Goal: Task Accomplishment & Management: Complete application form

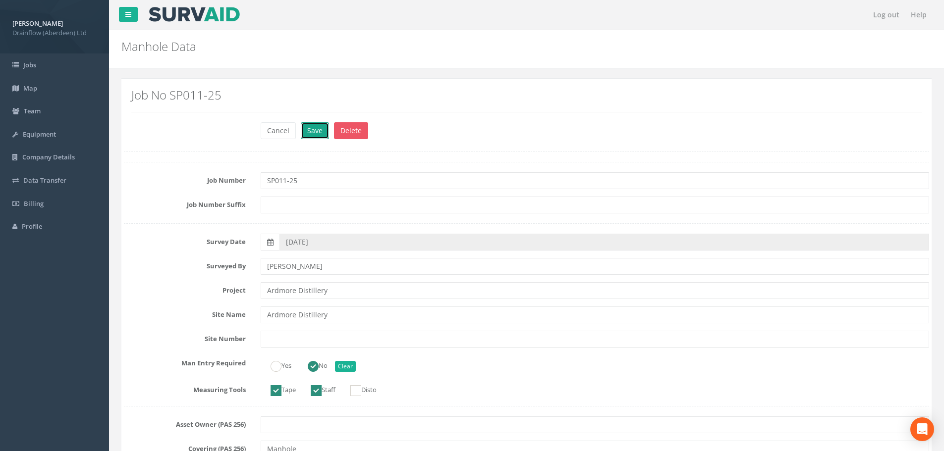
click at [308, 130] on button "Save" at bounding box center [315, 130] width 28 height 17
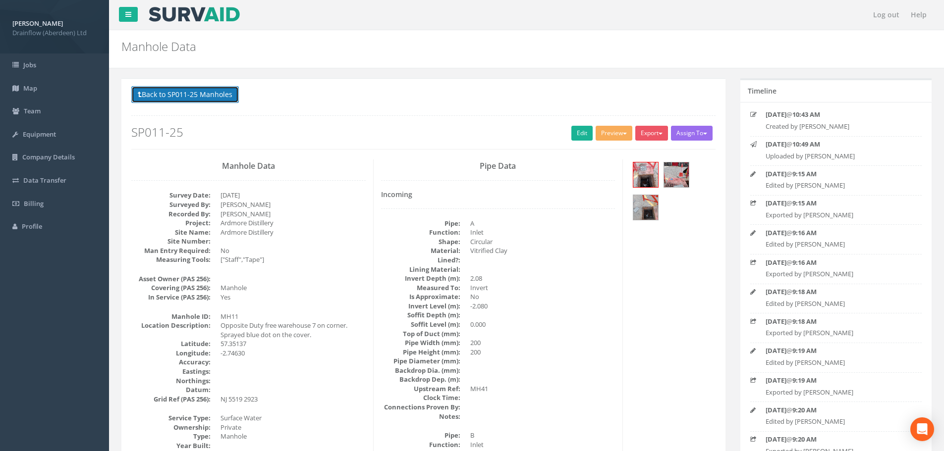
click at [171, 92] on button "Back to SP011-25 Manholes" at bounding box center [185, 94] width 108 height 17
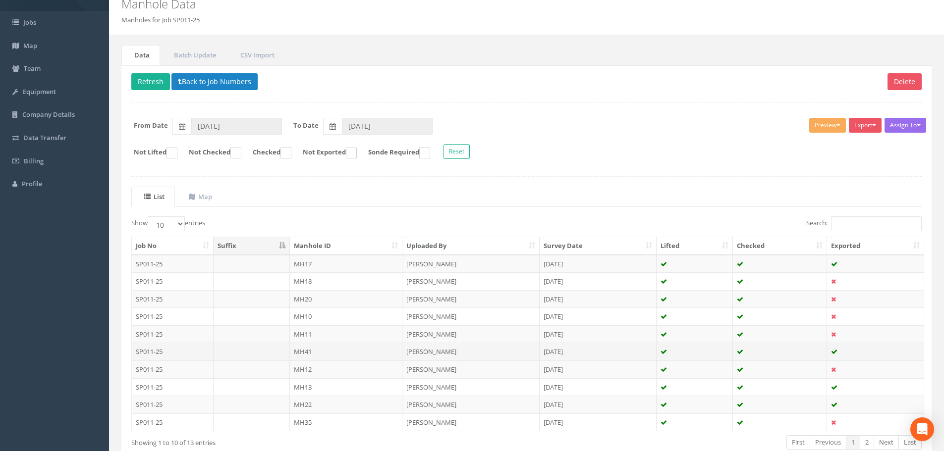
scroll to position [99, 0]
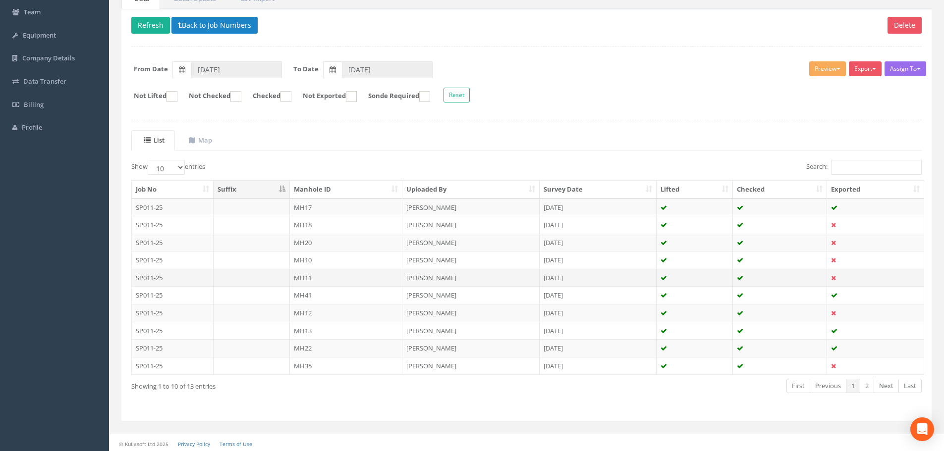
click at [306, 279] on td "MH11" at bounding box center [346, 278] width 113 height 18
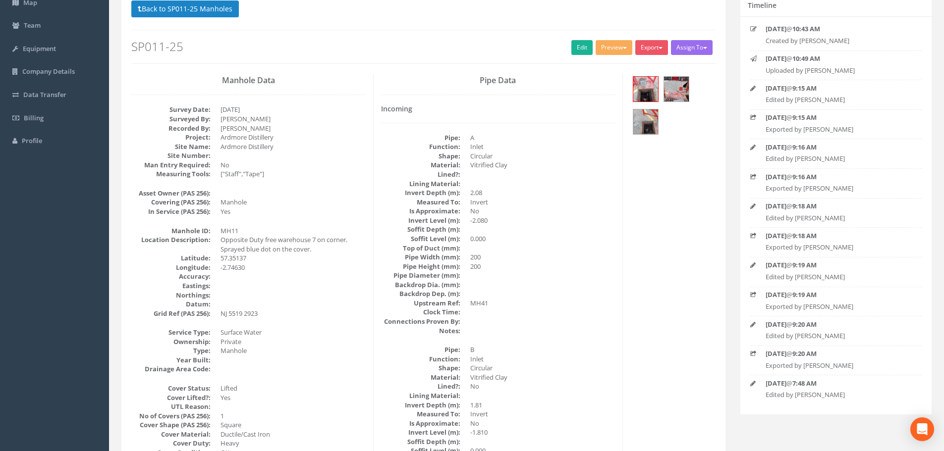
scroll to position [0, 0]
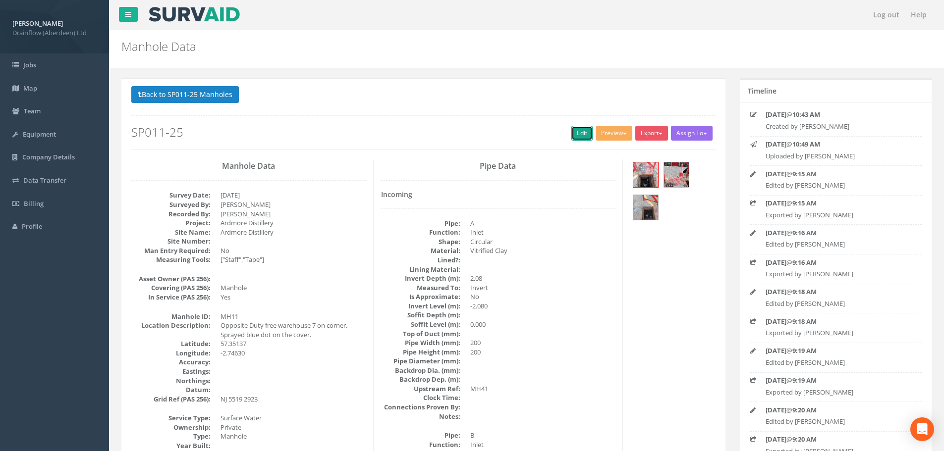
click at [582, 132] on link "Edit" at bounding box center [581, 133] width 21 height 15
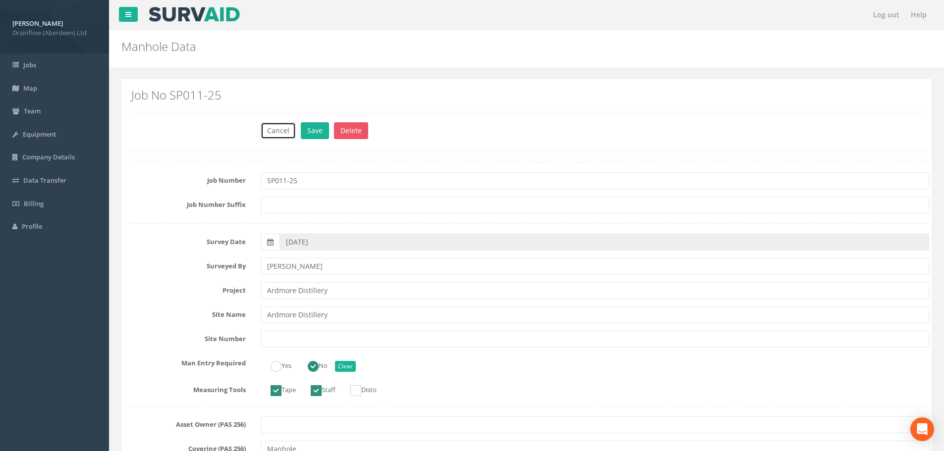
click at [276, 127] on button "Cancel" at bounding box center [278, 130] width 35 height 17
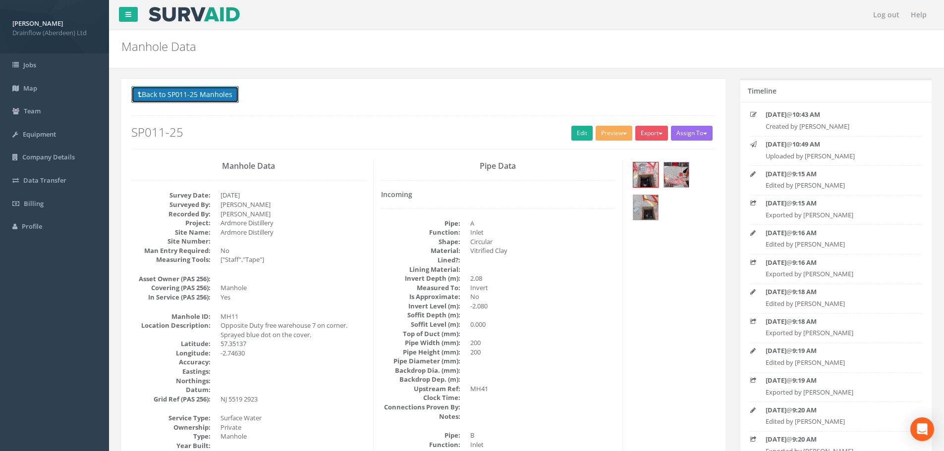
click at [197, 97] on button "Back to SP011-25 Manholes" at bounding box center [185, 94] width 108 height 17
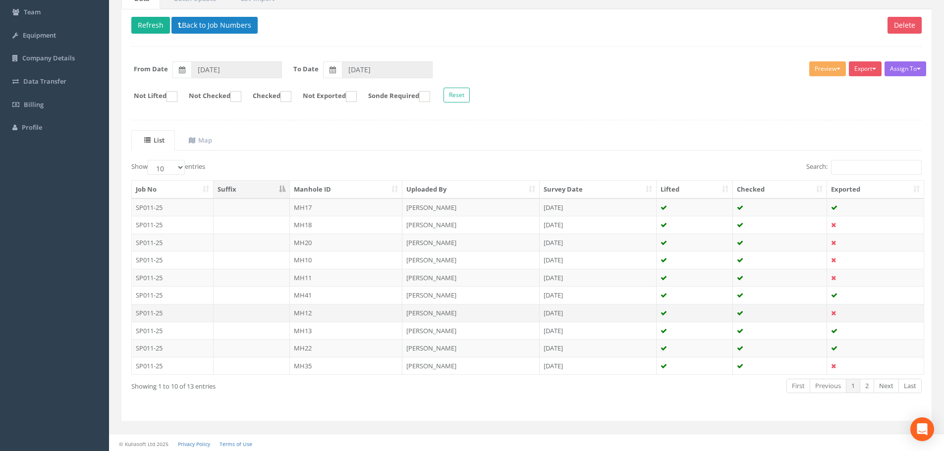
scroll to position [101, 0]
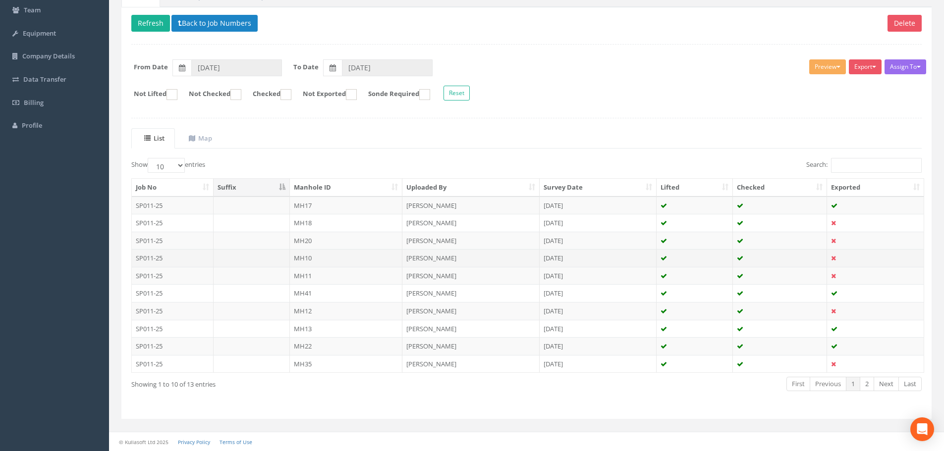
click at [324, 258] on td "MH10" at bounding box center [346, 258] width 113 height 18
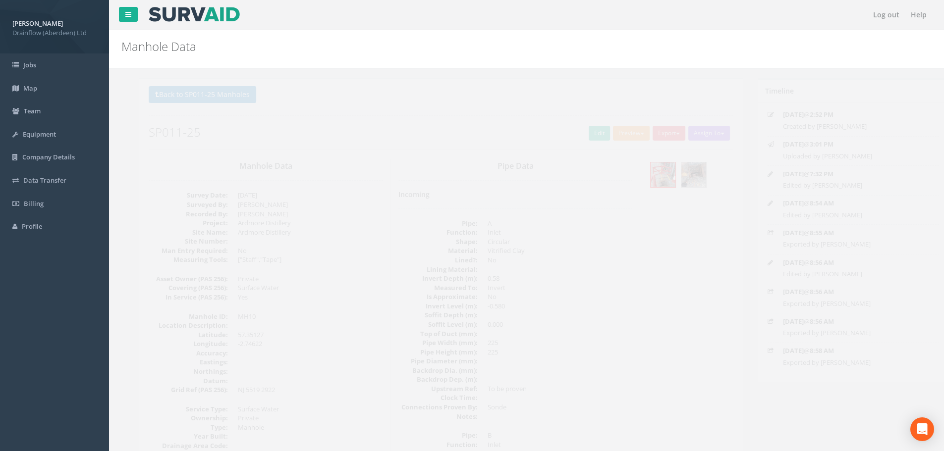
click at [564, 132] on h2 "SP011-25" at bounding box center [423, 132] width 584 height 13
click at [573, 130] on link "Edit" at bounding box center [581, 133] width 21 height 15
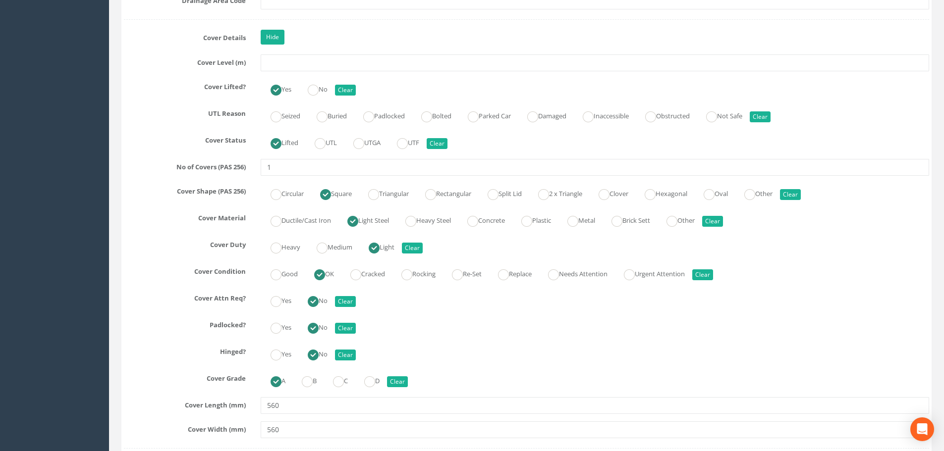
scroll to position [892, 0]
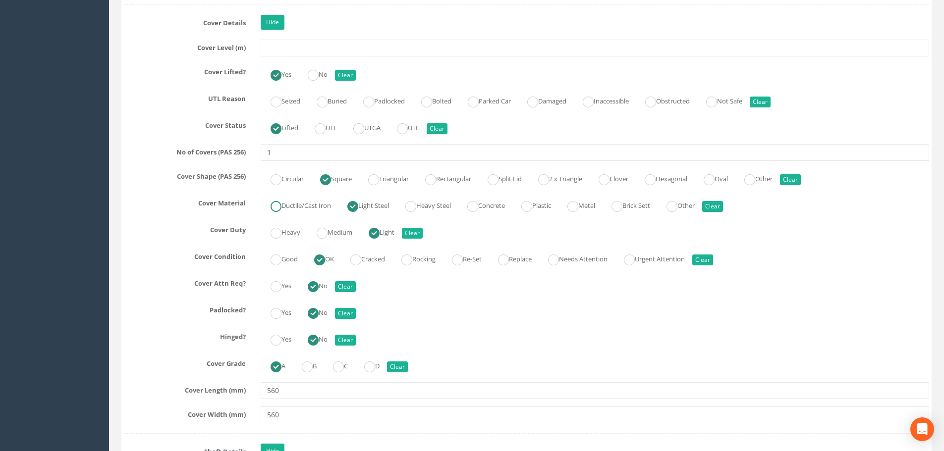
click at [283, 205] on label "Ductile/Cast Iron" at bounding box center [296, 205] width 70 height 14
radio input "true"
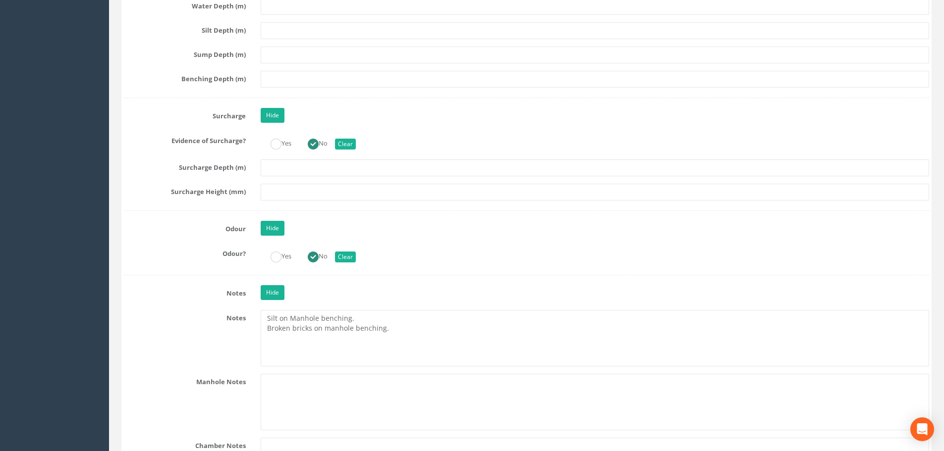
scroll to position [2478, 0]
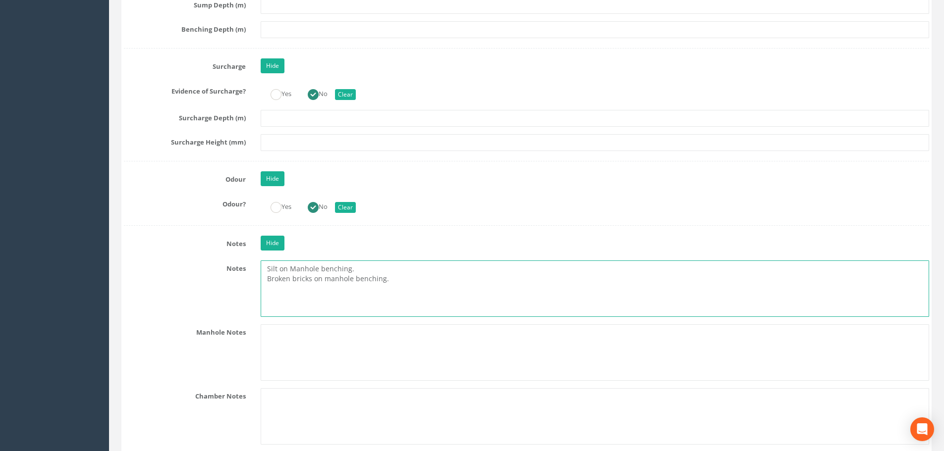
click at [403, 280] on textarea "Silt on Manhole benching. Broken bricks on manhole benching." at bounding box center [595, 289] width 669 height 56
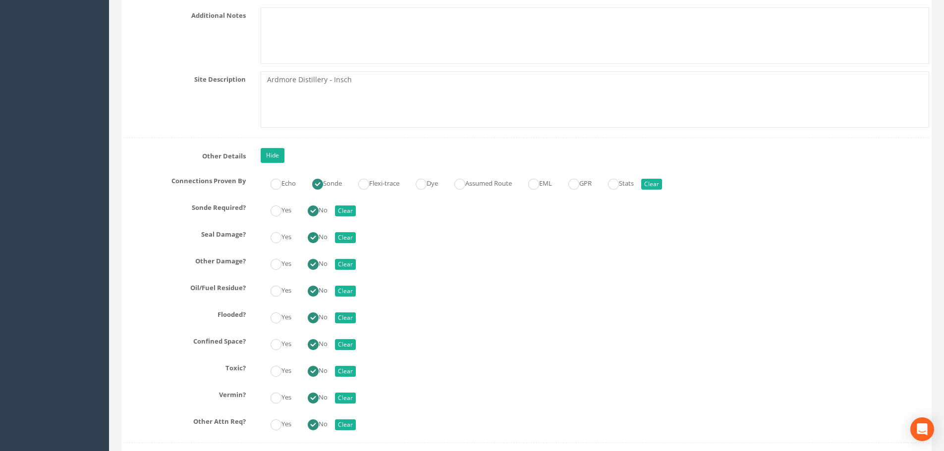
scroll to position [2924, 0]
click at [662, 186] on button "Clear" at bounding box center [651, 183] width 21 height 11
radio input "false"
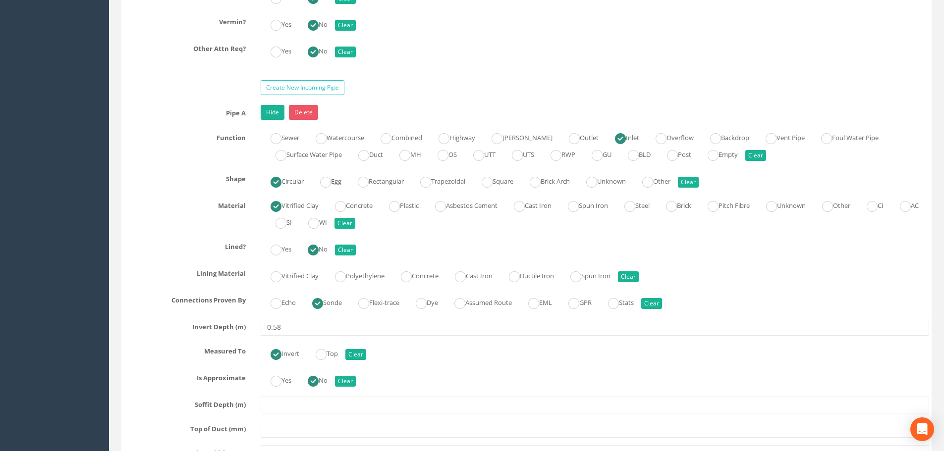
scroll to position [3320, 0]
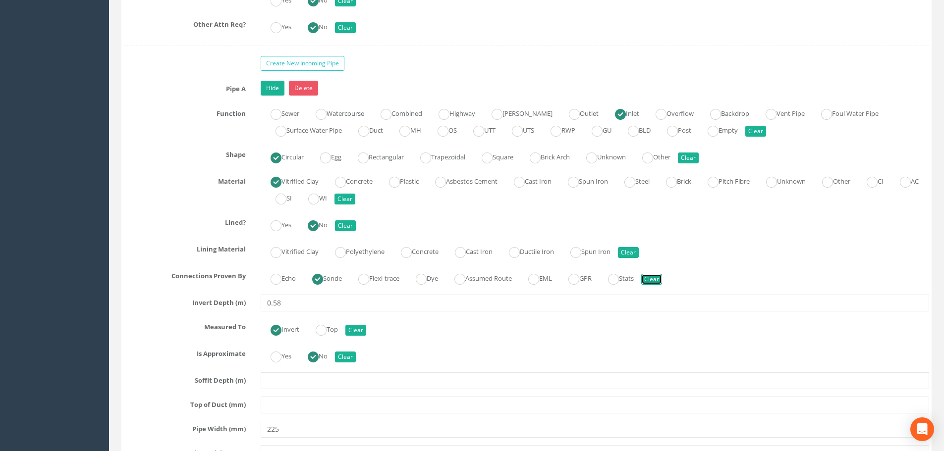
click at [662, 279] on button "Clear" at bounding box center [651, 279] width 21 height 11
radio input "false"
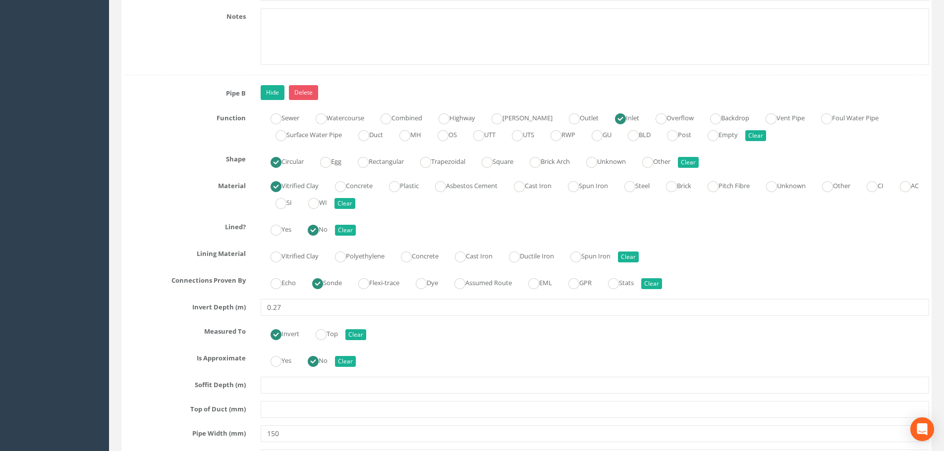
scroll to position [3915, 0]
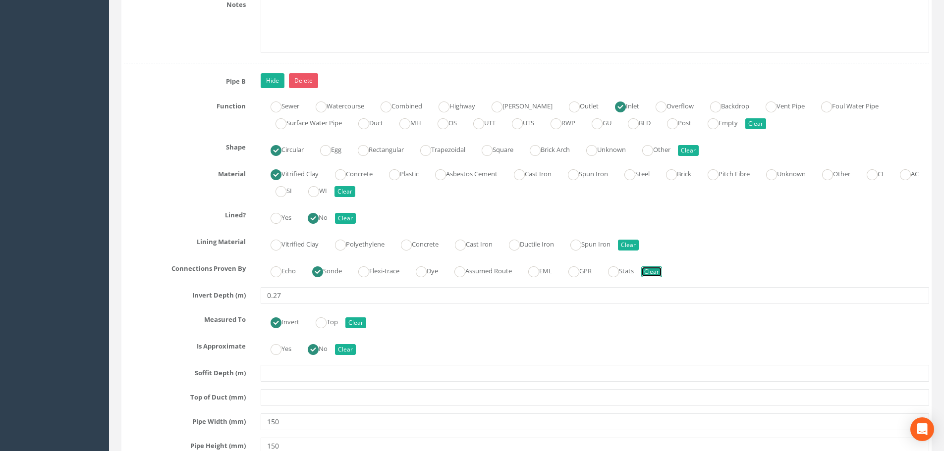
click at [662, 271] on button "Clear" at bounding box center [651, 272] width 21 height 11
radio input "false"
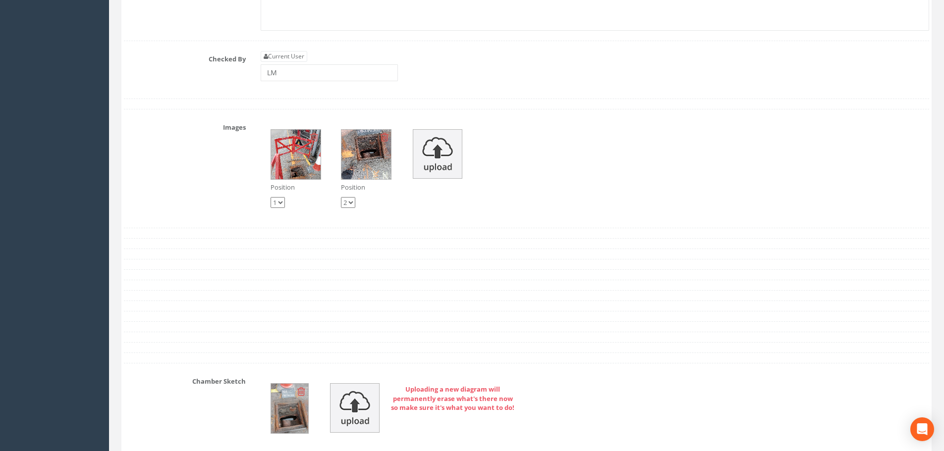
scroll to position [5154, 0]
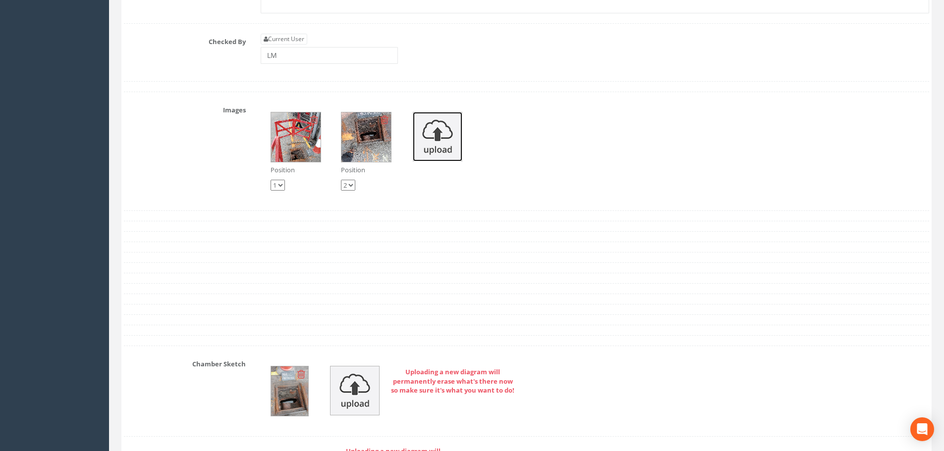
click at [454, 140] on img at bounding box center [438, 137] width 50 height 50
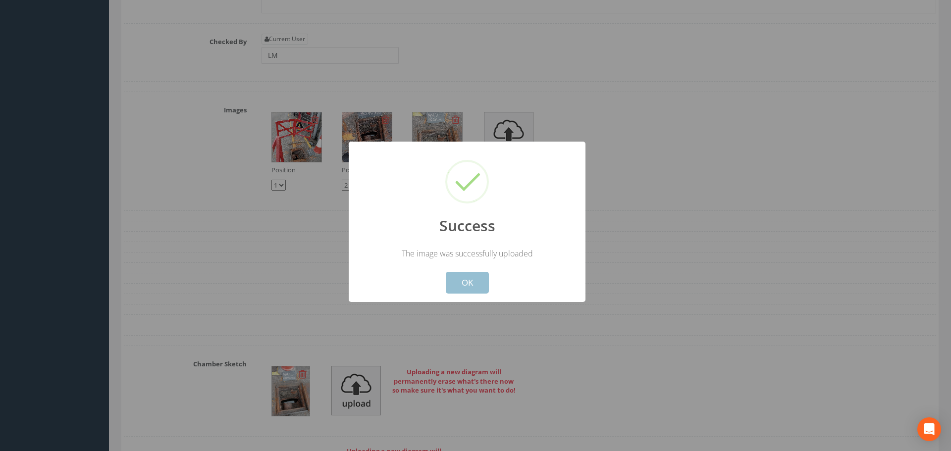
click at [473, 283] on button "OK" at bounding box center [467, 283] width 43 height 22
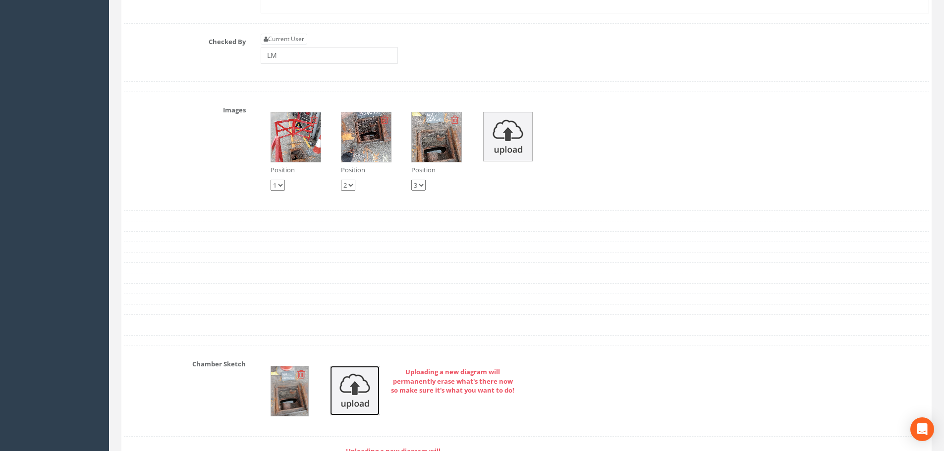
click at [348, 399] on img at bounding box center [355, 391] width 50 height 50
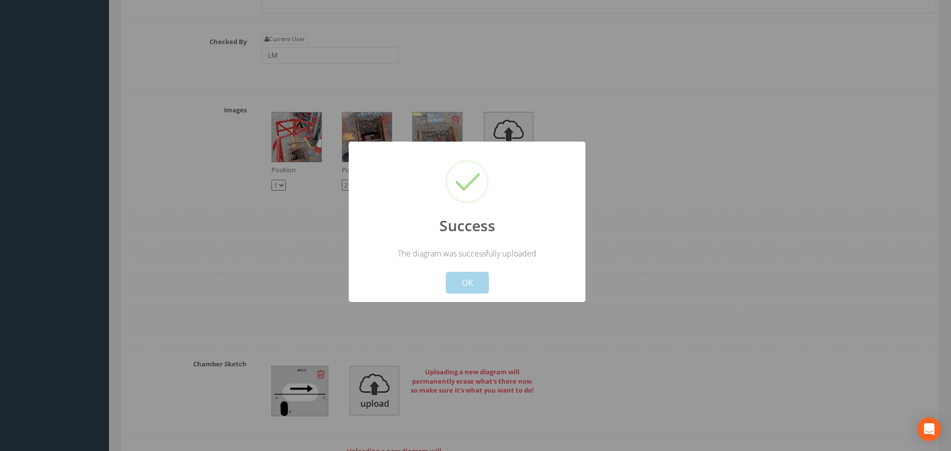
click at [464, 283] on button "OK" at bounding box center [467, 283] width 43 height 22
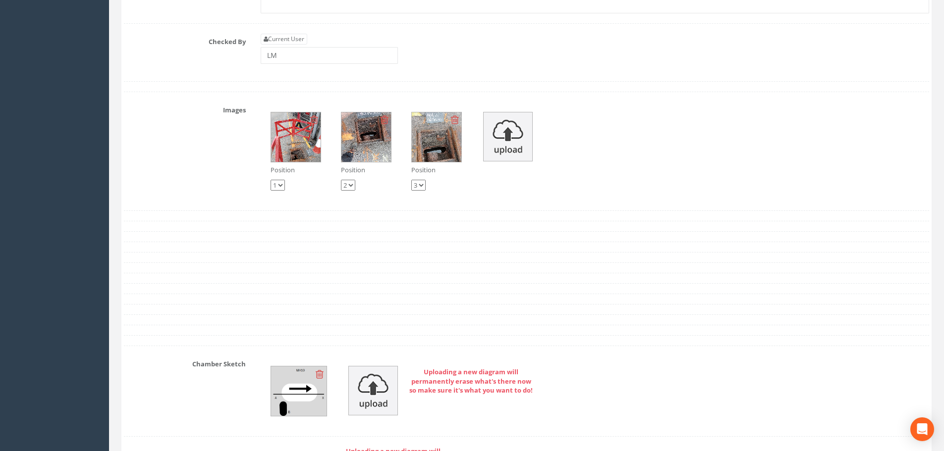
click at [302, 376] on img at bounding box center [299, 392] width 56 height 50
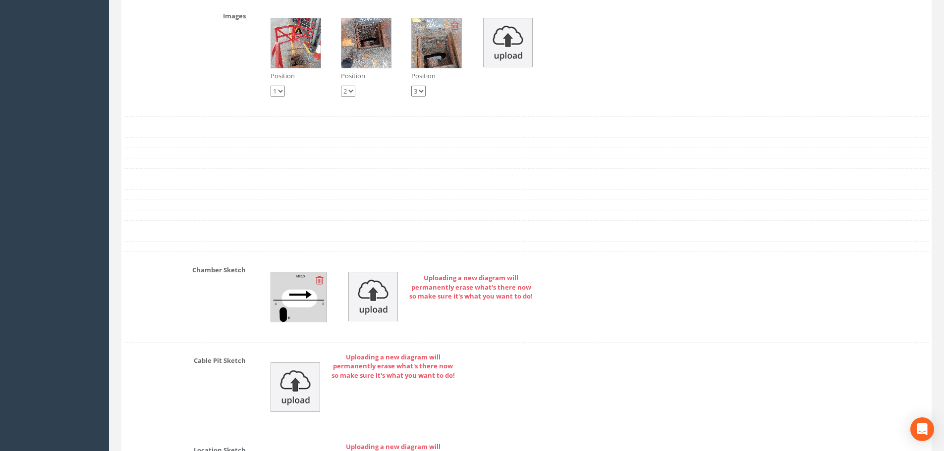
scroll to position [5577, 0]
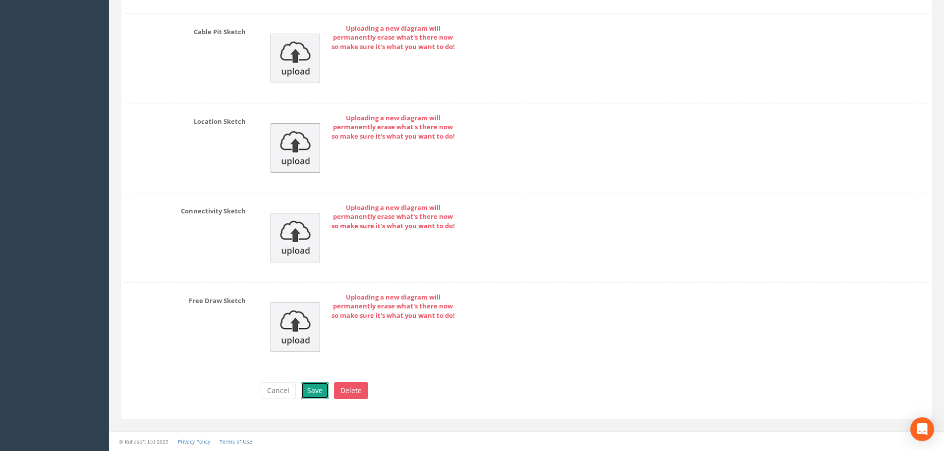
click at [323, 391] on button "Save" at bounding box center [315, 391] width 28 height 17
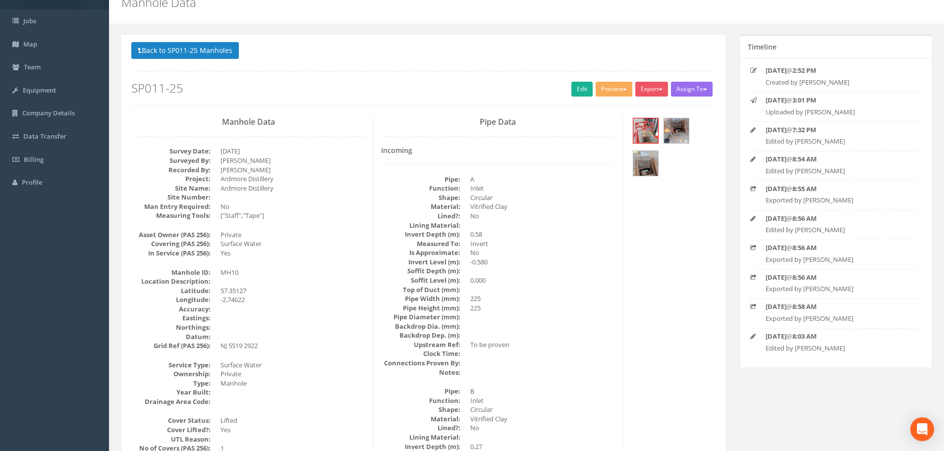
scroll to position [25, 0]
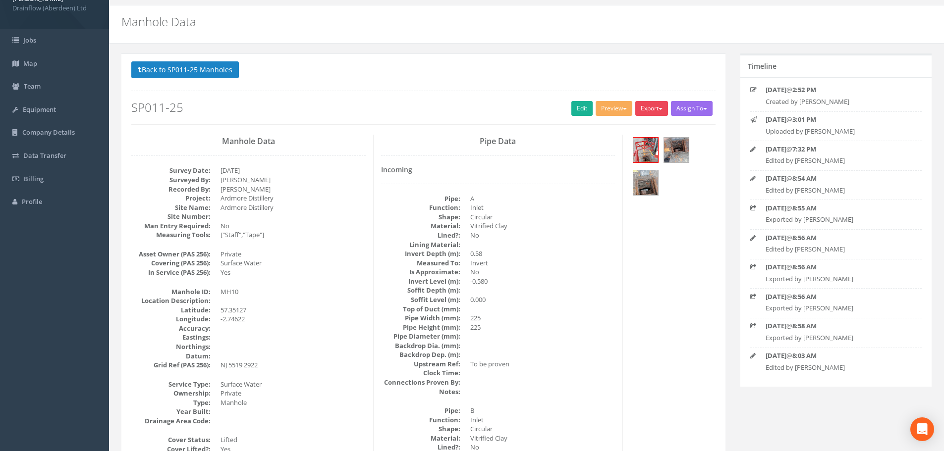
click at [652, 108] on button "Export" at bounding box center [651, 108] width 33 height 15
click at [632, 128] on link "Drainflow Manhole" at bounding box center [631, 128] width 75 height 15
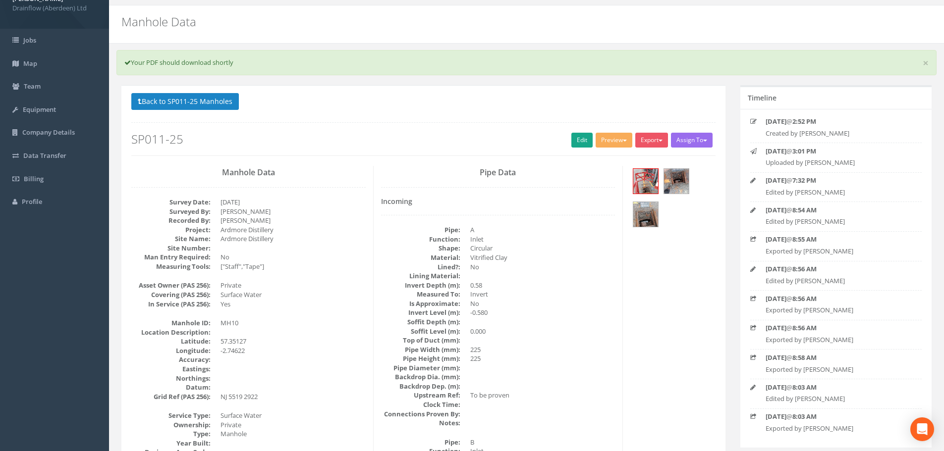
click at [584, 139] on link "Edit" at bounding box center [581, 140] width 21 height 15
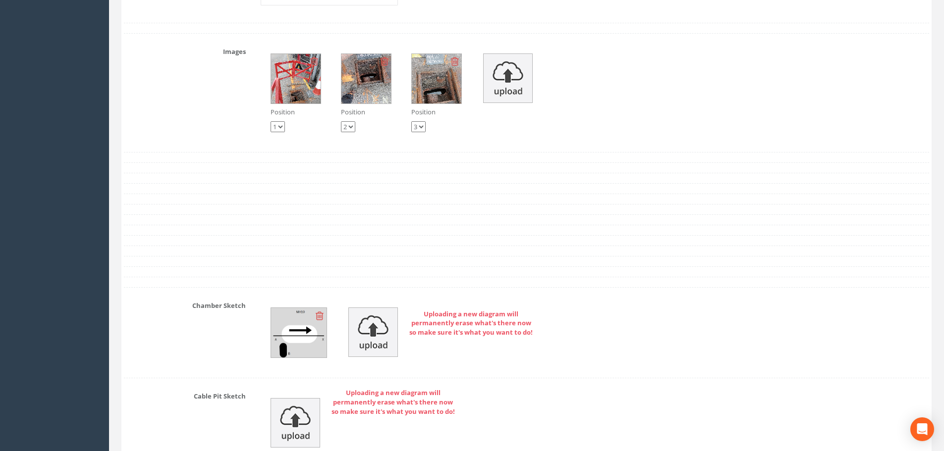
scroll to position [5327, 0]
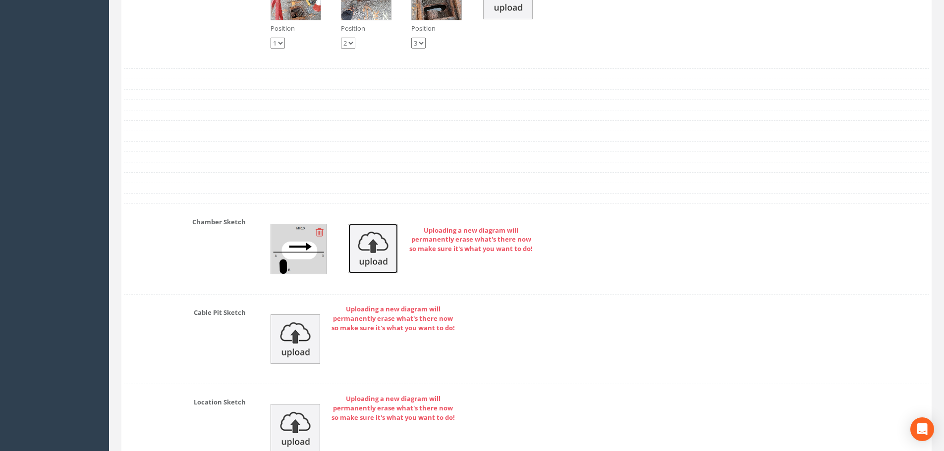
click at [375, 255] on img at bounding box center [373, 249] width 50 height 50
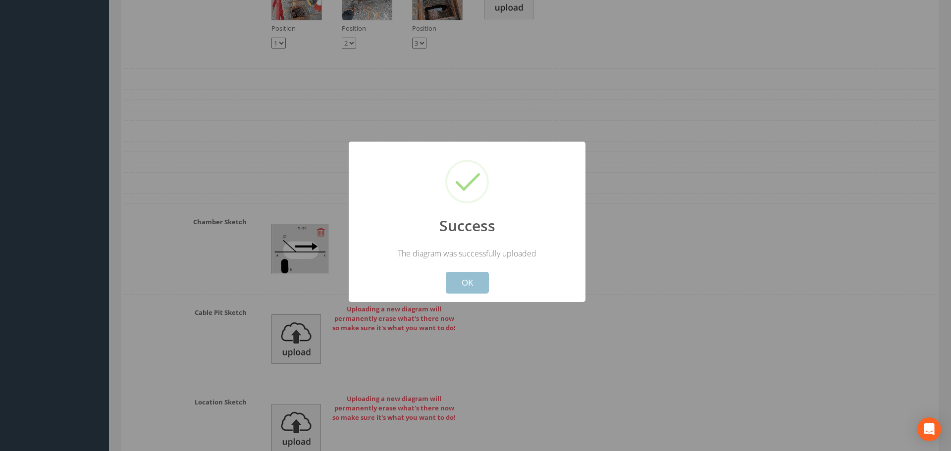
click at [458, 282] on button "OK" at bounding box center [467, 283] width 43 height 22
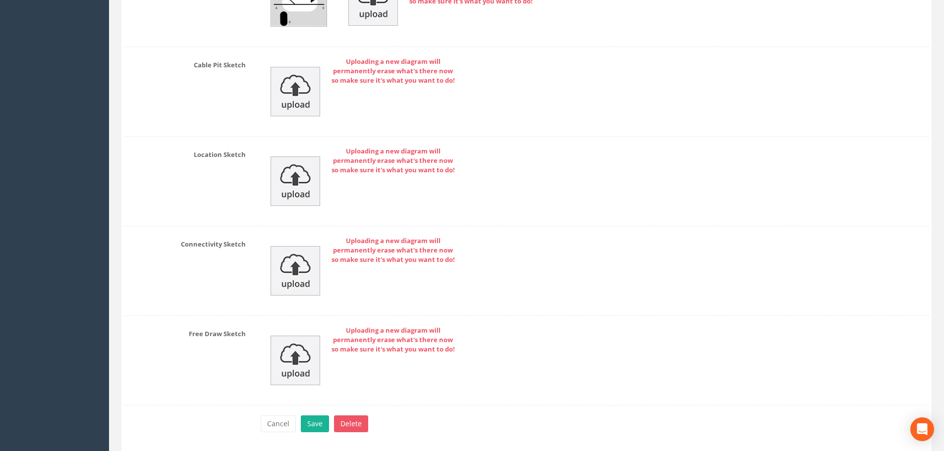
scroll to position [5608, 0]
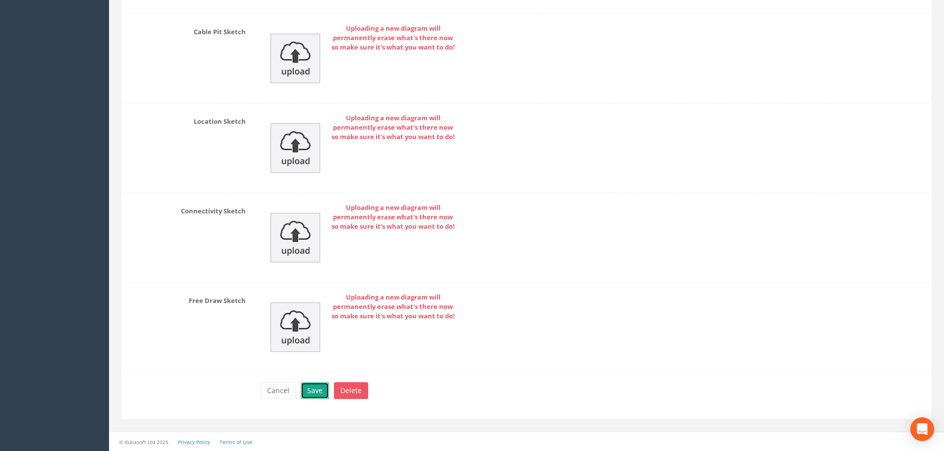
click at [316, 394] on button "Save" at bounding box center [315, 391] width 28 height 17
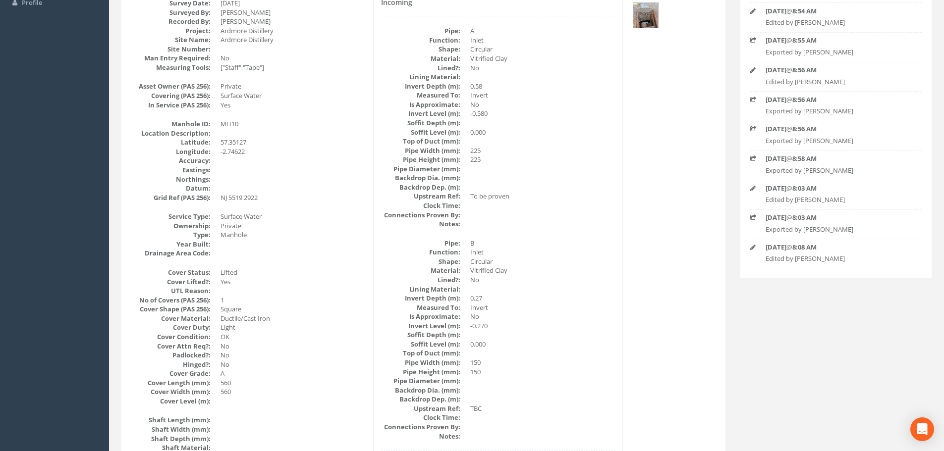
scroll to position [0, 0]
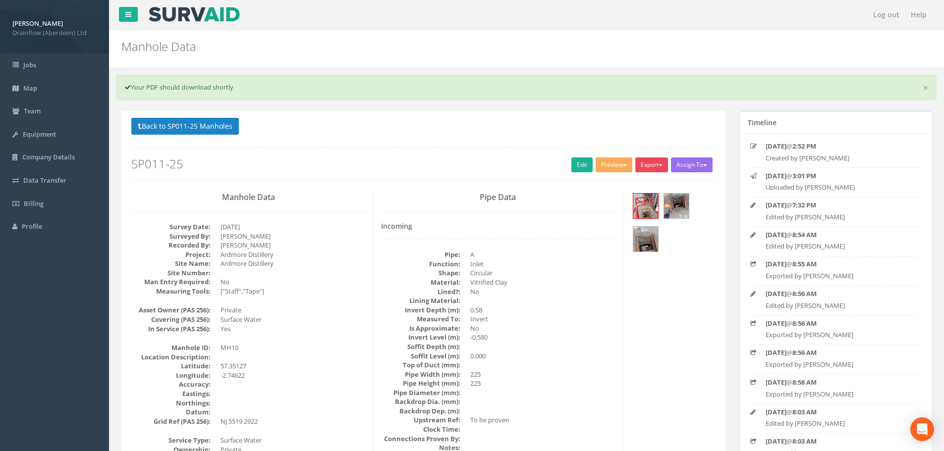
click at [659, 166] on span "button" at bounding box center [661, 166] width 4 height 2
click at [636, 189] on link "Drainflow Manhole" at bounding box center [631, 185] width 75 height 15
click at [571, 160] on link "Edit" at bounding box center [581, 165] width 21 height 15
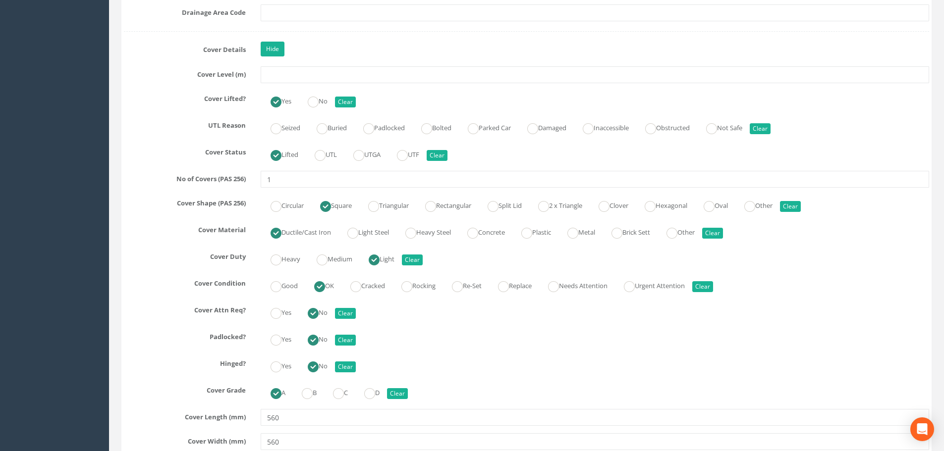
scroll to position [991, 0]
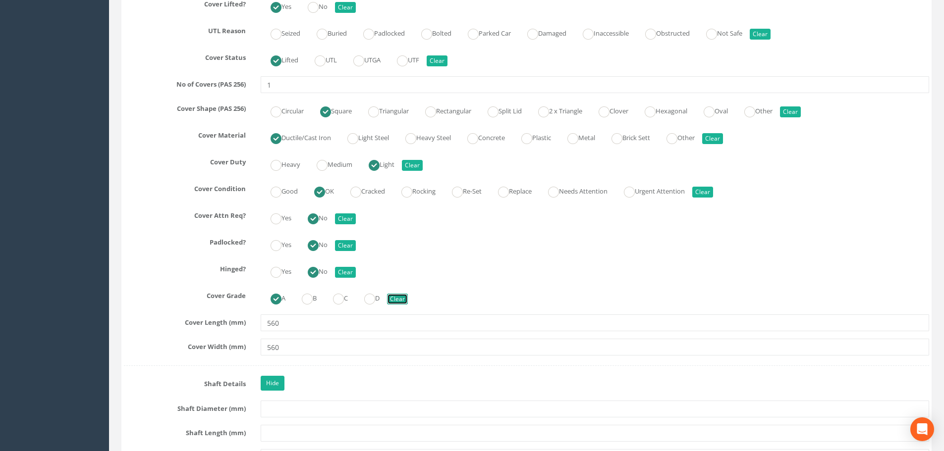
click at [408, 299] on button "Clear" at bounding box center [397, 299] width 21 height 11
radio input "false"
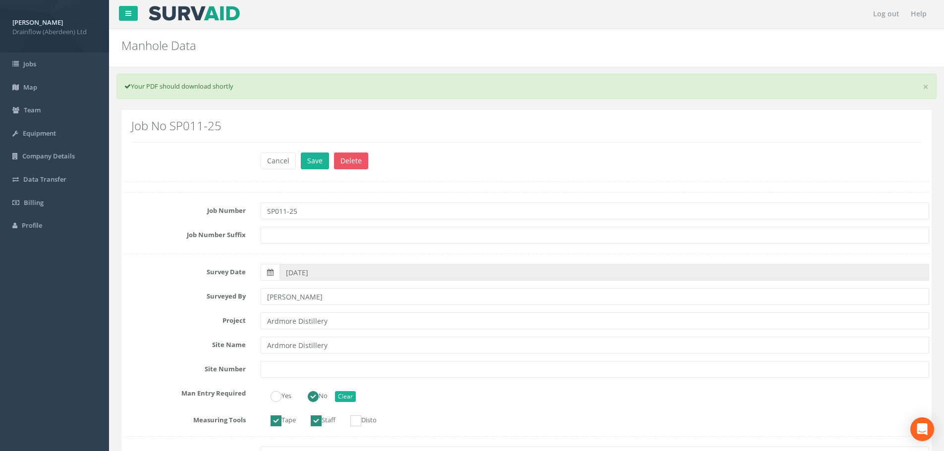
scroll to position [0, 0]
click at [312, 160] on button "Save" at bounding box center [315, 162] width 28 height 17
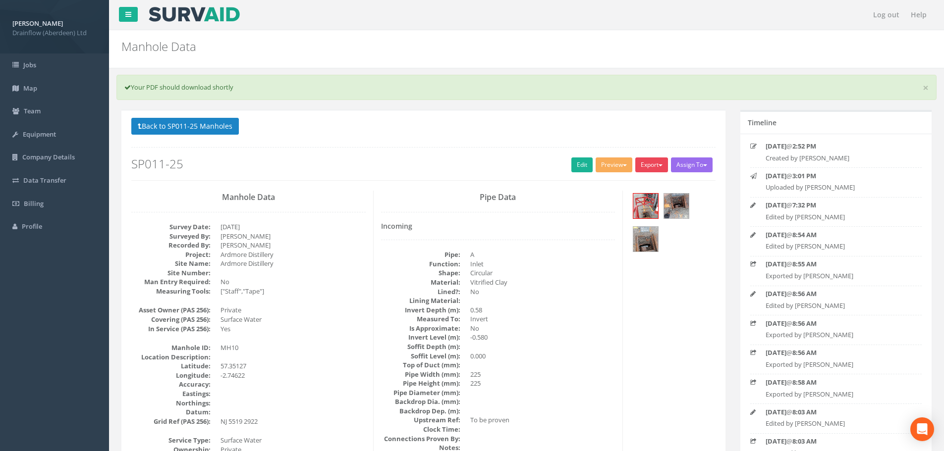
click at [652, 165] on button "Export" at bounding box center [651, 165] width 33 height 15
click at [638, 183] on link "Drainflow Manhole" at bounding box center [631, 185] width 75 height 15
click at [213, 126] on button "Back to SP011-25 Manholes" at bounding box center [185, 126] width 108 height 17
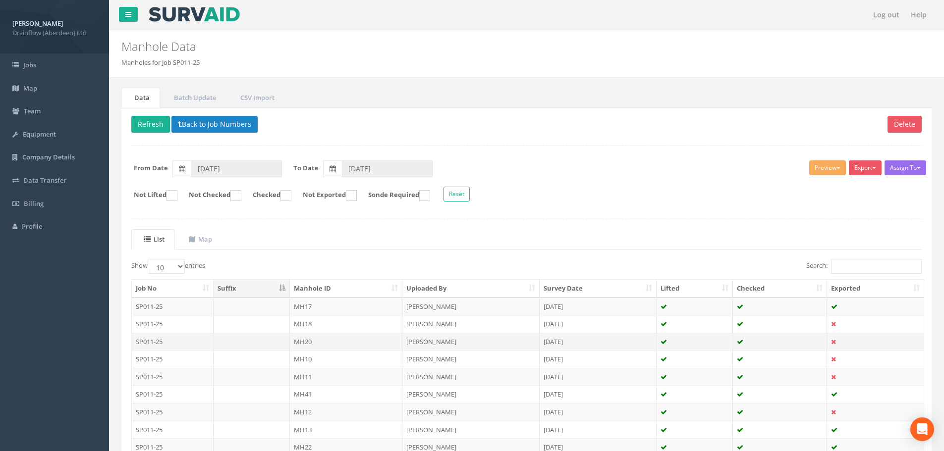
click at [348, 343] on td "MH20" at bounding box center [346, 342] width 113 height 18
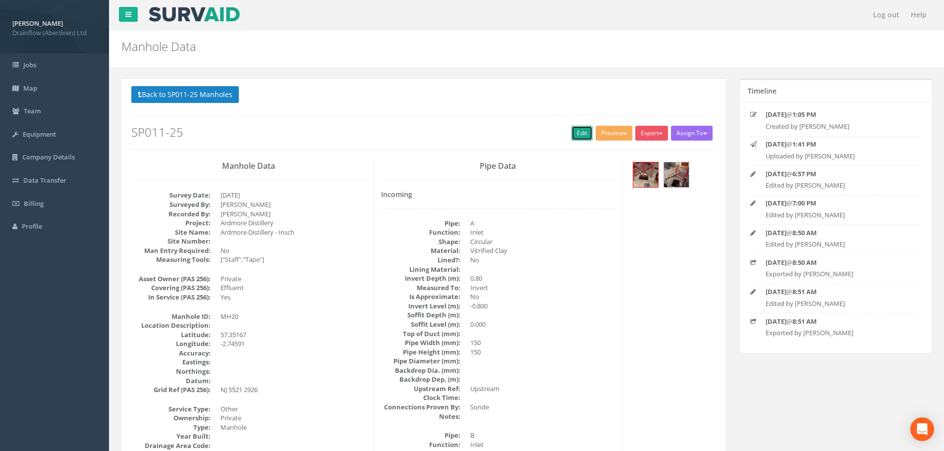
click at [580, 128] on link "Edit" at bounding box center [581, 133] width 21 height 15
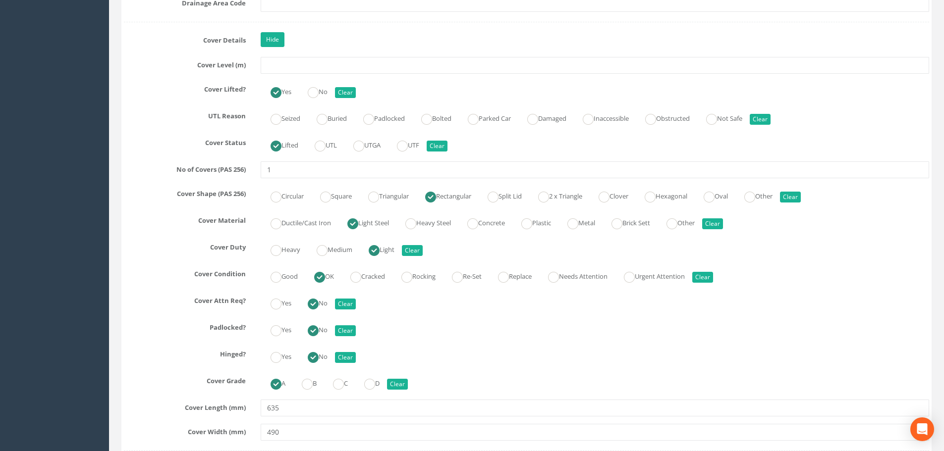
scroll to position [892, 0]
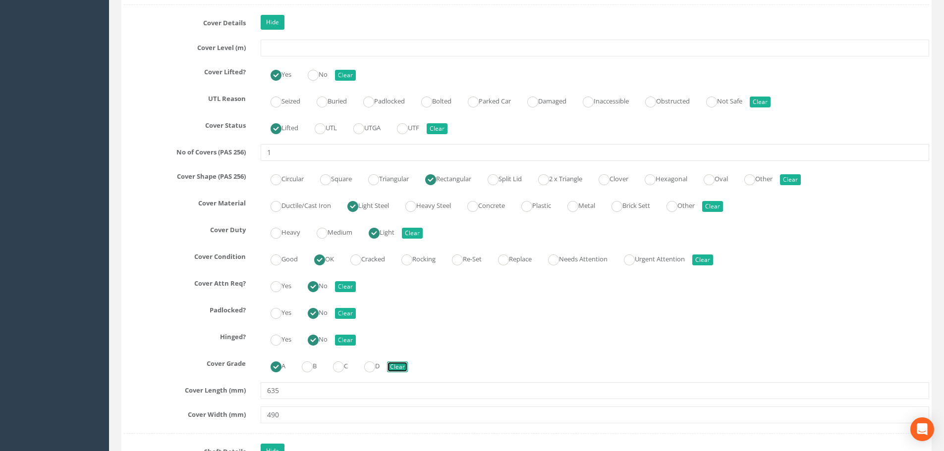
click at [400, 365] on button "Clear" at bounding box center [397, 367] width 21 height 11
radio input "false"
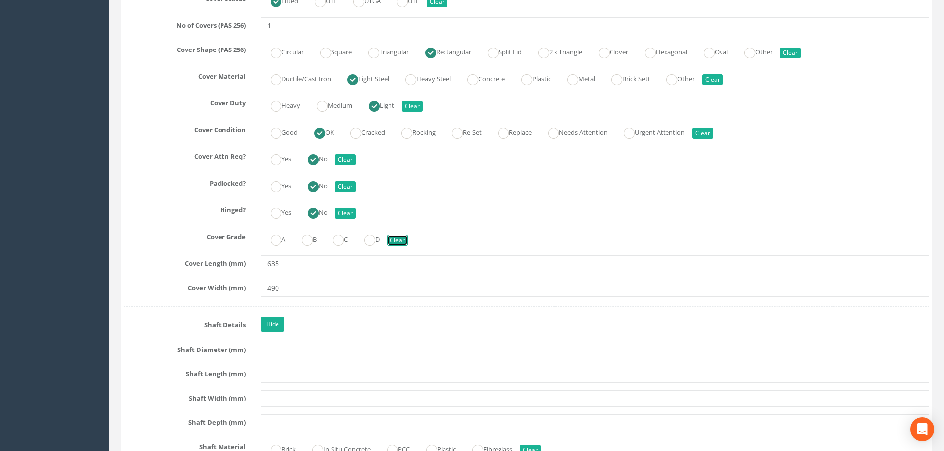
scroll to position [1041, 0]
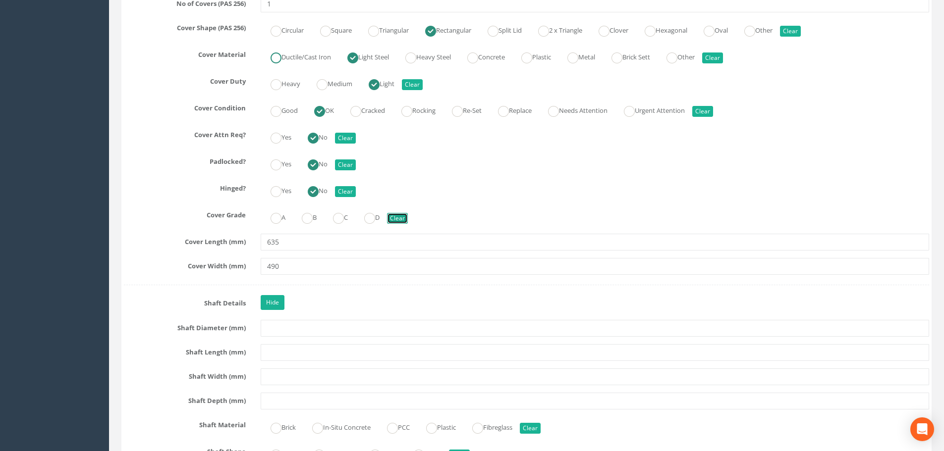
click at [279, 54] on ins at bounding box center [276, 58] width 11 height 11
radio input "true"
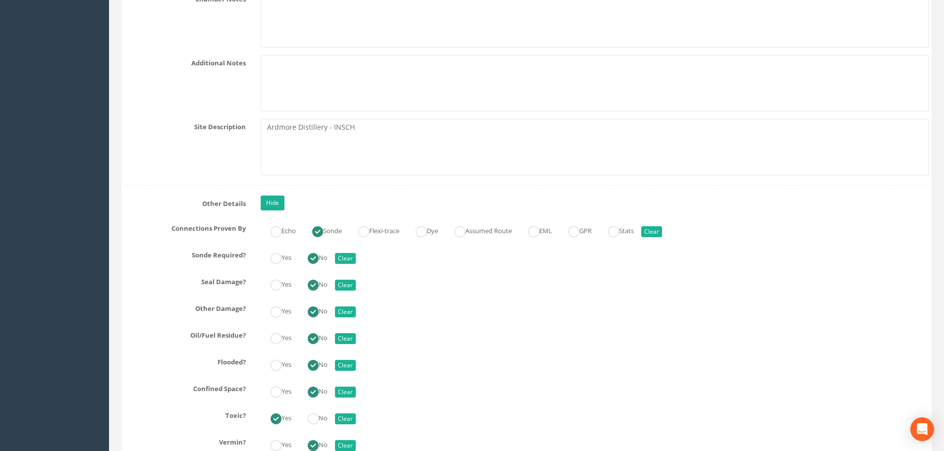
scroll to position [2924, 0]
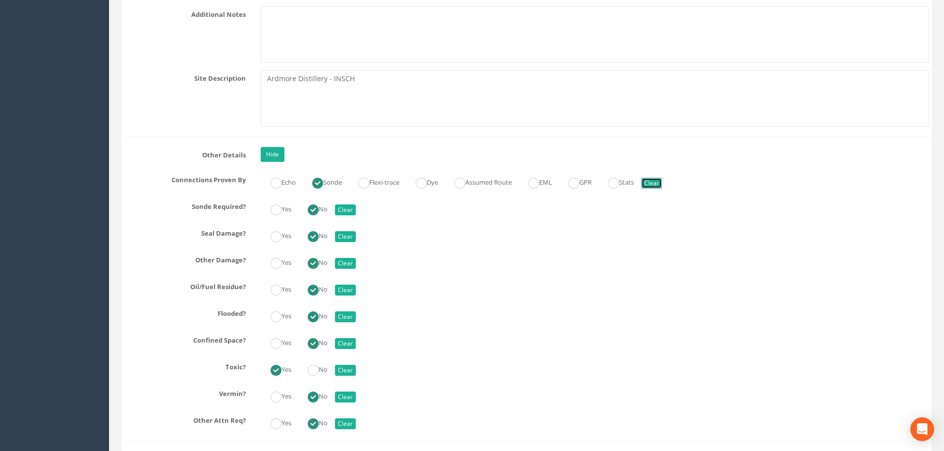
click at [662, 181] on button "Clear" at bounding box center [651, 183] width 21 height 11
radio input "false"
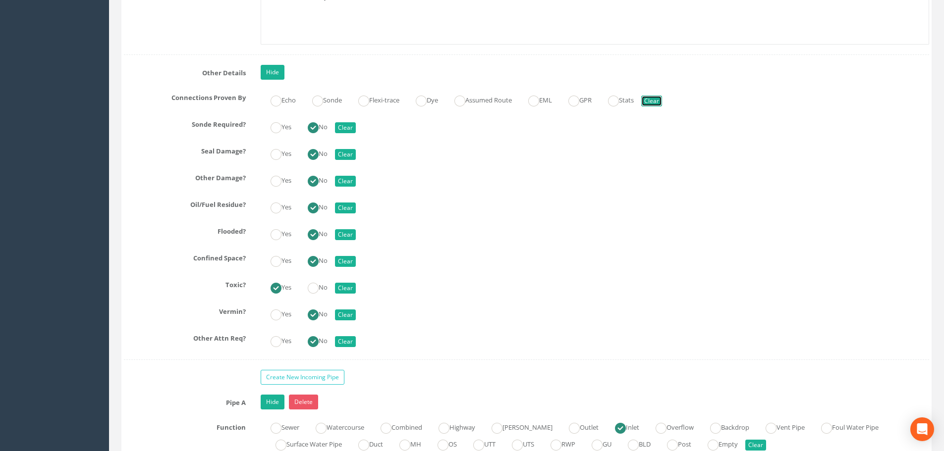
scroll to position [3023, 0]
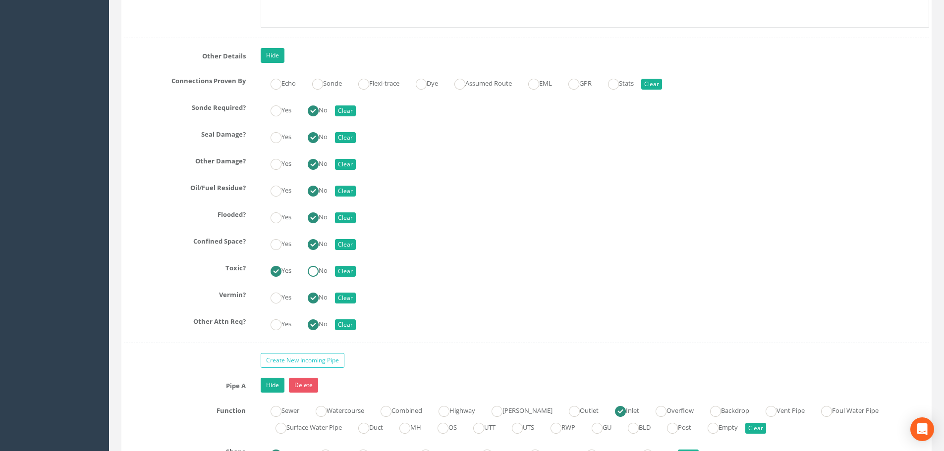
click at [323, 269] on label "No" at bounding box center [313, 270] width 30 height 14
radio input "false"
radio input "true"
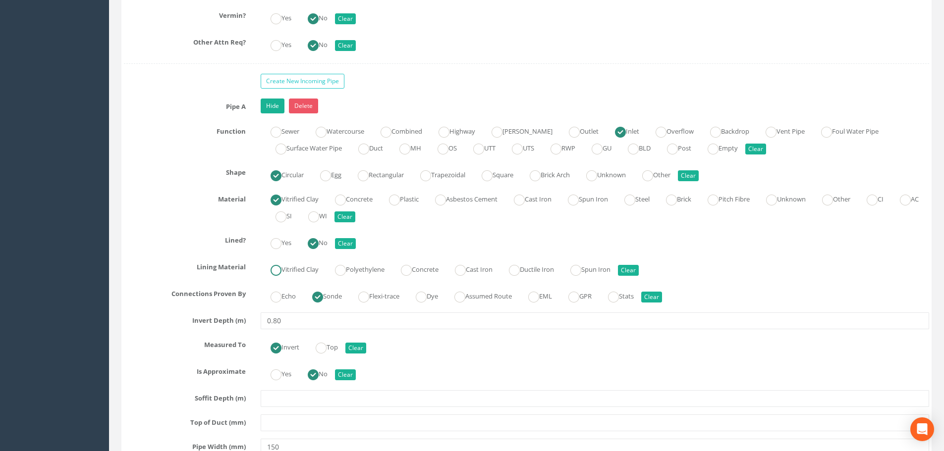
scroll to position [3320, 0]
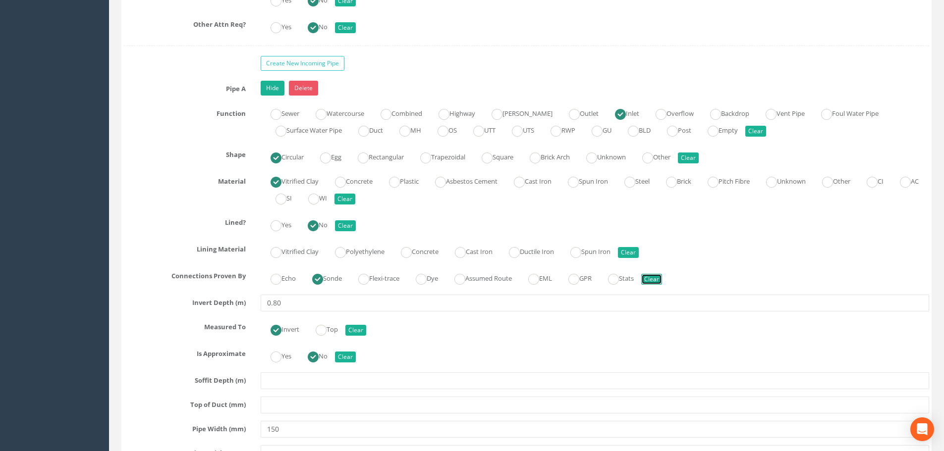
click at [662, 277] on button "Clear" at bounding box center [651, 279] width 21 height 11
radio input "false"
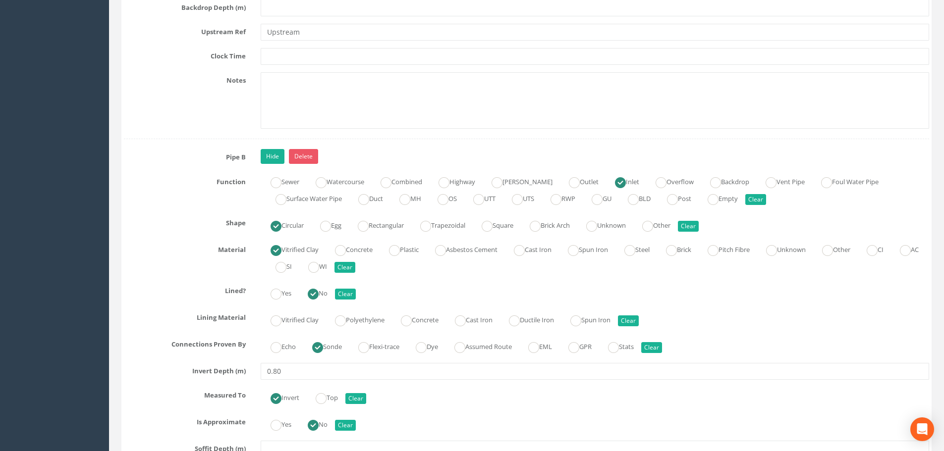
scroll to position [3865, 0]
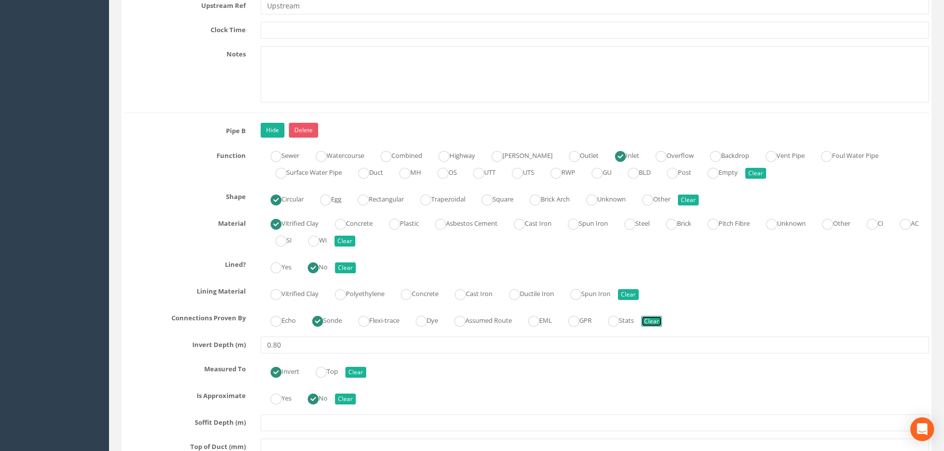
click at [662, 318] on button "Clear" at bounding box center [651, 321] width 21 height 11
radio input "false"
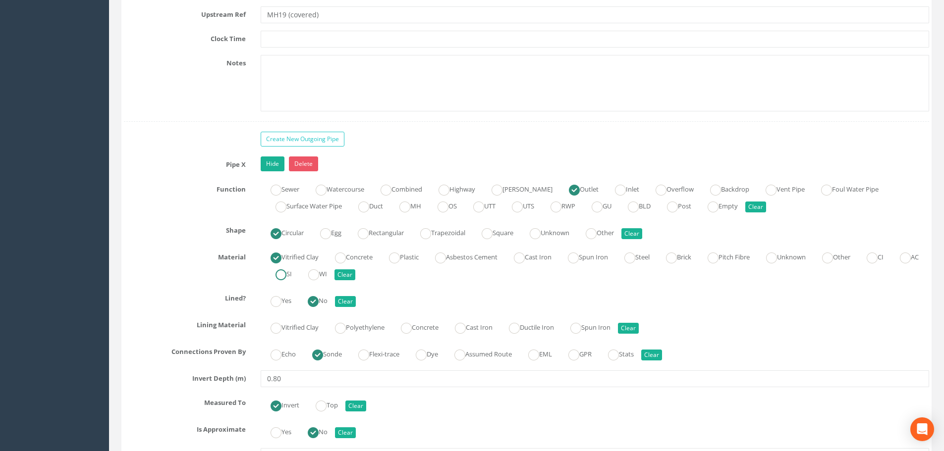
scroll to position [4460, 0]
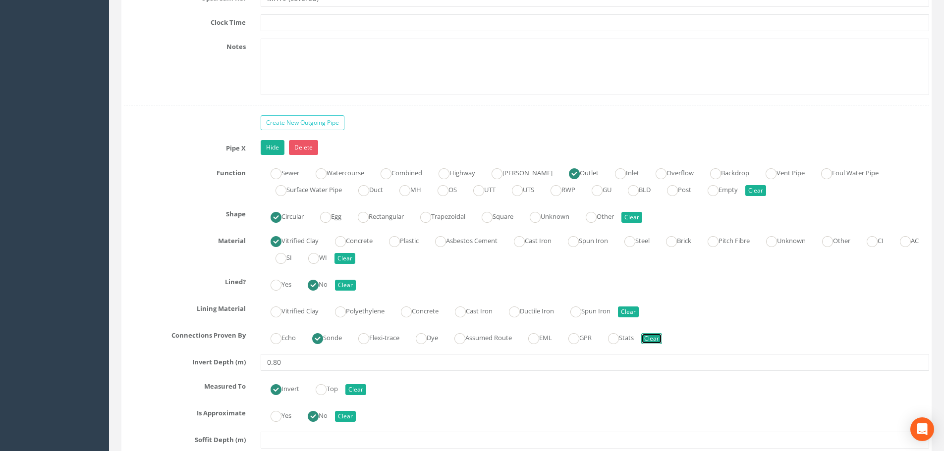
click at [658, 336] on button "Clear" at bounding box center [651, 339] width 21 height 11
radio input "false"
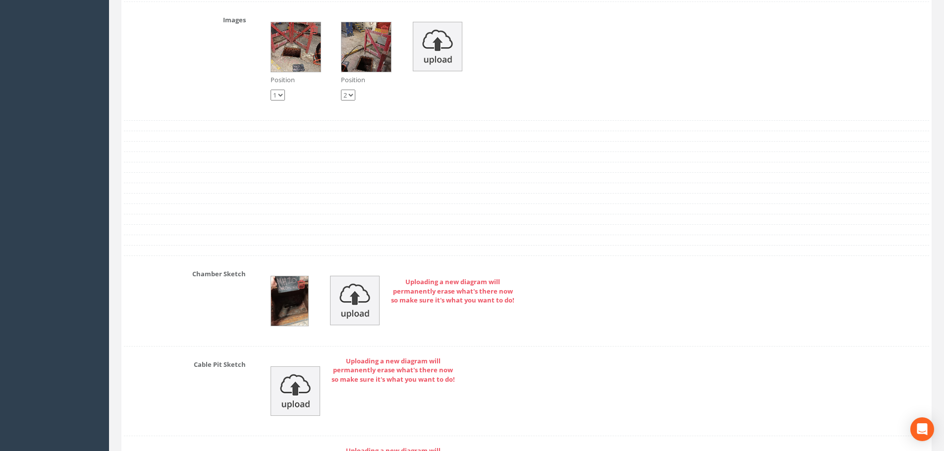
scroll to position [5253, 0]
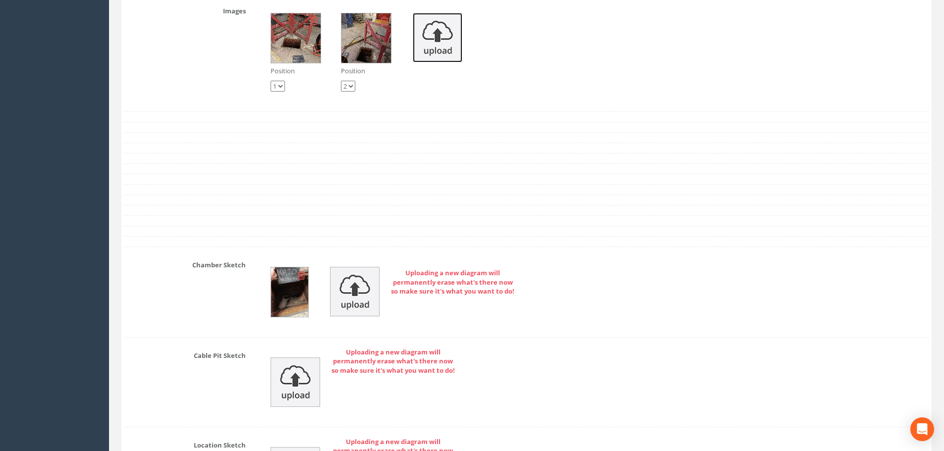
click at [447, 34] on img at bounding box center [438, 38] width 50 height 50
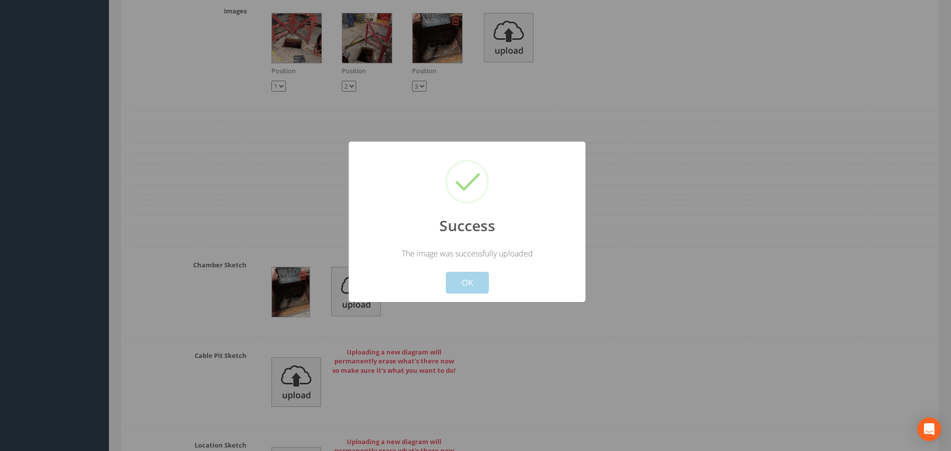
click at [463, 280] on button "OK" at bounding box center [467, 283] width 43 height 22
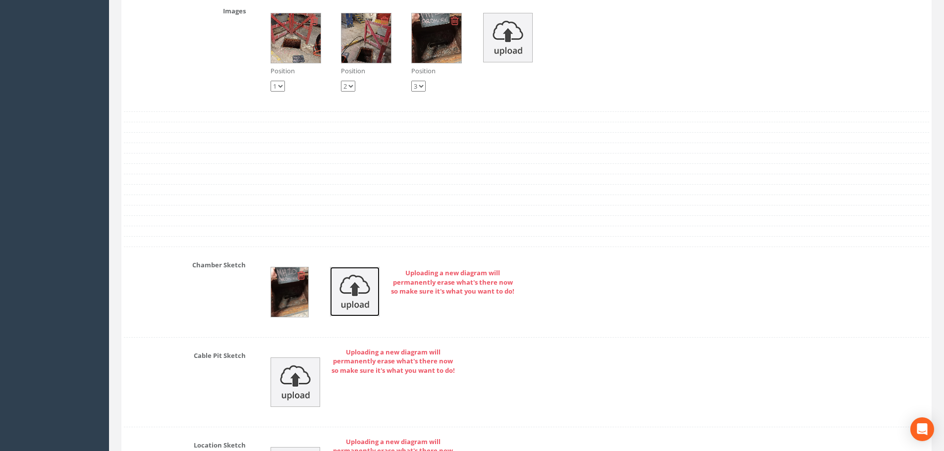
click at [346, 291] on img at bounding box center [355, 292] width 50 height 50
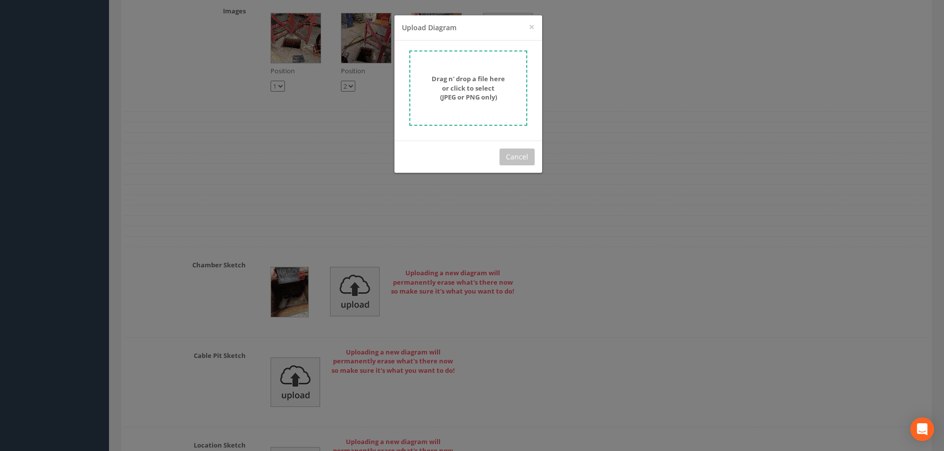
click at [300, 310] on div "× Close Upload Diagram Drag n' drop a file here or click to select (JPEG or PNG…" at bounding box center [472, 225] width 944 height 451
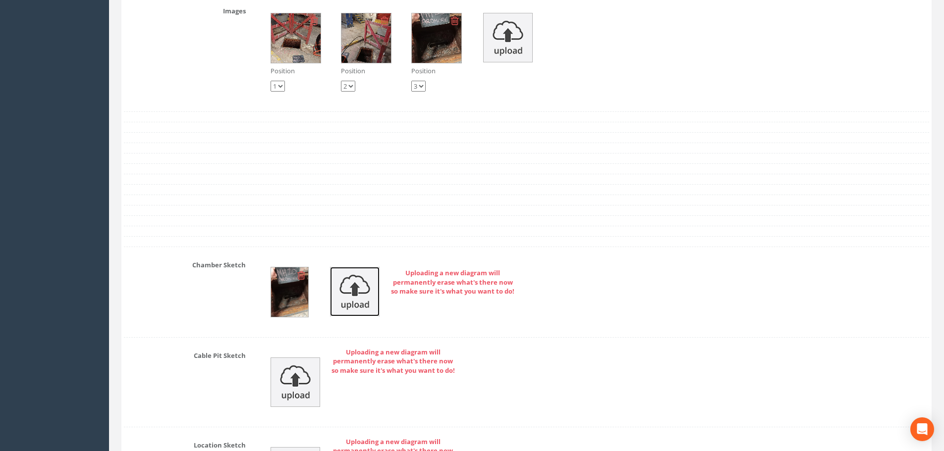
click at [360, 292] on img at bounding box center [355, 292] width 50 height 50
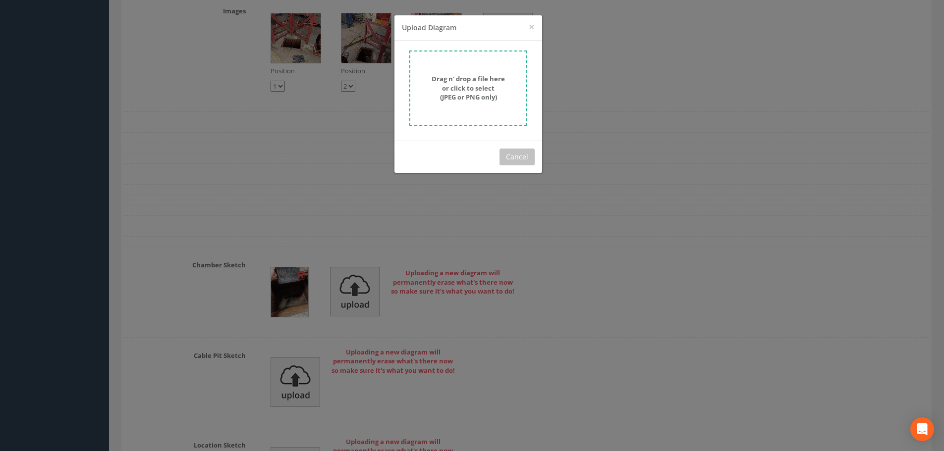
scroll to position [5402, 0]
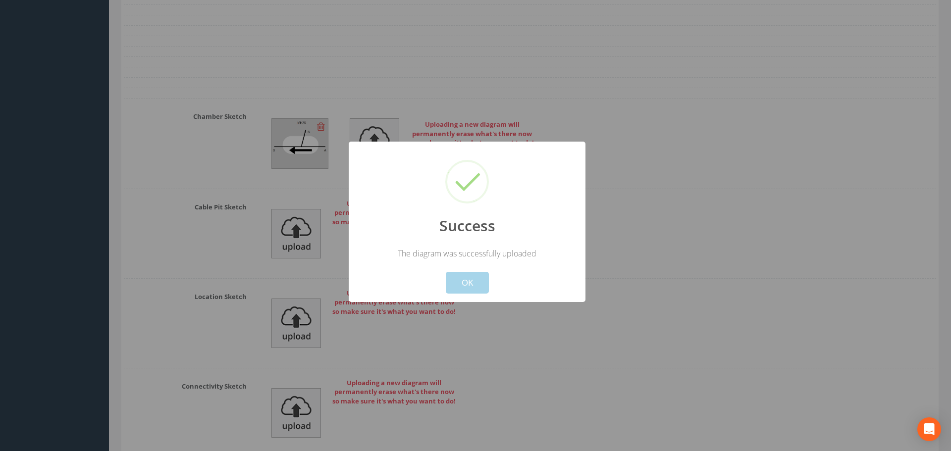
click at [474, 280] on button "OK" at bounding box center [467, 283] width 43 height 22
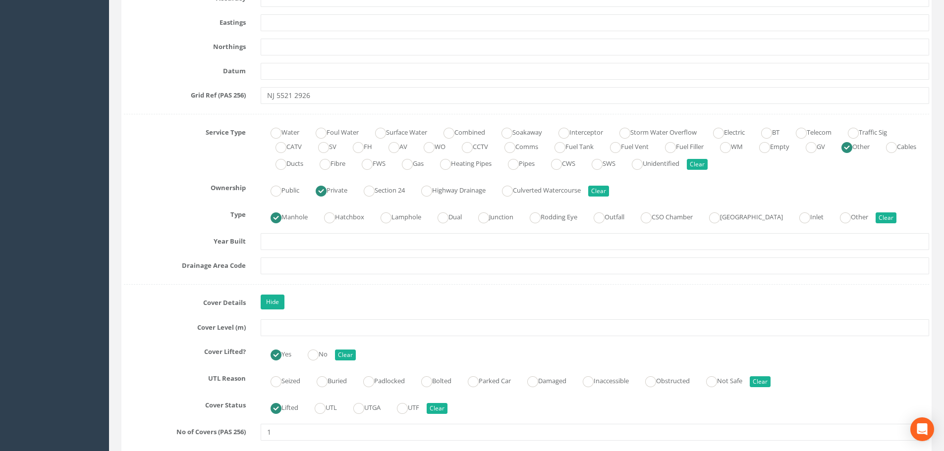
scroll to position [0, 0]
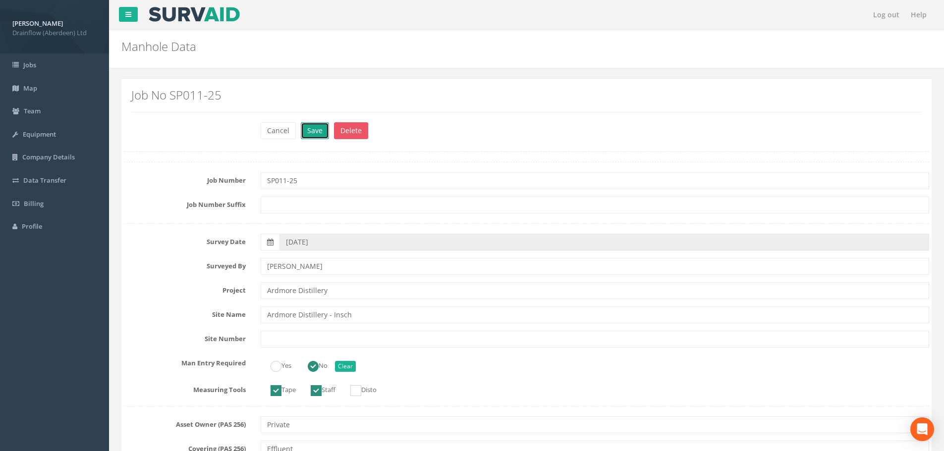
click at [304, 130] on button "Save" at bounding box center [315, 130] width 28 height 17
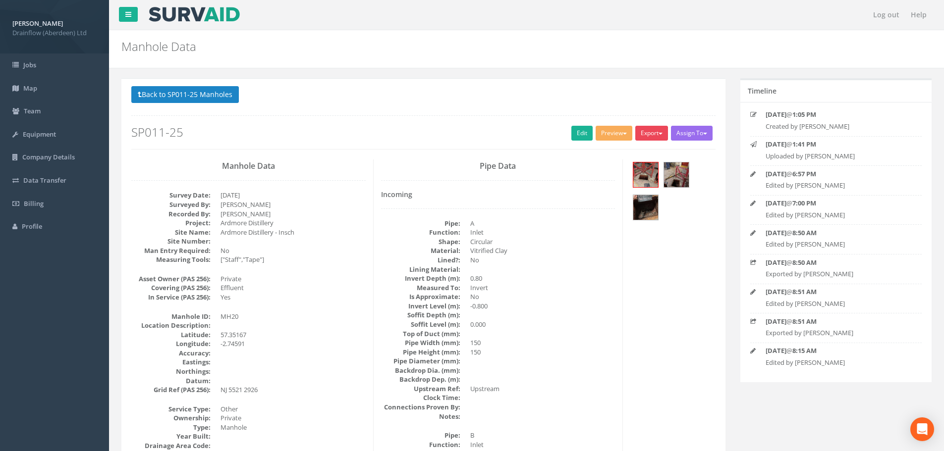
click at [646, 132] on button "Export" at bounding box center [651, 133] width 33 height 15
click at [636, 150] on link "Drainflow Manhole" at bounding box center [631, 153] width 75 height 15
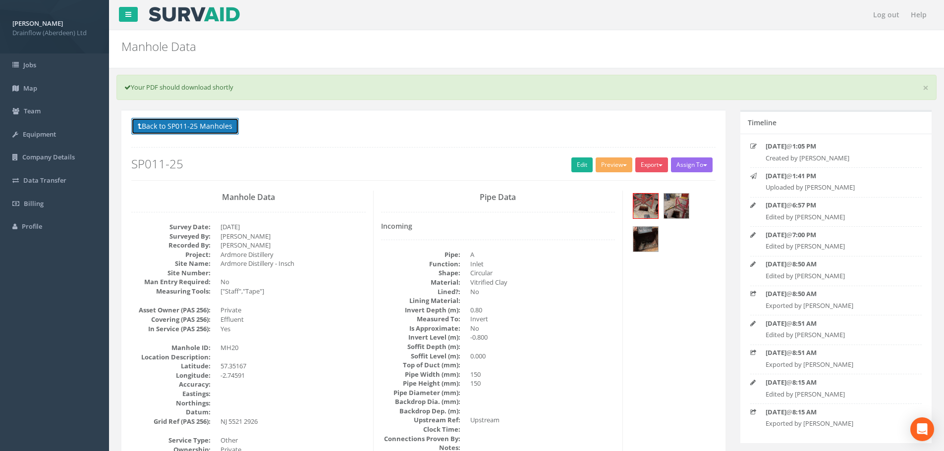
click at [171, 126] on button "Back to SP011-25 Manholes" at bounding box center [185, 126] width 108 height 17
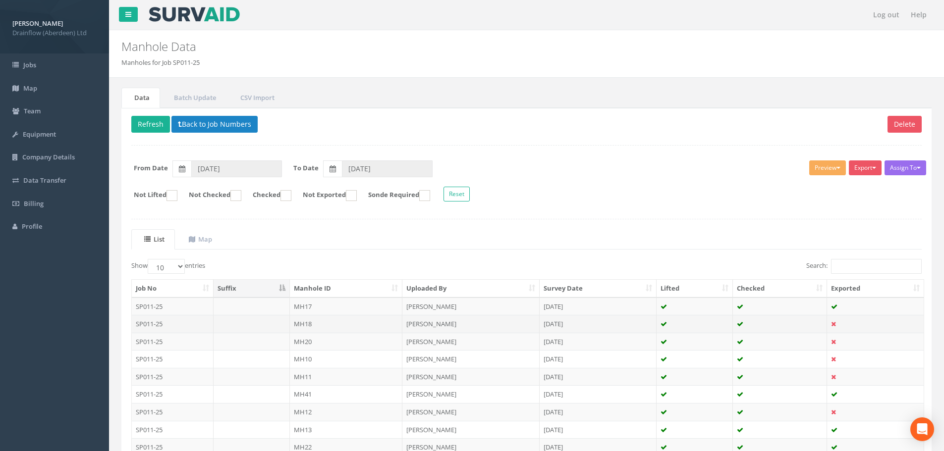
click at [353, 327] on td "MH18" at bounding box center [346, 324] width 113 height 18
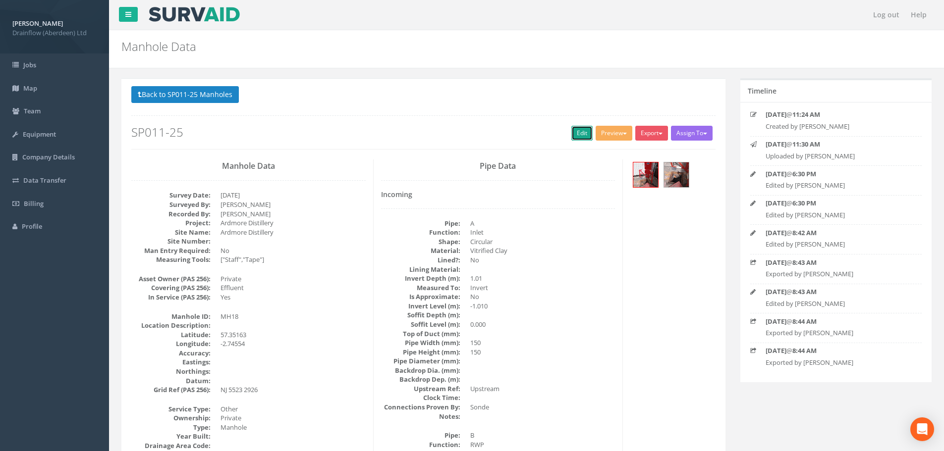
click at [573, 136] on link "Edit" at bounding box center [581, 133] width 21 height 15
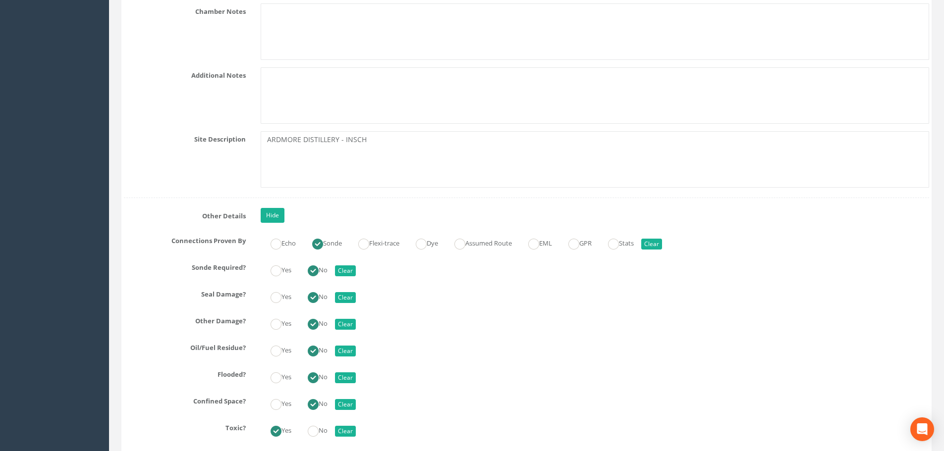
scroll to position [2874, 0]
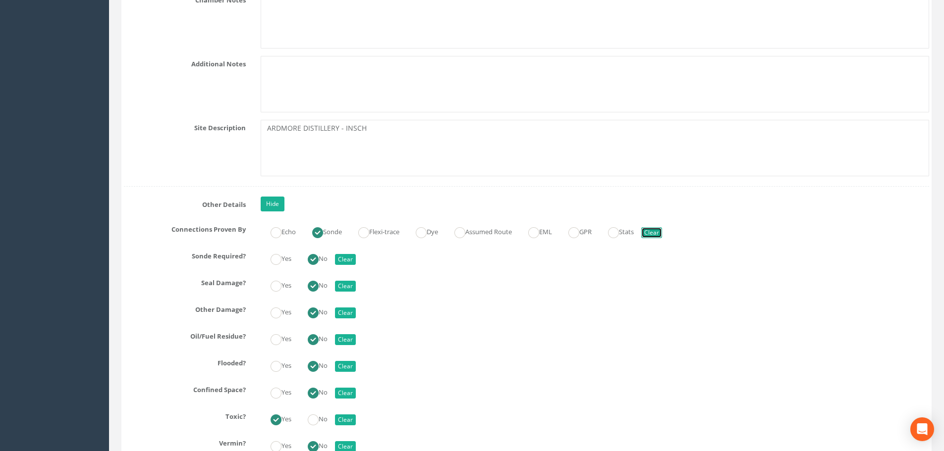
click at [662, 231] on button "Clear" at bounding box center [651, 232] width 21 height 11
radio input "false"
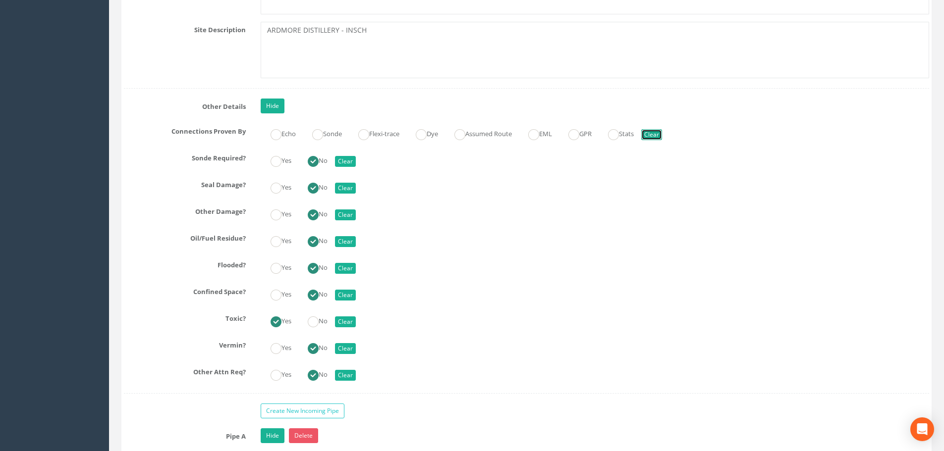
scroll to position [2973, 0]
click at [322, 324] on label "No" at bounding box center [313, 319] width 30 height 14
radio input "false"
radio input "true"
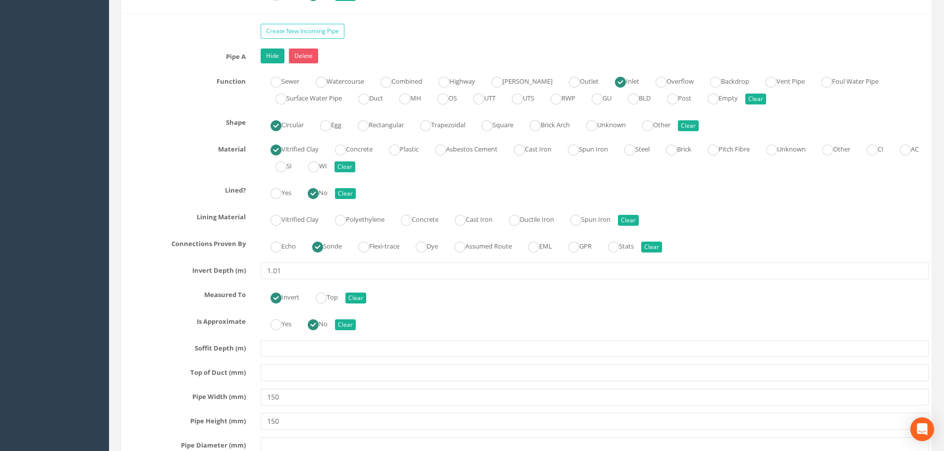
scroll to position [3370, 0]
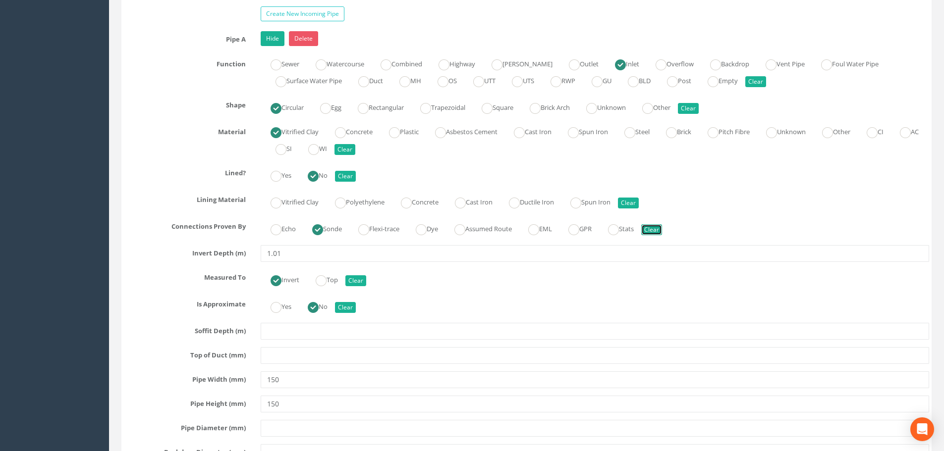
click at [662, 232] on button "Clear" at bounding box center [651, 229] width 21 height 11
radio input "false"
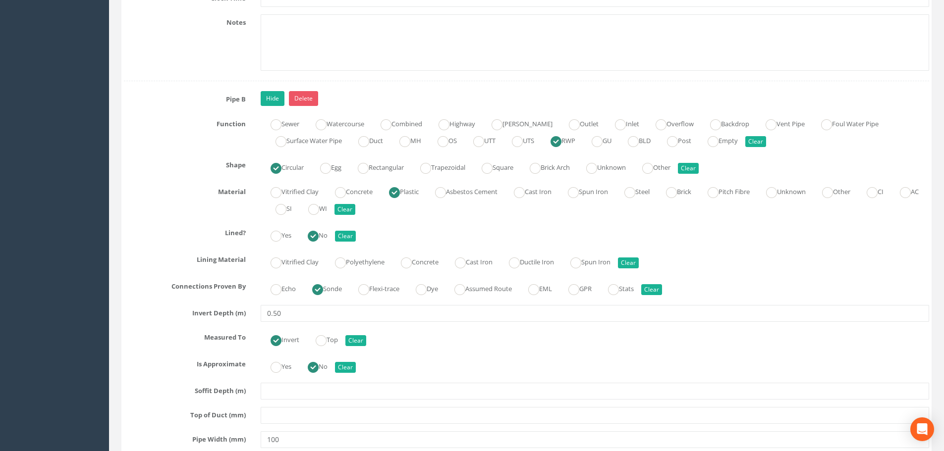
scroll to position [3915, 0]
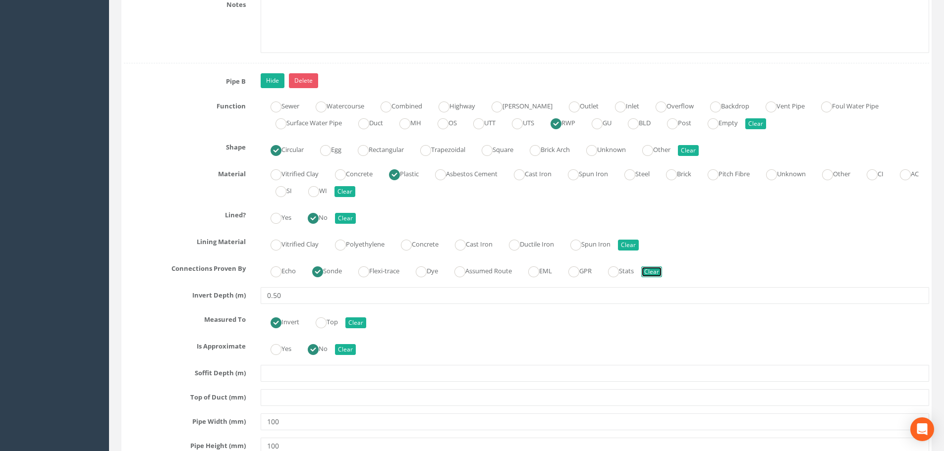
click at [662, 271] on button "Clear" at bounding box center [651, 272] width 21 height 11
radio input "false"
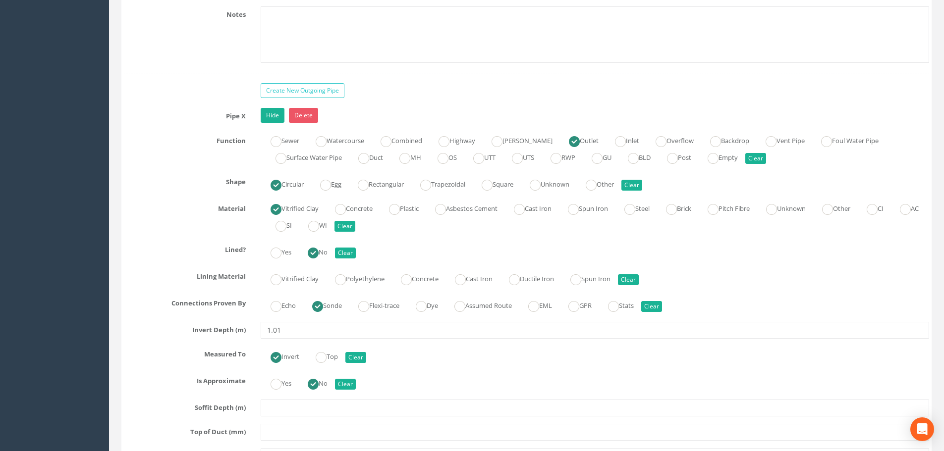
scroll to position [4510, 0]
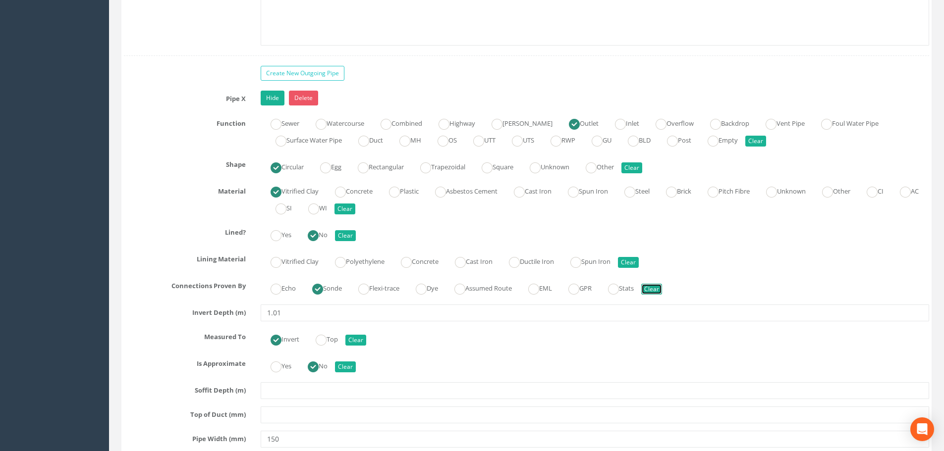
click at [660, 292] on button "Clear" at bounding box center [651, 289] width 21 height 11
radio input "false"
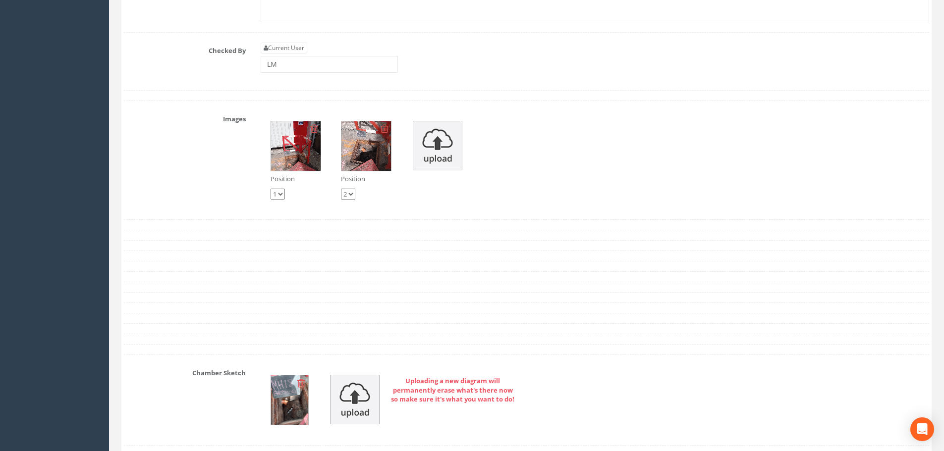
scroll to position [5203, 0]
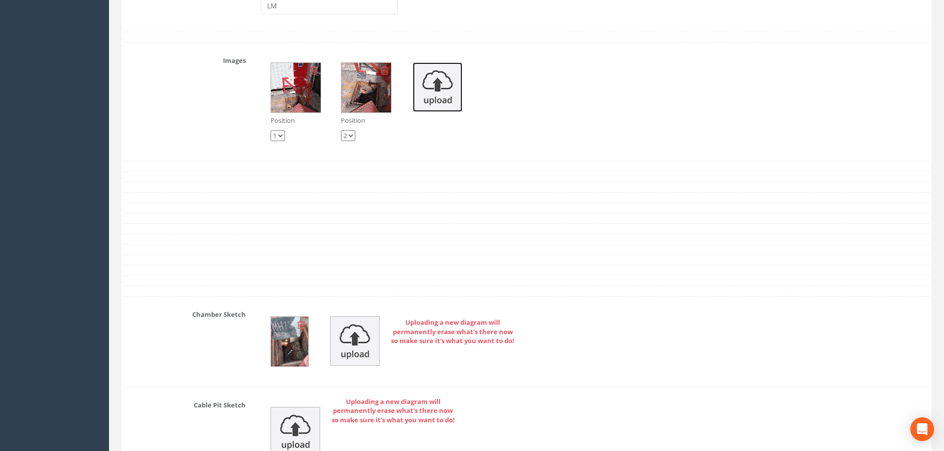
click at [448, 87] on img at bounding box center [438, 87] width 50 height 50
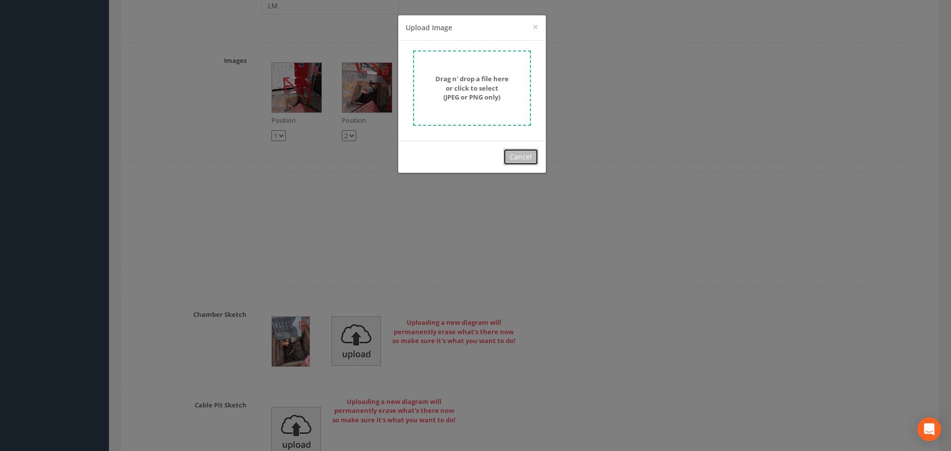
click at [520, 158] on button "Cancel" at bounding box center [520, 157] width 35 height 17
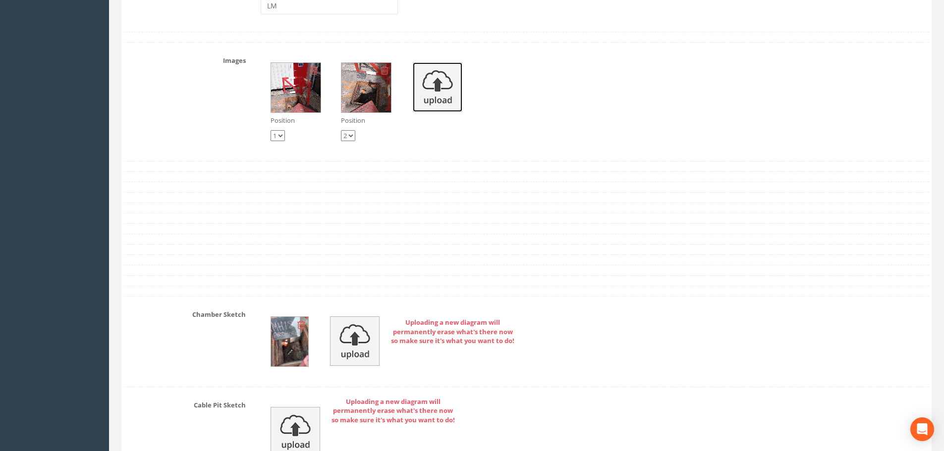
click at [451, 83] on img at bounding box center [438, 87] width 50 height 50
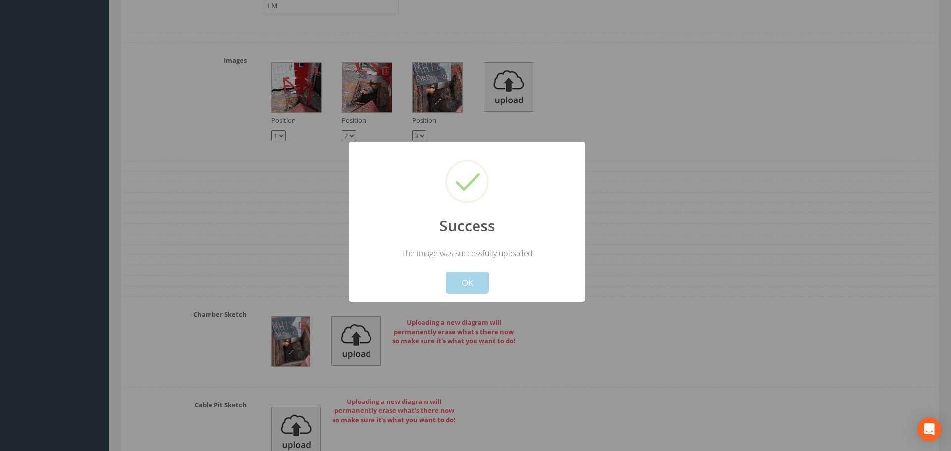
drag, startPoint x: 485, startPoint y: 278, endPoint x: 455, endPoint y: 279, distance: 29.8
click at [485, 277] on button "OK" at bounding box center [467, 283] width 43 height 22
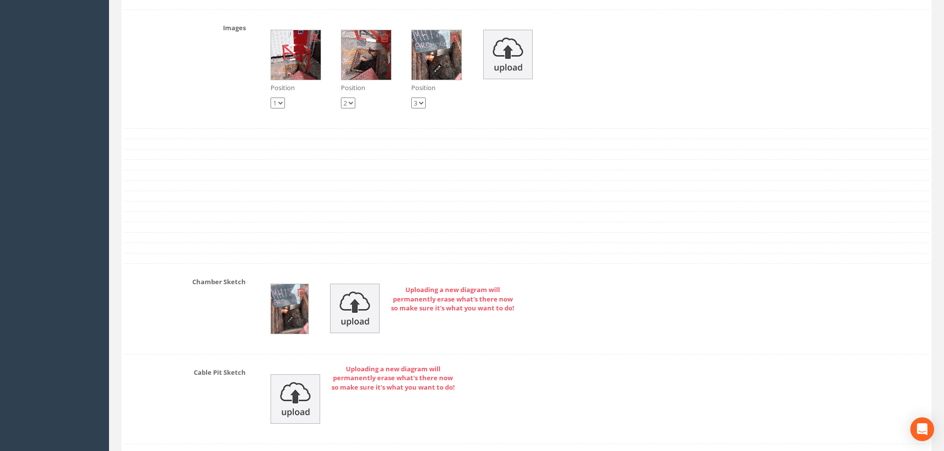
scroll to position [5253, 0]
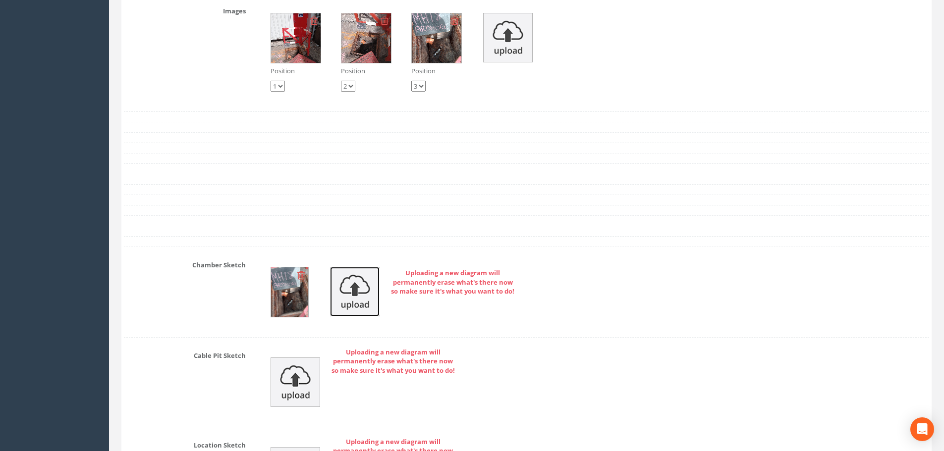
click at [339, 302] on img at bounding box center [355, 292] width 50 height 50
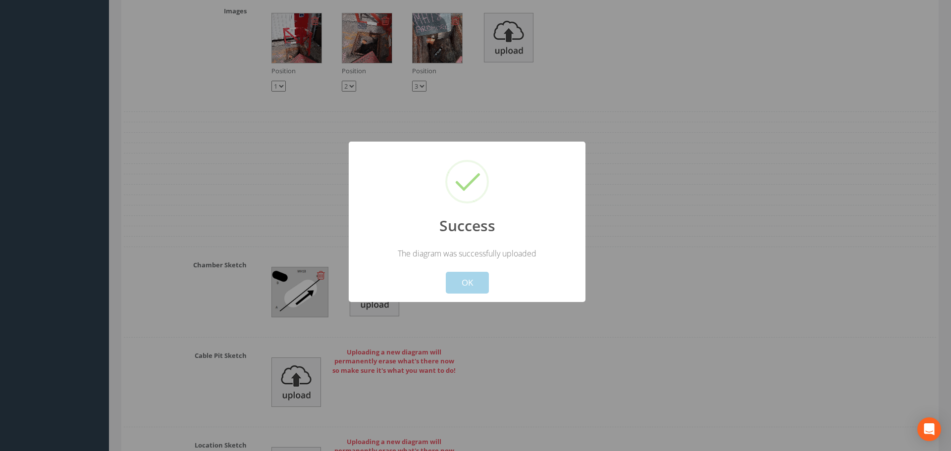
click at [461, 279] on button "OK" at bounding box center [467, 283] width 43 height 22
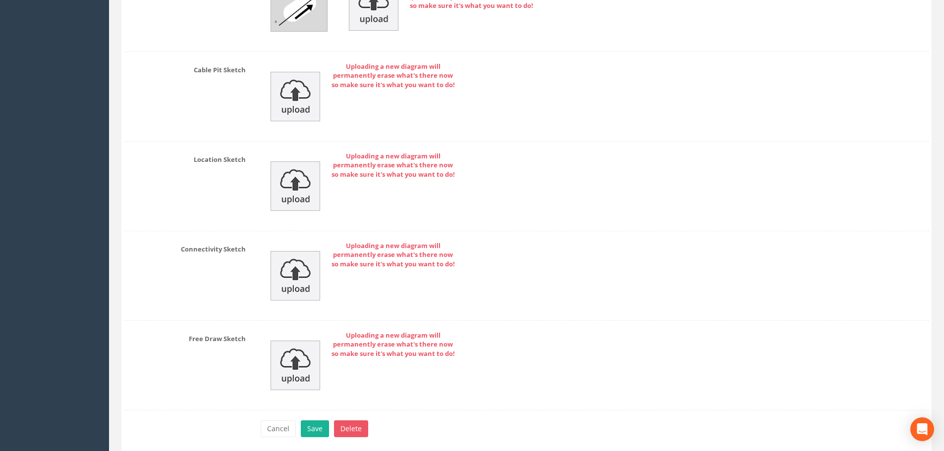
scroll to position [5577, 0]
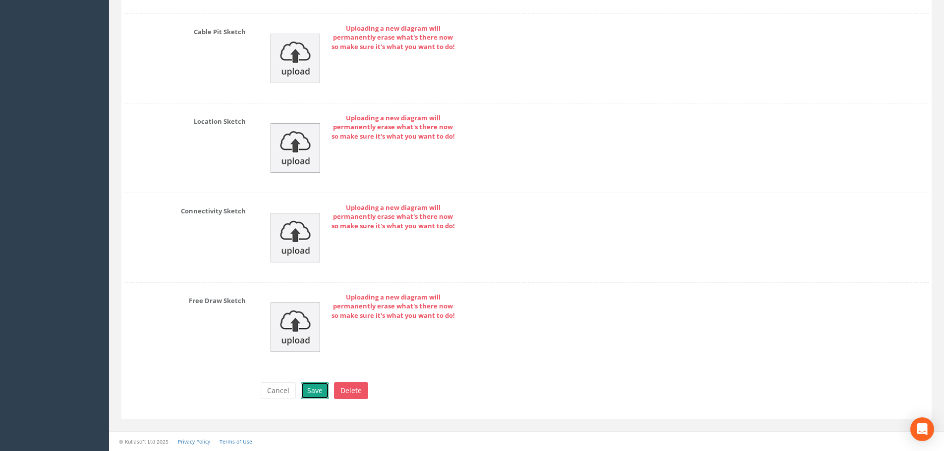
click at [314, 385] on button "Save" at bounding box center [315, 391] width 28 height 17
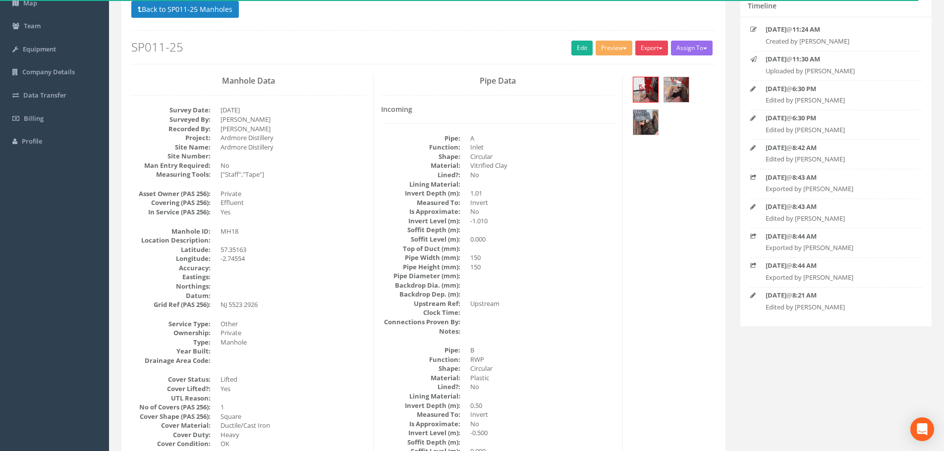
scroll to position [0, 0]
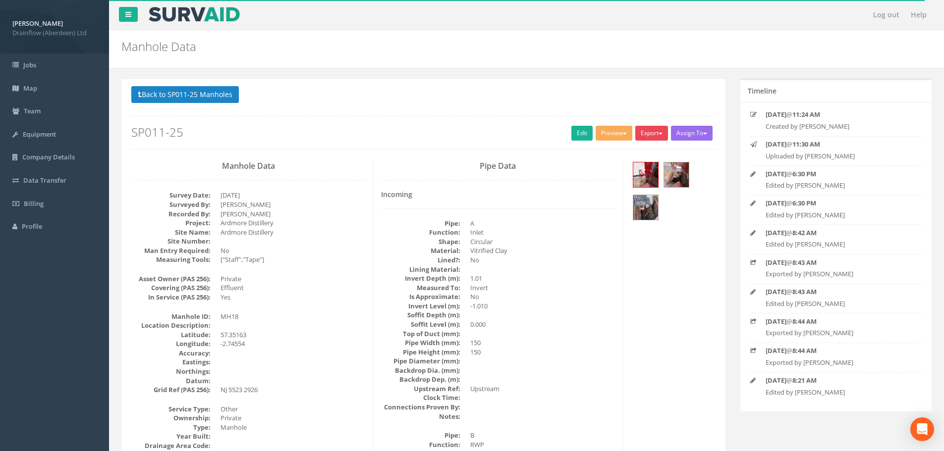
click at [649, 135] on button "Export" at bounding box center [651, 133] width 33 height 15
click at [637, 155] on link "Drainflow Manhole" at bounding box center [631, 153] width 75 height 15
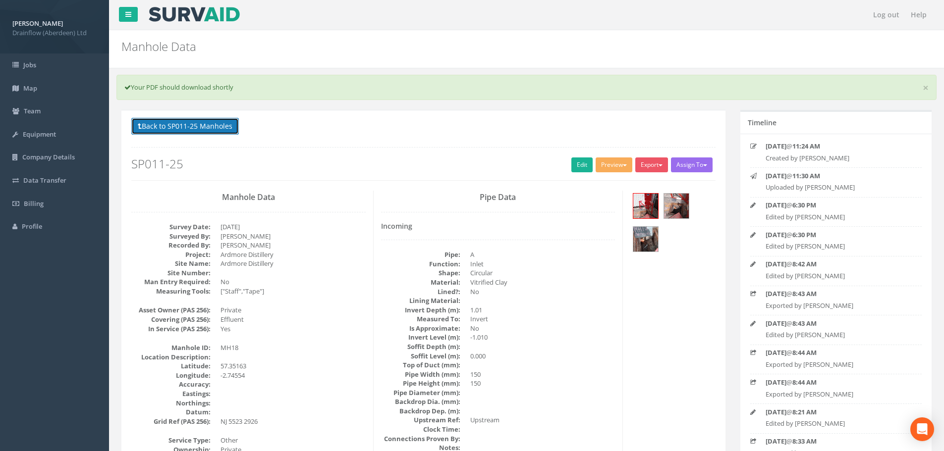
click at [212, 127] on button "Back to SP011-25 Manholes" at bounding box center [185, 126] width 108 height 17
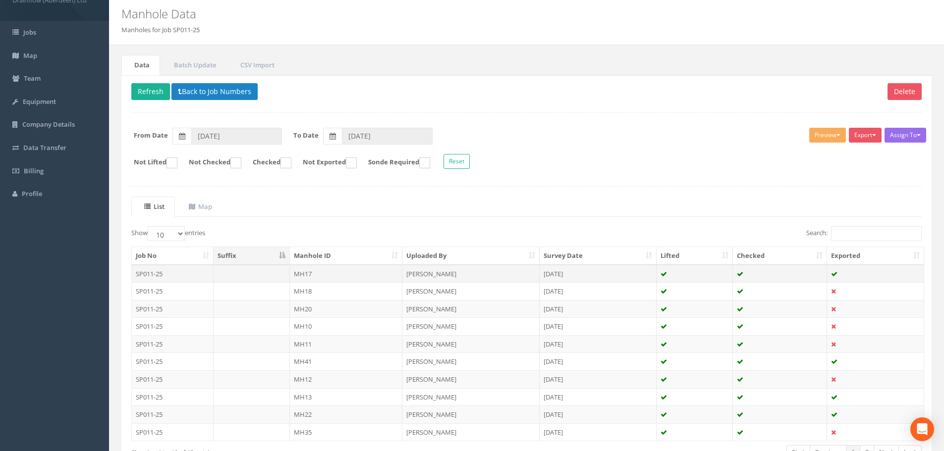
scroll to position [50, 0]
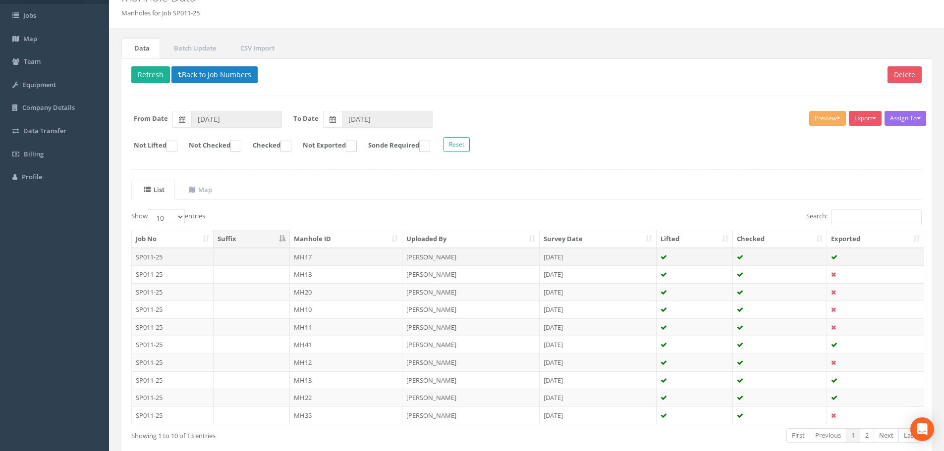
click at [338, 253] on td "MH17" at bounding box center [346, 257] width 113 height 18
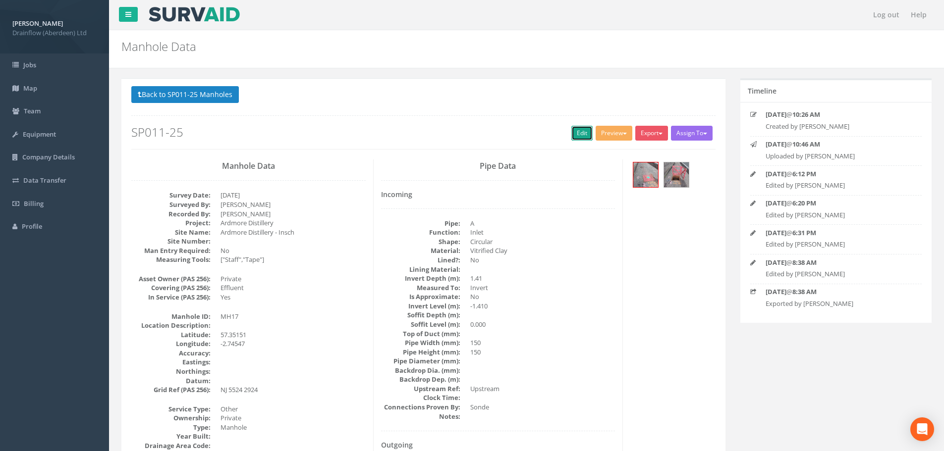
click at [582, 134] on link "Edit" at bounding box center [581, 133] width 21 height 15
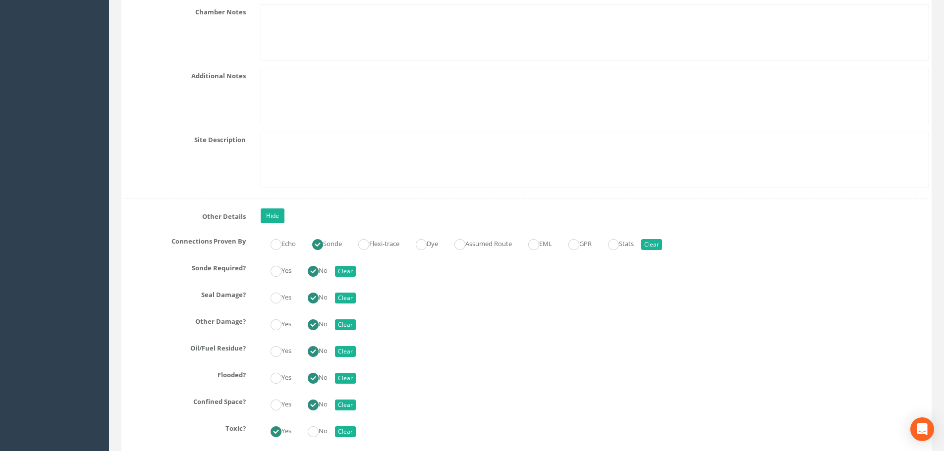
scroll to position [2874, 0]
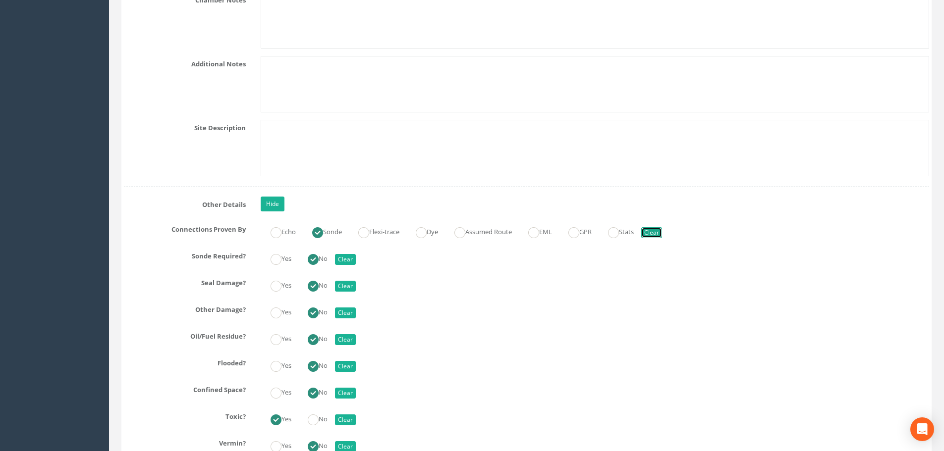
click at [662, 232] on button "Clear" at bounding box center [651, 232] width 21 height 11
radio input "false"
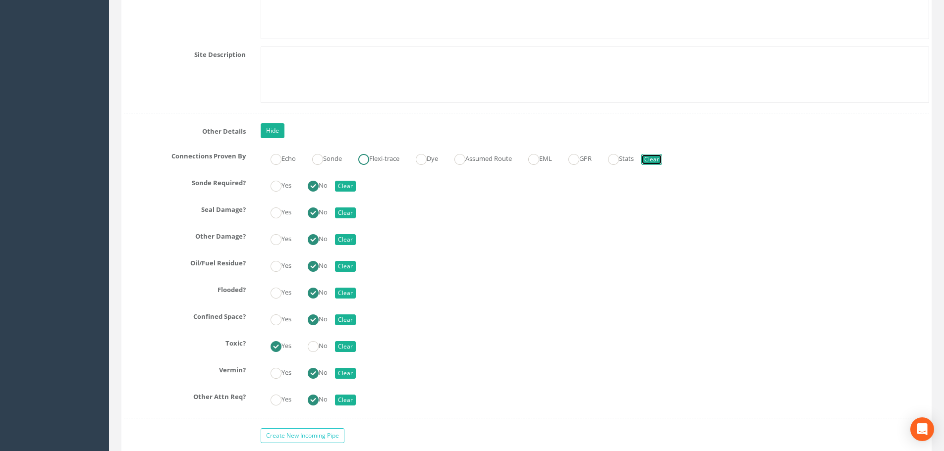
scroll to position [2973, 0]
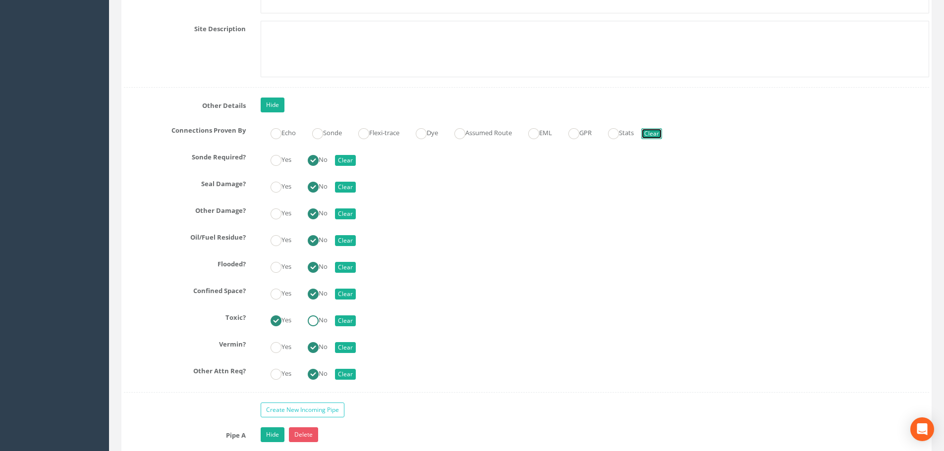
click at [317, 318] on ins at bounding box center [313, 321] width 11 height 11
radio input "false"
radio input "true"
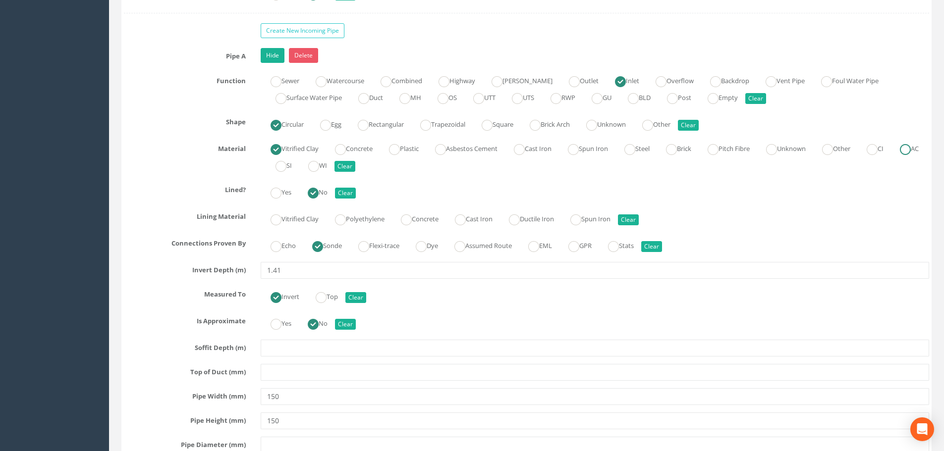
scroll to position [3370, 0]
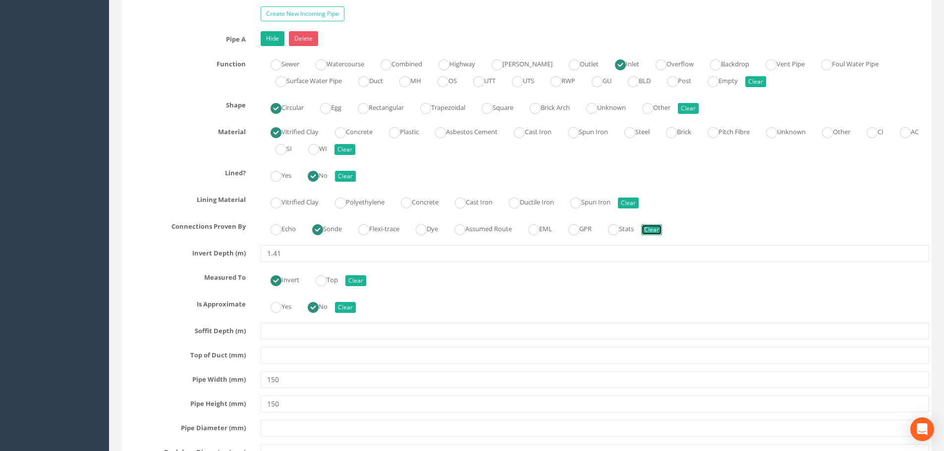
click at [661, 231] on button "Clear" at bounding box center [651, 229] width 21 height 11
radio input "false"
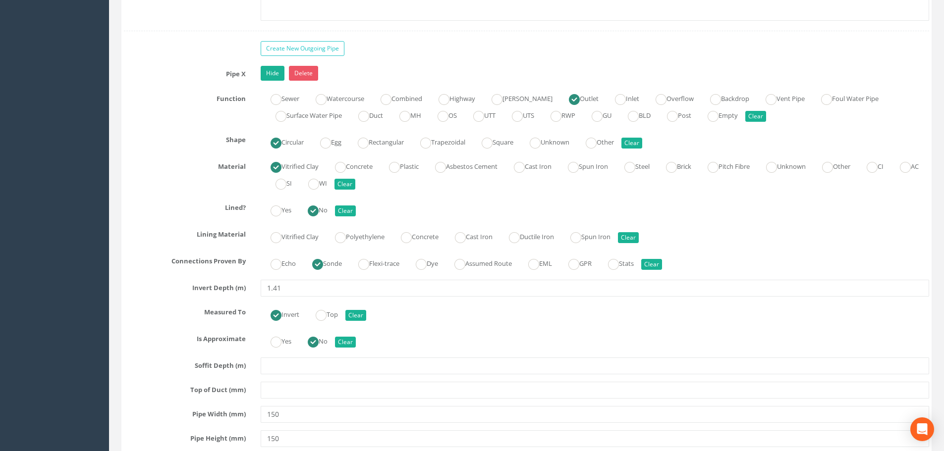
scroll to position [3965, 0]
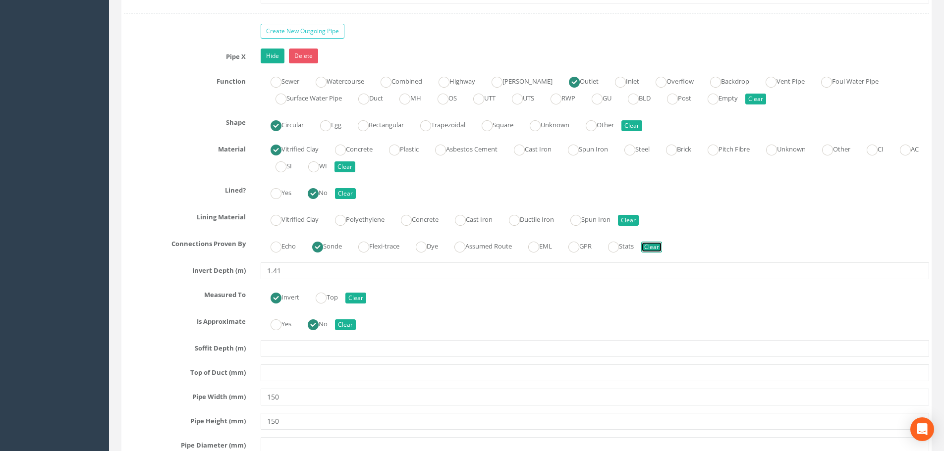
click at [662, 252] on button "Clear" at bounding box center [651, 247] width 21 height 11
radio input "false"
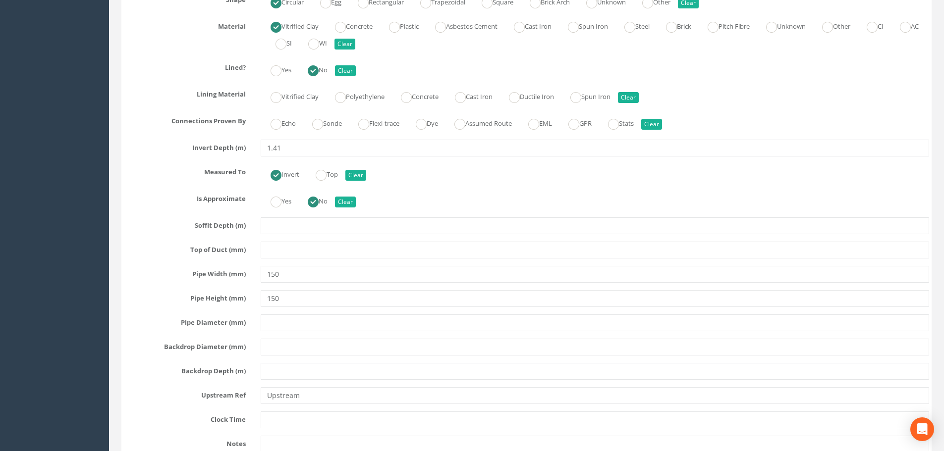
scroll to position [3553, 0]
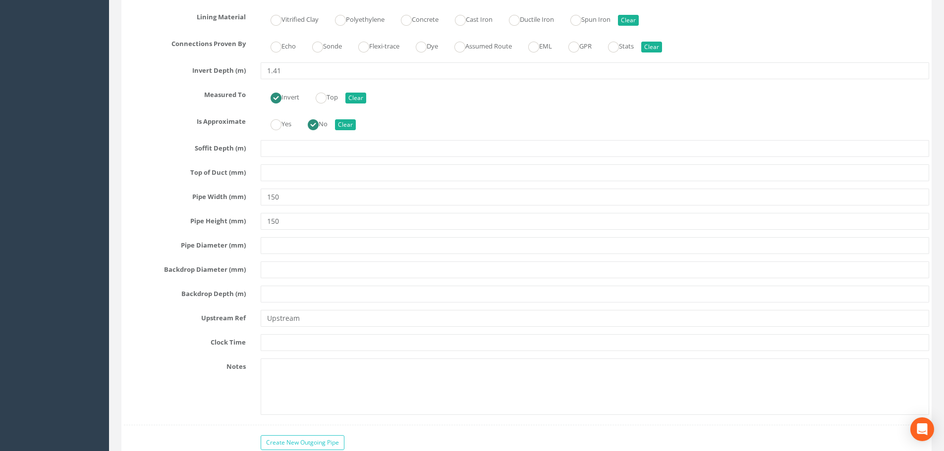
drag, startPoint x: 637, startPoint y: 414, endPoint x: 743, endPoint y: 132, distance: 301.3
click at [743, 132] on div "Yes No Clear" at bounding box center [594, 122] width 683 height 19
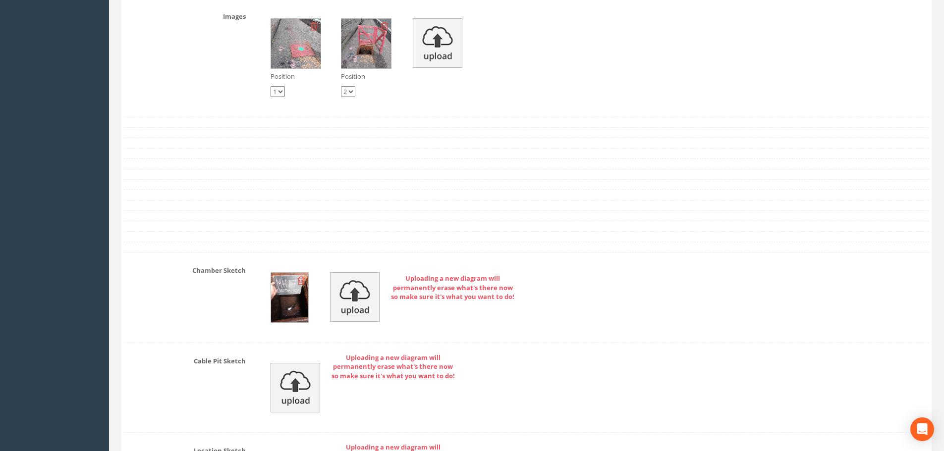
scroll to position [4643, 0]
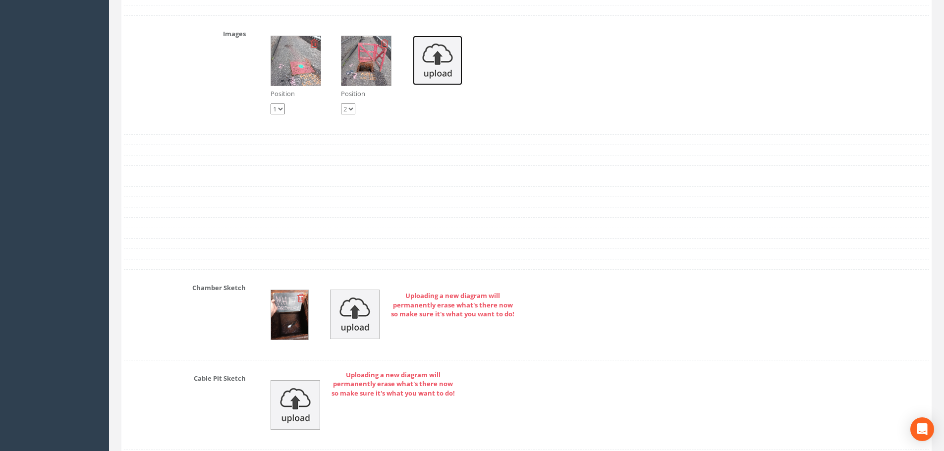
click at [431, 52] on img at bounding box center [438, 61] width 50 height 50
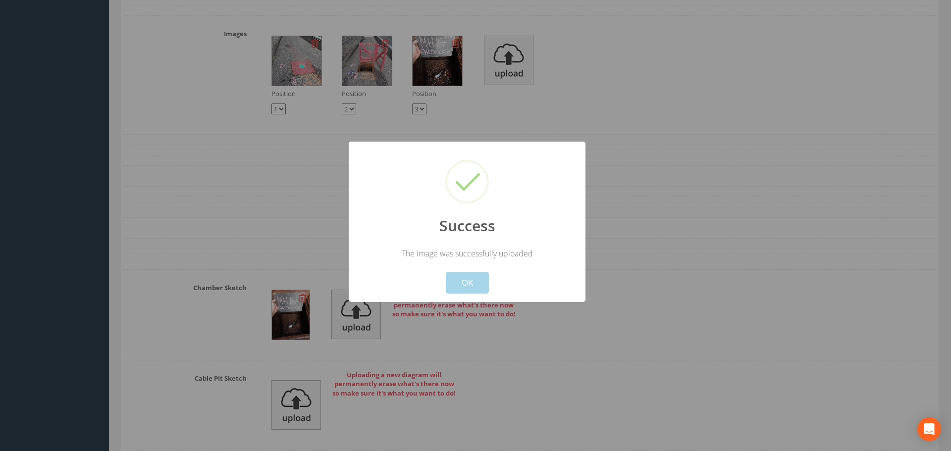
click at [469, 283] on button "OK" at bounding box center [467, 283] width 43 height 22
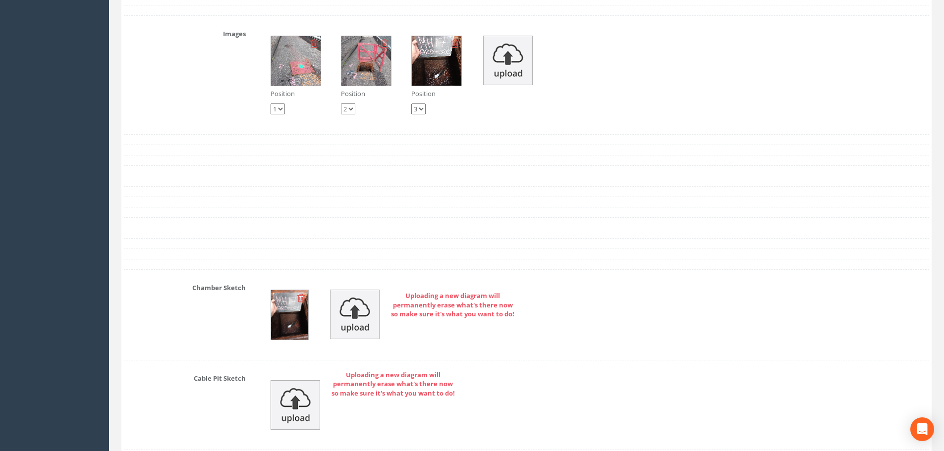
click at [294, 322] on img at bounding box center [289, 315] width 37 height 50
click at [357, 321] on img at bounding box center [355, 315] width 50 height 50
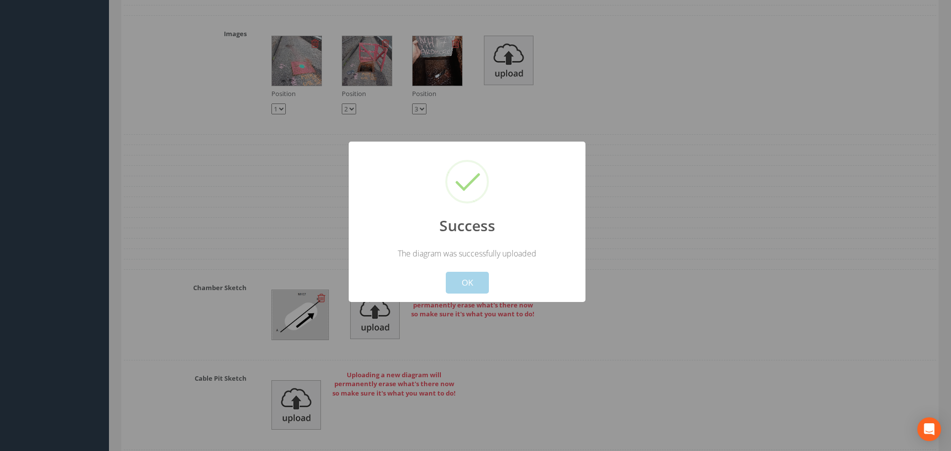
click at [464, 282] on button "OK" at bounding box center [467, 283] width 43 height 22
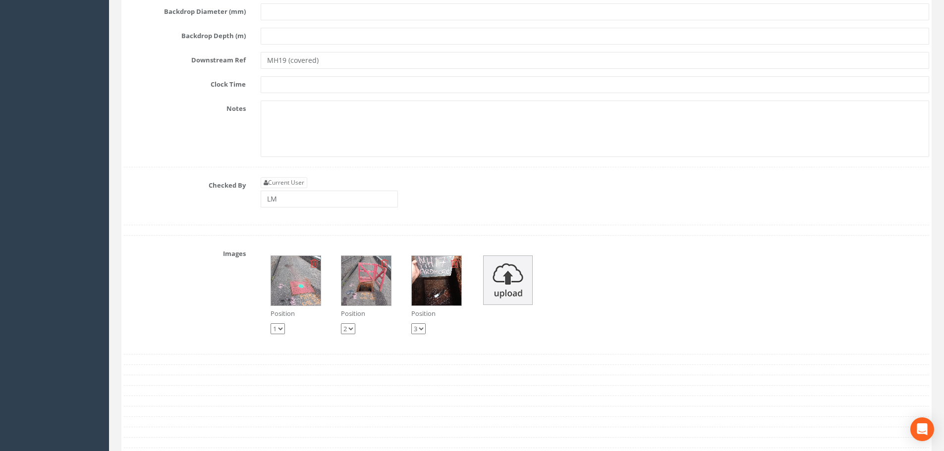
scroll to position [4445, 0]
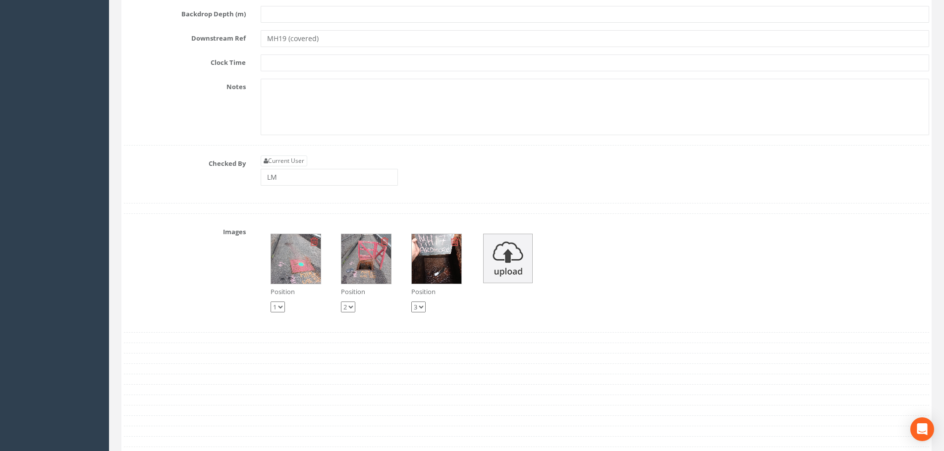
click at [427, 272] on img at bounding box center [437, 259] width 50 height 50
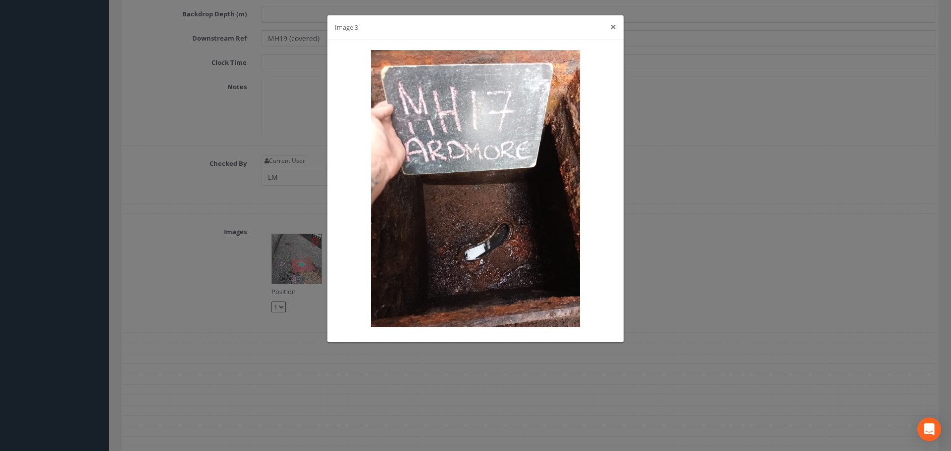
click at [611, 30] on button "×" at bounding box center [614, 27] width 6 height 10
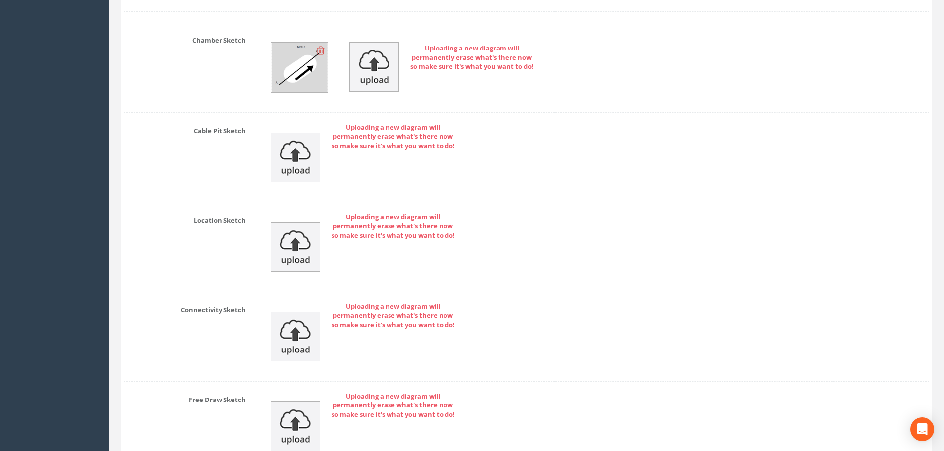
scroll to position [4990, 0]
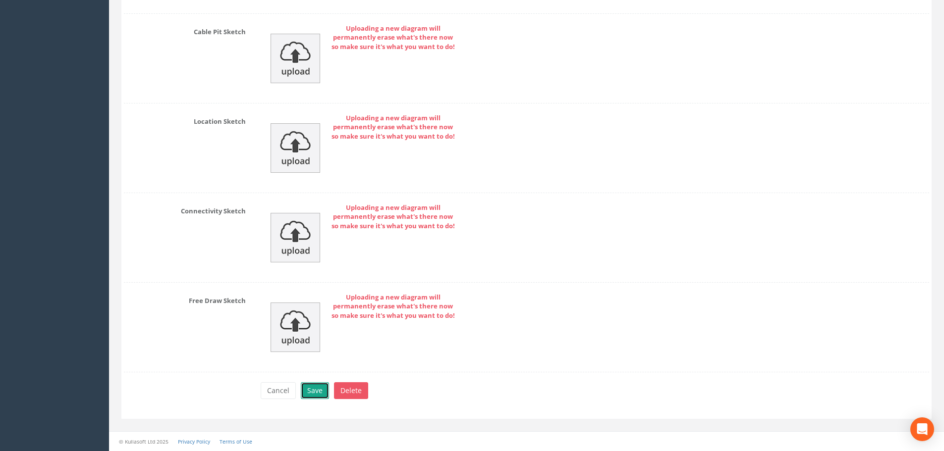
click at [306, 389] on button "Save" at bounding box center [315, 391] width 28 height 17
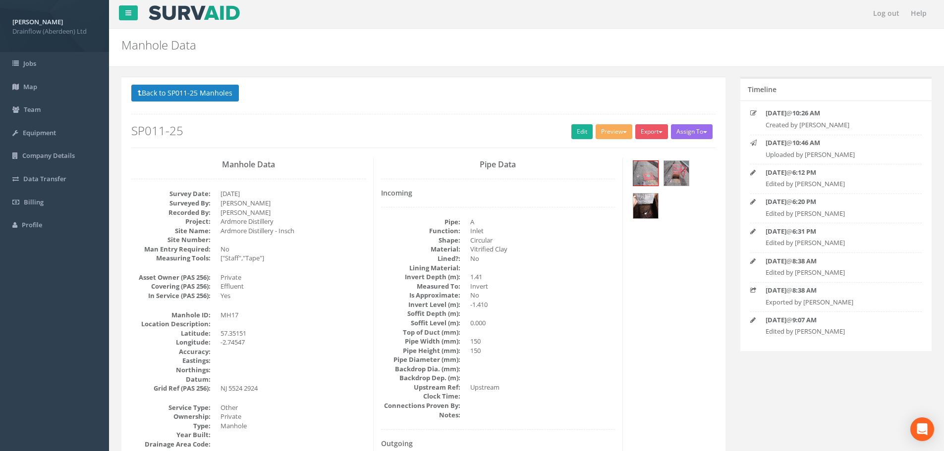
scroll to position [0, 0]
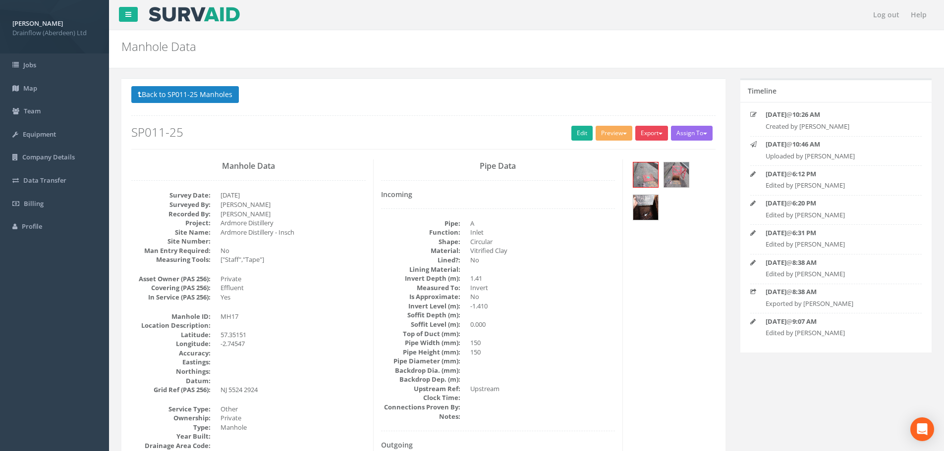
click at [641, 136] on button "Export" at bounding box center [651, 133] width 33 height 15
click at [599, 156] on link "Drainflow Manhole" at bounding box center [631, 153] width 75 height 15
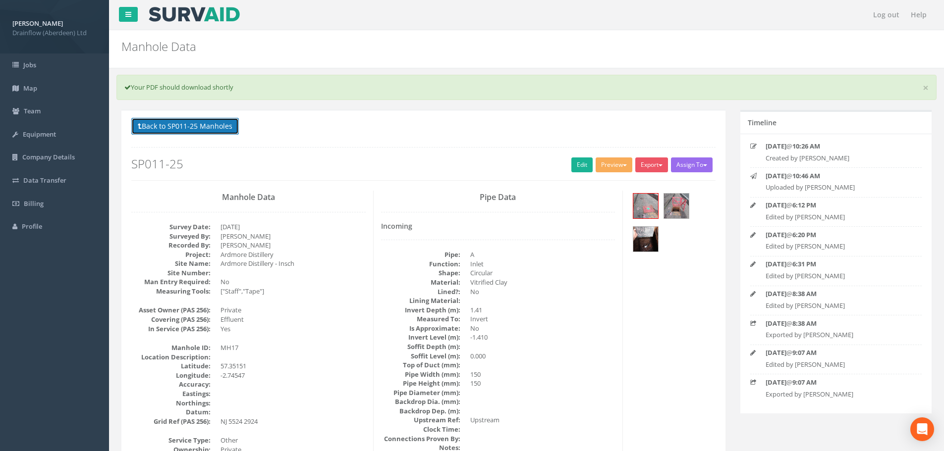
click at [196, 124] on button "Back to SP011-25 Manholes" at bounding box center [185, 126] width 108 height 17
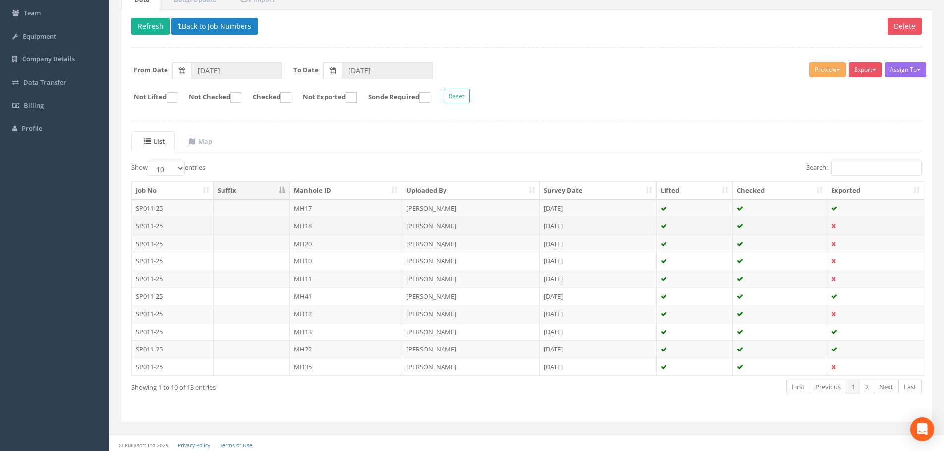
scroll to position [101, 0]
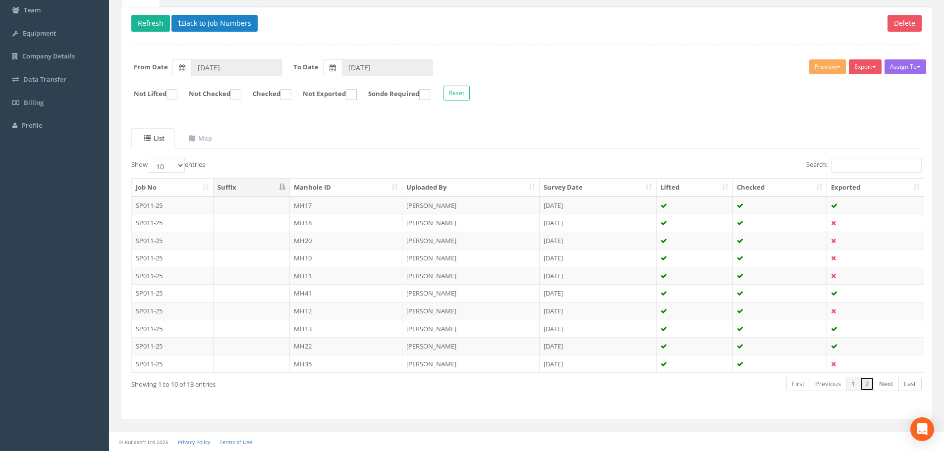
click at [871, 386] on link "2" at bounding box center [867, 384] width 14 height 14
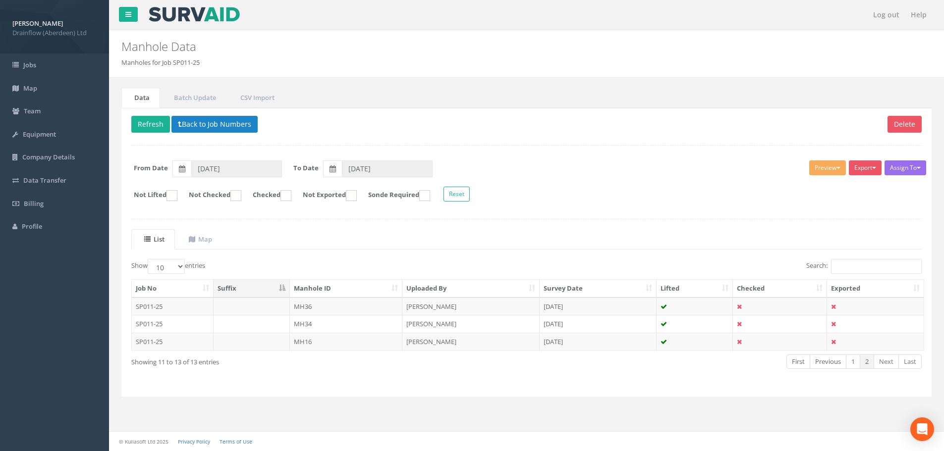
scroll to position [0, 0]
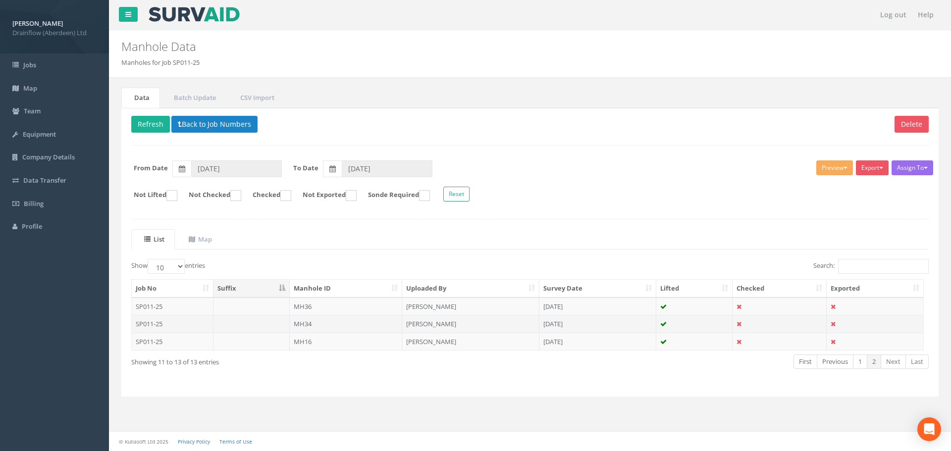
click at [376, 319] on td "MH34" at bounding box center [346, 324] width 113 height 18
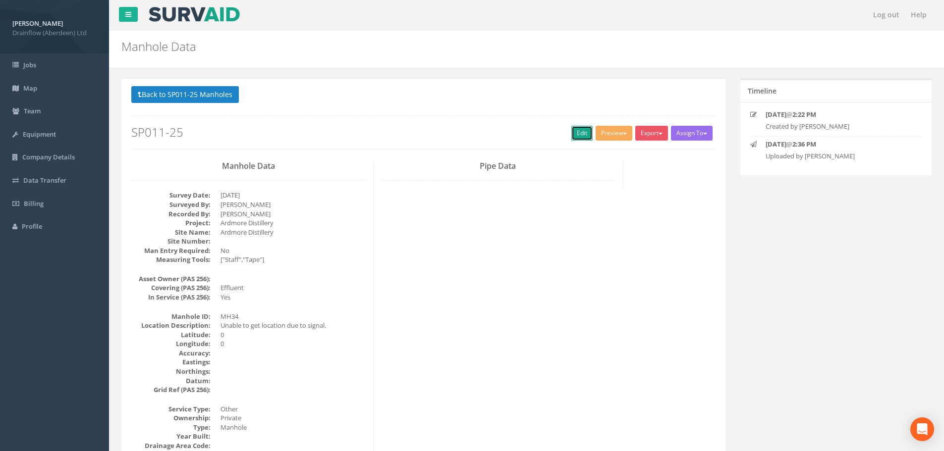
click at [577, 134] on link "Edit" at bounding box center [581, 133] width 21 height 15
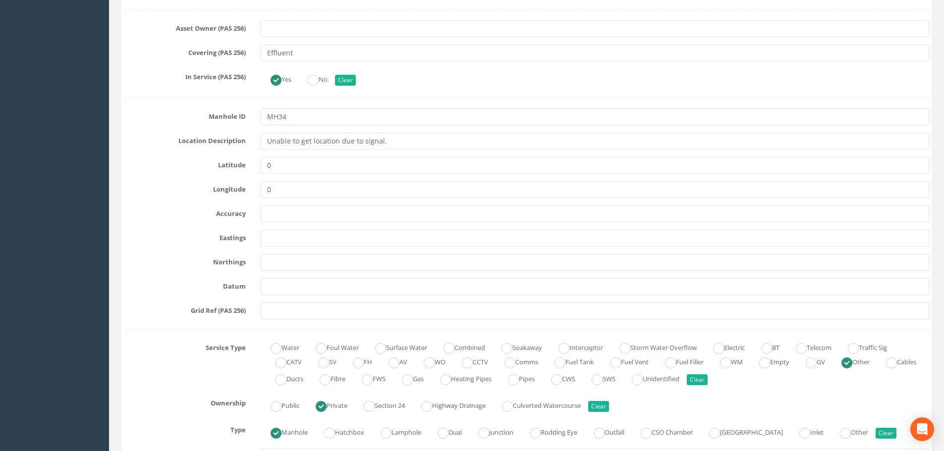
scroll to position [446, 0]
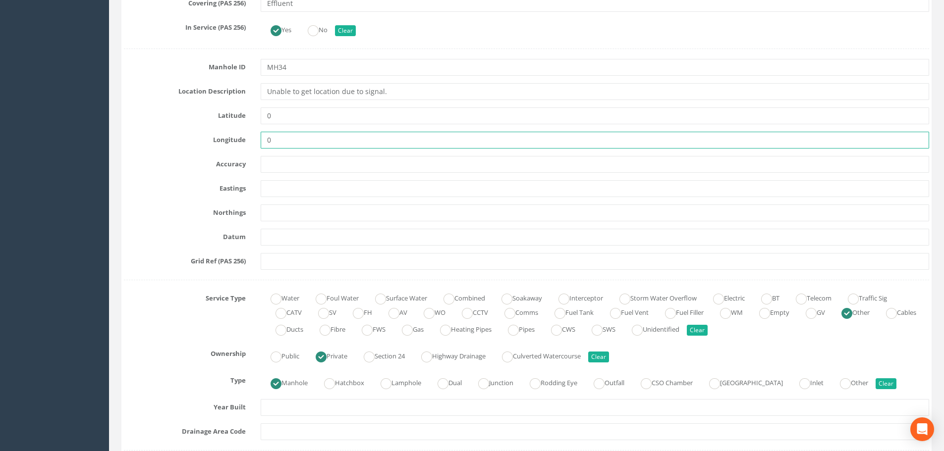
click at [278, 139] on input "0" at bounding box center [595, 140] width 669 height 17
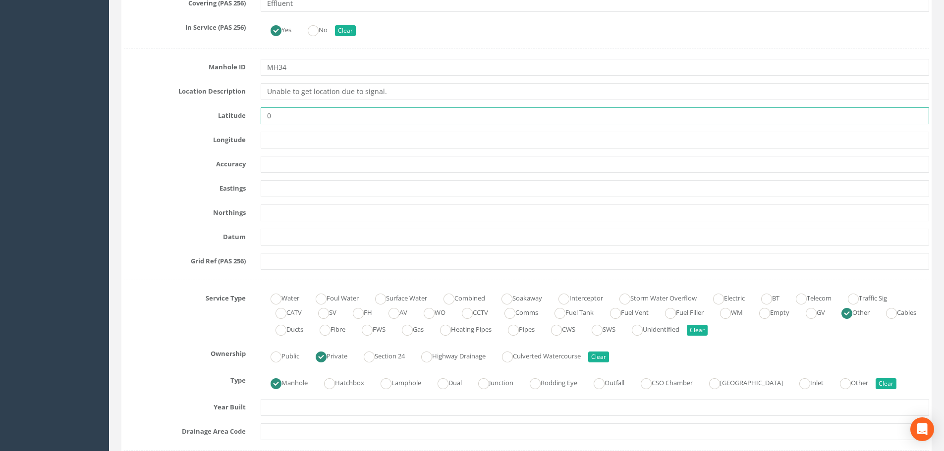
click at [280, 115] on input "0" at bounding box center [595, 116] width 669 height 17
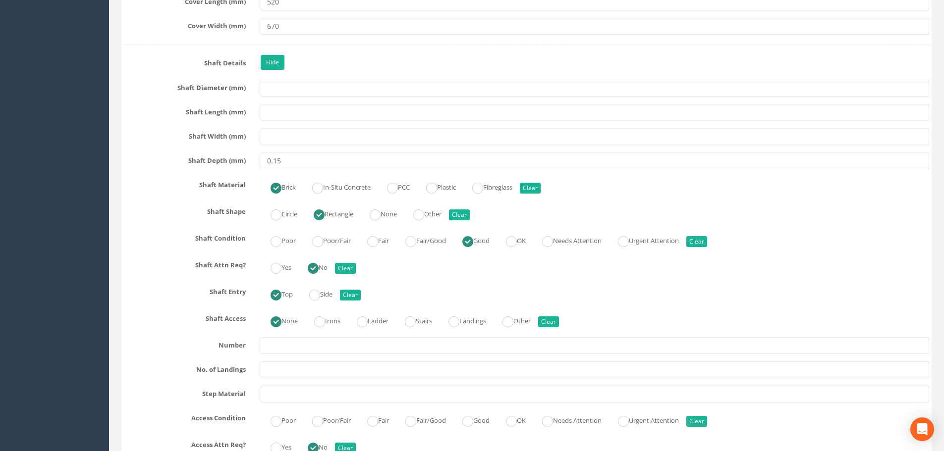
scroll to position [1288, 0]
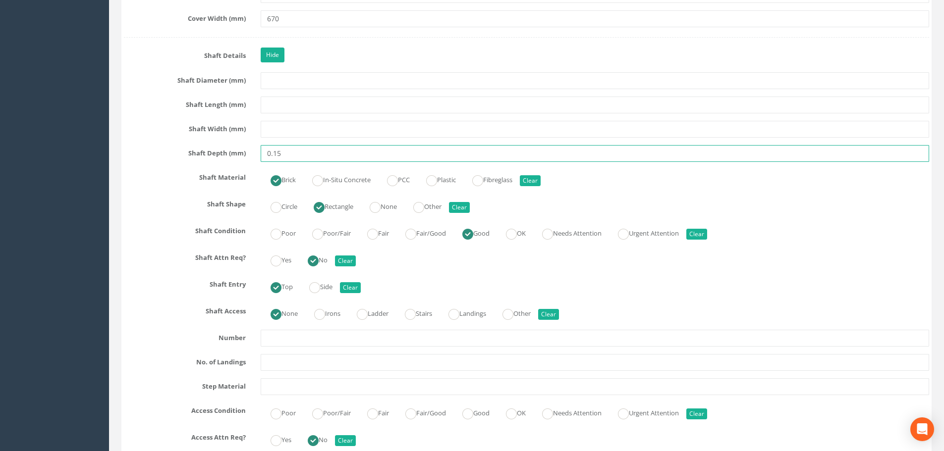
drag, startPoint x: 291, startPoint y: 158, endPoint x: 243, endPoint y: 157, distance: 48.6
click at [243, 157] on div "Shaft Depth (mm) 0.15" at bounding box center [526, 153] width 820 height 17
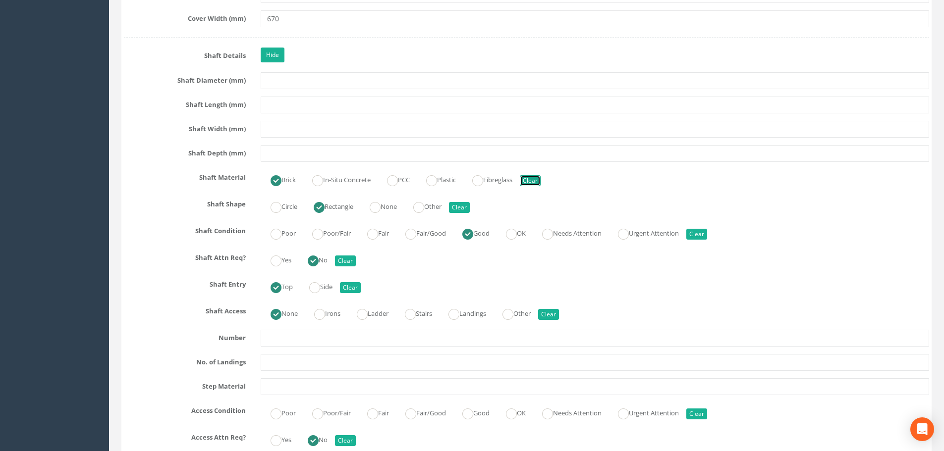
click at [535, 181] on button "Clear" at bounding box center [530, 180] width 21 height 11
radio input "false"
click at [460, 209] on button "Clear" at bounding box center [459, 207] width 21 height 11
radio input "false"
click at [706, 234] on button "Clear" at bounding box center [696, 234] width 21 height 11
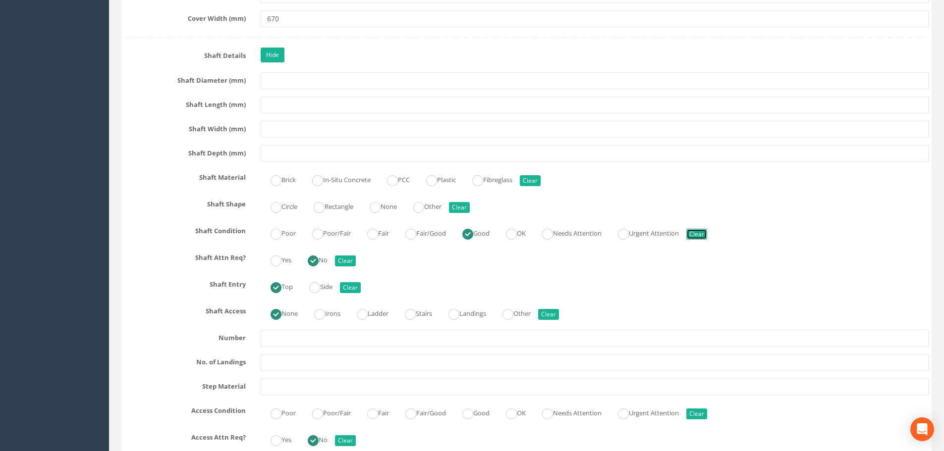
radio input "false"
click at [340, 262] on button "Clear" at bounding box center [345, 261] width 21 height 11
radio input "false"
click at [346, 285] on button "Clear" at bounding box center [350, 287] width 21 height 11
radio input "false"
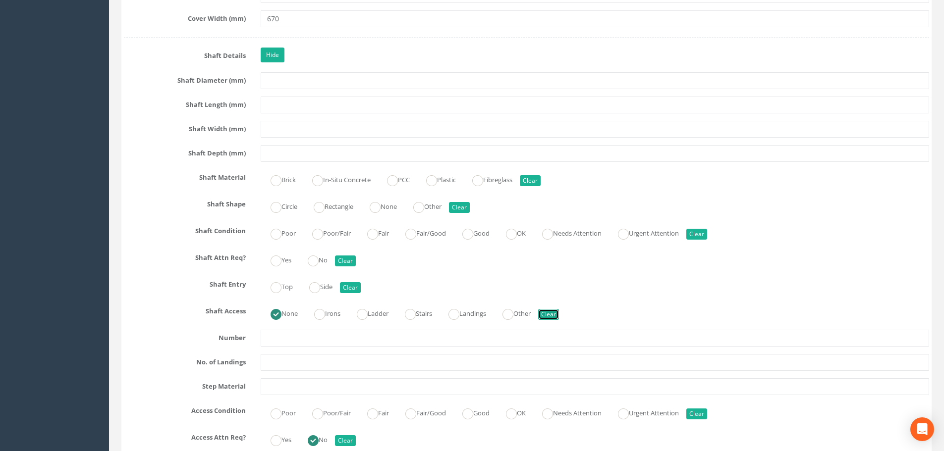
click at [557, 311] on button "Clear" at bounding box center [548, 314] width 21 height 11
radio input "false"
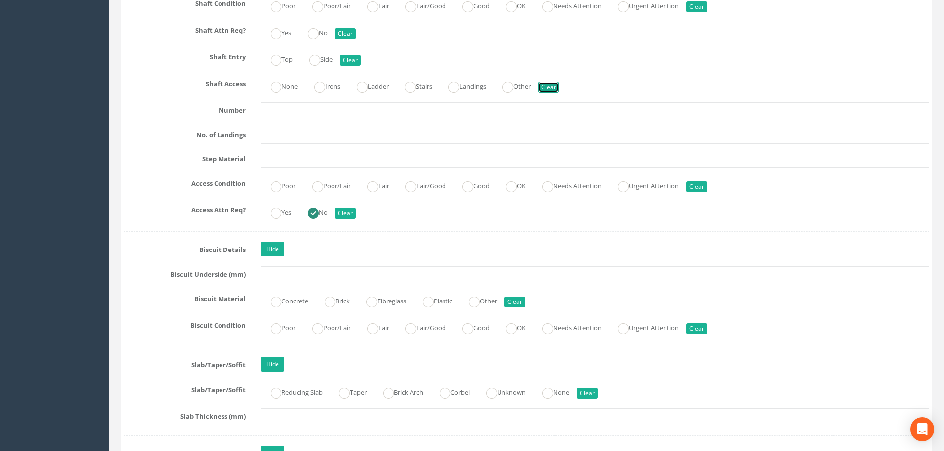
scroll to position [1536, 0]
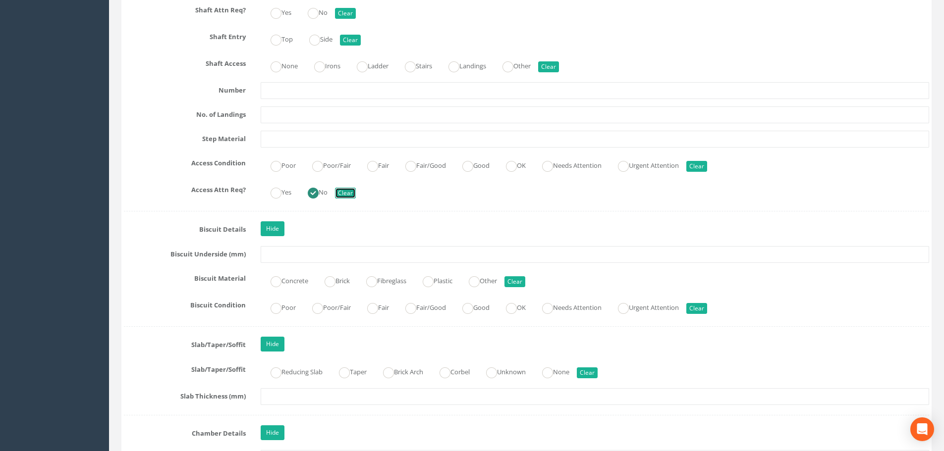
click at [356, 192] on button "Clear" at bounding box center [345, 193] width 21 height 11
radio input "false"
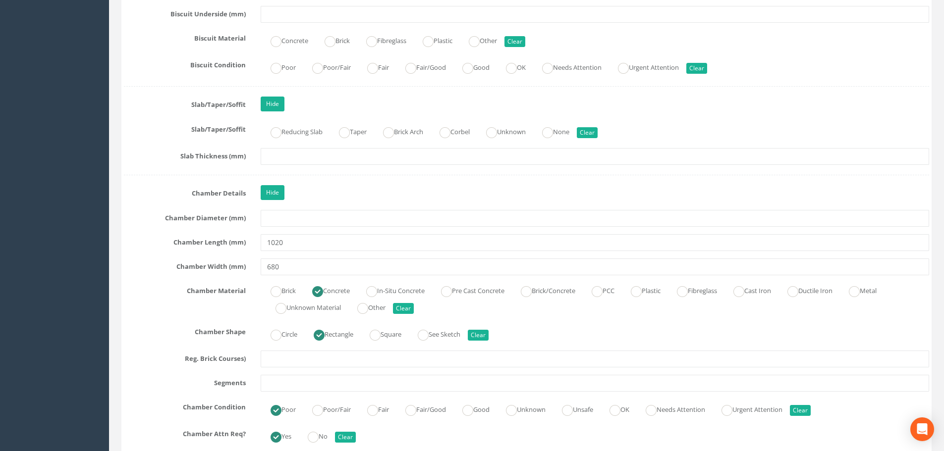
scroll to position [1834, 0]
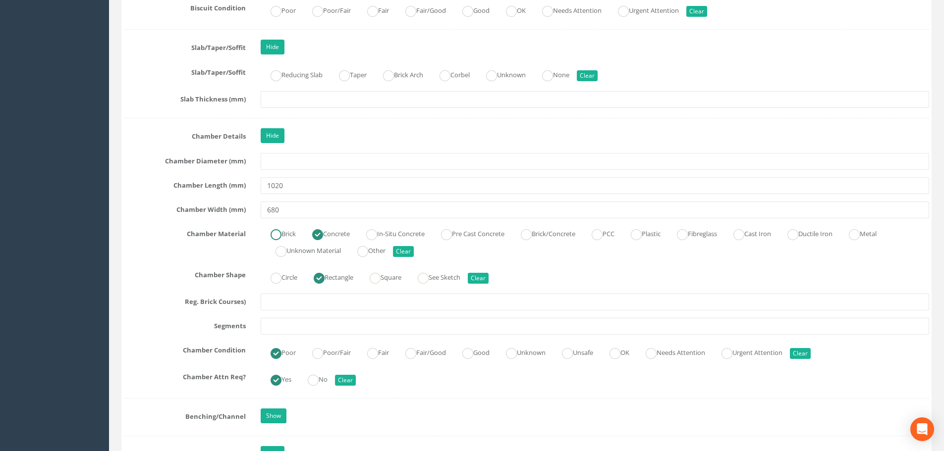
click at [284, 230] on label "Brick" at bounding box center [278, 233] width 35 height 14
radio input "true"
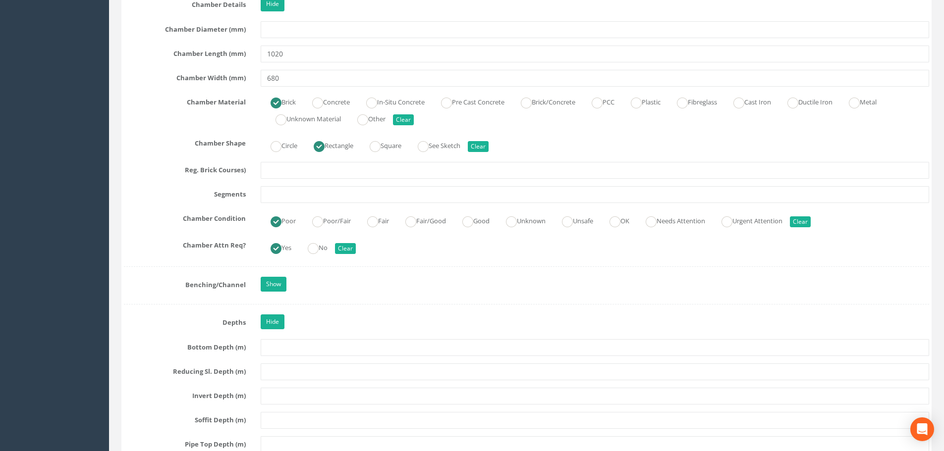
scroll to position [1982, 0]
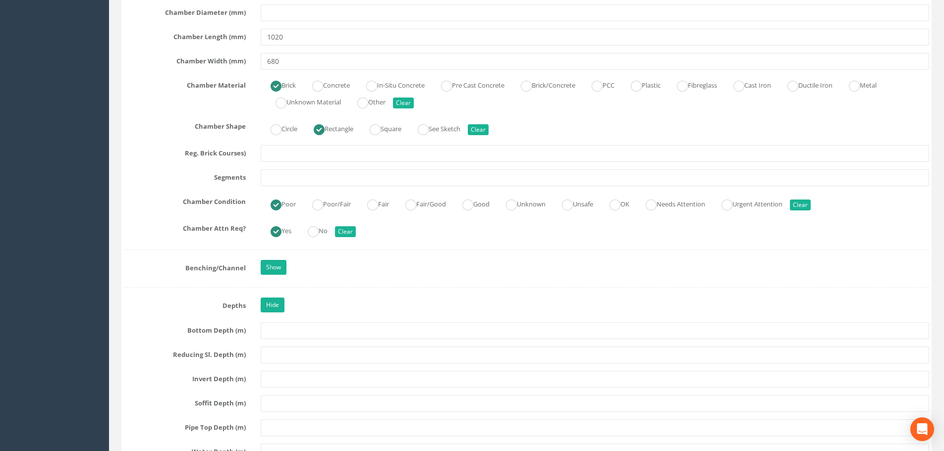
click at [354, 204] on div "Poor Poor/Fair Fair Fair/Good Good Unknown Unsafe OK Needs Attention Urgent Att…" at bounding box center [594, 203] width 683 height 19
click at [385, 204] on label "Fair" at bounding box center [373, 203] width 32 height 14
radio input "false"
radio input "true"
click at [272, 265] on link "Show" at bounding box center [274, 267] width 26 height 15
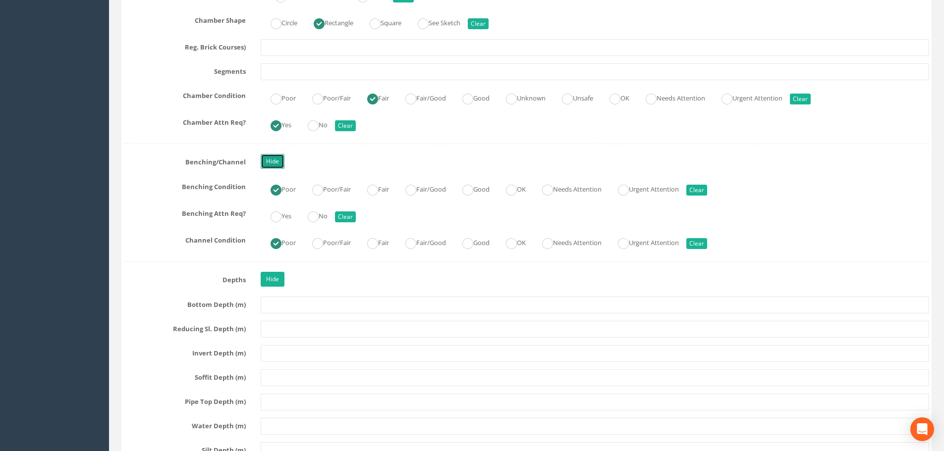
scroll to position [2131, 0]
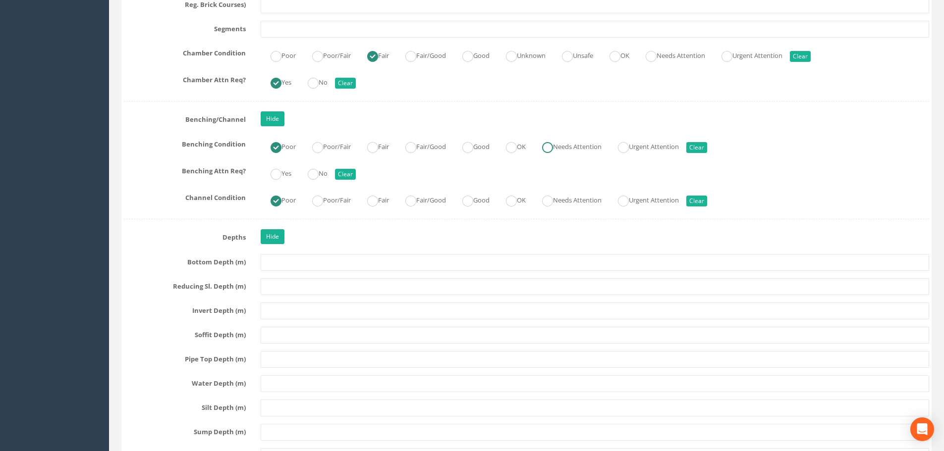
click at [591, 148] on label "Needs Attention" at bounding box center [566, 146] width 69 height 14
radio input "false"
radio input "true"
click at [276, 174] on ins at bounding box center [276, 174] width 11 height 11
radio input "true"
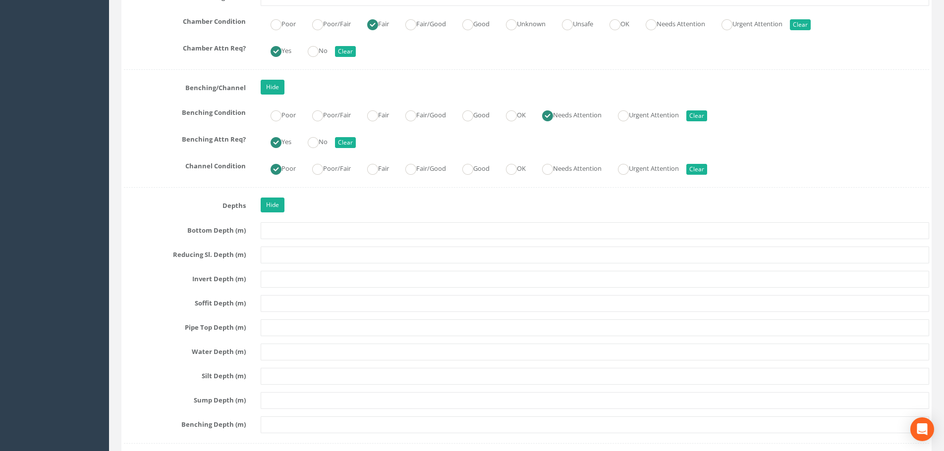
scroll to position [2180, 0]
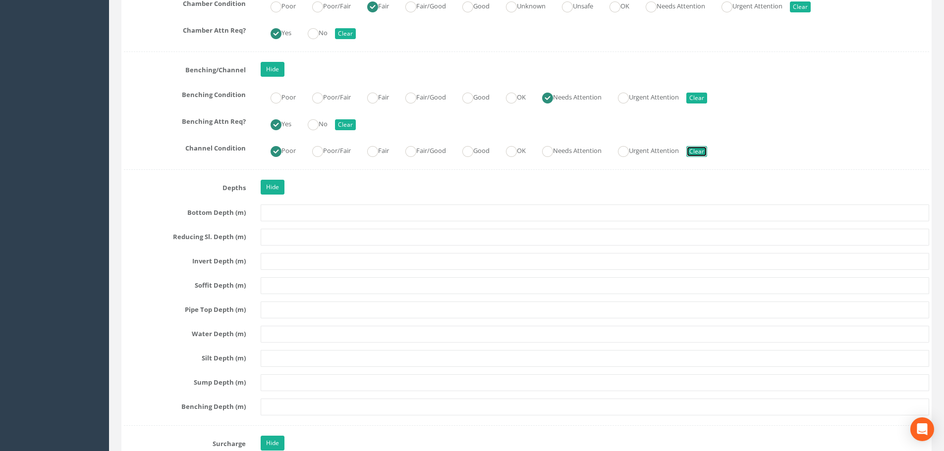
click at [707, 148] on button "Clear" at bounding box center [696, 151] width 21 height 11
radio input "false"
click at [341, 121] on button "Clear" at bounding box center [345, 124] width 21 height 11
radio input "false"
click at [707, 93] on button "Clear" at bounding box center [696, 98] width 21 height 11
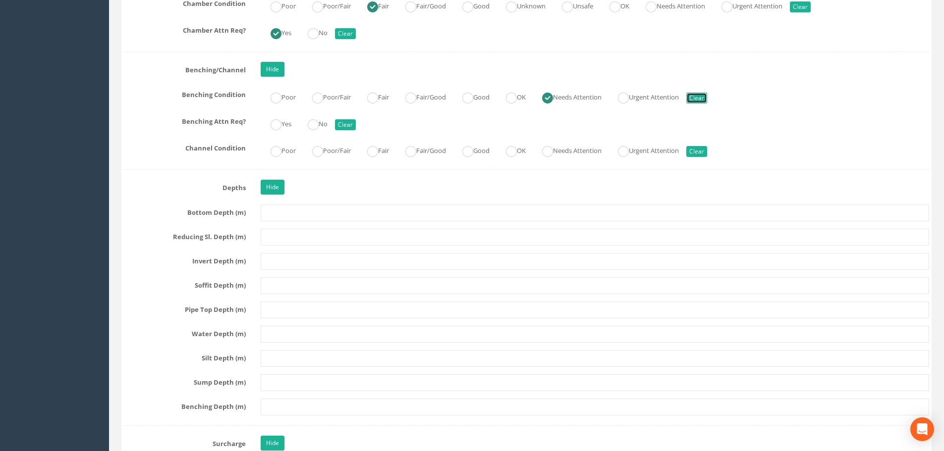
radio input "false"
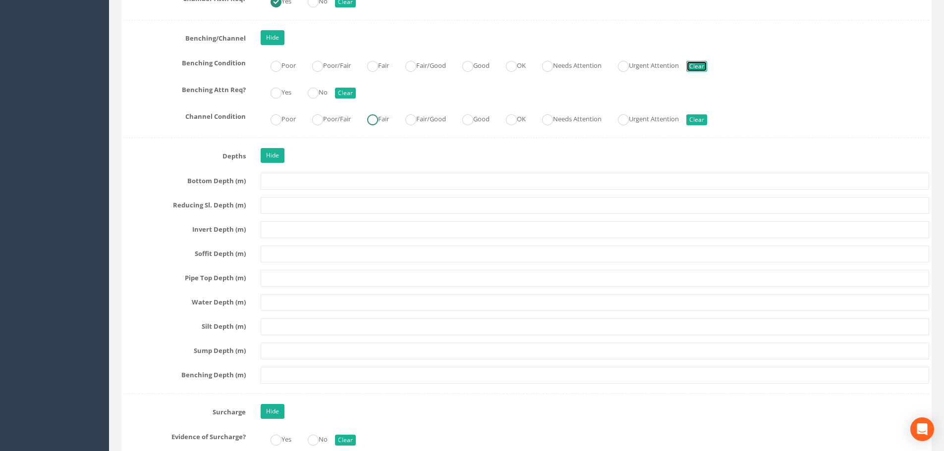
scroll to position [2230, 0]
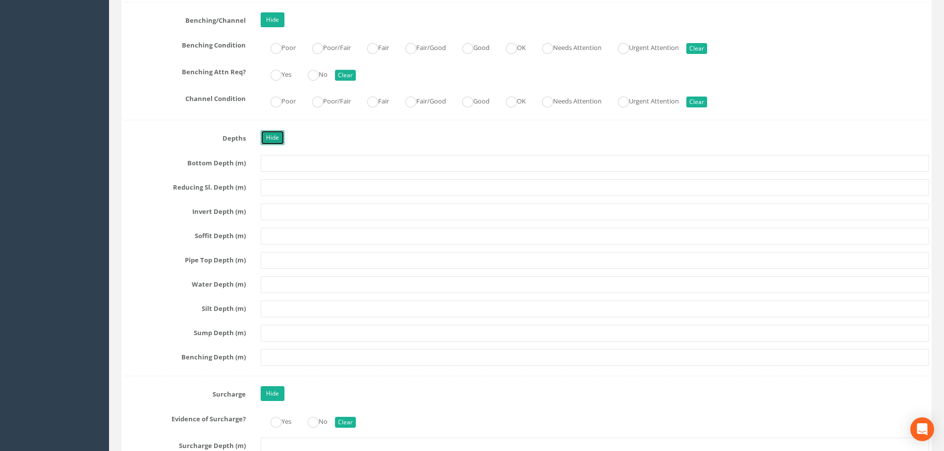
click at [264, 136] on link "Hide" at bounding box center [273, 137] width 24 height 15
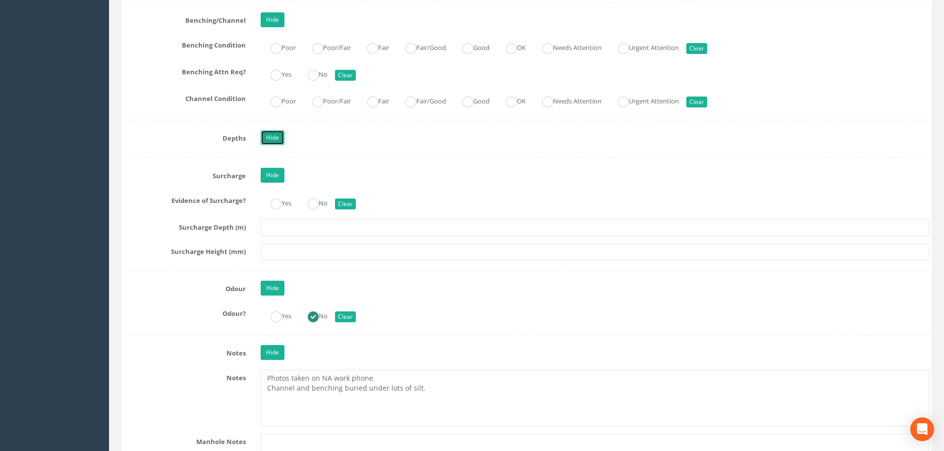
click at [264, 136] on link "Hide" at bounding box center [273, 137] width 24 height 15
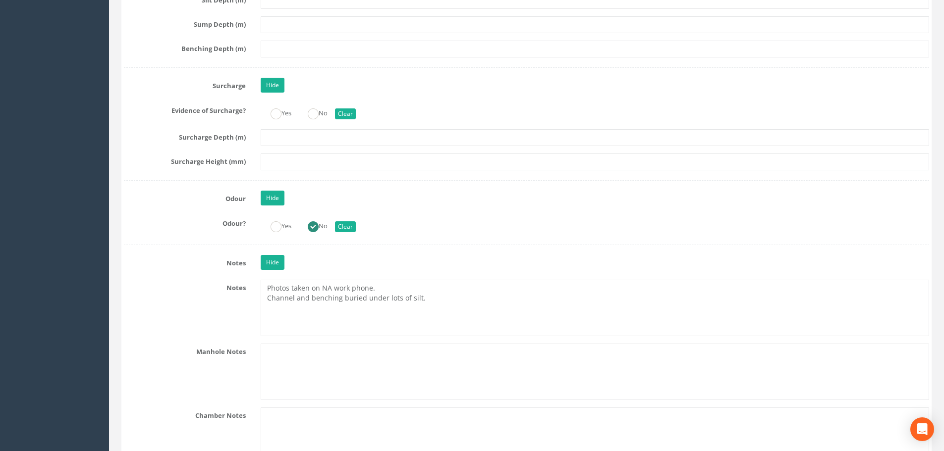
scroll to position [2577, 0]
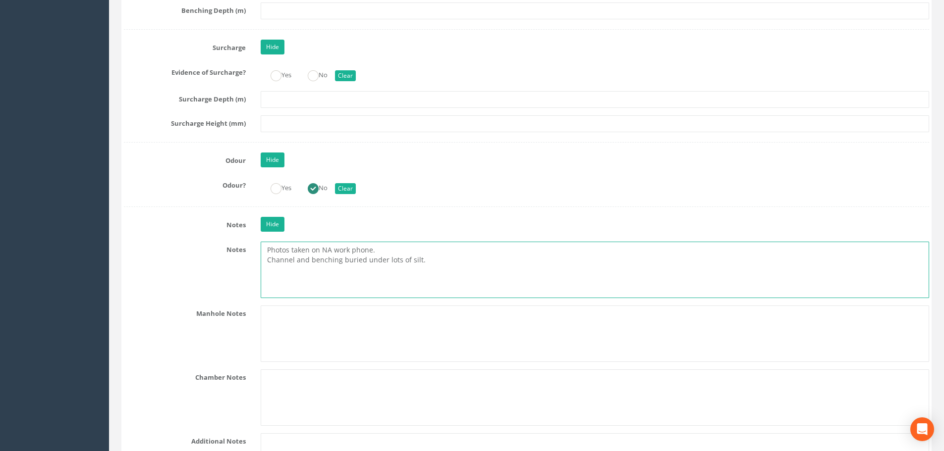
click at [385, 259] on textarea "Photos taken on NA work phone. Channel and benching buried under lots of silt." at bounding box center [595, 270] width 669 height 56
click at [406, 258] on textarea "Photos taken on NA work phone. Channel and benching buried under silt." at bounding box center [595, 270] width 669 height 56
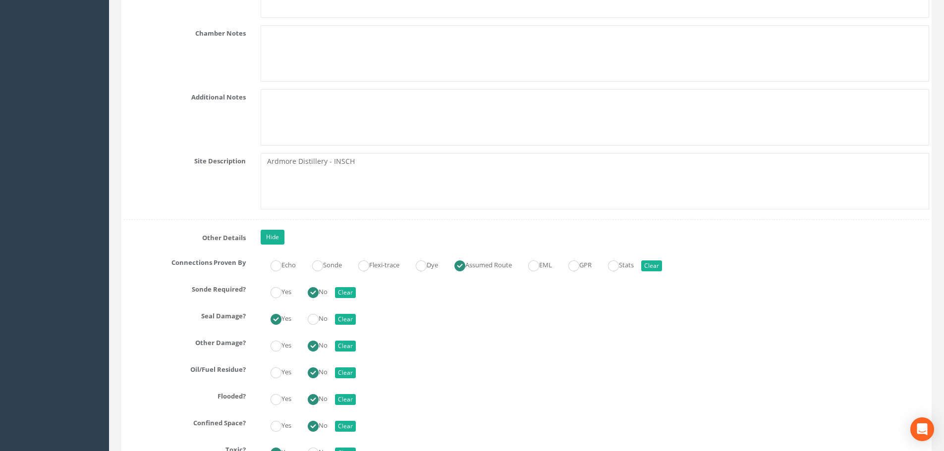
scroll to position [2924, 0]
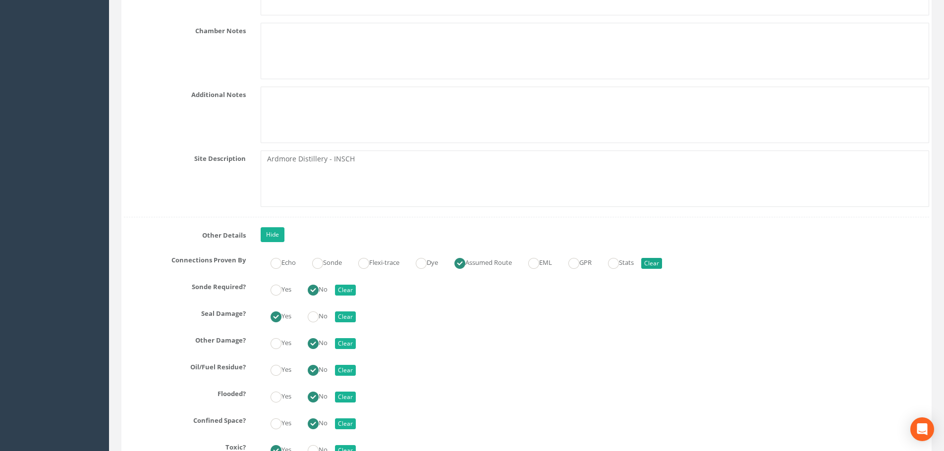
type textarea "Photos taken on NA work phone. Channel and benching buried under silt. Further …"
click at [662, 262] on button "Clear" at bounding box center [651, 263] width 21 height 11
radio input "false"
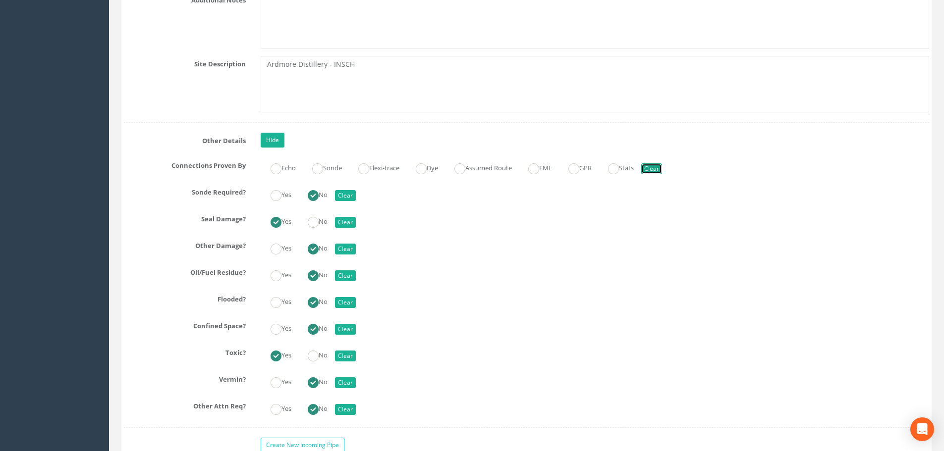
scroll to position [3023, 0]
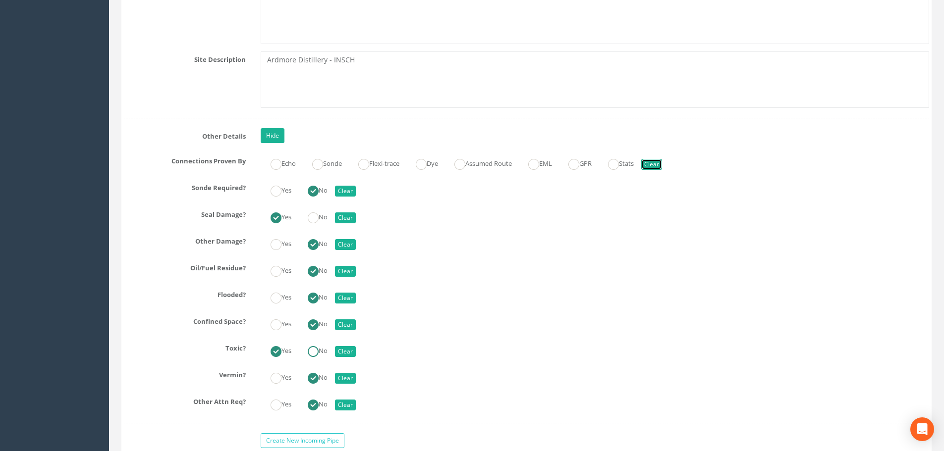
click at [310, 351] on ins at bounding box center [313, 351] width 11 height 11
radio input "false"
radio input "true"
click at [350, 193] on button "Clear" at bounding box center [345, 191] width 21 height 11
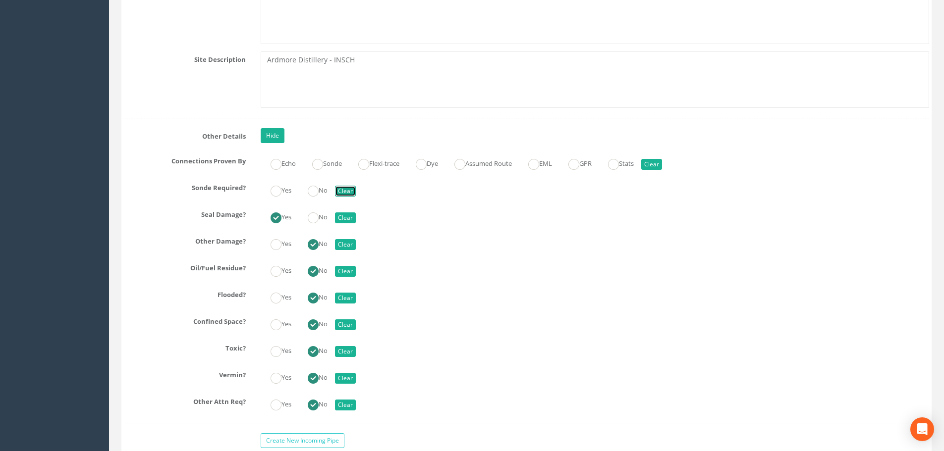
click at [349, 194] on button "Clear" at bounding box center [345, 191] width 21 height 11
click at [312, 194] on ins at bounding box center [313, 191] width 11 height 11
radio input "true"
click at [313, 216] on ins at bounding box center [313, 218] width 11 height 11
radio input "false"
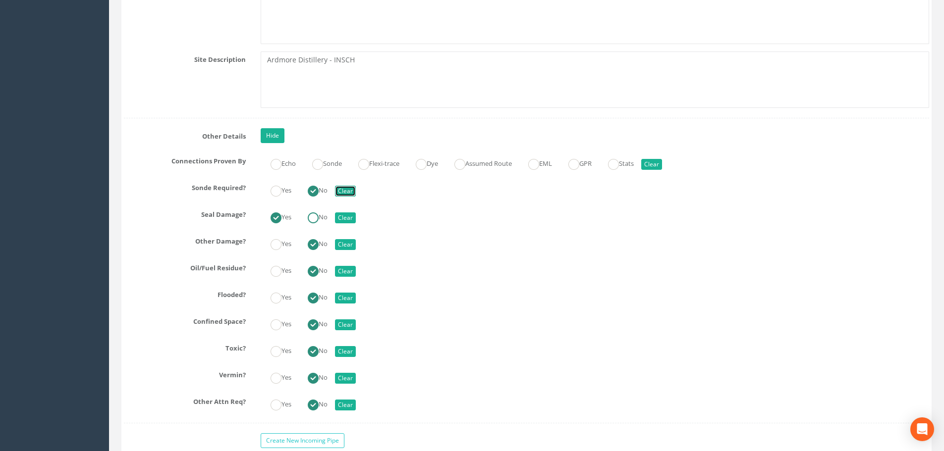
radio input "true"
click at [277, 216] on ins at bounding box center [276, 218] width 11 height 11
click at [319, 217] on ins at bounding box center [313, 218] width 11 height 11
radio input "false"
radio input "true"
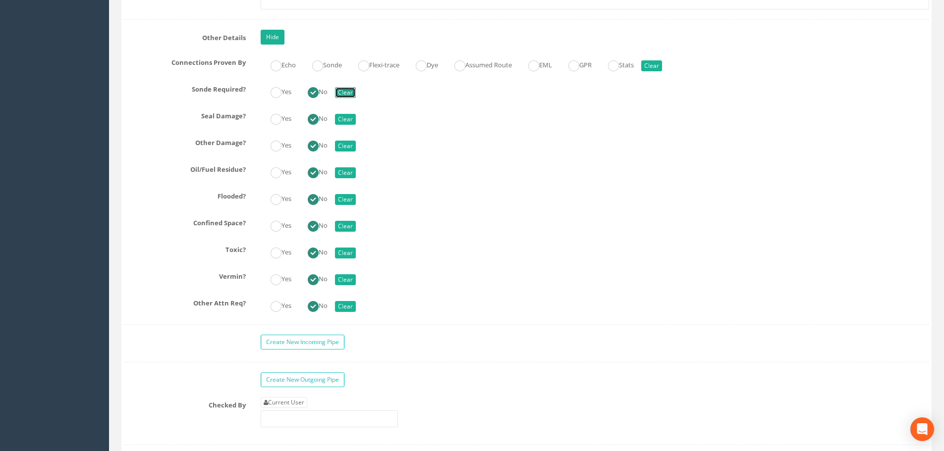
scroll to position [3122, 0]
click at [276, 114] on ins at bounding box center [276, 118] width 11 height 11
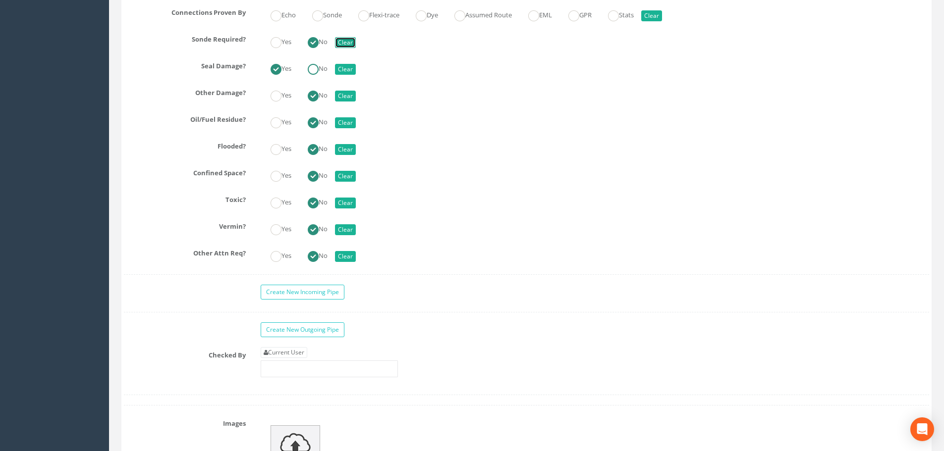
click at [317, 73] on ins at bounding box center [313, 69] width 11 height 11
radio input "false"
radio input "true"
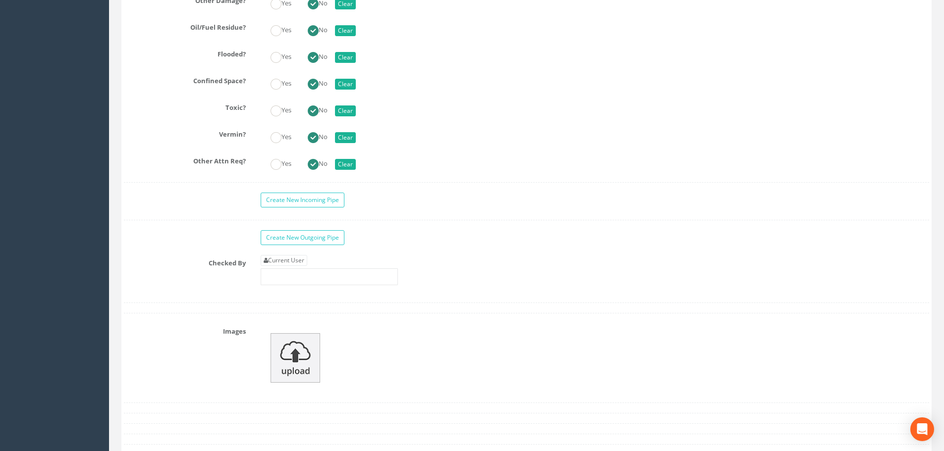
scroll to position [3271, 0]
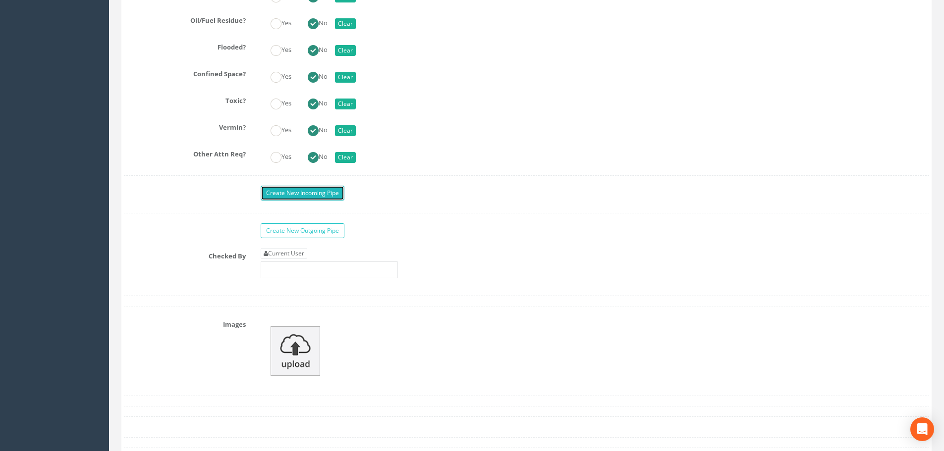
click at [323, 192] on link "Create New Incoming Pipe" at bounding box center [303, 193] width 84 height 15
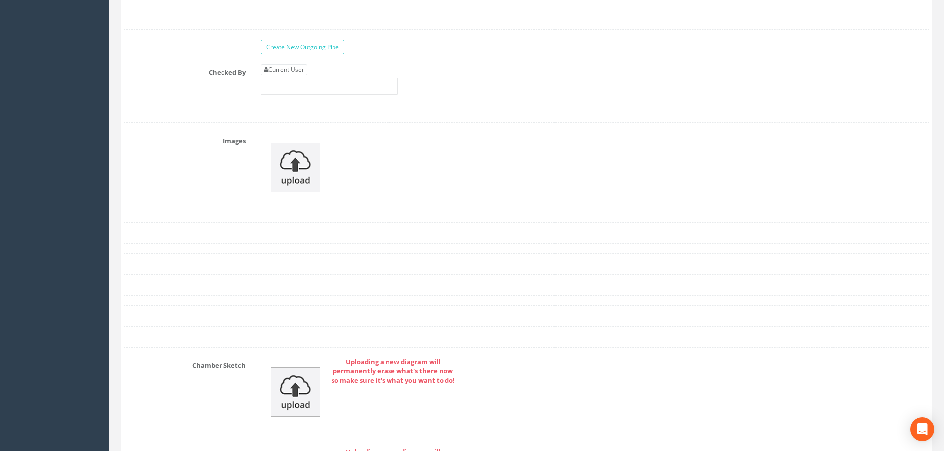
scroll to position [4064, 0]
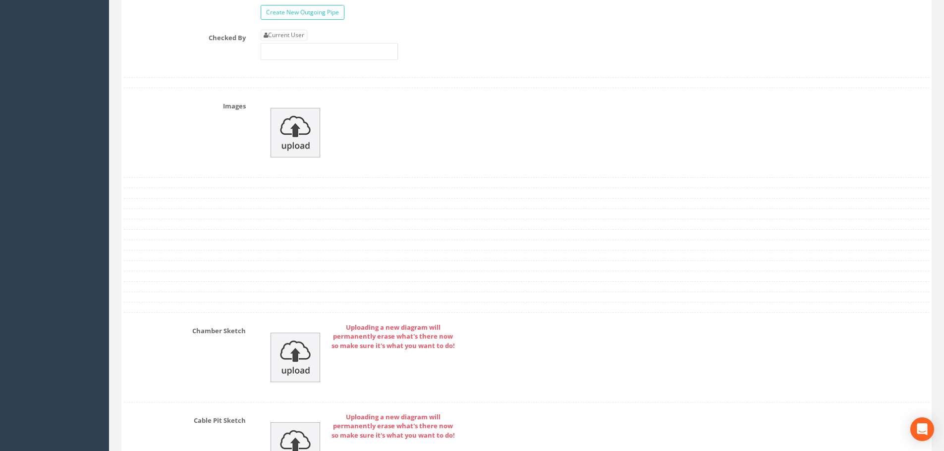
click at [296, 61] on div "Current User" at bounding box center [594, 49] width 683 height 38
click at [298, 54] on input "text" at bounding box center [329, 51] width 137 height 17
type input "LM"
click at [303, 116] on img at bounding box center [296, 133] width 50 height 50
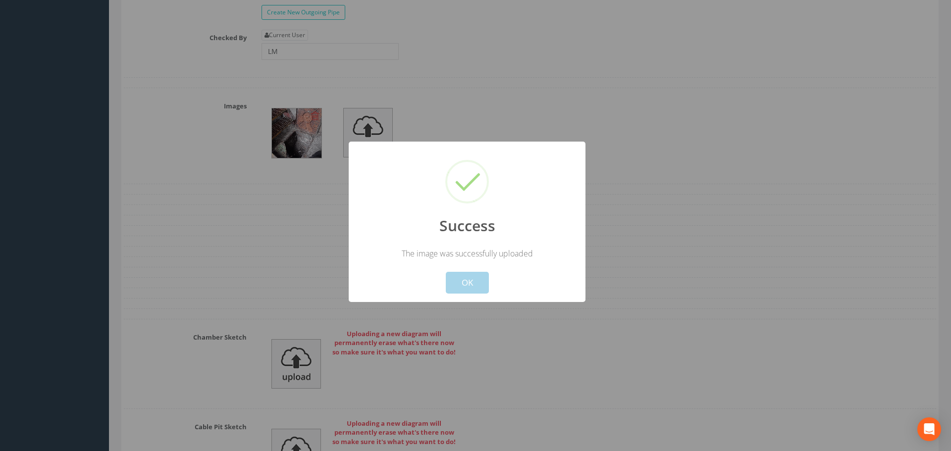
click at [468, 279] on button "OK" at bounding box center [467, 283] width 43 height 22
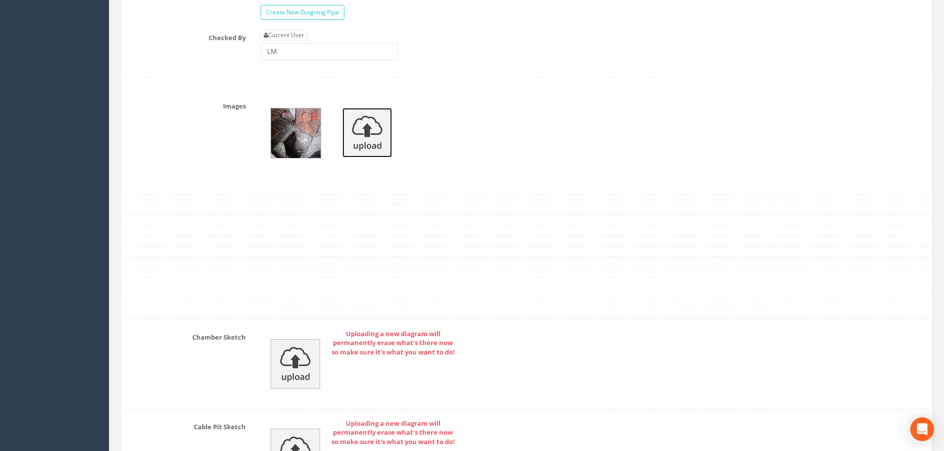
click at [383, 128] on img at bounding box center [367, 133] width 50 height 50
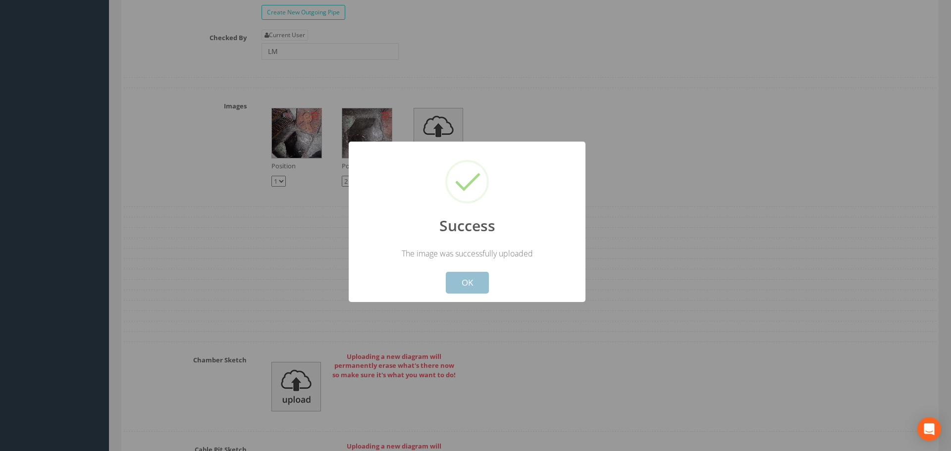
click at [458, 273] on button "OK" at bounding box center [467, 283] width 43 height 22
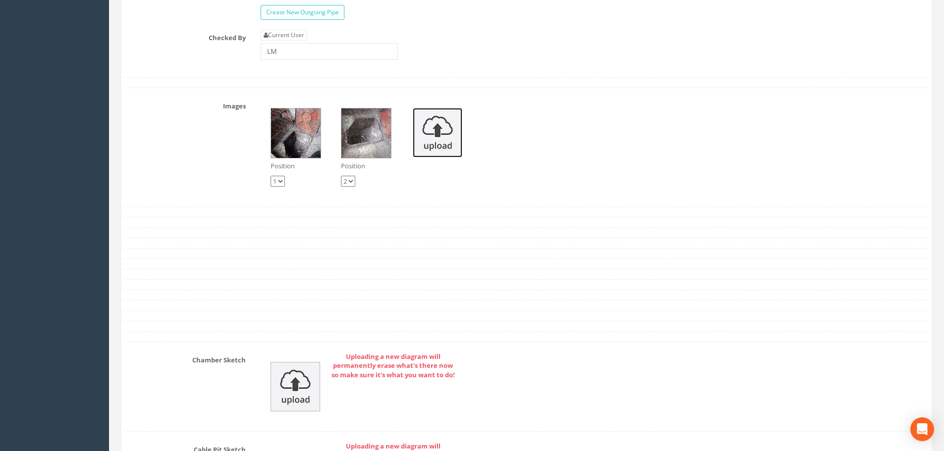
click at [429, 136] on img at bounding box center [438, 133] width 50 height 50
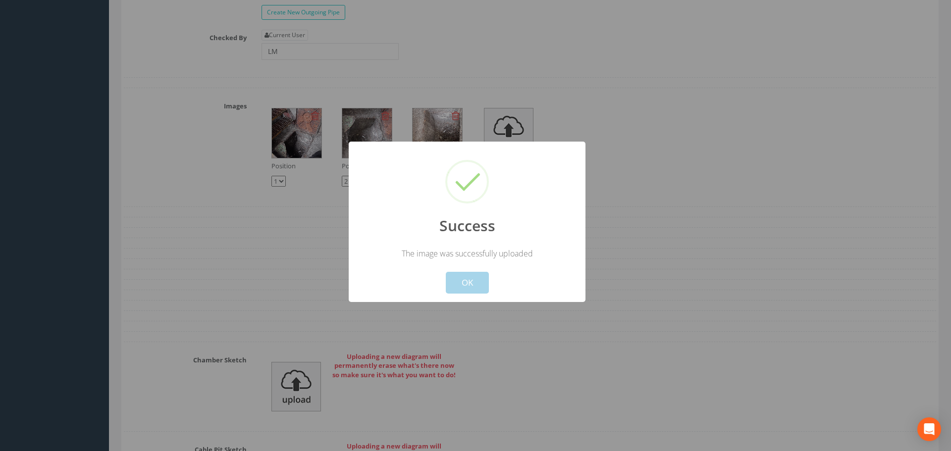
click at [465, 278] on button "OK" at bounding box center [467, 283] width 43 height 22
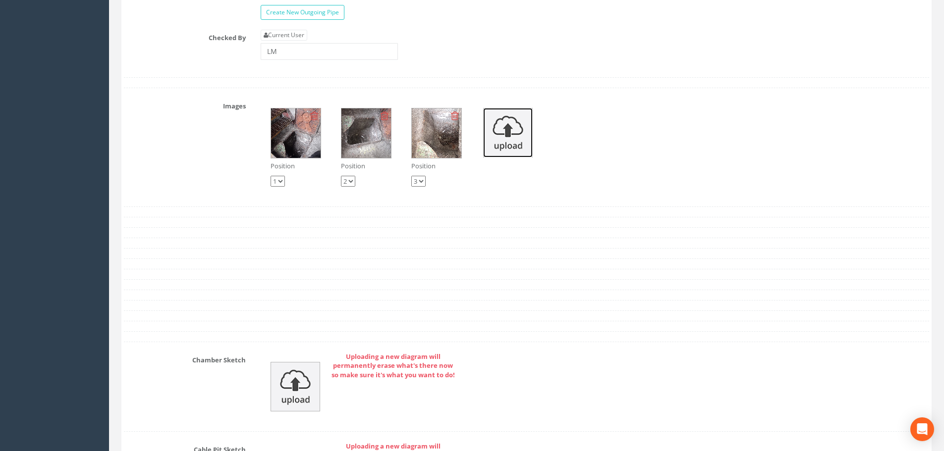
click at [497, 138] on img at bounding box center [508, 133] width 50 height 50
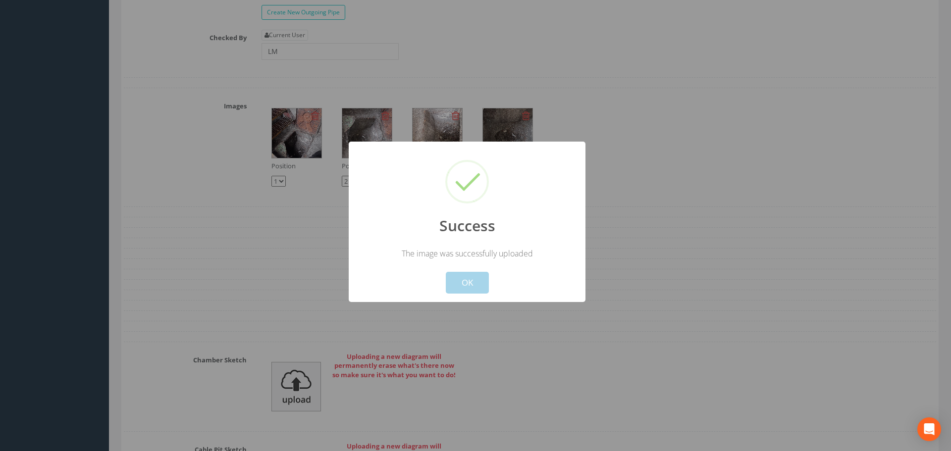
click at [477, 286] on button "OK" at bounding box center [467, 283] width 43 height 22
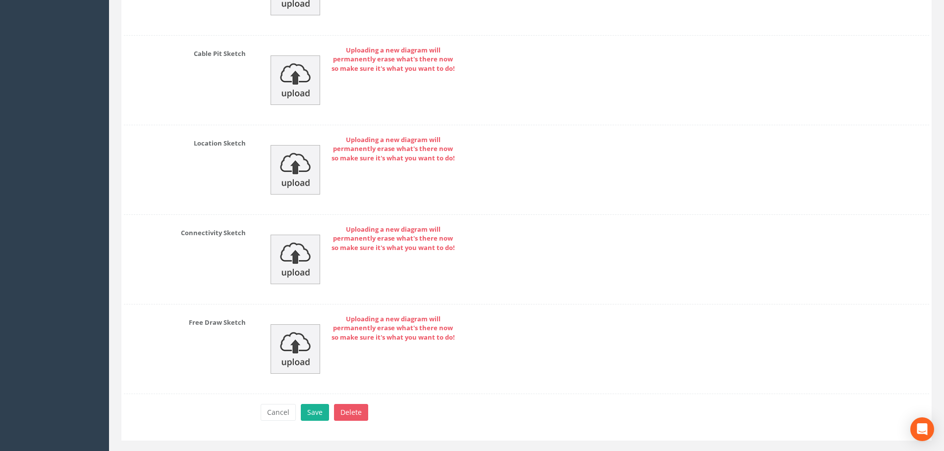
scroll to position [4482, 0]
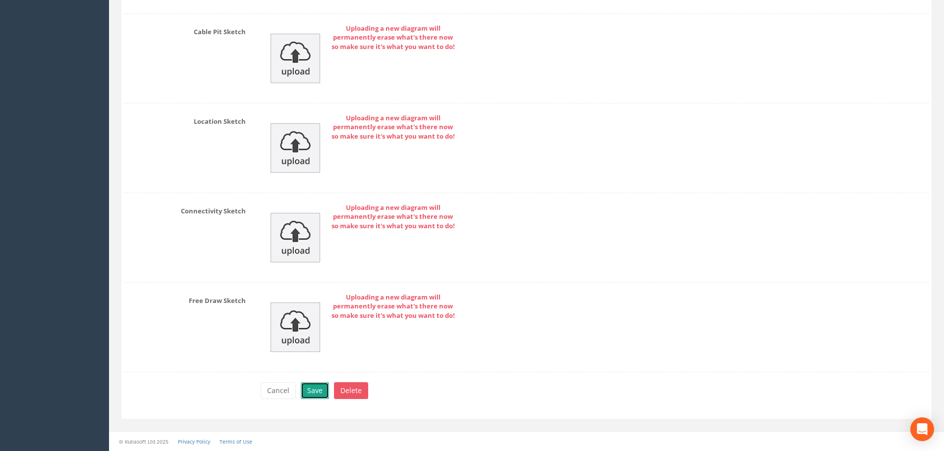
click at [314, 396] on button "Save" at bounding box center [315, 391] width 28 height 17
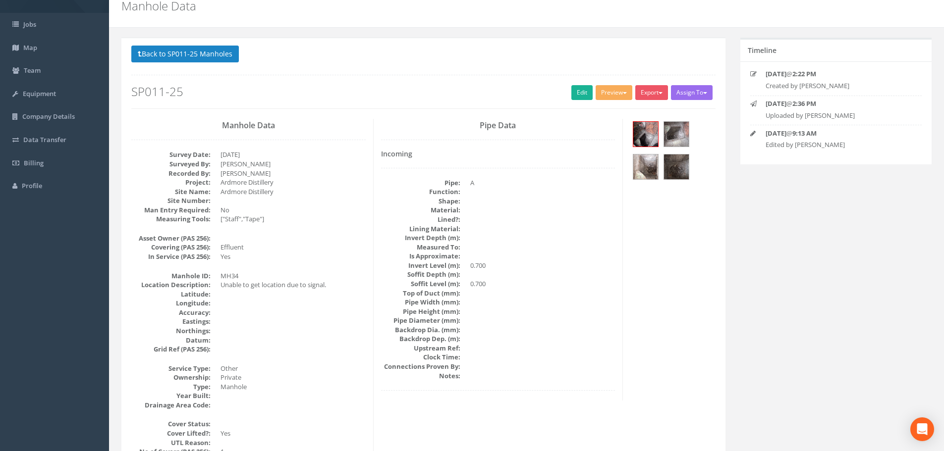
scroll to position [0, 0]
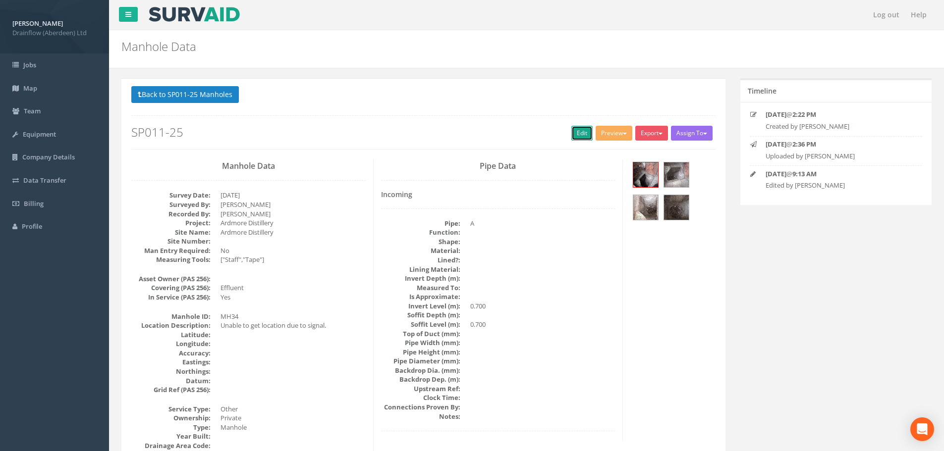
click at [573, 135] on link "Edit" at bounding box center [581, 133] width 21 height 15
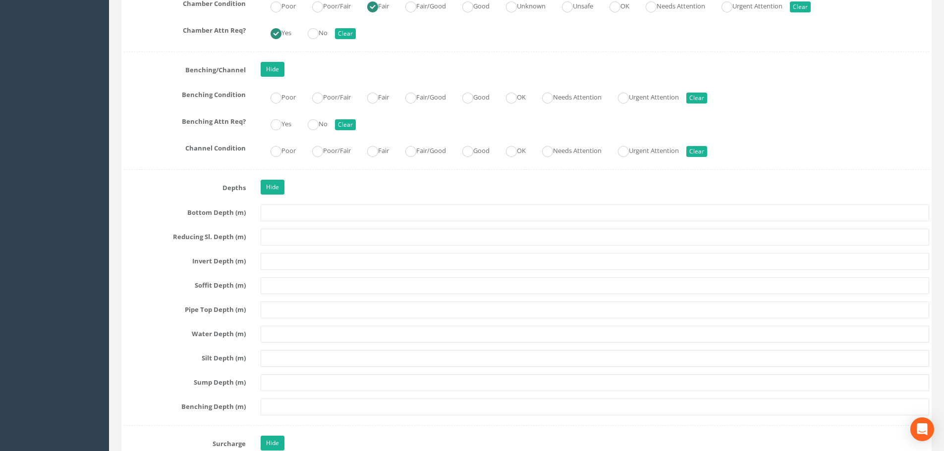
scroll to position [2478, 0]
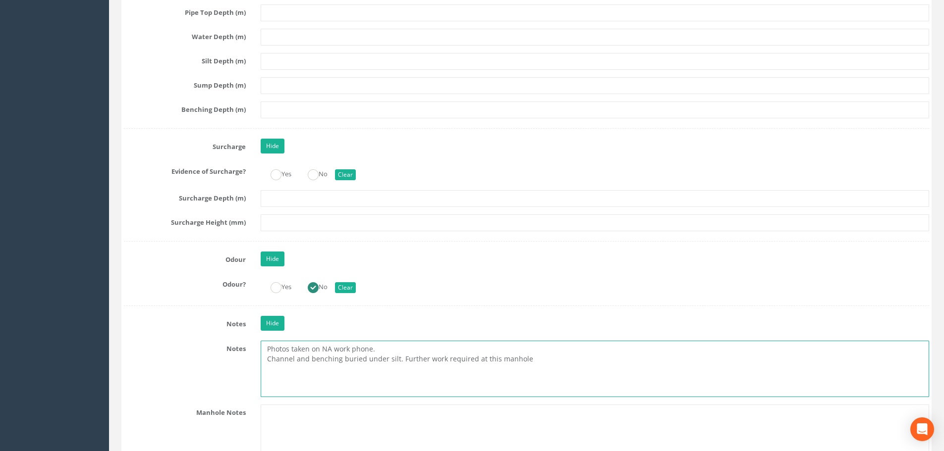
drag, startPoint x: 384, startPoint y: 353, endPoint x: 240, endPoint y: 351, distance: 143.2
click at [240, 351] on div "Notes Photos taken on NA work phone. Channel and benching buried under silt. Fu…" at bounding box center [526, 369] width 820 height 56
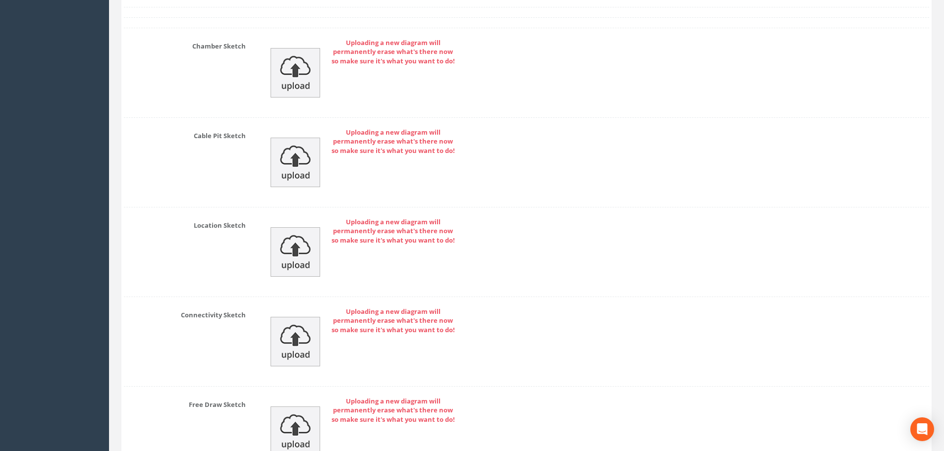
scroll to position [4468, 0]
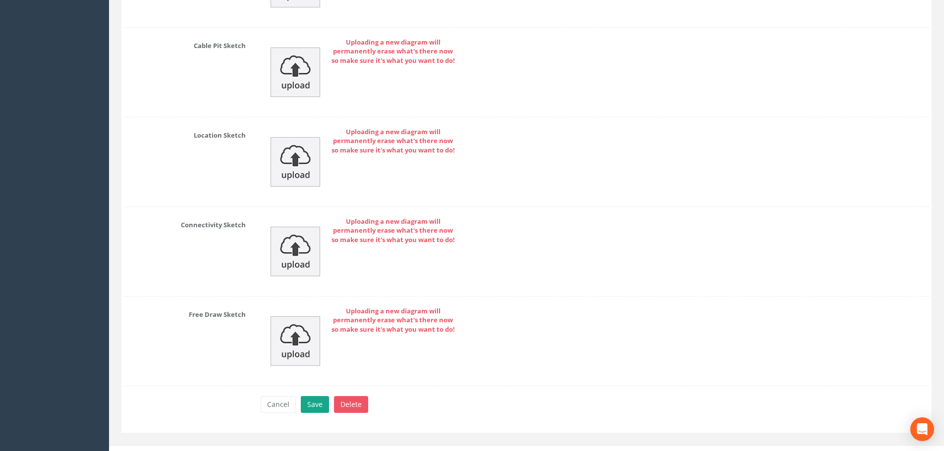
type textarea "Channel and benching buried under silt. Further work required at this manhole"
click at [321, 404] on button "Save" at bounding box center [315, 404] width 28 height 17
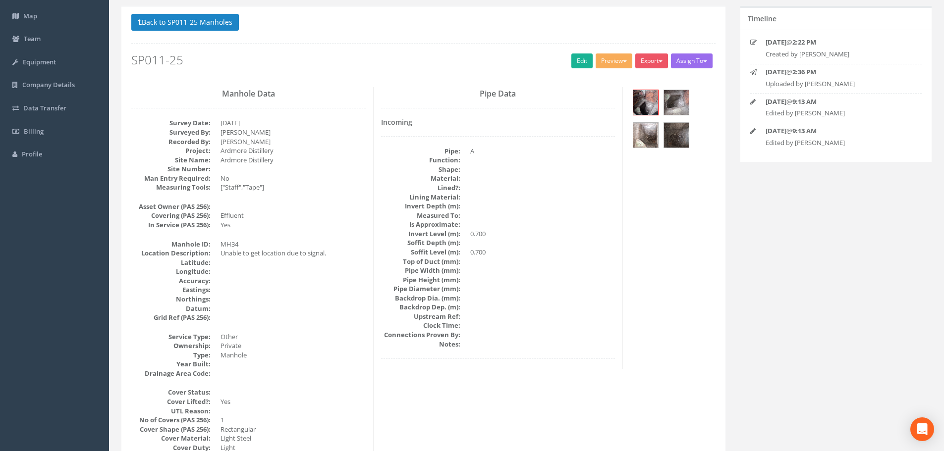
scroll to position [50, 0]
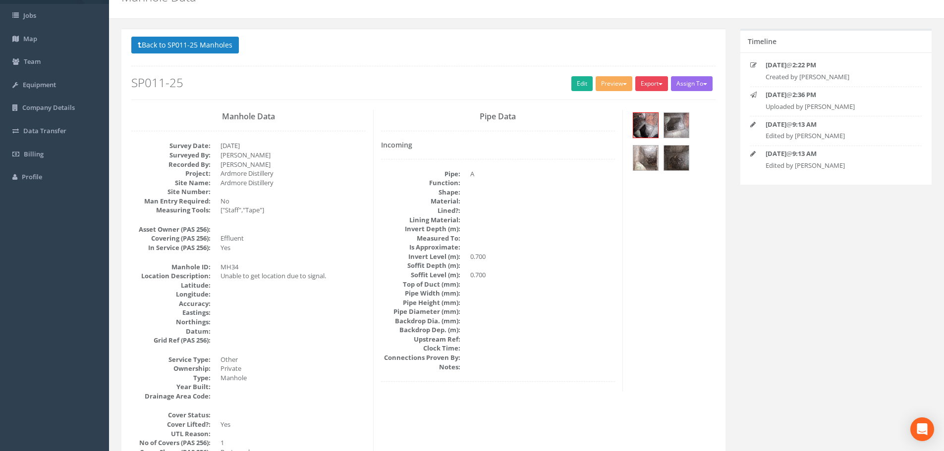
click at [664, 79] on button "Export" at bounding box center [651, 83] width 33 height 15
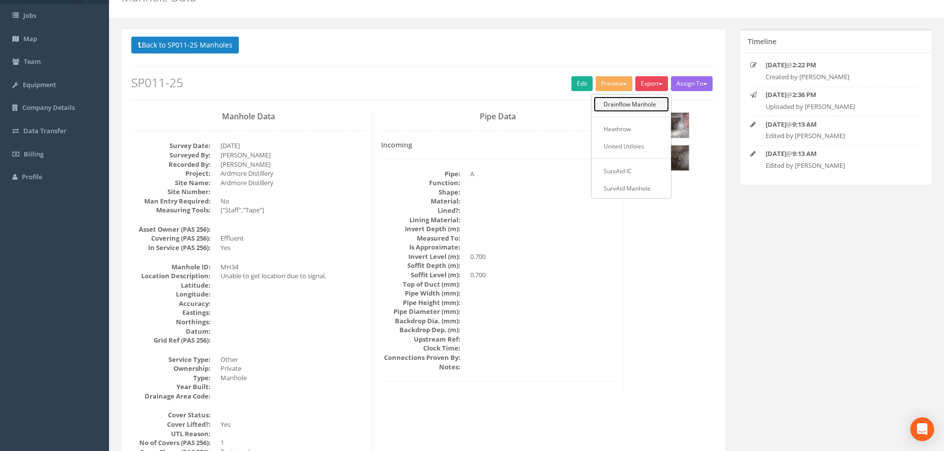
click at [648, 106] on link "Drainflow Manhole" at bounding box center [631, 104] width 75 height 15
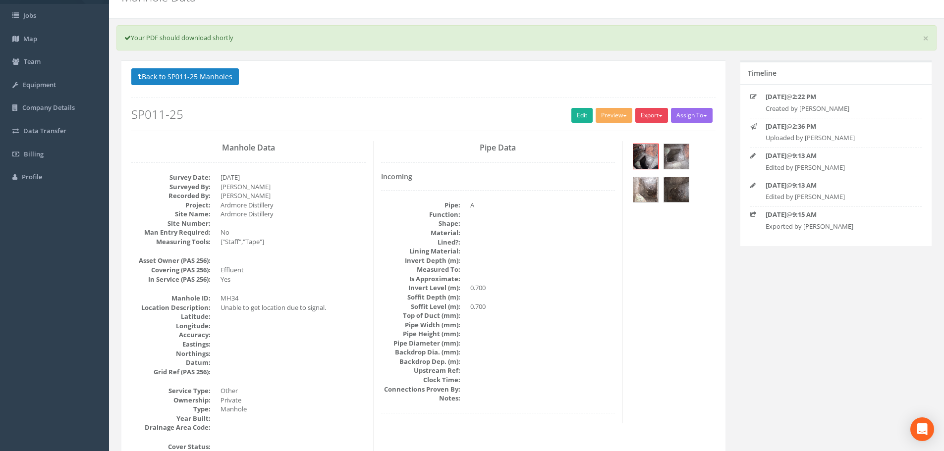
click at [642, 109] on button "Export" at bounding box center [651, 115] width 33 height 15
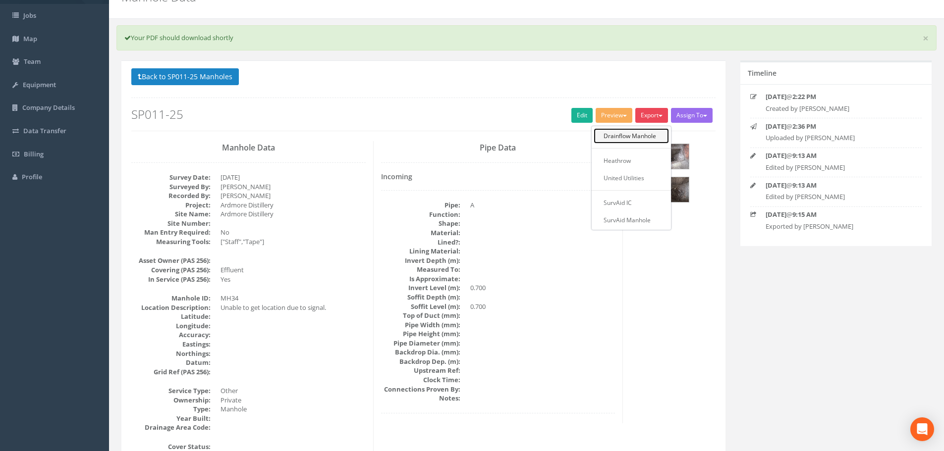
click at [637, 130] on link "Drainflow Manhole" at bounding box center [631, 135] width 75 height 15
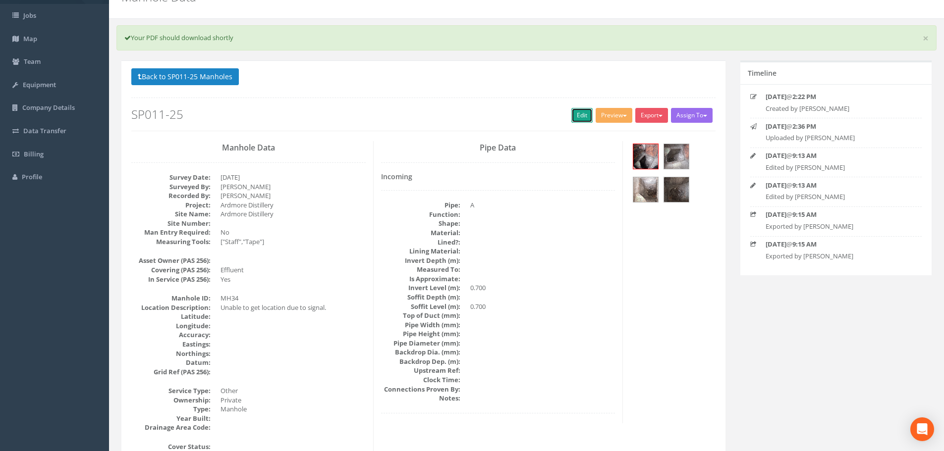
click at [579, 121] on link "Edit" at bounding box center [581, 115] width 21 height 15
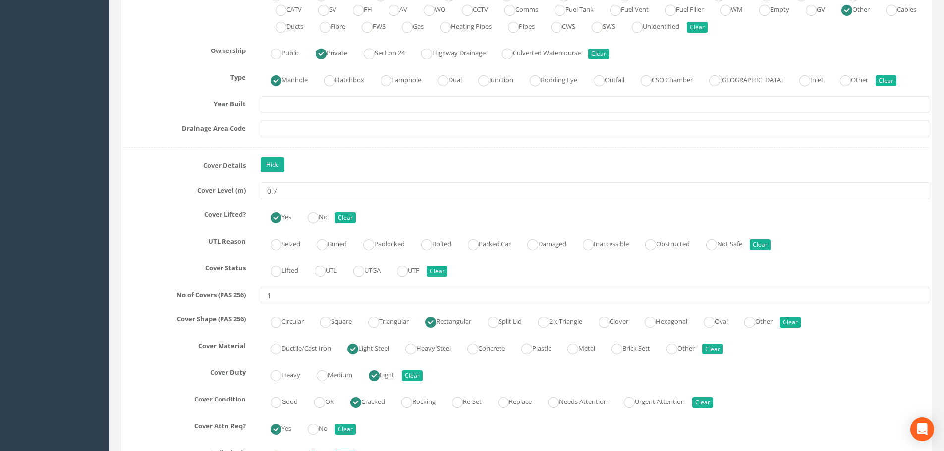
scroll to position [892, 0]
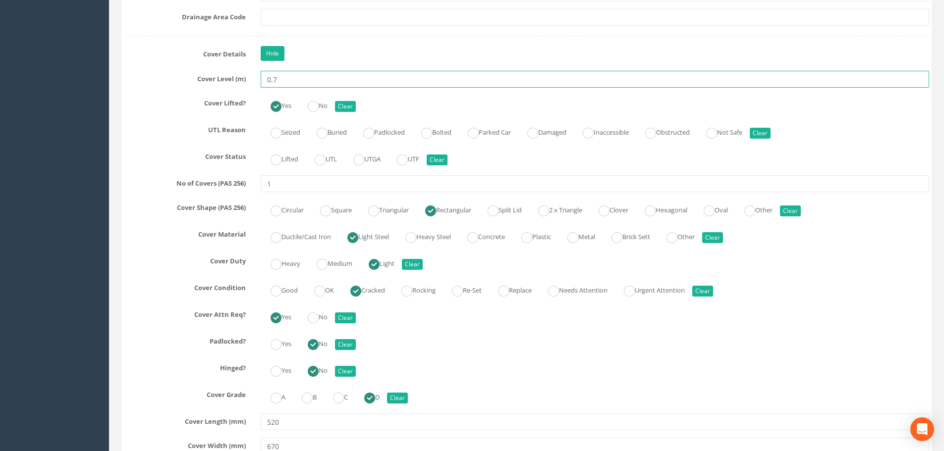
click at [256, 82] on div "0.7" at bounding box center [594, 79] width 683 height 17
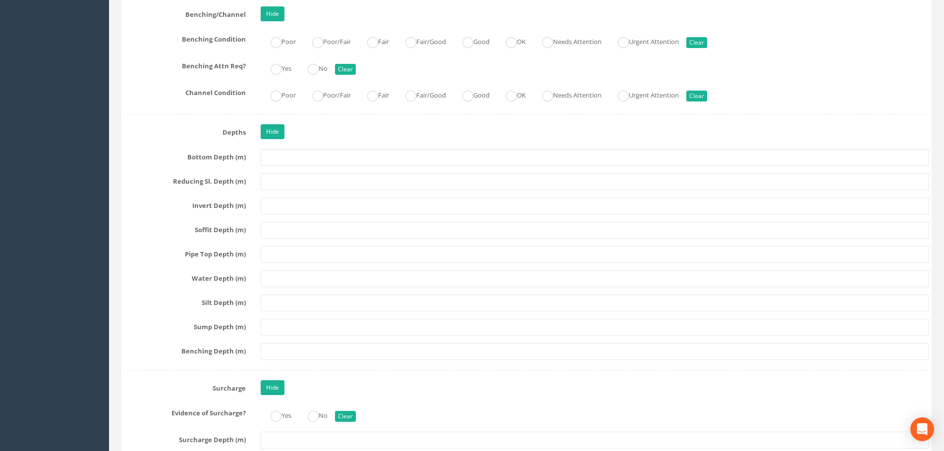
scroll to position [2280, 0]
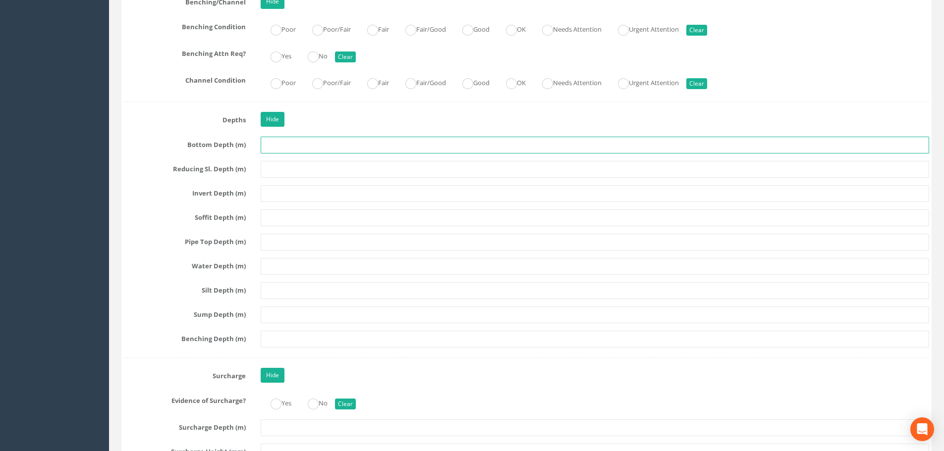
click at [305, 144] on input "text" at bounding box center [595, 145] width 669 height 17
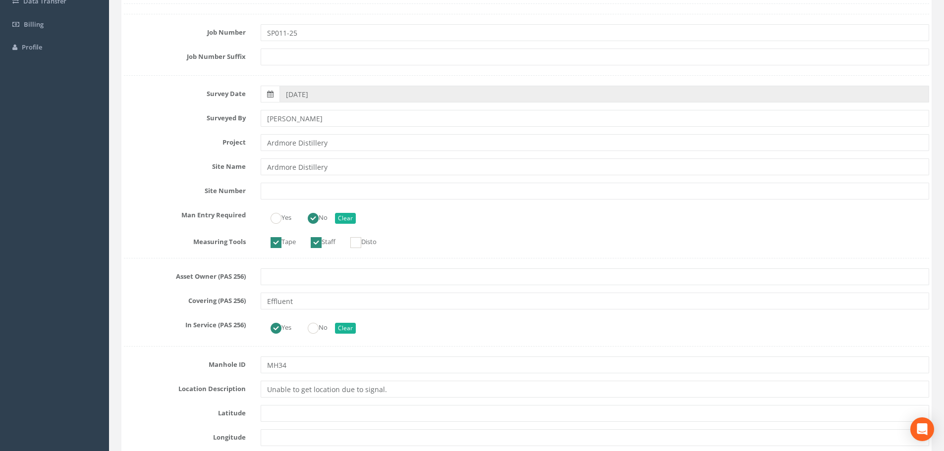
scroll to position [0, 0]
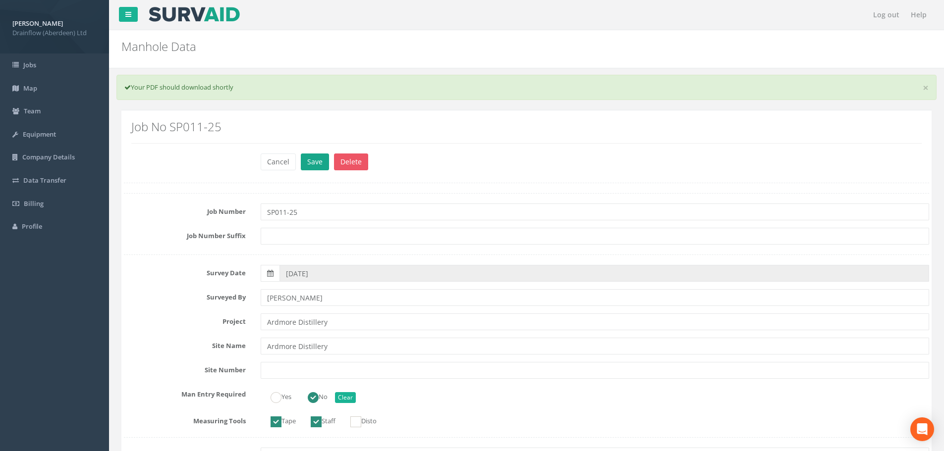
type input "0.70"
click at [308, 163] on button "Save" at bounding box center [315, 162] width 28 height 17
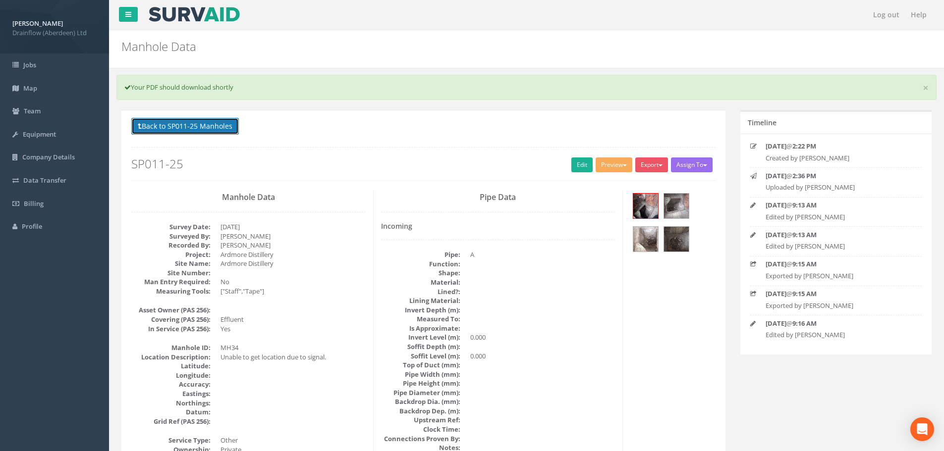
click at [178, 119] on button "Back to SP011-25 Manholes" at bounding box center [185, 126] width 108 height 17
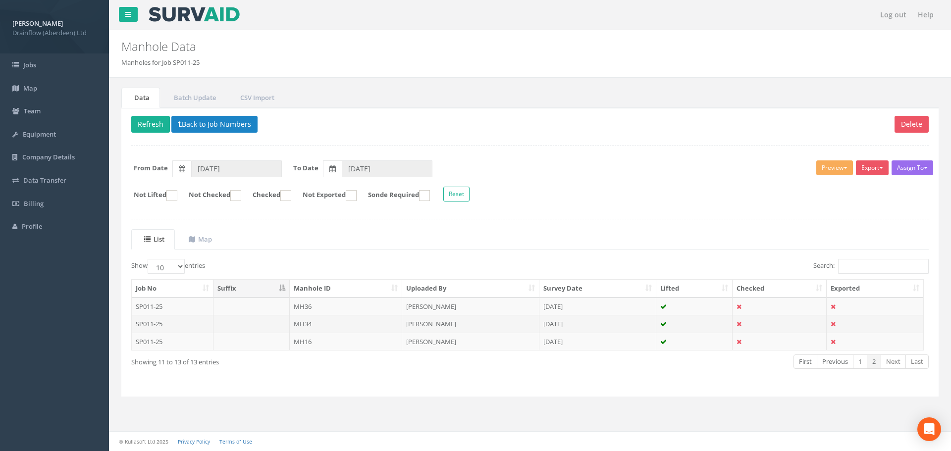
click at [330, 328] on td "MH34" at bounding box center [346, 324] width 113 height 18
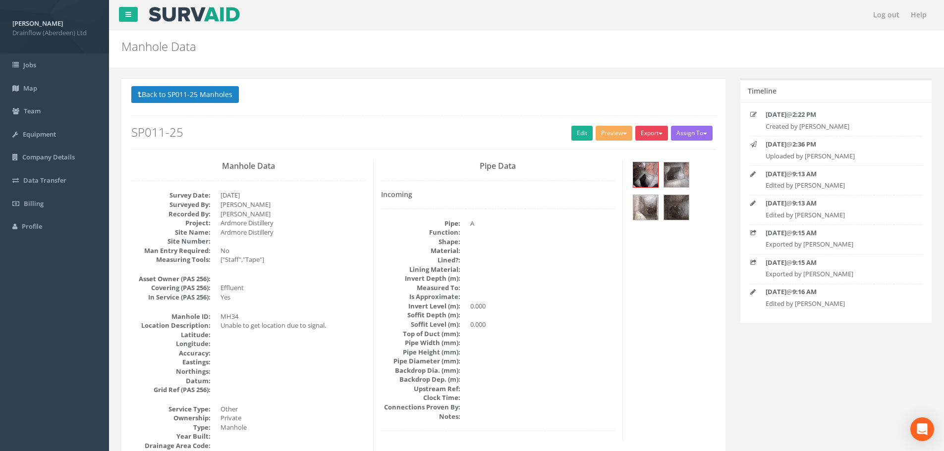
click at [658, 130] on button "Export" at bounding box center [651, 133] width 33 height 15
click at [562, 112] on div "Back to SP011-25 Manholes Back to Map Assign To No Companies Added Export Drain…" at bounding box center [423, 117] width 584 height 63
click at [582, 131] on link "Edit" at bounding box center [581, 133] width 21 height 15
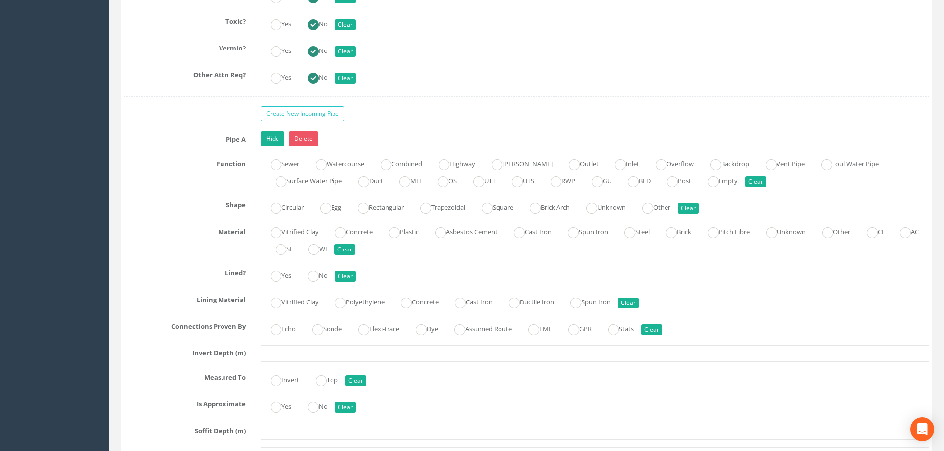
scroll to position [3370, 0]
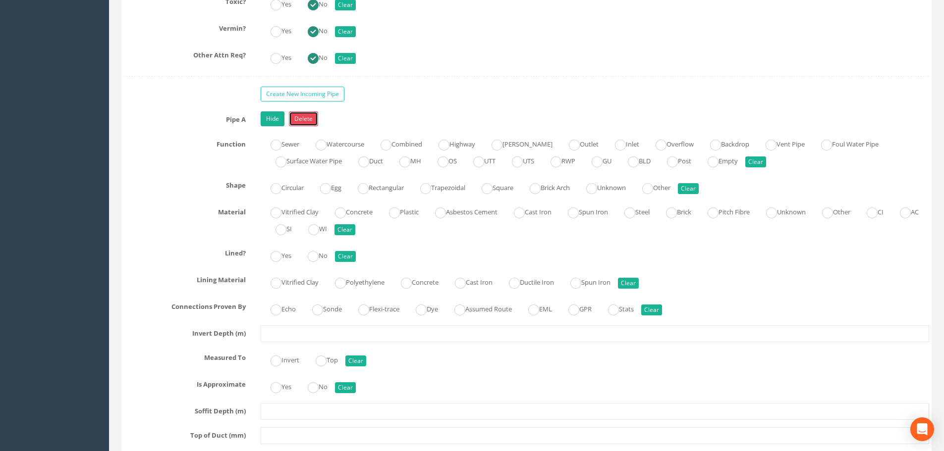
click at [301, 116] on link "Delete" at bounding box center [303, 119] width 29 height 15
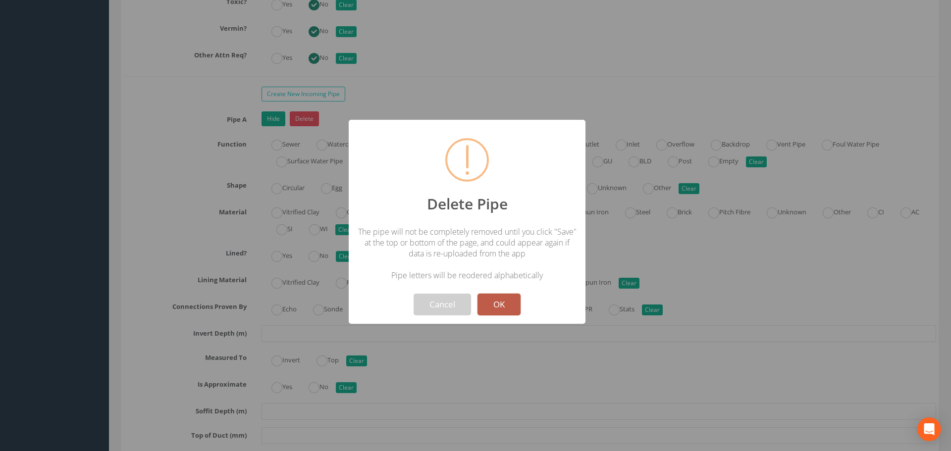
click at [507, 296] on button "OK" at bounding box center [499, 305] width 43 height 22
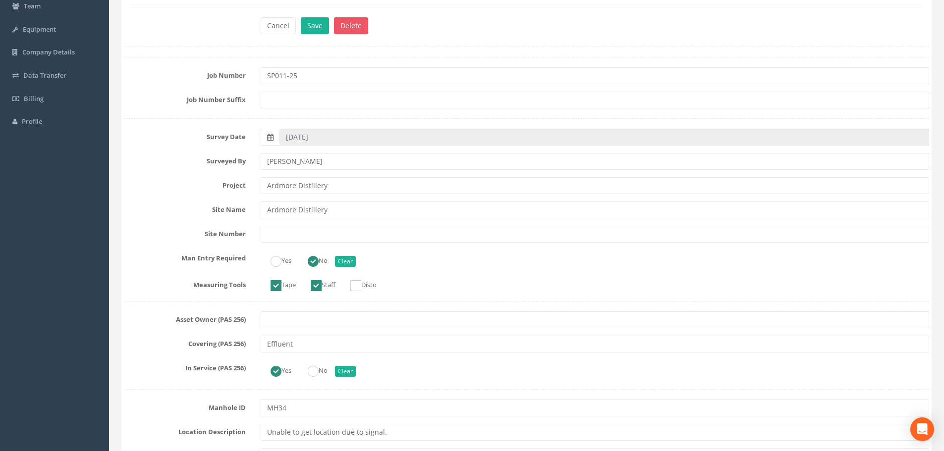
scroll to position [0, 0]
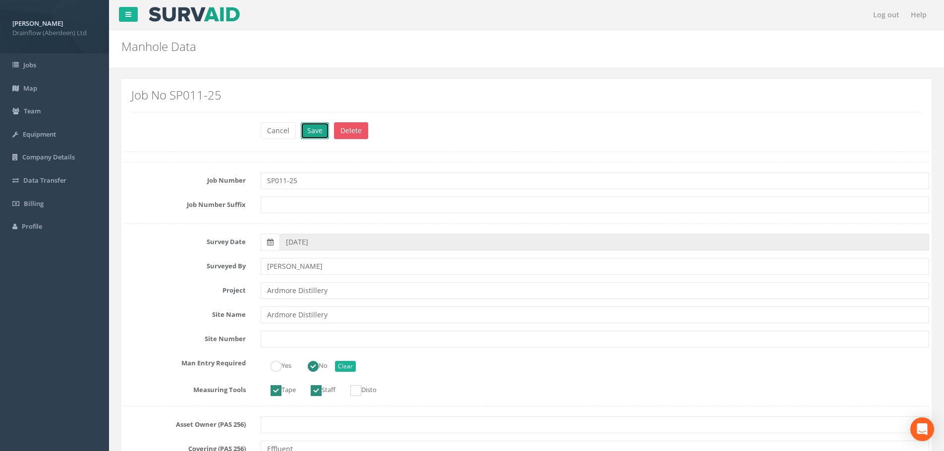
click at [315, 128] on button "Save" at bounding box center [315, 130] width 28 height 17
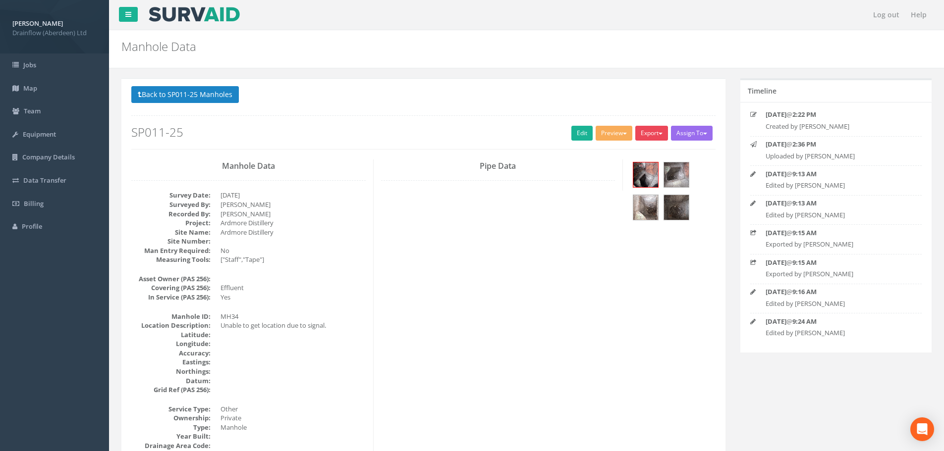
click at [655, 128] on button "Export" at bounding box center [651, 133] width 33 height 15
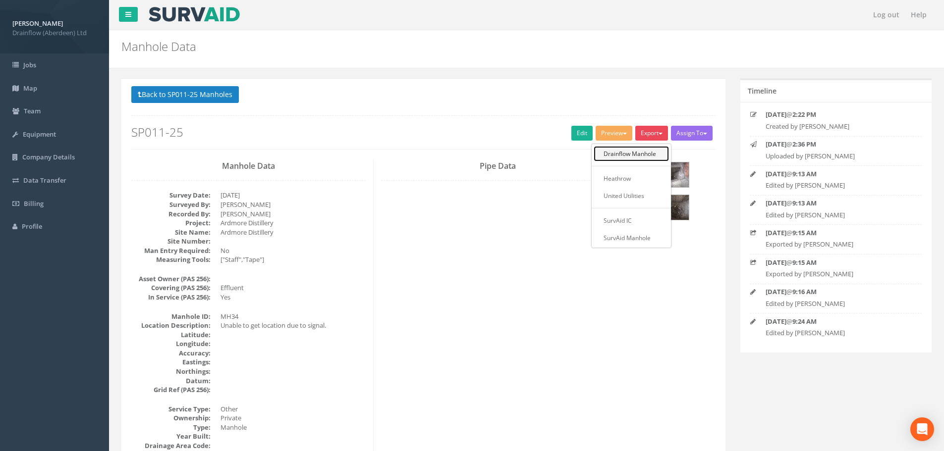
click at [630, 153] on link "Drainflow Manhole" at bounding box center [631, 153] width 75 height 15
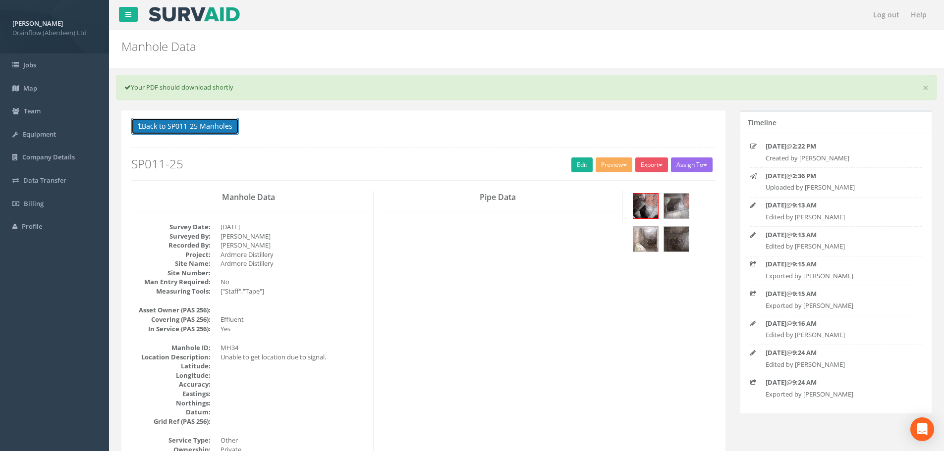
click at [184, 127] on button "Back to SP011-25 Manholes" at bounding box center [185, 126] width 108 height 17
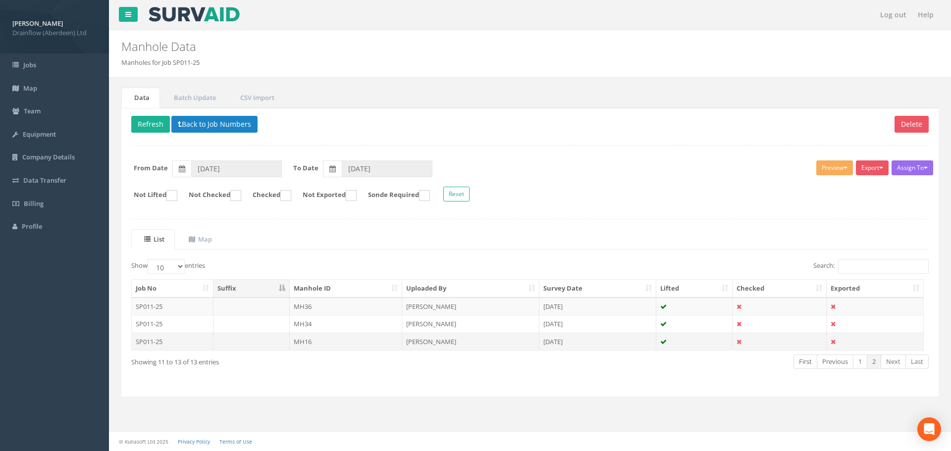
click at [348, 346] on td "MH16" at bounding box center [346, 342] width 113 height 18
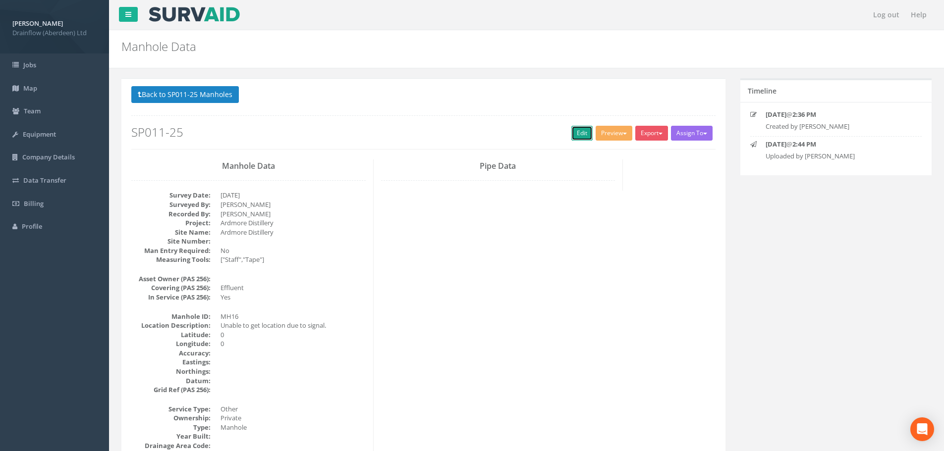
click at [587, 134] on link "Edit" at bounding box center [581, 133] width 21 height 15
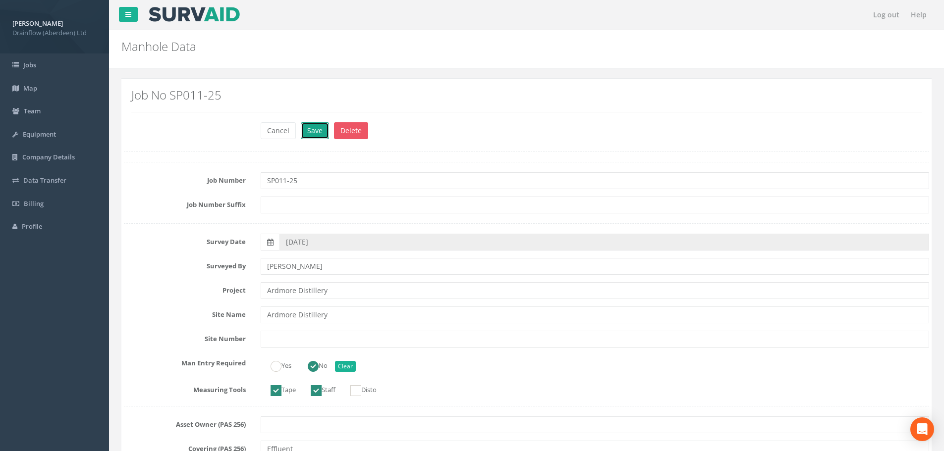
click at [309, 133] on button "Save" at bounding box center [315, 130] width 28 height 17
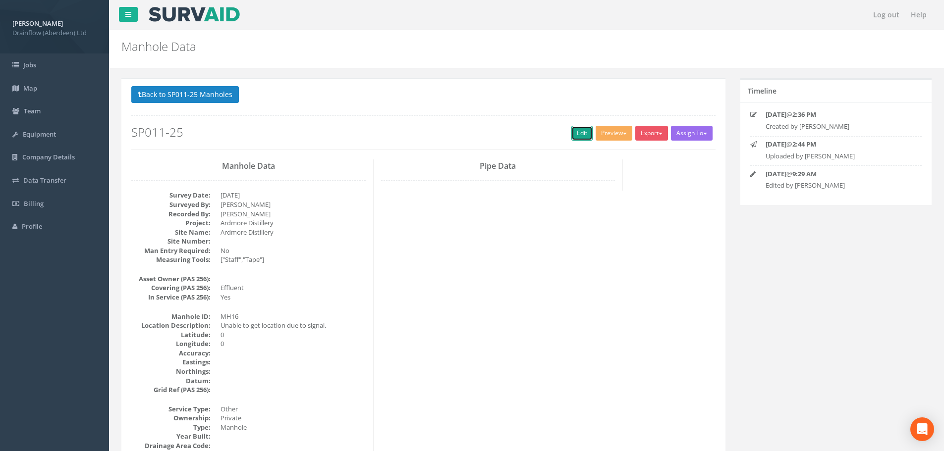
click at [578, 135] on link "Edit" at bounding box center [581, 133] width 21 height 15
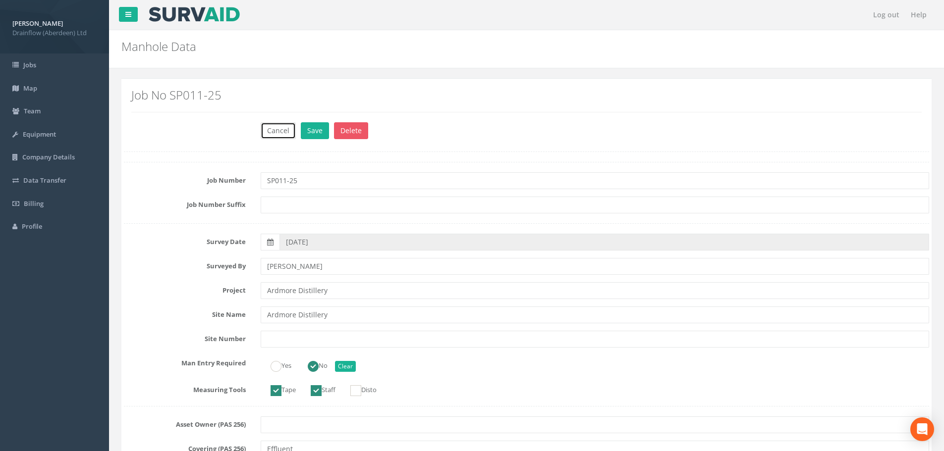
click at [280, 131] on button "Cancel" at bounding box center [278, 130] width 35 height 17
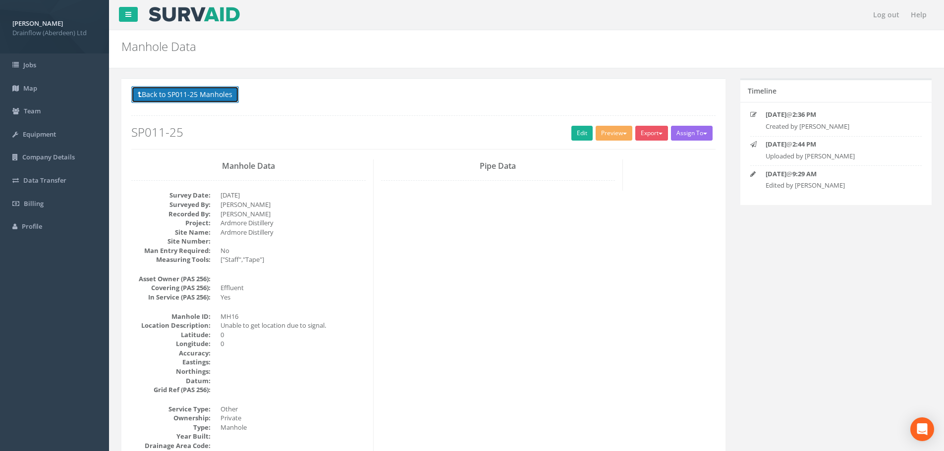
click at [206, 97] on button "Back to SP011-25 Manholes" at bounding box center [185, 94] width 108 height 17
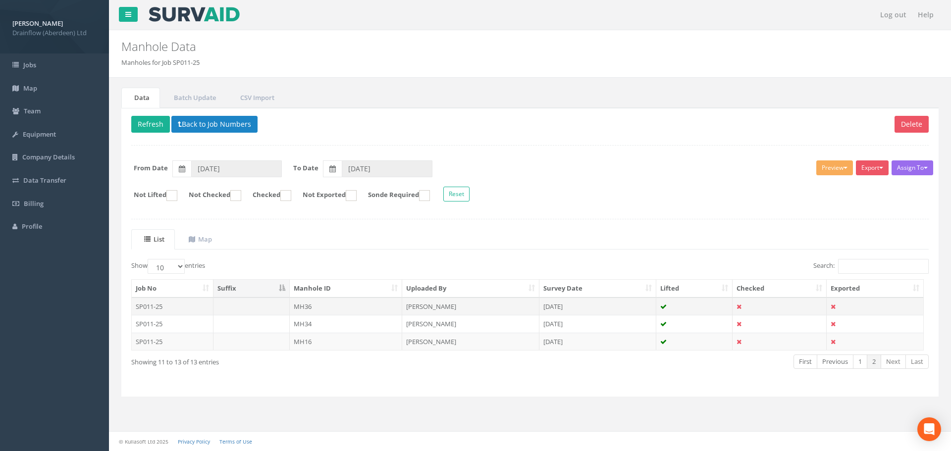
click at [340, 313] on td "MH36" at bounding box center [346, 307] width 113 height 18
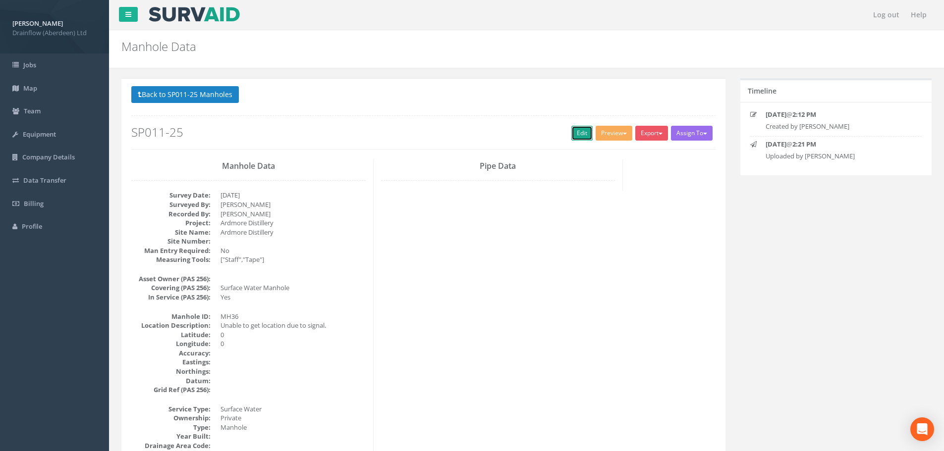
click at [576, 130] on link "Edit" at bounding box center [581, 133] width 21 height 15
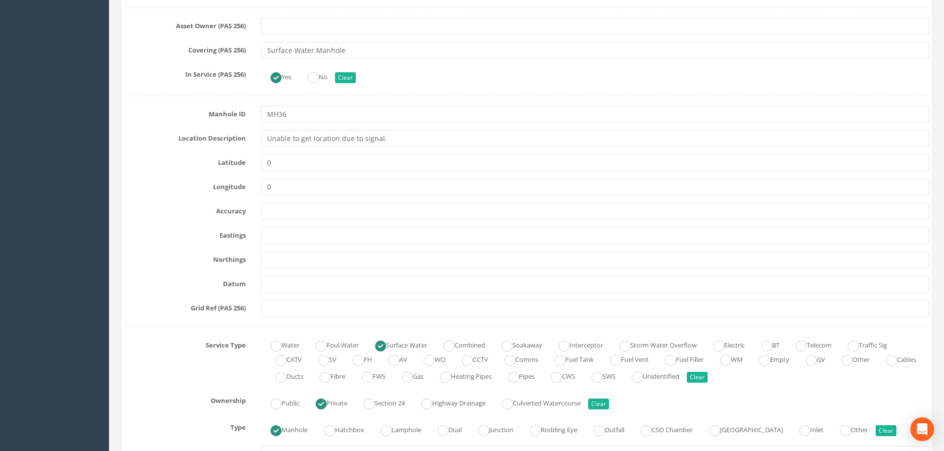
scroll to position [446, 0]
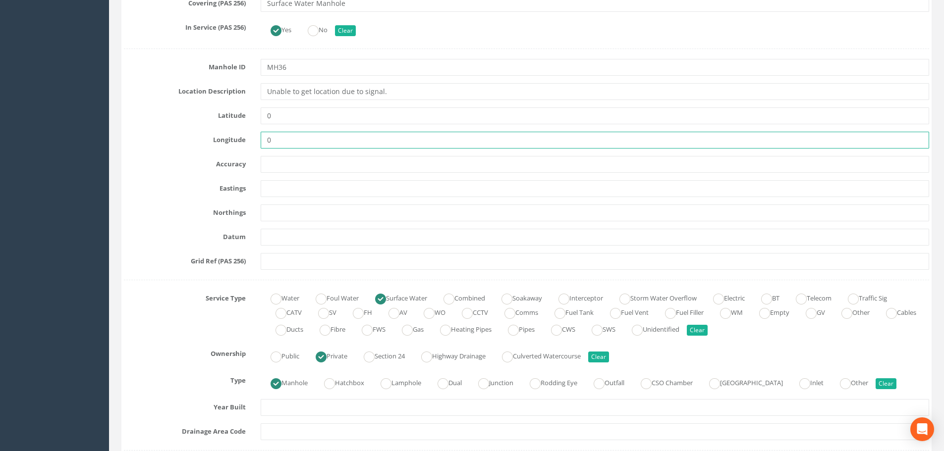
click at [295, 141] on input "0" at bounding box center [595, 140] width 669 height 17
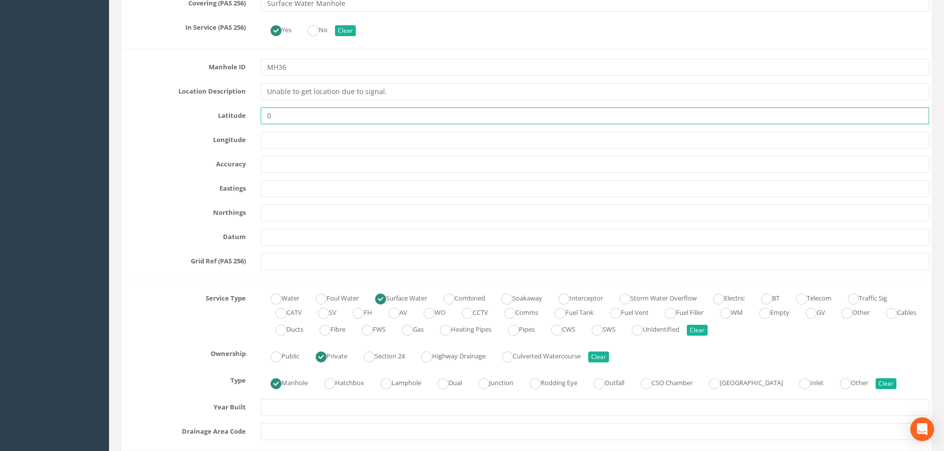
click at [288, 117] on input "0" at bounding box center [595, 116] width 669 height 17
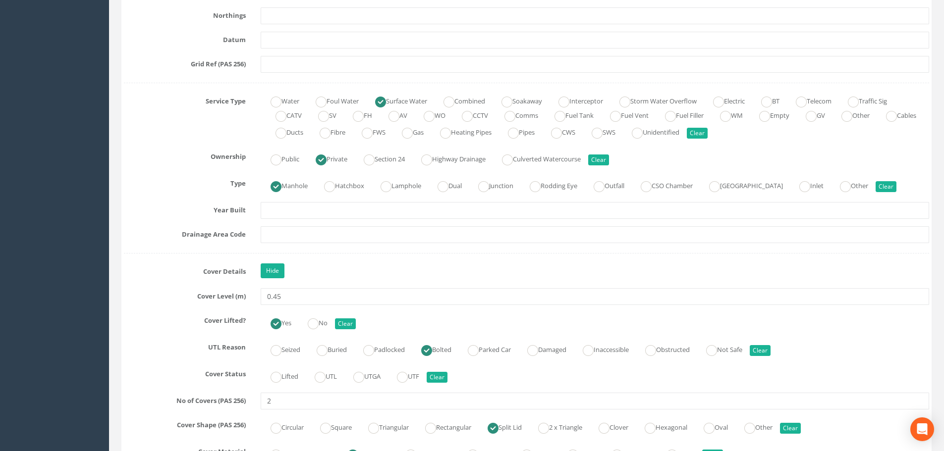
scroll to position [644, 0]
drag, startPoint x: 325, startPoint y: 297, endPoint x: 264, endPoint y: 296, distance: 61.0
click at [264, 296] on input "0.45" at bounding box center [595, 295] width 669 height 17
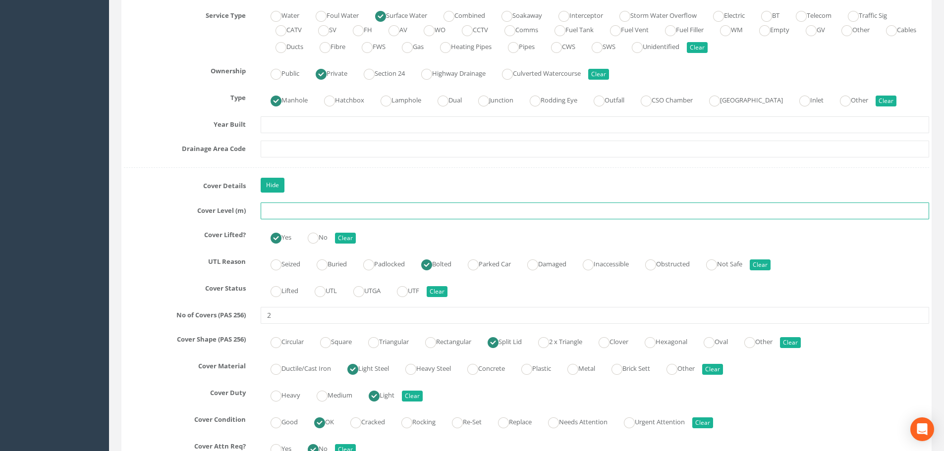
scroll to position [743, 0]
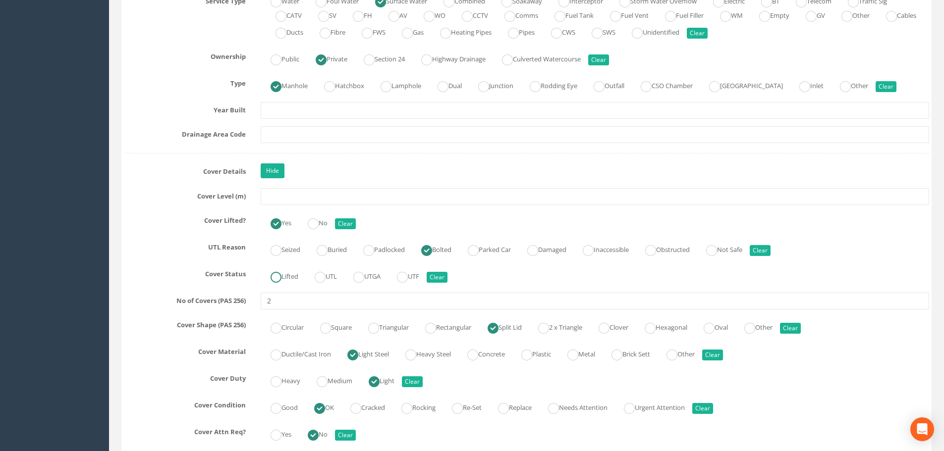
click at [291, 279] on label "Lifted" at bounding box center [280, 276] width 38 height 14
radio input "true"
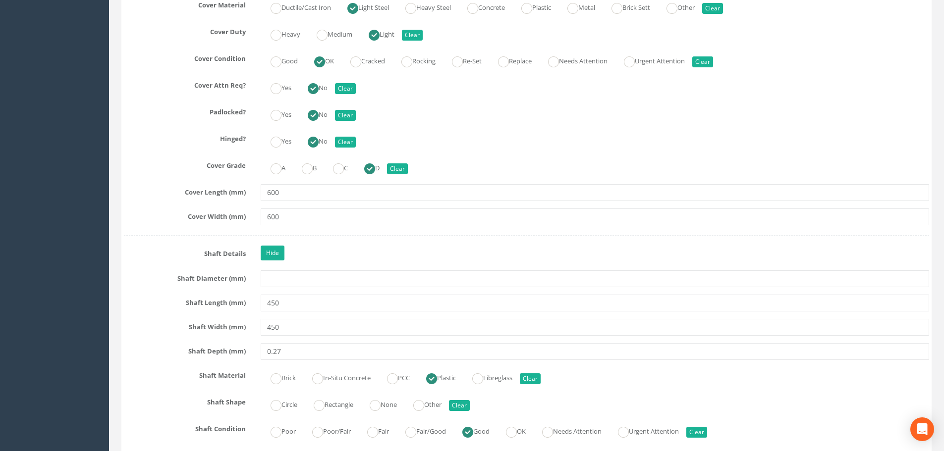
scroll to position [1140, 0]
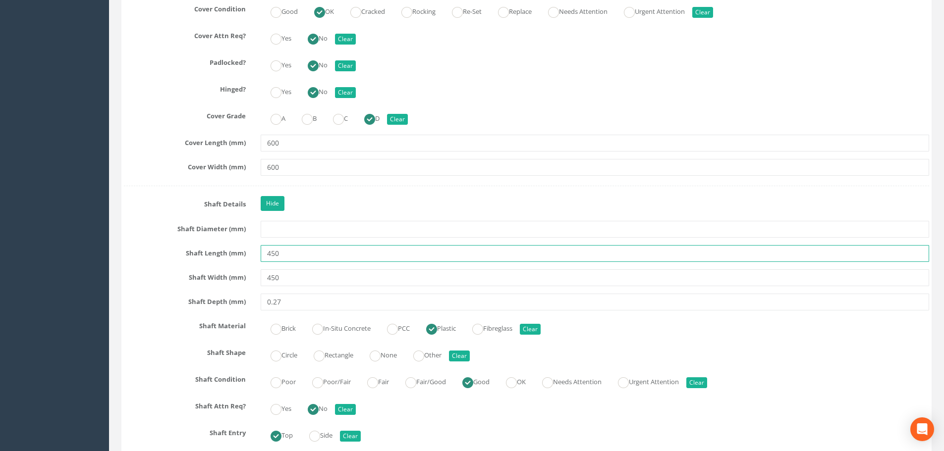
drag, startPoint x: 302, startPoint y: 255, endPoint x: 244, endPoint y: 260, distance: 58.2
click at [245, 260] on div "Shaft Length (mm) 450" at bounding box center [526, 253] width 820 height 17
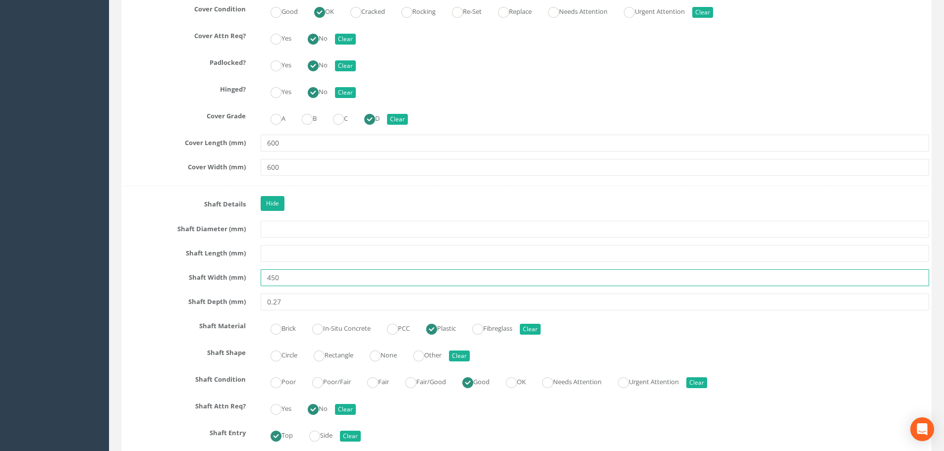
drag, startPoint x: 297, startPoint y: 276, endPoint x: 244, endPoint y: 278, distance: 53.0
click at [271, 277] on input "450" at bounding box center [595, 278] width 669 height 17
type input "4"
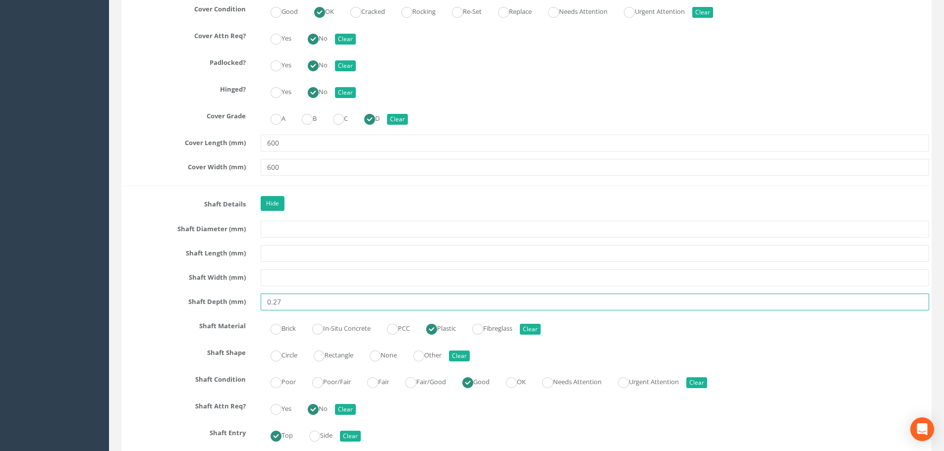
click at [304, 305] on input "0.27" at bounding box center [595, 302] width 669 height 17
type input "0"
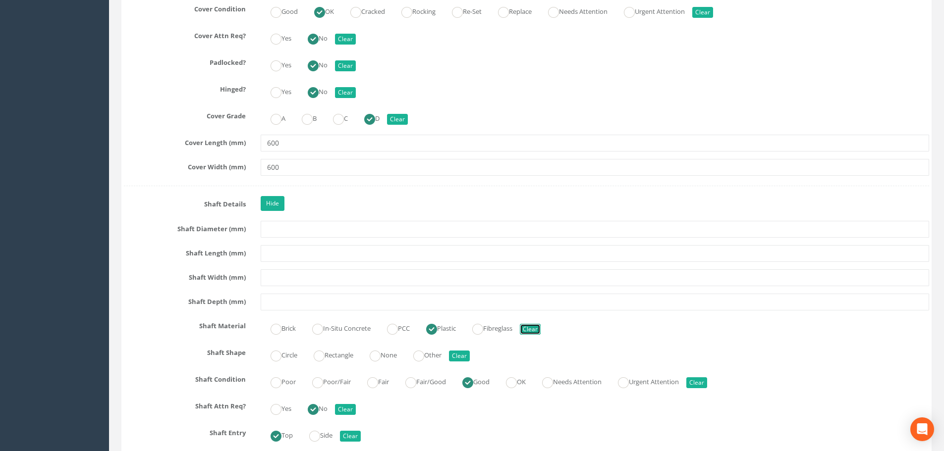
click at [541, 325] on button "Clear" at bounding box center [530, 329] width 21 height 11
radio input "false"
click at [707, 382] on button "Clear" at bounding box center [696, 383] width 21 height 11
radio input "false"
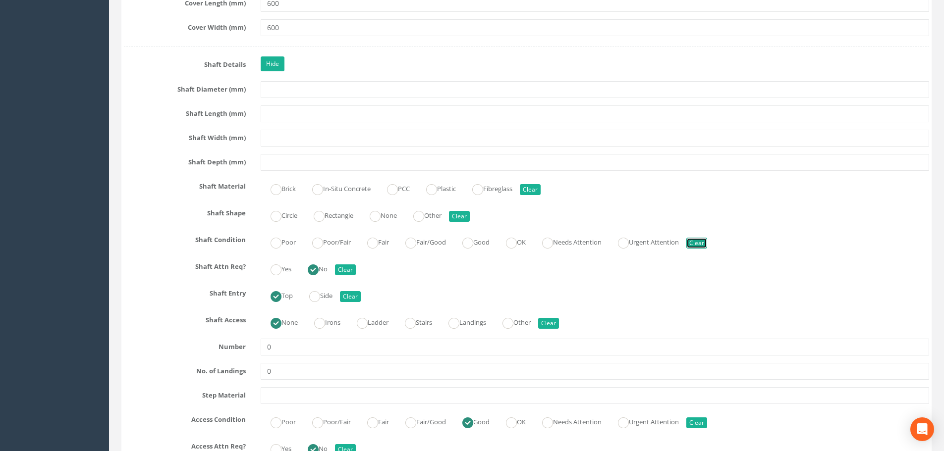
scroll to position [1288, 0]
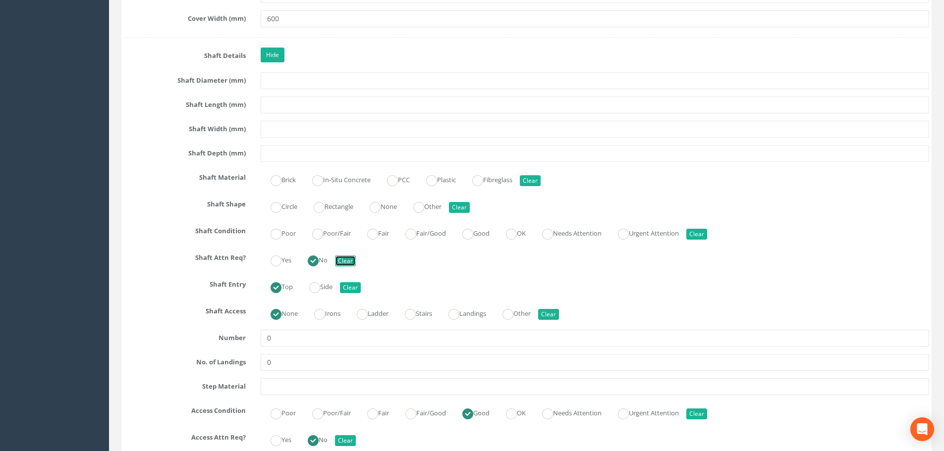
click at [344, 264] on button "Clear" at bounding box center [345, 261] width 21 height 11
radio input "false"
click at [356, 287] on button "Clear" at bounding box center [350, 287] width 21 height 11
radio input "false"
click at [573, 313] on div "None Irons Ladder Stairs Landings Other Clear" at bounding box center [594, 312] width 683 height 19
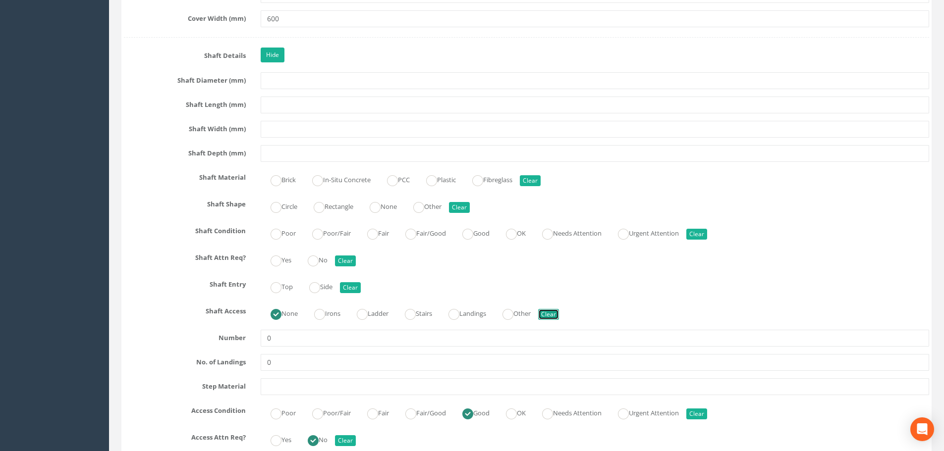
click at [559, 314] on button "Clear" at bounding box center [548, 314] width 21 height 11
radio input "false"
click at [283, 337] on input "0" at bounding box center [595, 338] width 669 height 17
click at [275, 361] on input "0" at bounding box center [595, 362] width 669 height 17
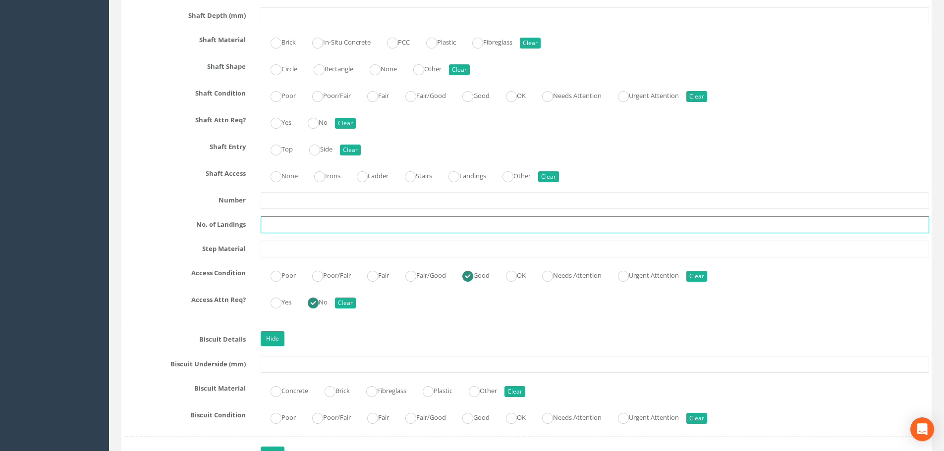
scroll to position [1437, 0]
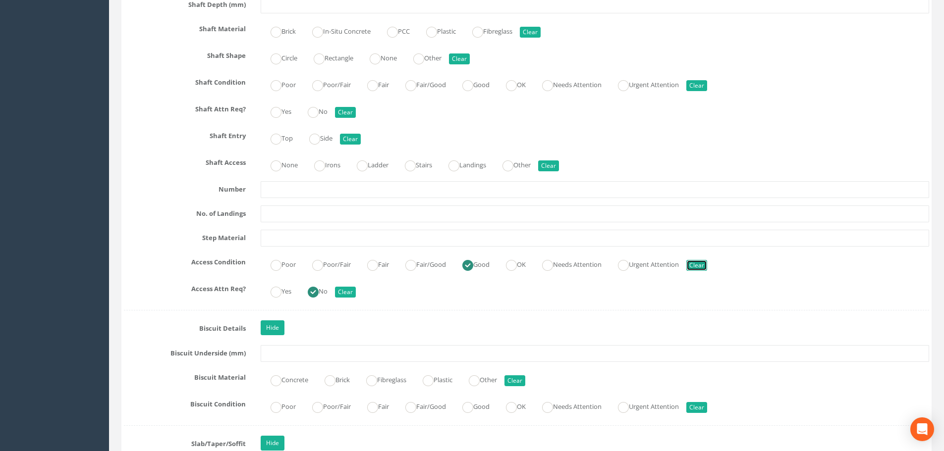
click at [707, 263] on button "Clear" at bounding box center [696, 265] width 21 height 11
radio input "false"
click at [349, 292] on button "Clear" at bounding box center [345, 292] width 21 height 11
radio input "false"
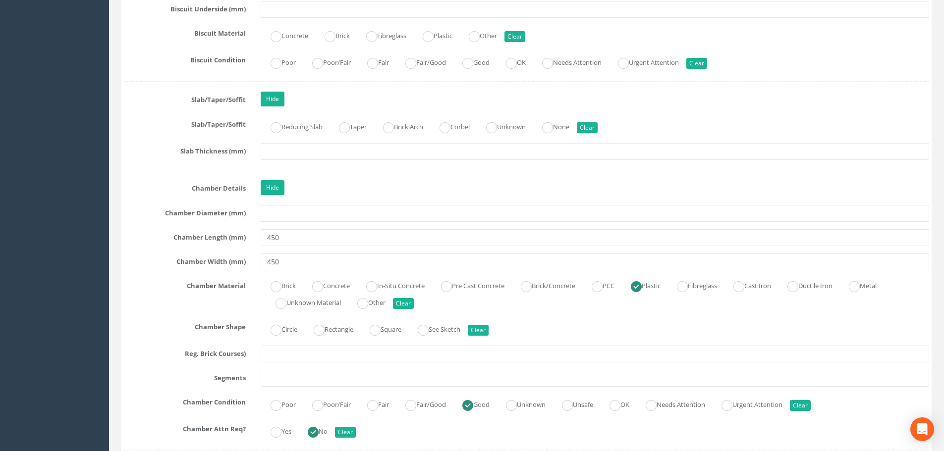
scroll to position [1784, 0]
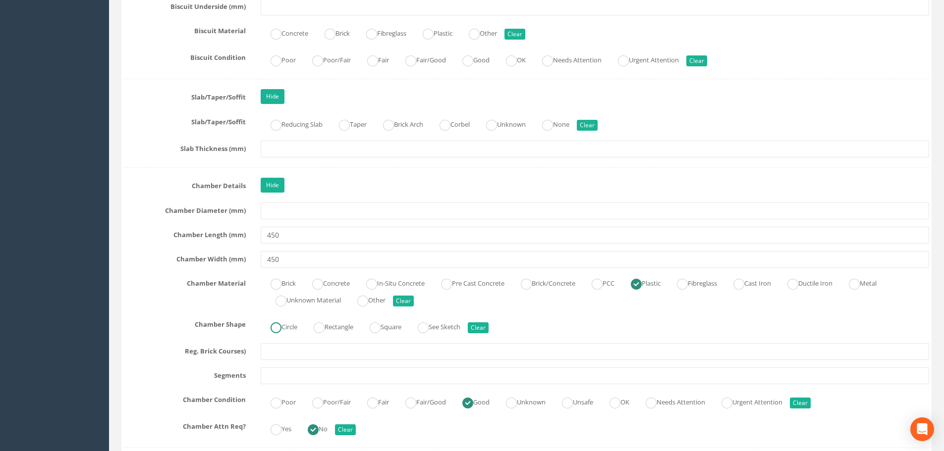
click at [287, 325] on label "Circle" at bounding box center [279, 326] width 37 height 14
radio input "true"
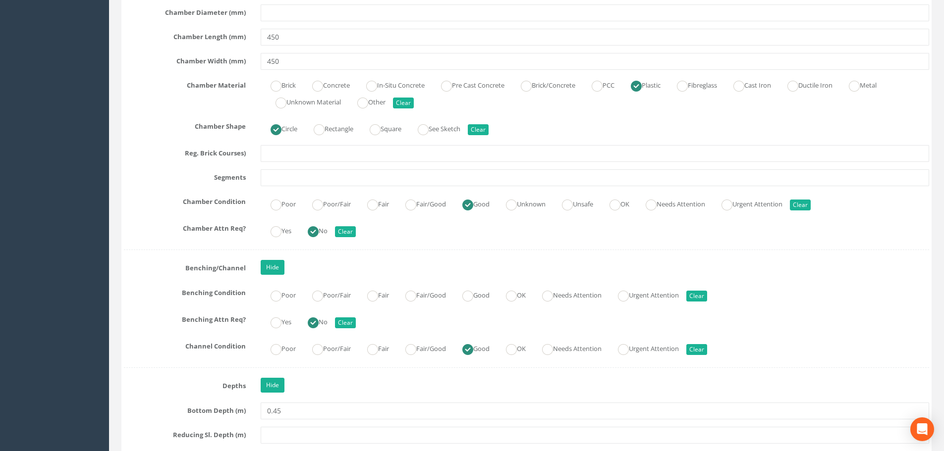
scroll to position [2032, 0]
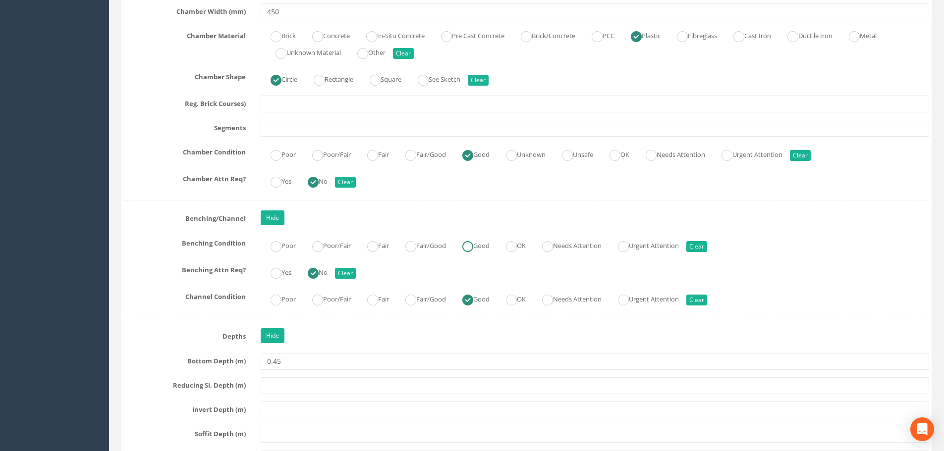
click at [486, 247] on label "Good" at bounding box center [470, 245] width 37 height 14
radio input "true"
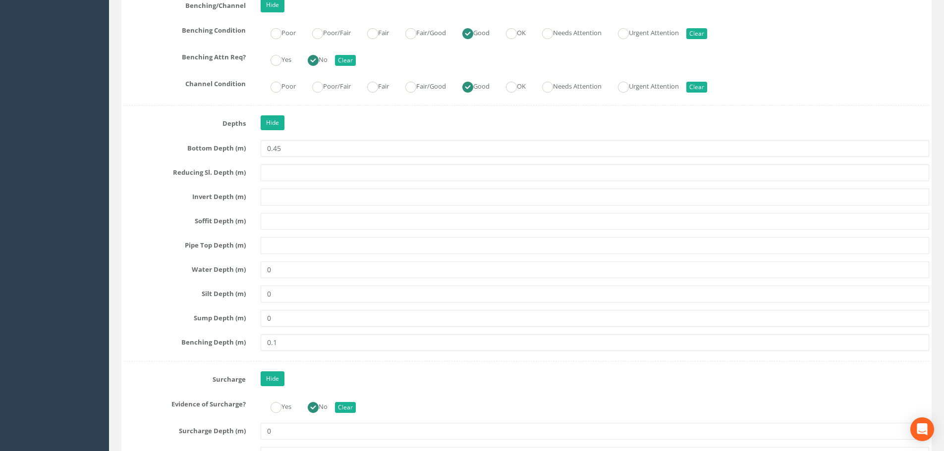
scroll to position [2280, 0]
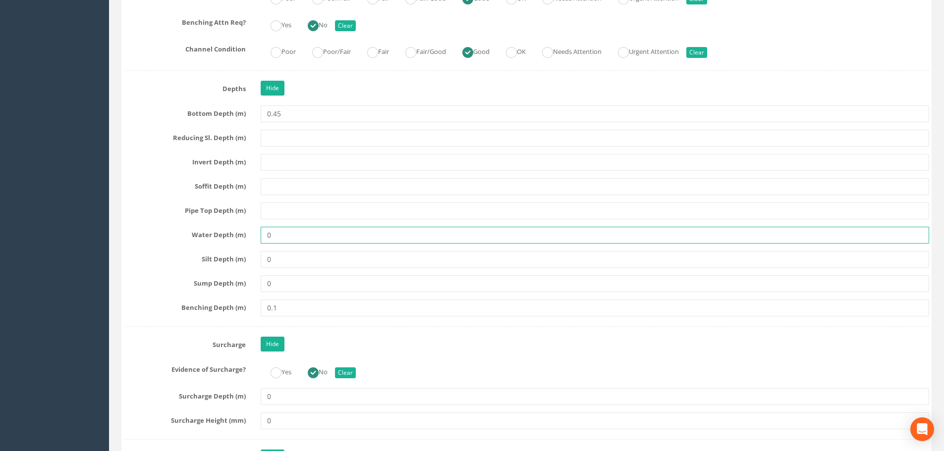
click at [286, 233] on input "0" at bounding box center [595, 235] width 669 height 17
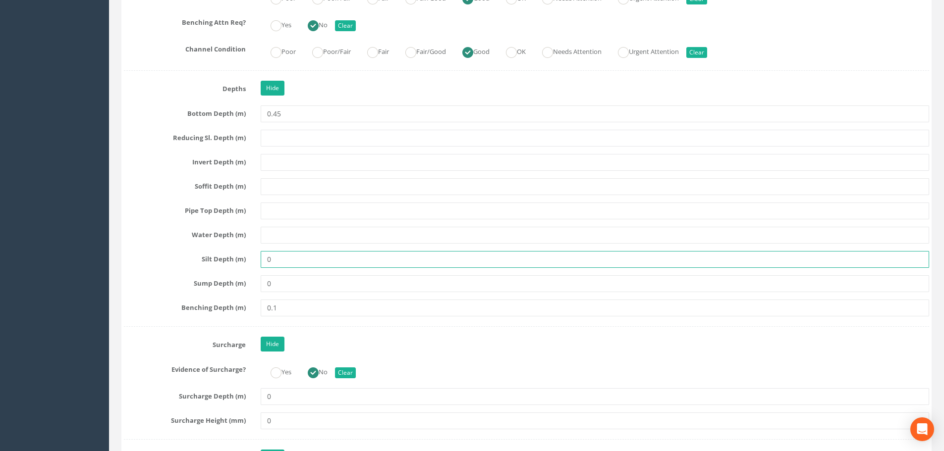
click at [290, 257] on input "0" at bounding box center [595, 259] width 669 height 17
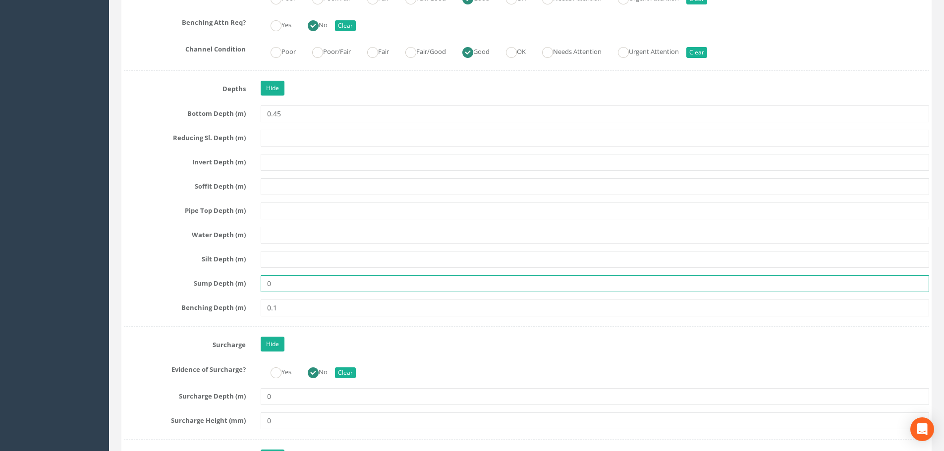
click at [290, 287] on input "0" at bounding box center [595, 284] width 669 height 17
click at [290, 305] on input "0.1" at bounding box center [595, 308] width 669 height 17
type input "0"
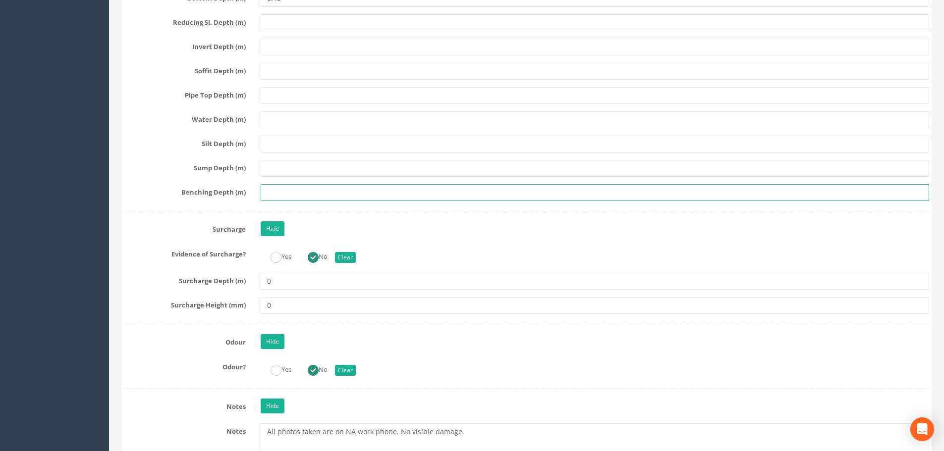
scroll to position [2428, 0]
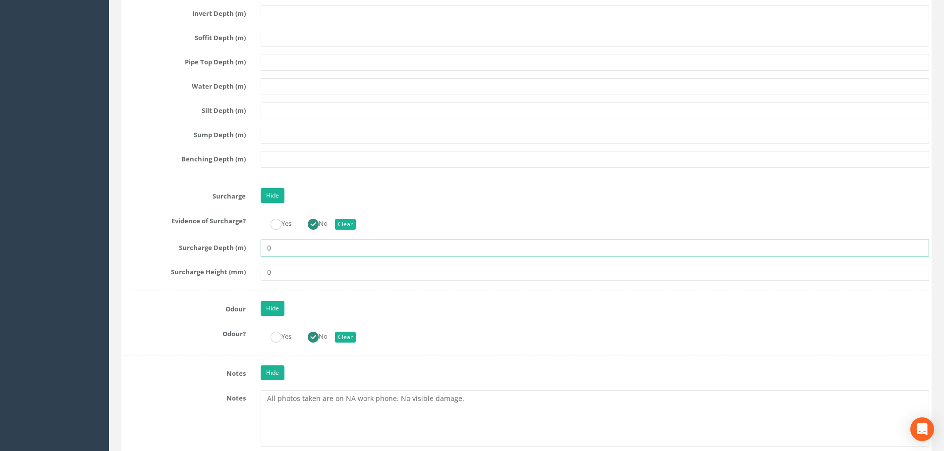
click at [282, 253] on input "0" at bounding box center [595, 248] width 669 height 17
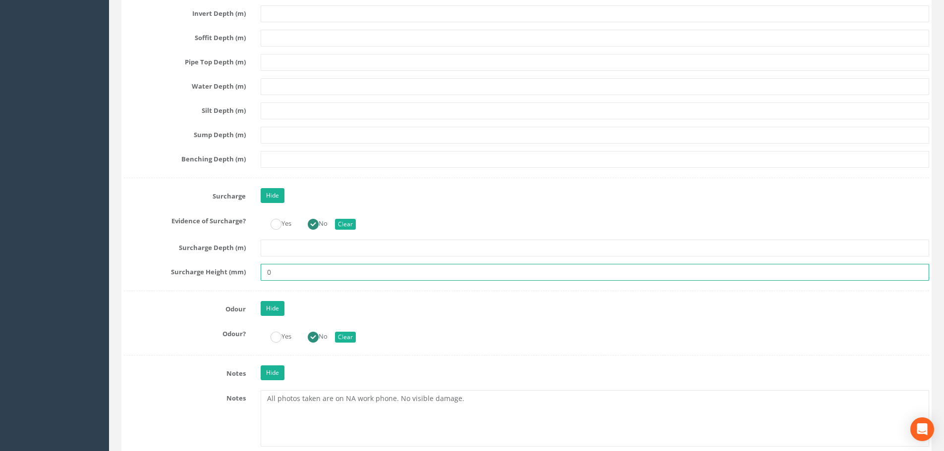
click at [279, 274] on input "0" at bounding box center [595, 272] width 669 height 17
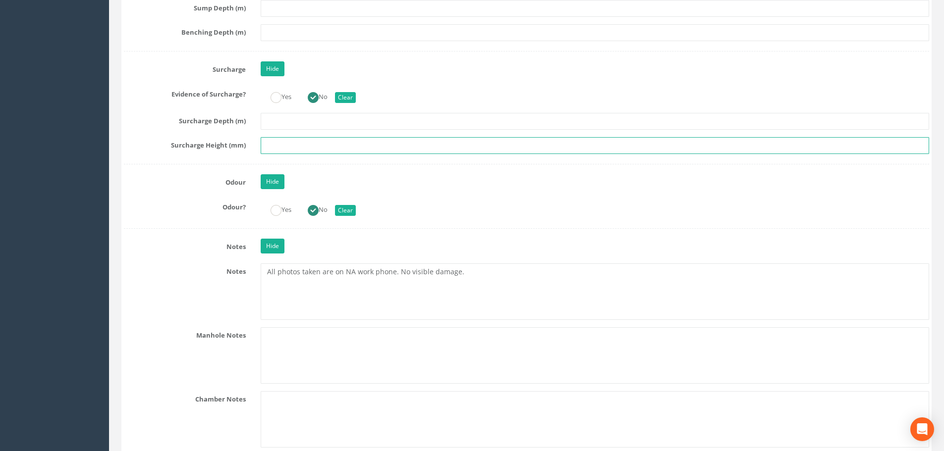
scroll to position [2577, 0]
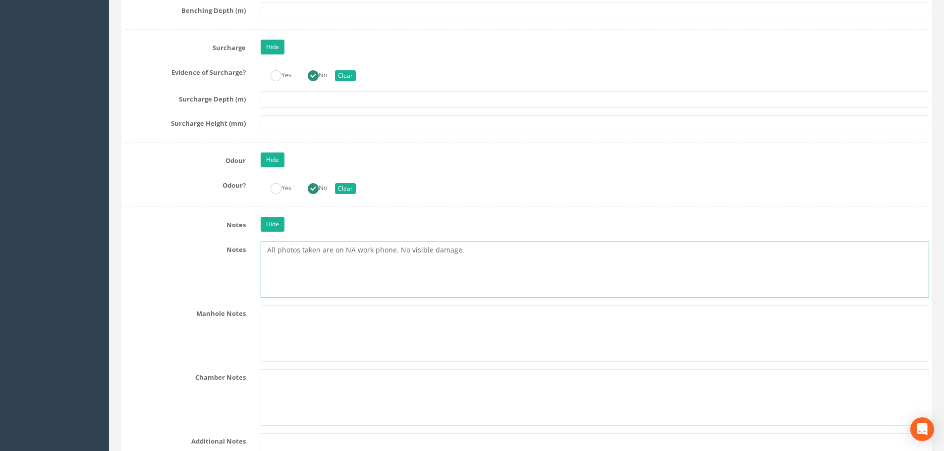
drag, startPoint x: 515, startPoint y: 250, endPoint x: 500, endPoint y: 249, distance: 15.4
click at [513, 249] on textarea "All photos taken are on NA work phone. No visible damage." at bounding box center [595, 270] width 669 height 56
drag, startPoint x: 397, startPoint y: 251, endPoint x: 207, endPoint y: 255, distance: 190.3
click at [208, 255] on div "Notes All photos taken are on NA work phone. No visible damage." at bounding box center [526, 270] width 820 height 56
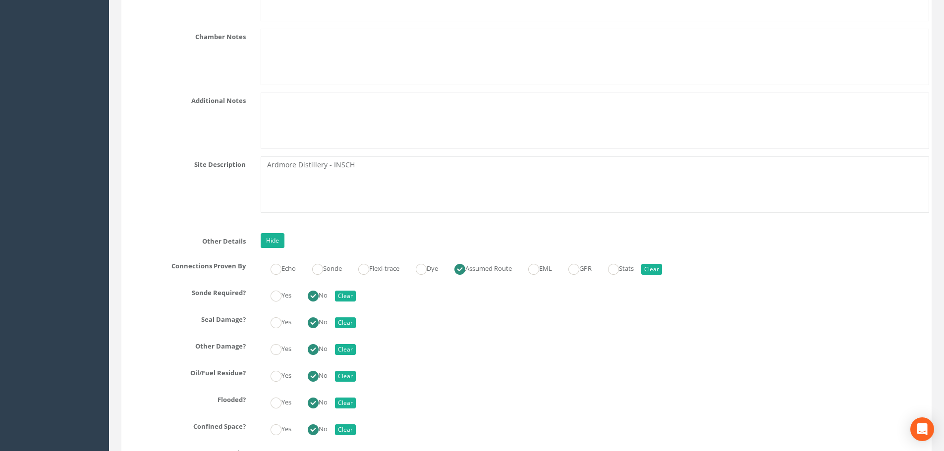
scroll to position [2973, 0]
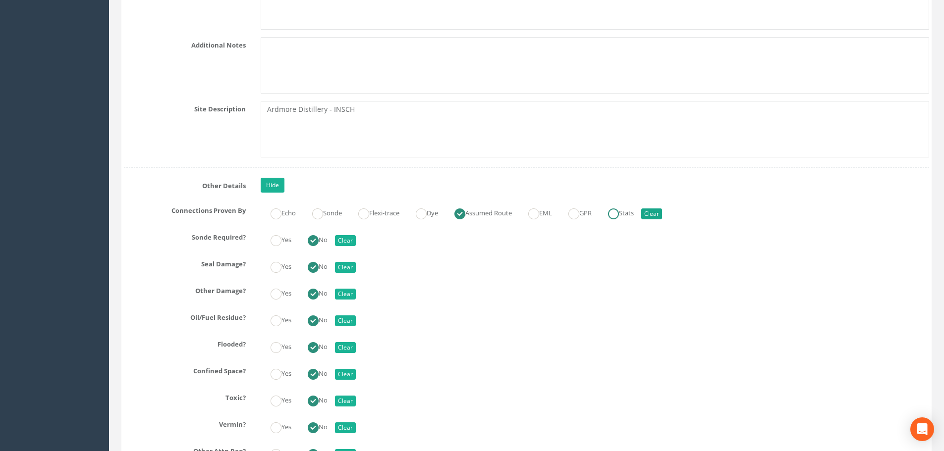
type textarea "No visible damage."
click at [660, 210] on button "Clear" at bounding box center [651, 214] width 21 height 11
radio input "false"
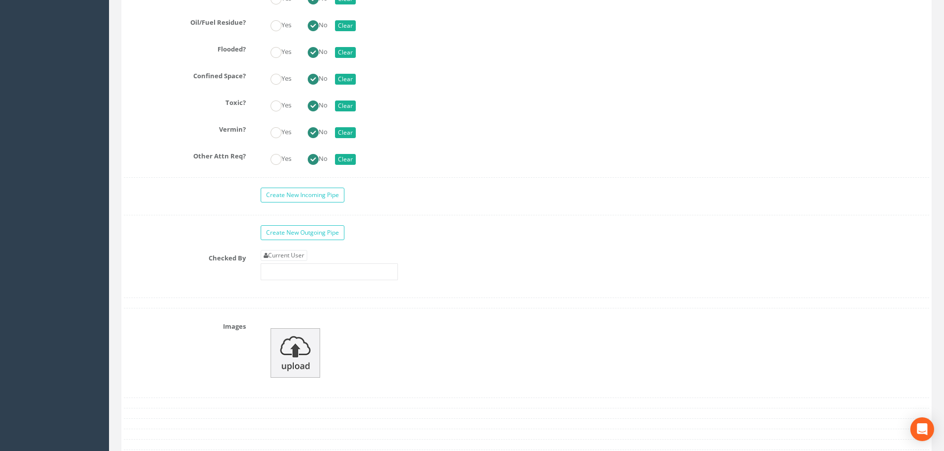
scroll to position [3271, 0]
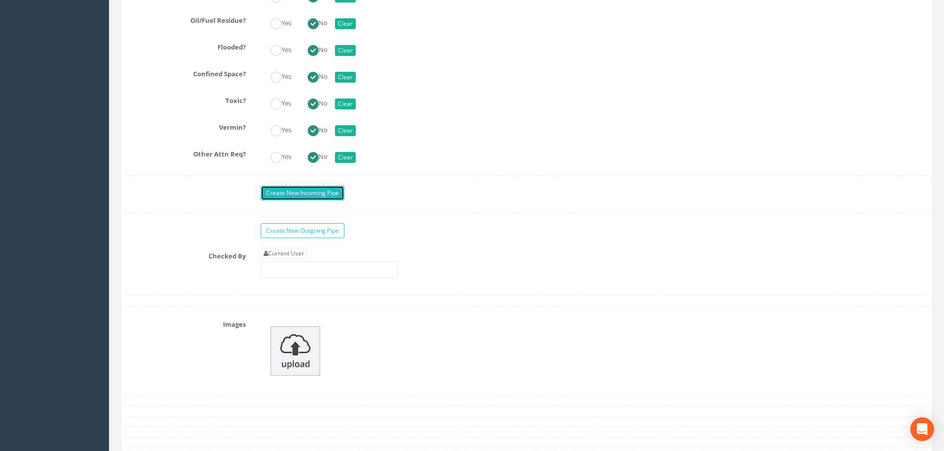
click at [327, 197] on link "Create New Incoming Pipe" at bounding box center [303, 193] width 84 height 15
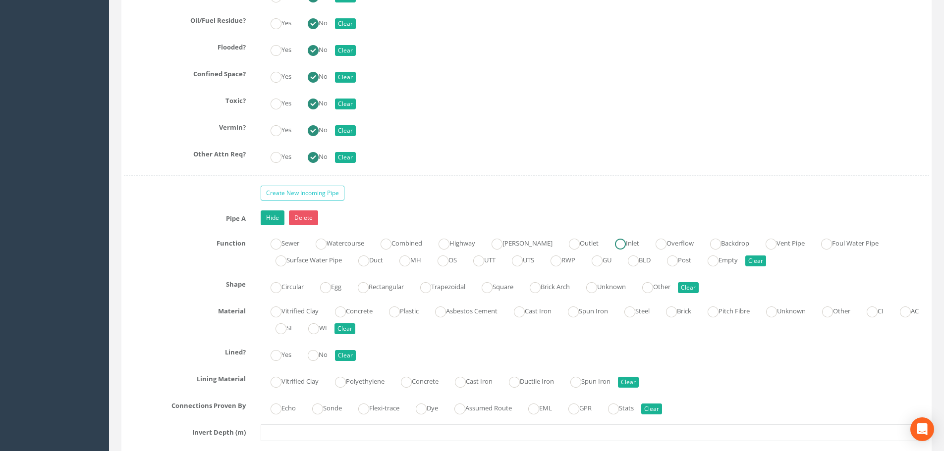
click at [612, 245] on label "Inlet" at bounding box center [622, 242] width 34 height 14
radio input "true"
click at [271, 285] on ins at bounding box center [276, 287] width 11 height 11
radio input "true"
click at [408, 310] on label "Plastic" at bounding box center [399, 310] width 40 height 14
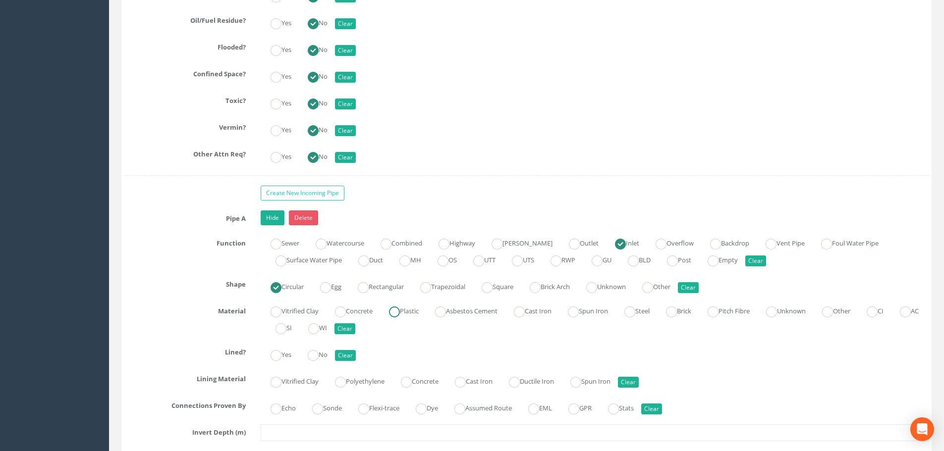
radio input "true"
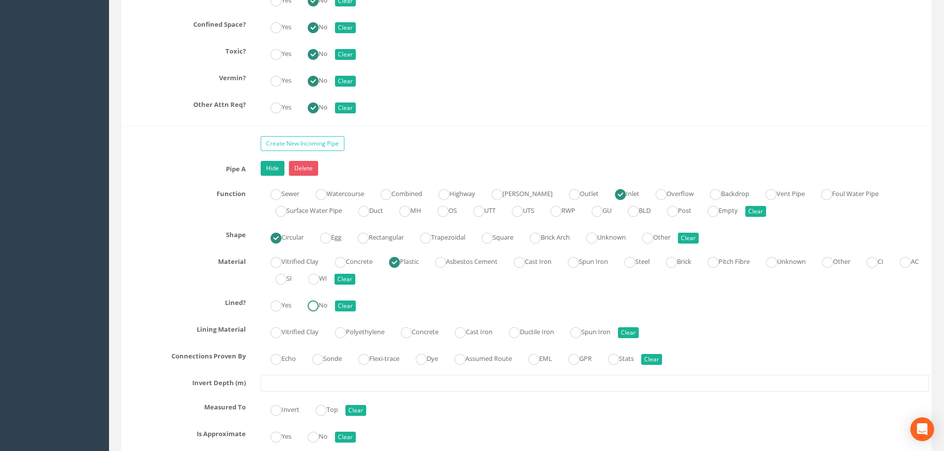
click at [309, 311] on label "No" at bounding box center [313, 304] width 30 height 14
radio input "true"
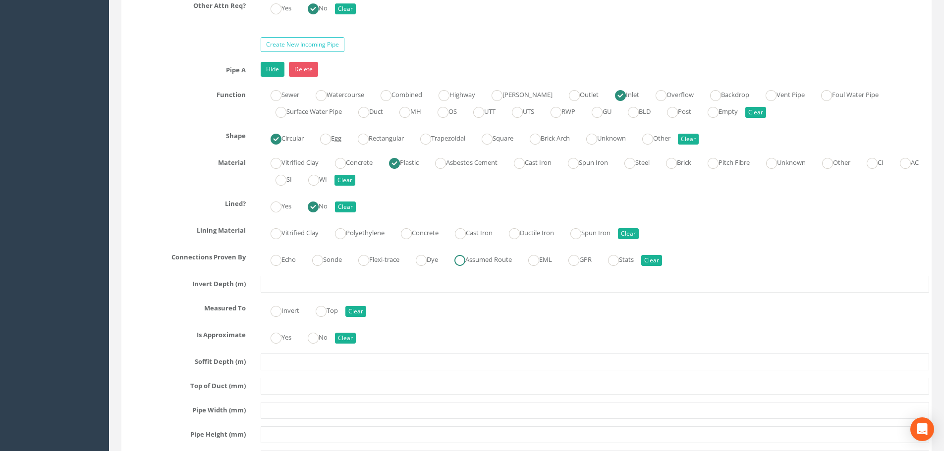
scroll to position [3469, 0]
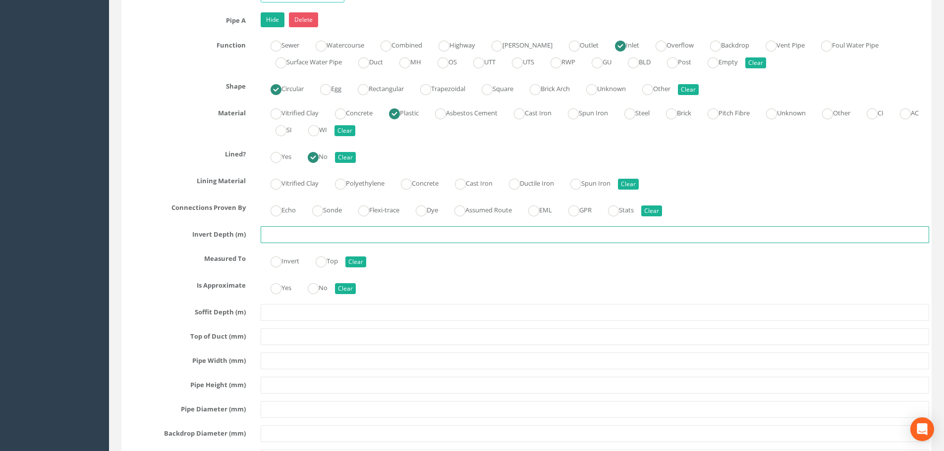
click at [344, 238] on input "text" at bounding box center [595, 234] width 669 height 17
type input "0.45"
click at [287, 254] on label "Invert" at bounding box center [280, 260] width 39 height 14
radio input "true"
click at [326, 287] on label "No" at bounding box center [313, 287] width 30 height 14
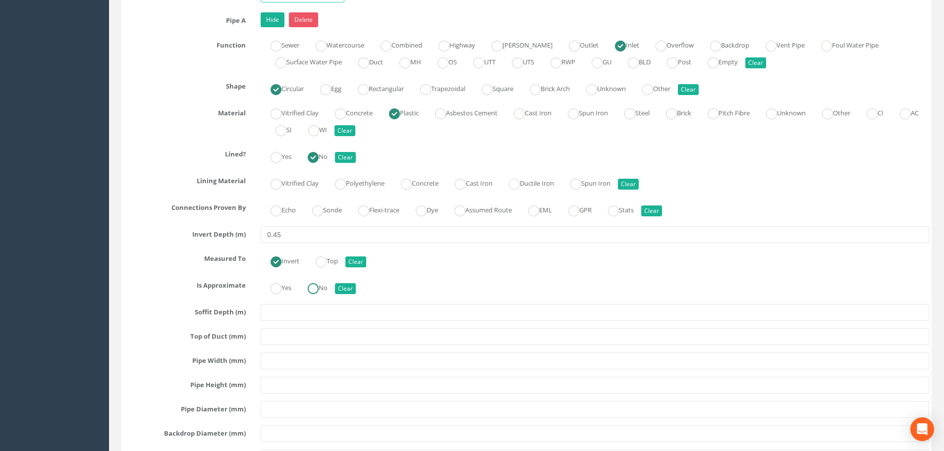
radio input "true"
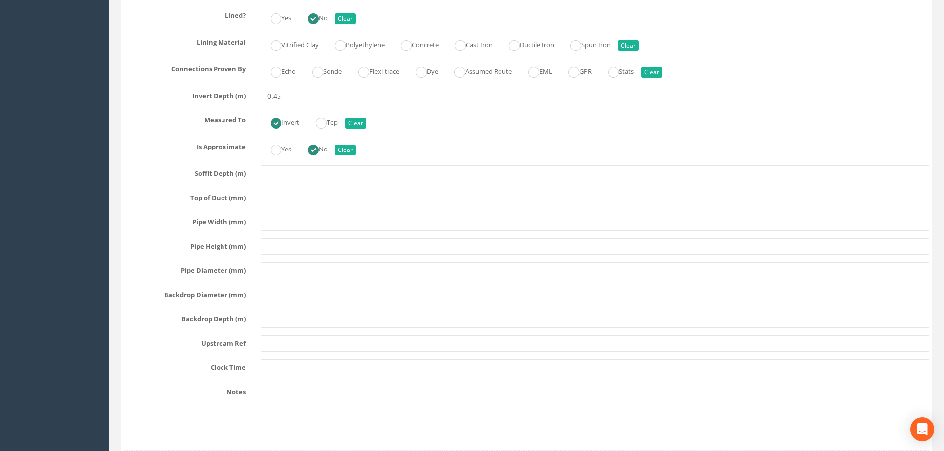
scroll to position [3618, 0]
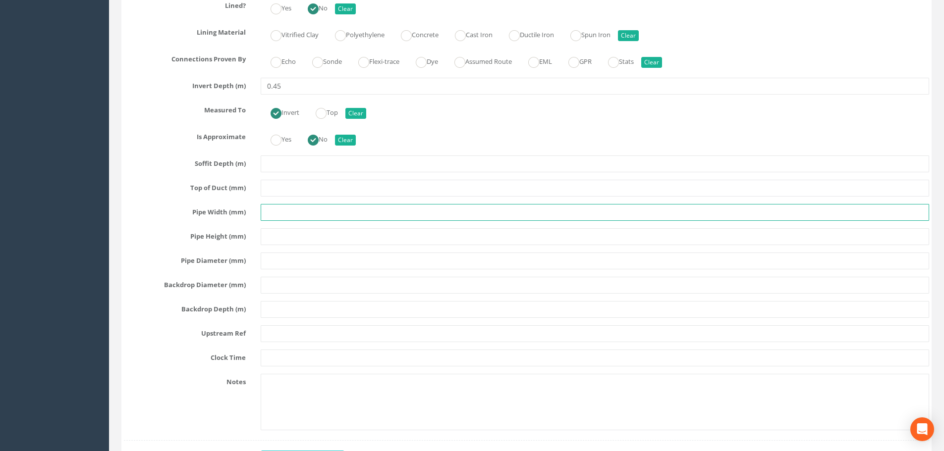
click at [301, 216] on input "text" at bounding box center [595, 212] width 669 height 17
type input "100"
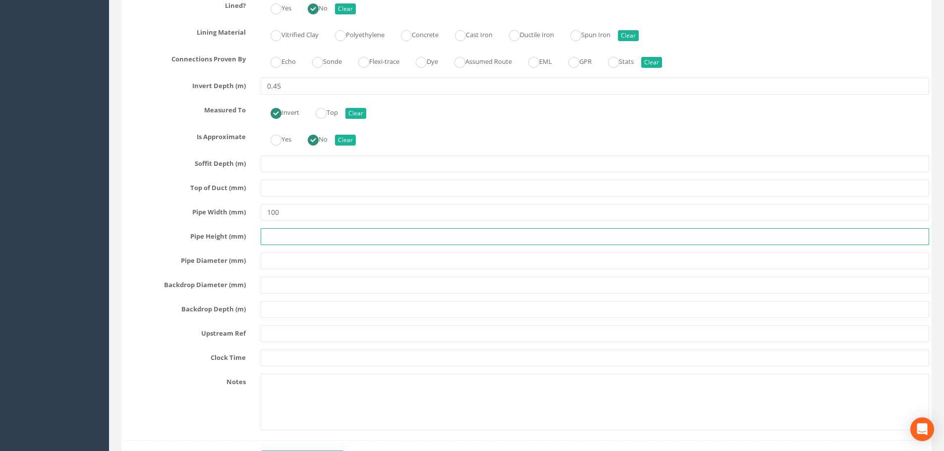
click at [307, 238] on input "text" at bounding box center [595, 236] width 669 height 17
type input "100"
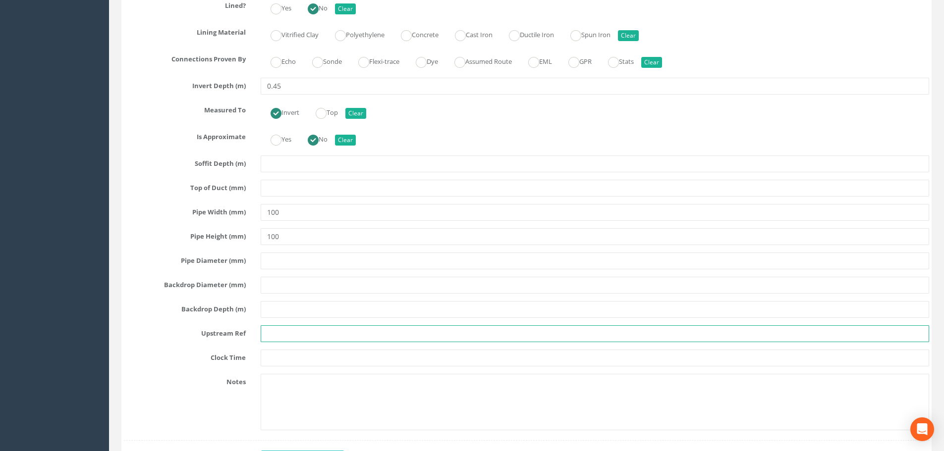
click at [306, 327] on input "text" at bounding box center [595, 334] width 669 height 17
click at [330, 336] on input "MH36 (to be proven)" at bounding box center [595, 334] width 669 height 17
click at [374, 336] on input "MH36 (to be proven)" at bounding box center [595, 334] width 669 height 17
drag, startPoint x: 331, startPoint y: 335, endPoint x: 290, endPoint y: 335, distance: 40.6
click at [290, 335] on input "MH36 (to be proven)" at bounding box center [595, 334] width 669 height 17
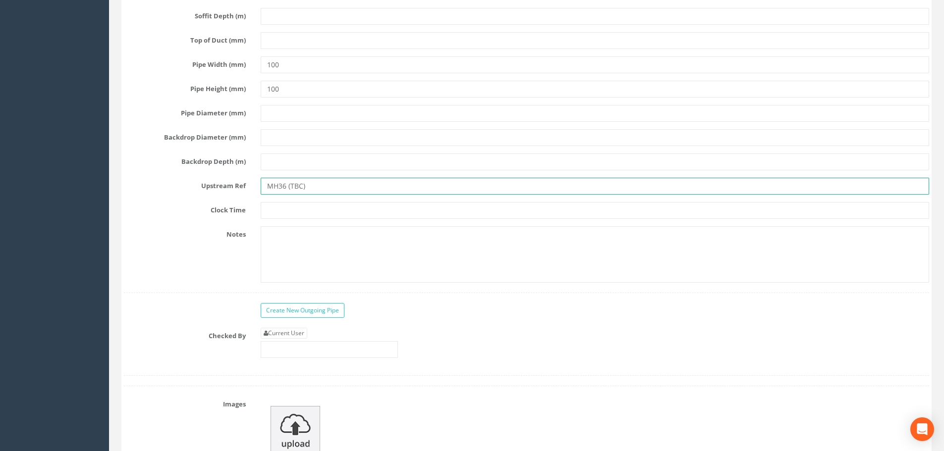
scroll to position [3766, 0]
type input "MH36 (TBC)"
click at [334, 313] on link "Create New Outgoing Pipe" at bounding box center [303, 309] width 84 height 15
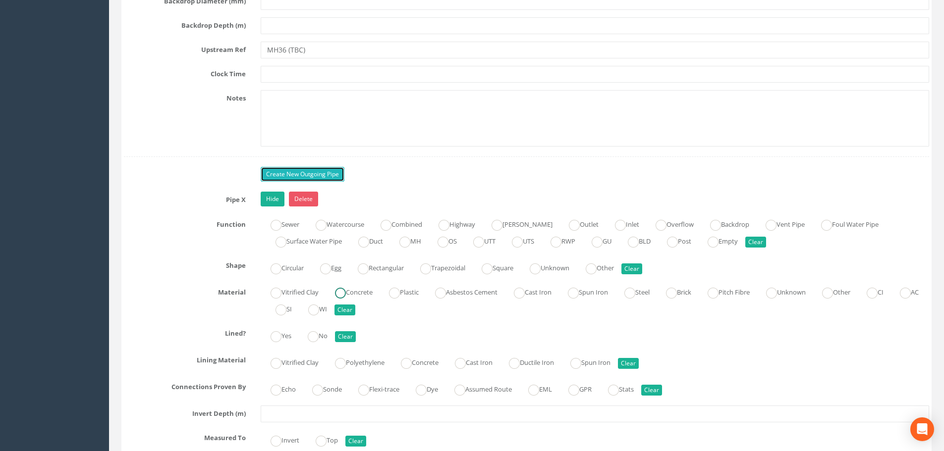
scroll to position [3915, 0]
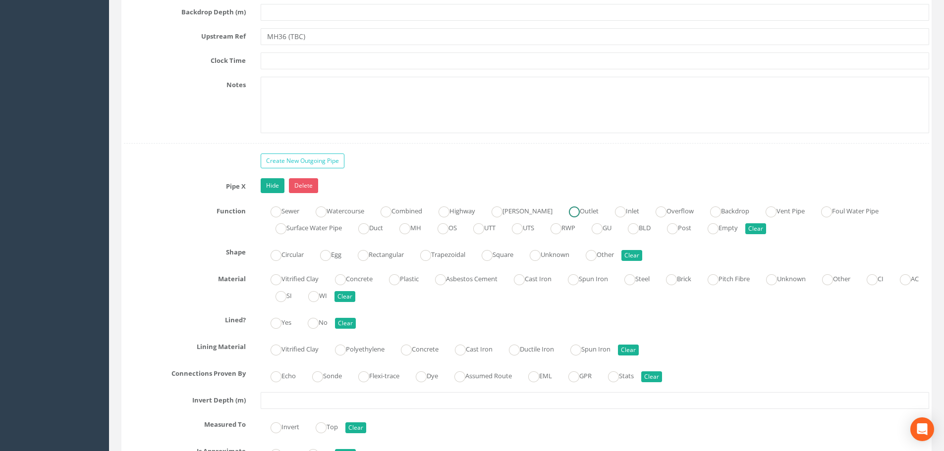
click at [566, 207] on label "Outlet" at bounding box center [579, 210] width 40 height 14
radio input "true"
click at [287, 255] on label "Circular" at bounding box center [282, 254] width 43 height 14
radio input "true"
click at [406, 278] on label "Plastic" at bounding box center [399, 278] width 40 height 14
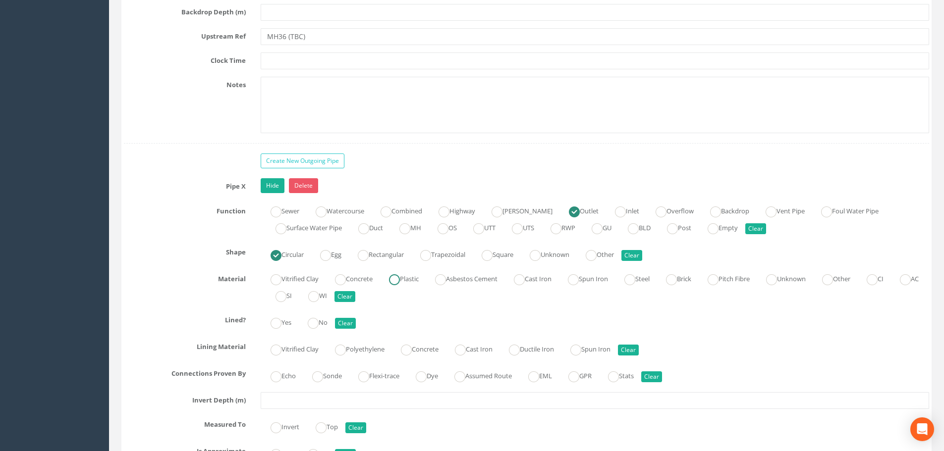
radio input "true"
click at [319, 327] on ins at bounding box center [313, 323] width 11 height 11
radio input "true"
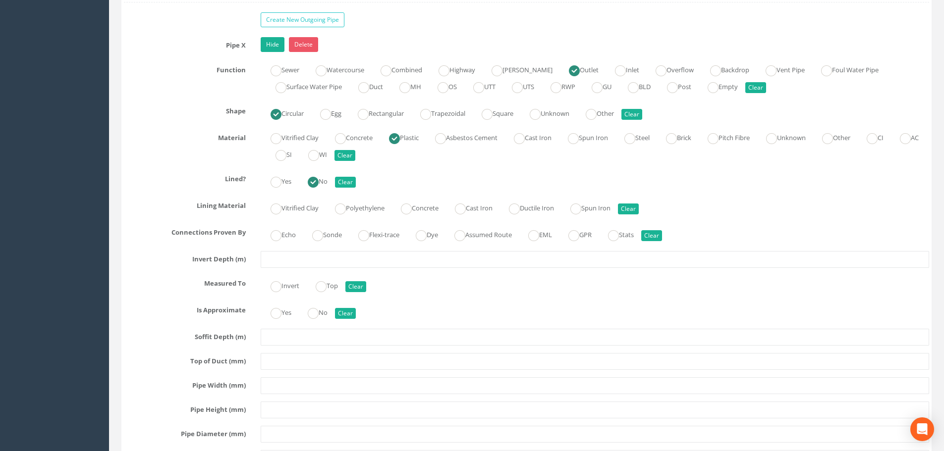
scroll to position [4113, 0]
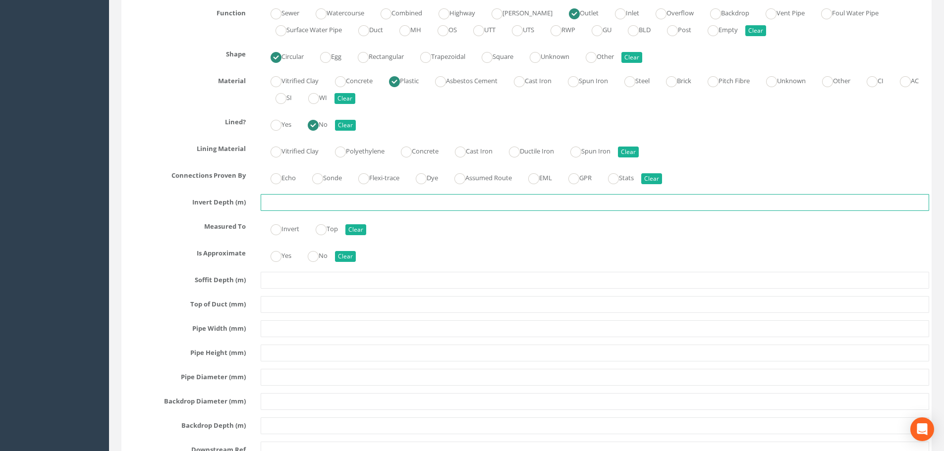
click at [355, 198] on input "text" at bounding box center [595, 202] width 669 height 17
type input "0.45"
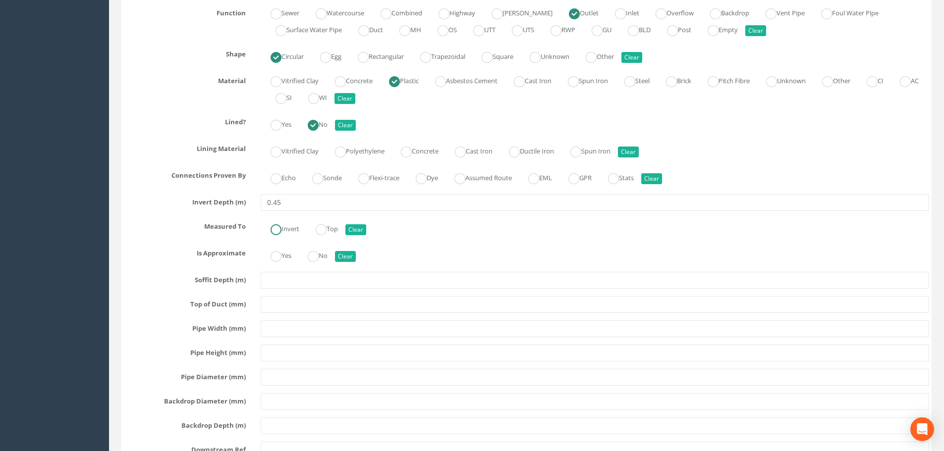
click at [295, 232] on label "Invert" at bounding box center [280, 228] width 39 height 14
radio input "true"
click at [318, 255] on ins at bounding box center [313, 256] width 11 height 11
radio input "true"
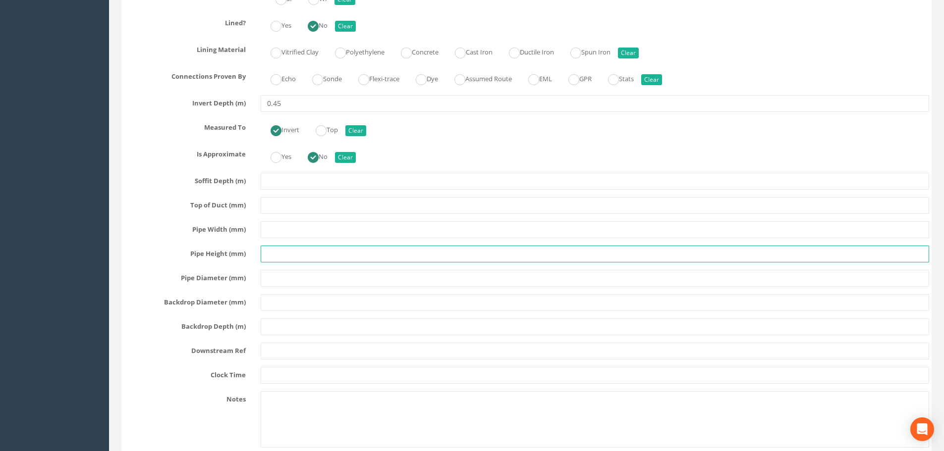
click at [319, 254] on input "text" at bounding box center [595, 254] width 669 height 17
type input "100"
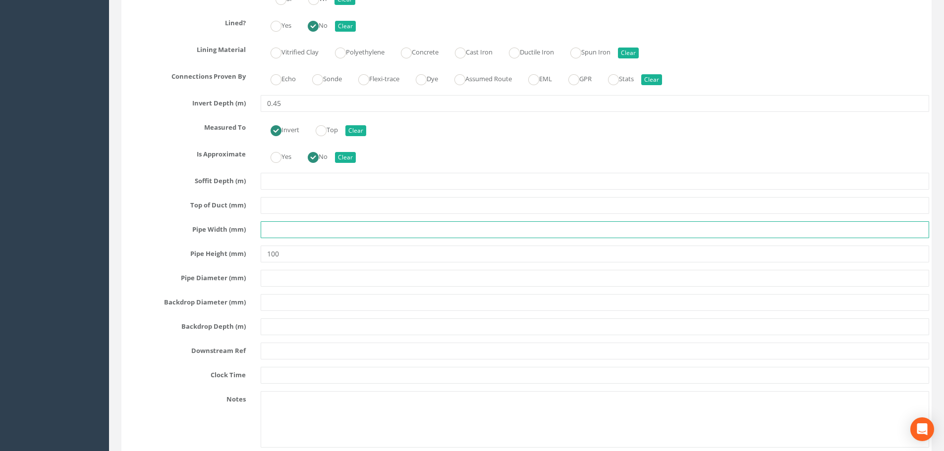
click at [327, 231] on input "text" at bounding box center [595, 230] width 669 height 17
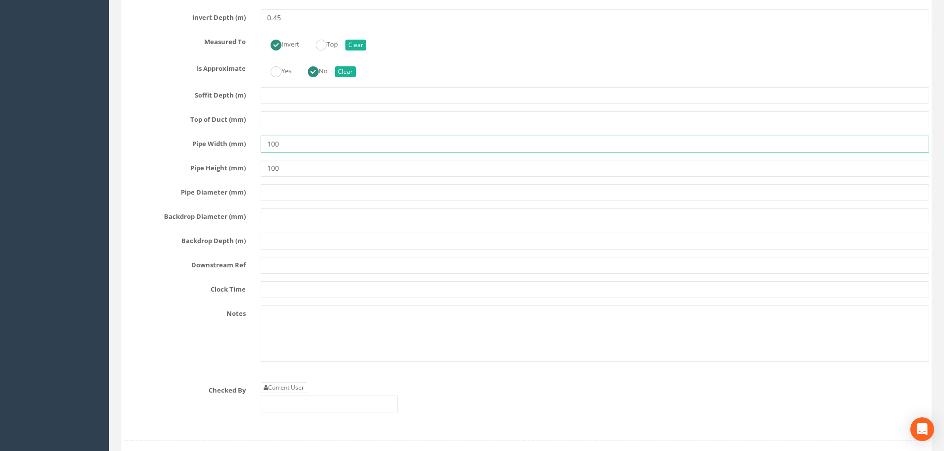
scroll to position [4311, 0]
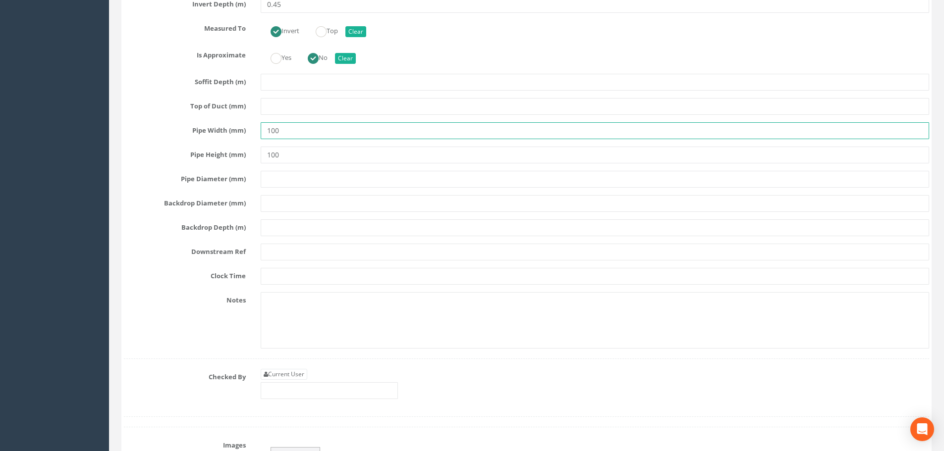
type input "100"
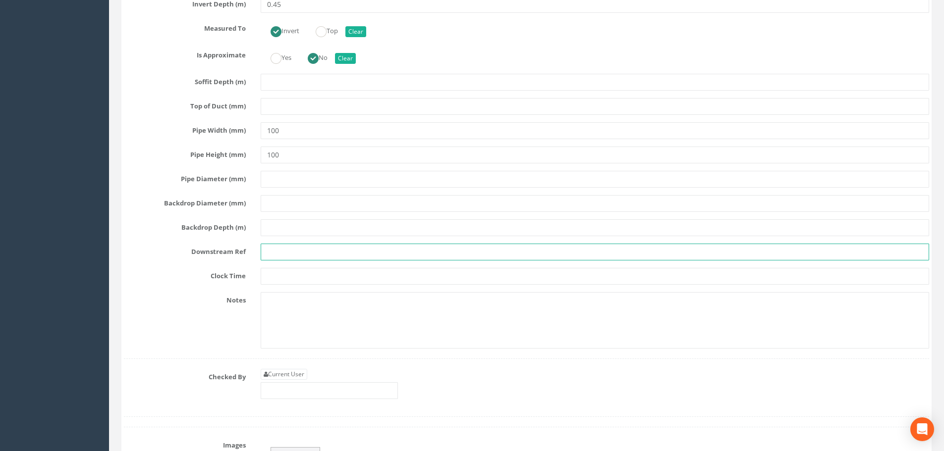
click at [337, 250] on input "text" at bounding box center [595, 252] width 669 height 17
click at [279, 247] on input "text" at bounding box center [595, 252] width 669 height 17
click at [291, 247] on input "MH16 *TBC)" at bounding box center [595, 252] width 669 height 17
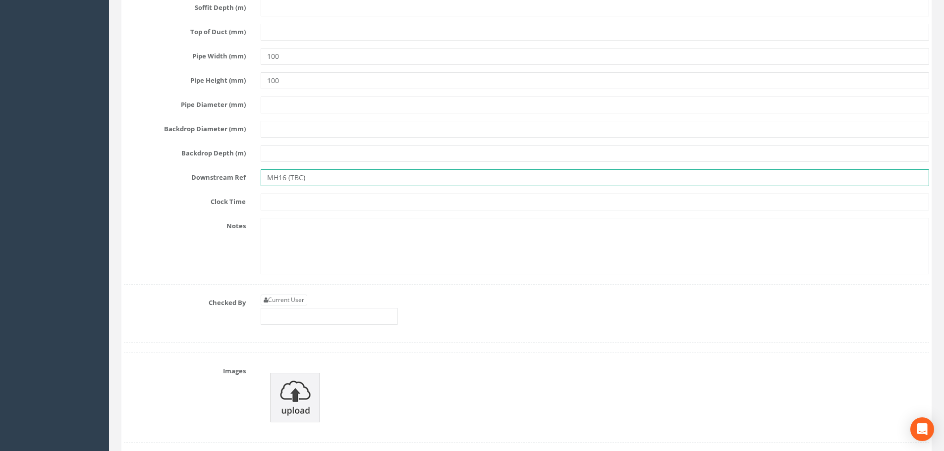
scroll to position [4411, 0]
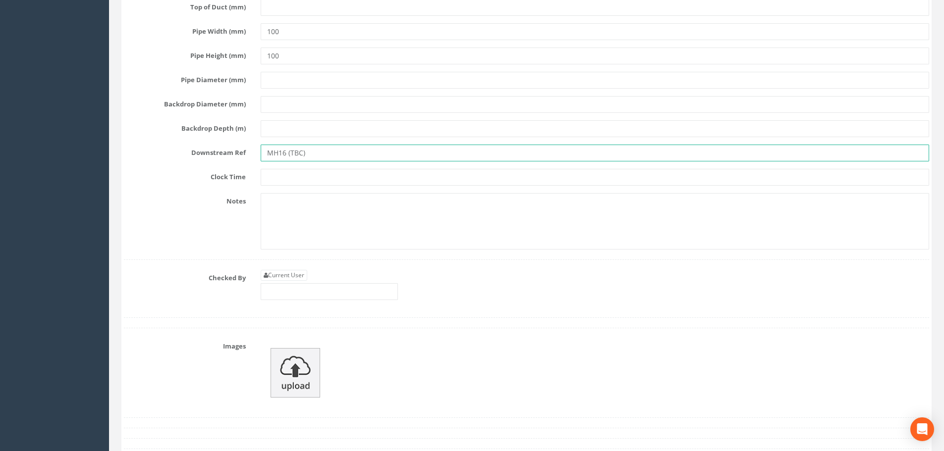
type input "MH16 (TBC)"
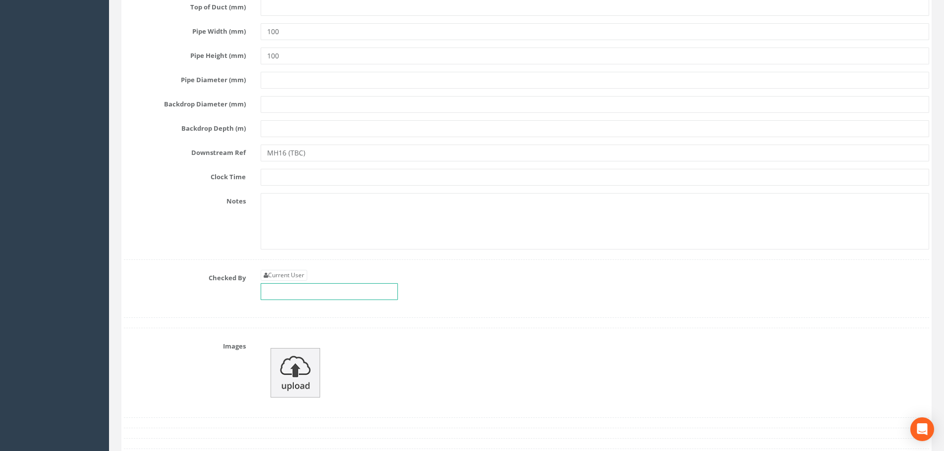
click at [347, 297] on input "text" at bounding box center [329, 291] width 137 height 17
type input "LM"
click at [308, 356] on img at bounding box center [296, 373] width 50 height 50
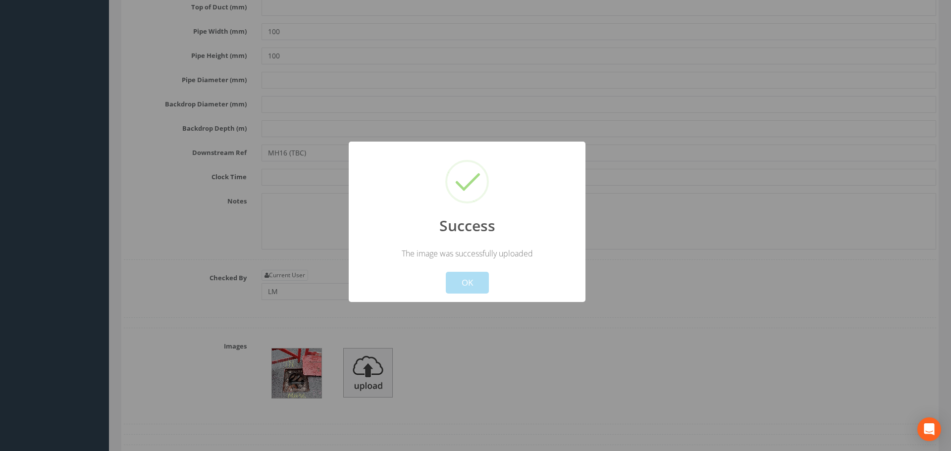
click at [478, 268] on div "Cancel OK" at bounding box center [467, 276] width 220 height 35
click at [469, 288] on button "OK" at bounding box center [467, 283] width 43 height 22
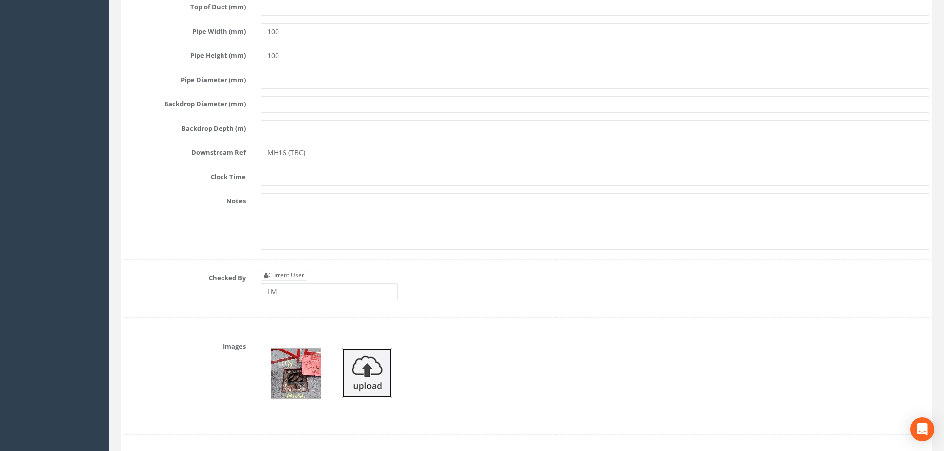
click at [374, 375] on img at bounding box center [367, 373] width 50 height 50
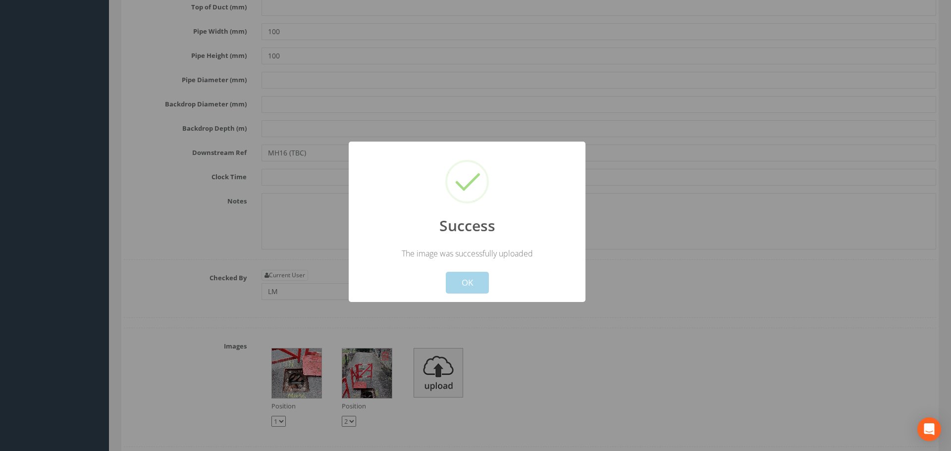
click at [464, 288] on button "OK" at bounding box center [467, 283] width 43 height 22
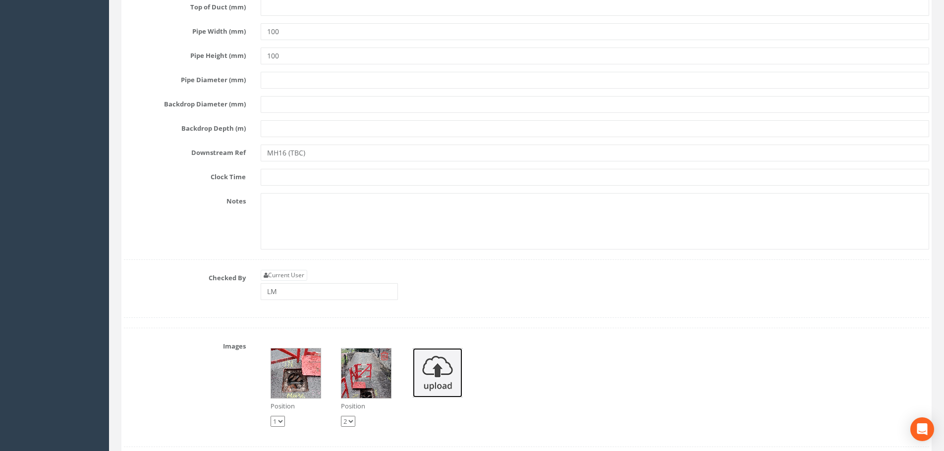
click at [448, 369] on img at bounding box center [438, 373] width 50 height 50
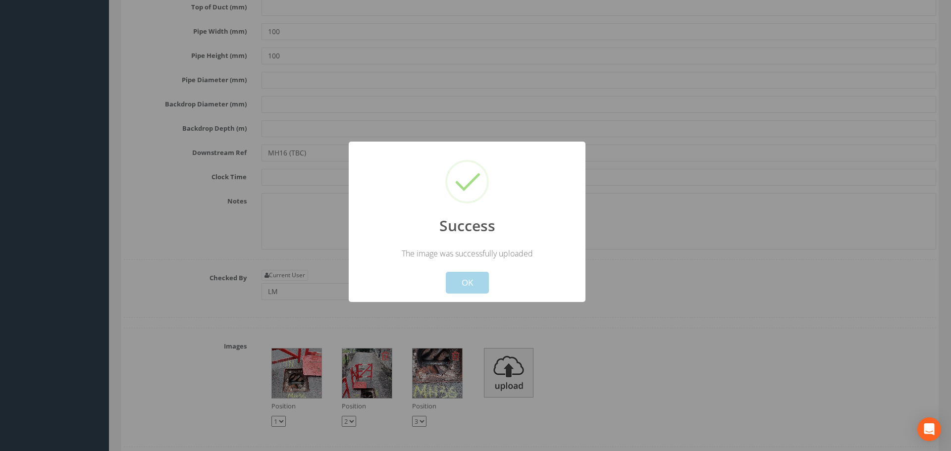
click at [465, 279] on button "OK" at bounding box center [467, 283] width 43 height 22
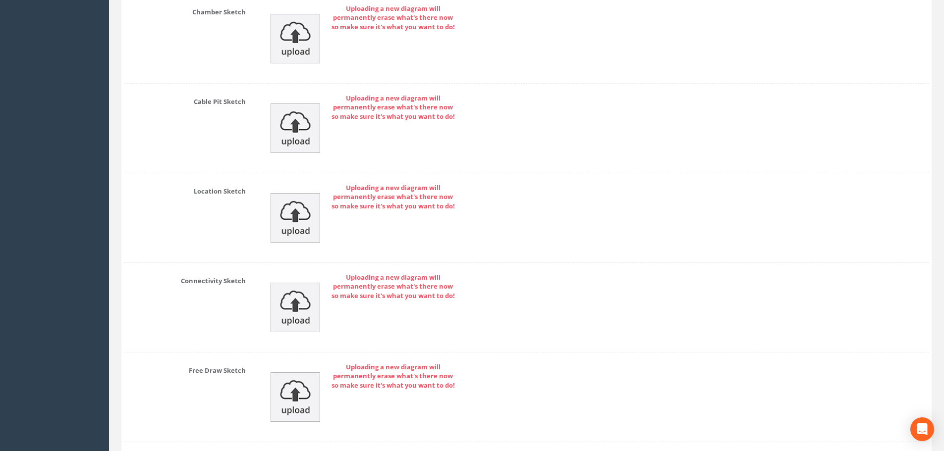
scroll to position [5005, 0]
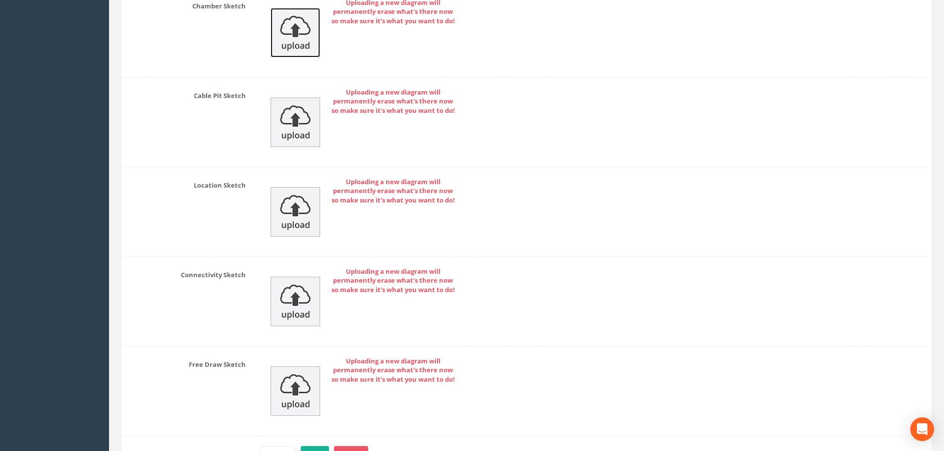
click at [284, 41] on img at bounding box center [296, 33] width 50 height 50
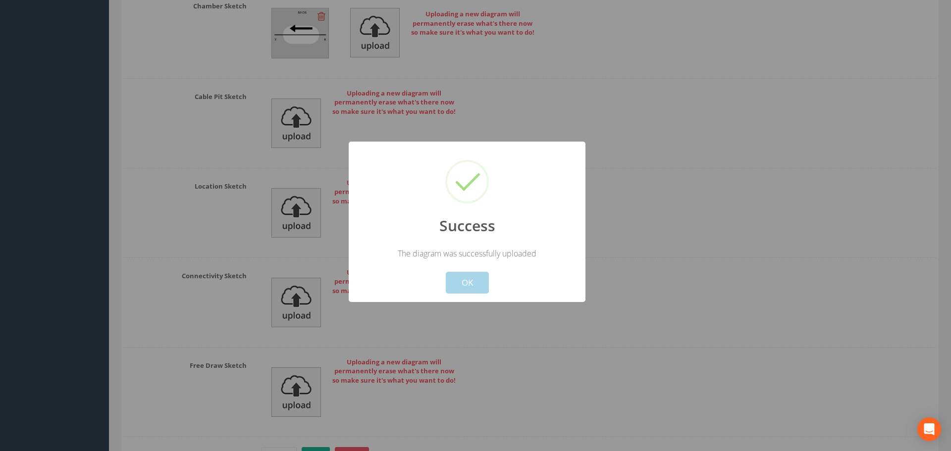
click at [478, 282] on button "OK" at bounding box center [467, 283] width 43 height 22
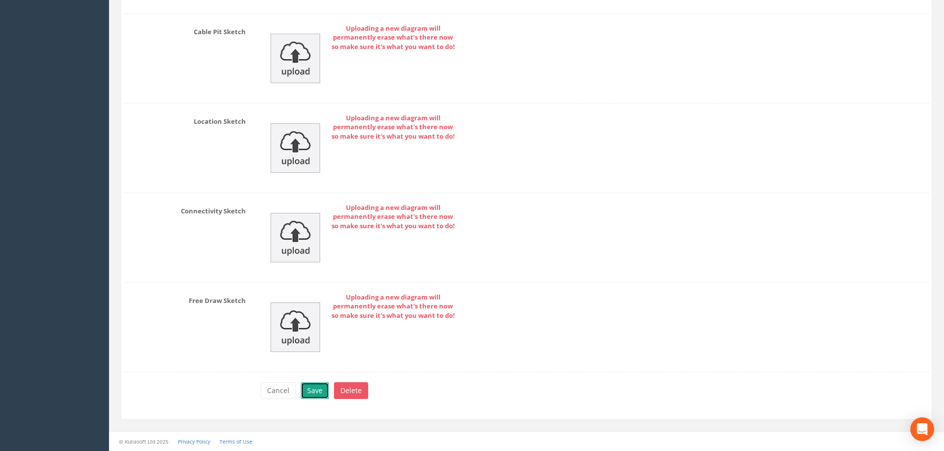
click at [318, 394] on button "Save" at bounding box center [315, 391] width 28 height 17
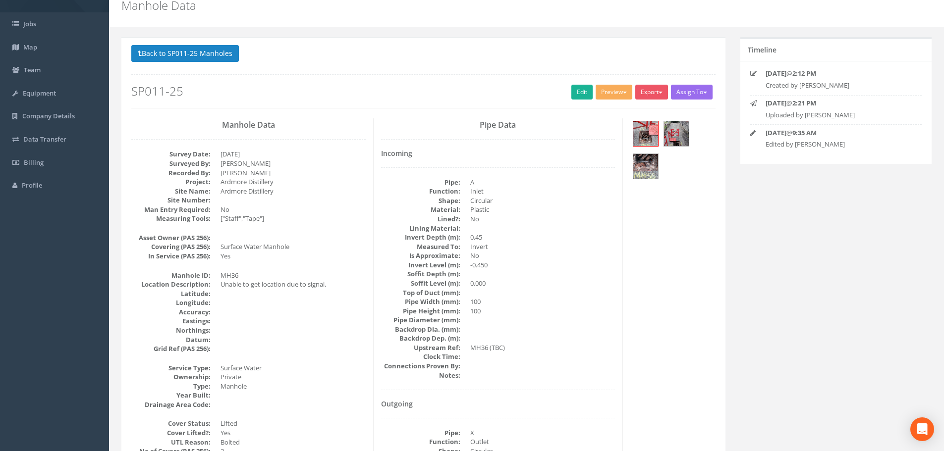
scroll to position [36, 0]
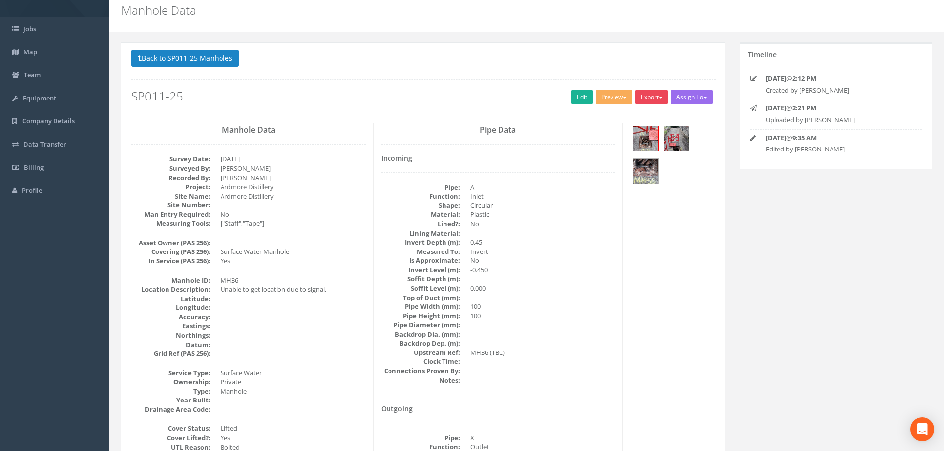
click at [655, 99] on button "Export" at bounding box center [651, 97] width 33 height 15
click at [628, 120] on link "Drainflow Manhole" at bounding box center [631, 117] width 75 height 15
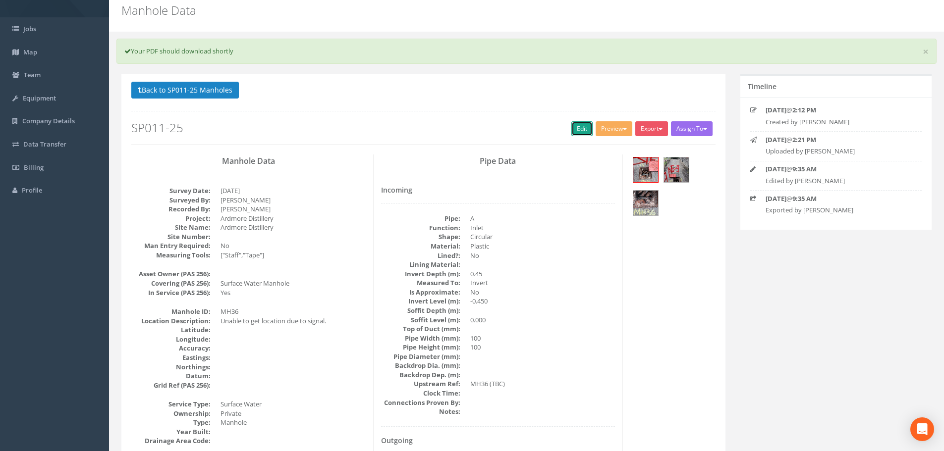
click at [578, 128] on link "Edit" at bounding box center [581, 128] width 21 height 15
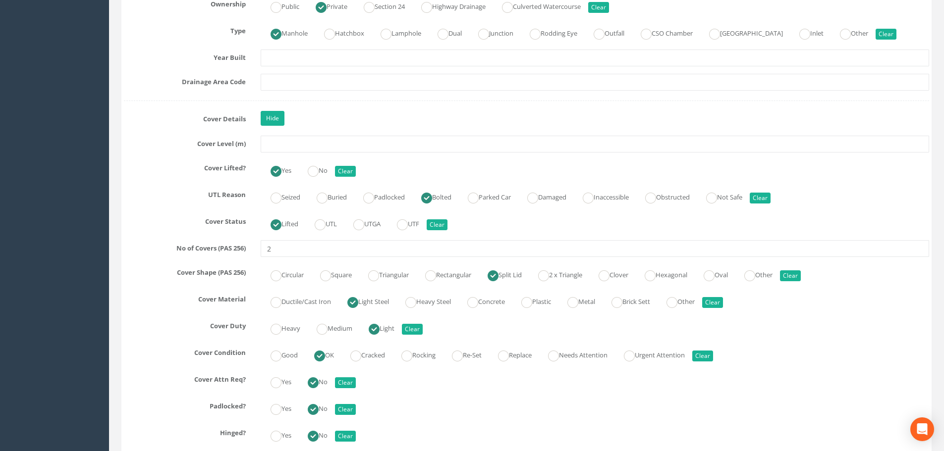
scroll to position [829, 0]
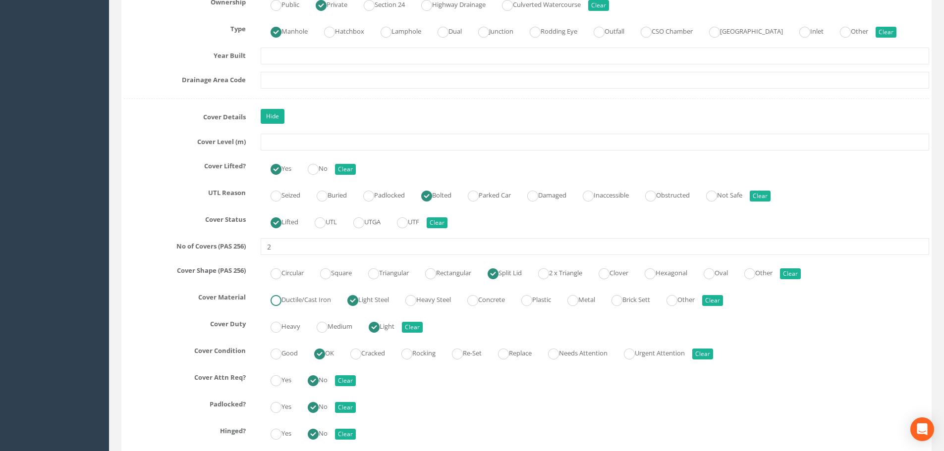
click at [288, 296] on label "Ductile/Cast Iron" at bounding box center [296, 299] width 70 height 14
radio input "true"
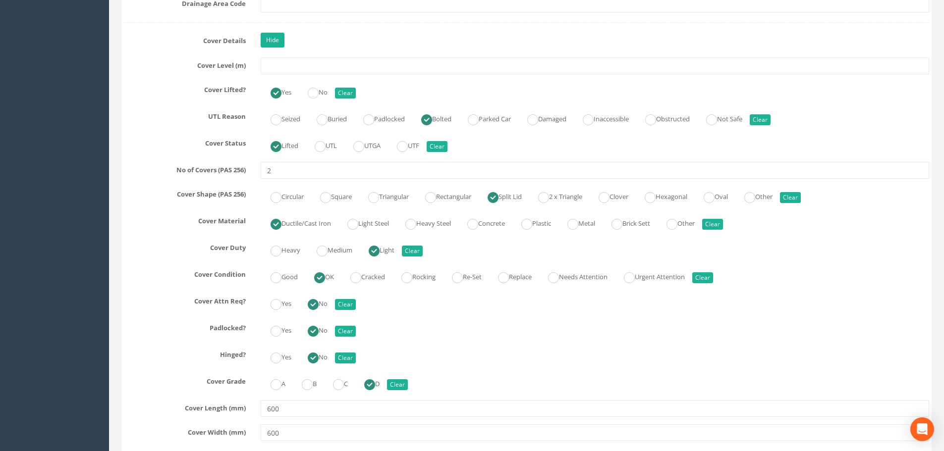
scroll to position [978, 0]
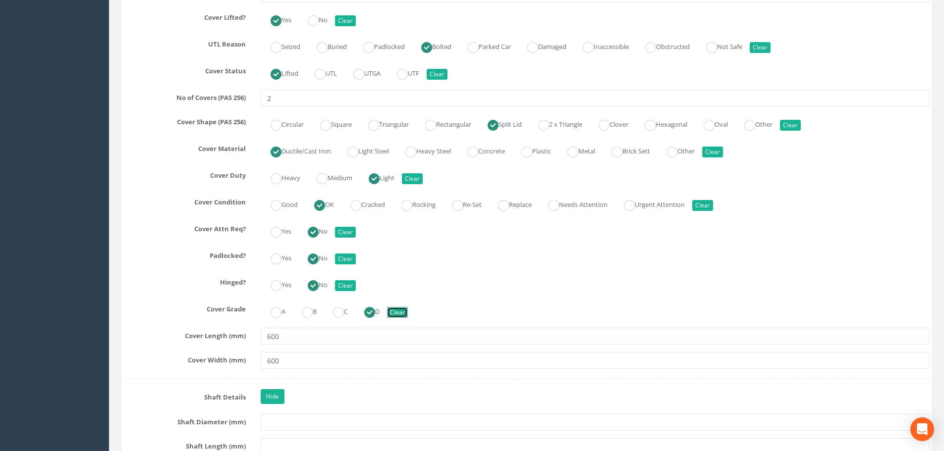
click at [403, 313] on button "Clear" at bounding box center [397, 312] width 21 height 11
radio input "false"
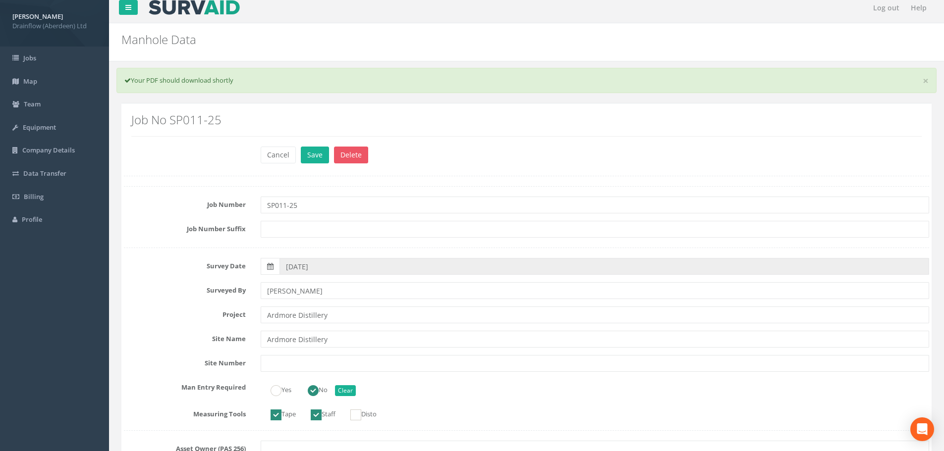
scroll to position [0, 0]
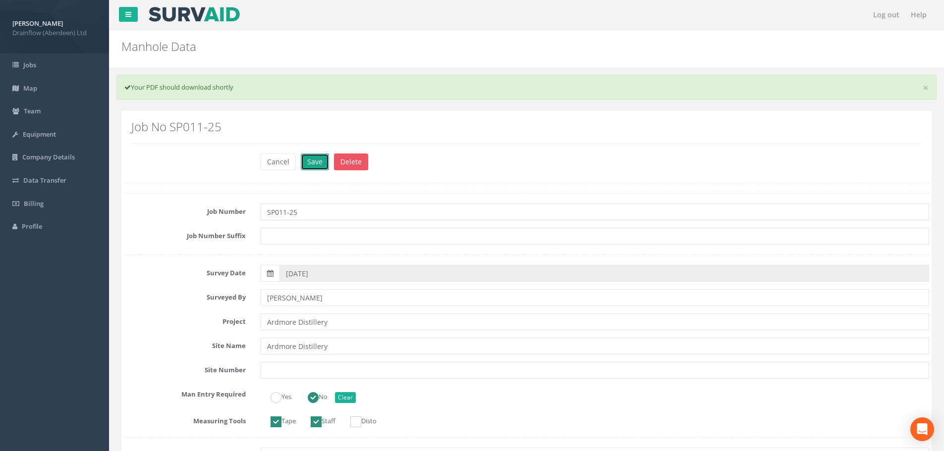
click at [312, 162] on button "Save" at bounding box center [315, 162] width 28 height 17
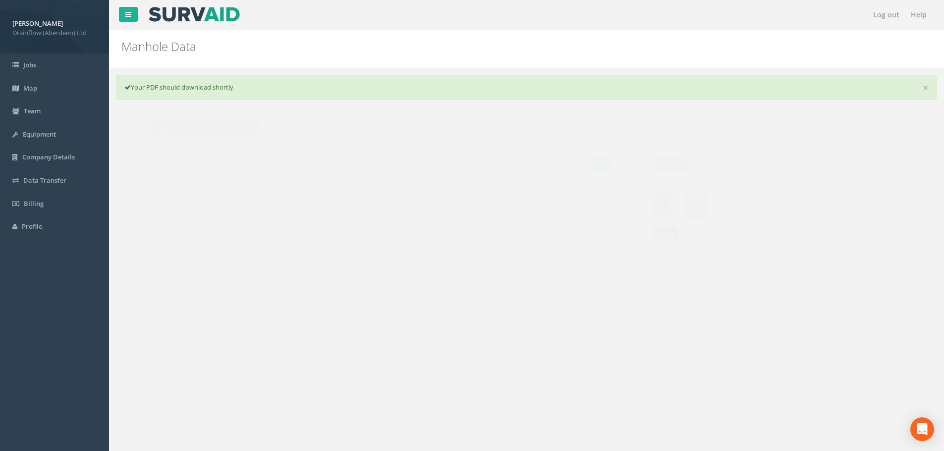
click at [659, 159] on button "Export" at bounding box center [651, 165] width 33 height 15
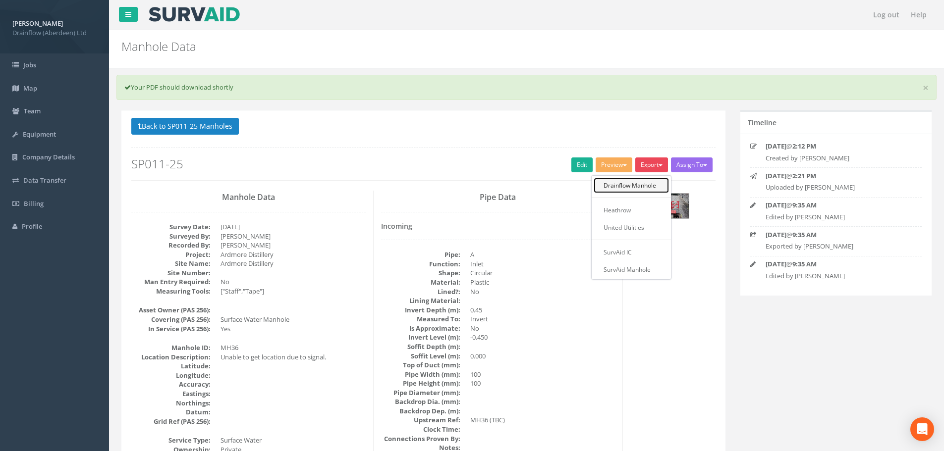
click at [635, 187] on link "Drainflow Manhole" at bounding box center [631, 185] width 75 height 15
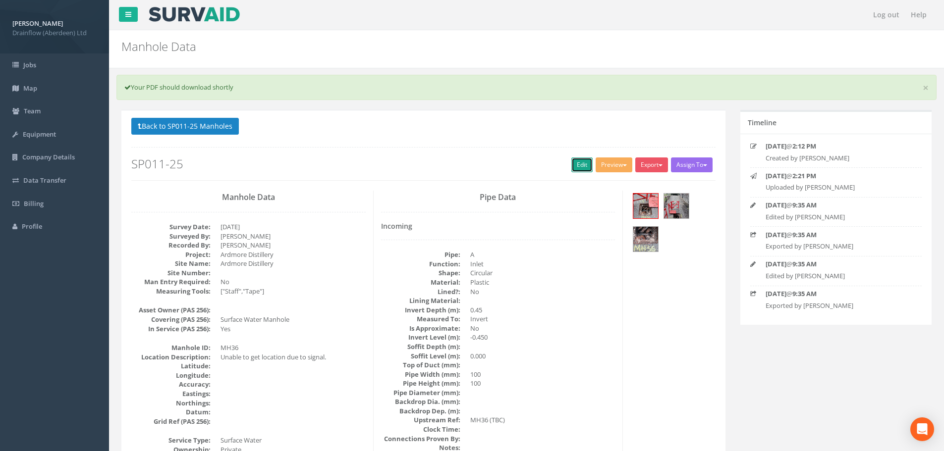
click at [572, 169] on link "Edit" at bounding box center [581, 165] width 21 height 15
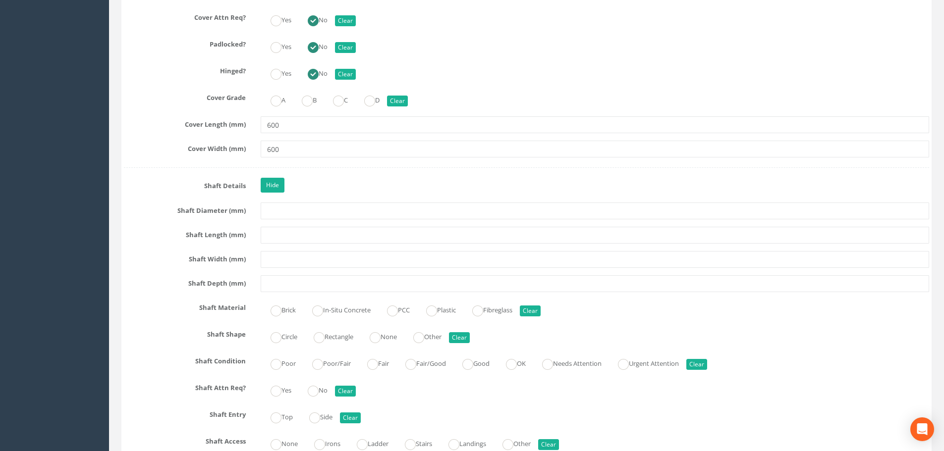
scroll to position [1239, 0]
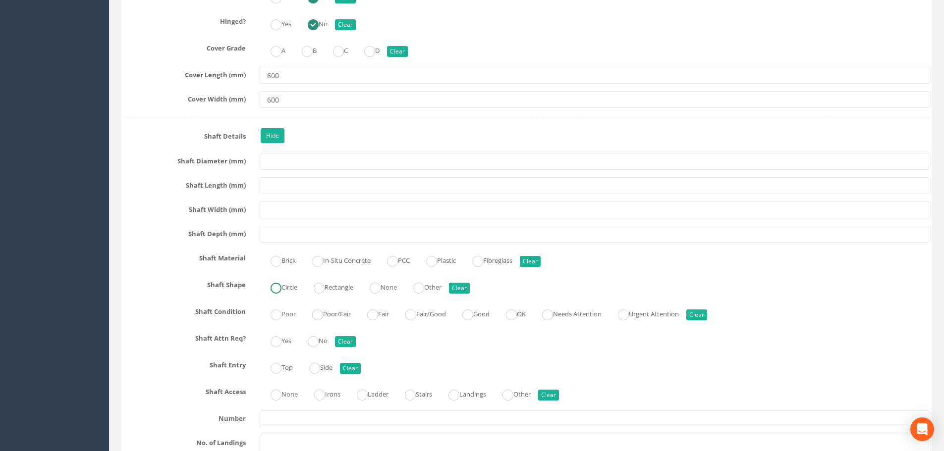
click at [283, 289] on label "Circle" at bounding box center [279, 286] width 37 height 14
click at [469, 290] on button "Clear" at bounding box center [459, 288] width 21 height 11
radio input "false"
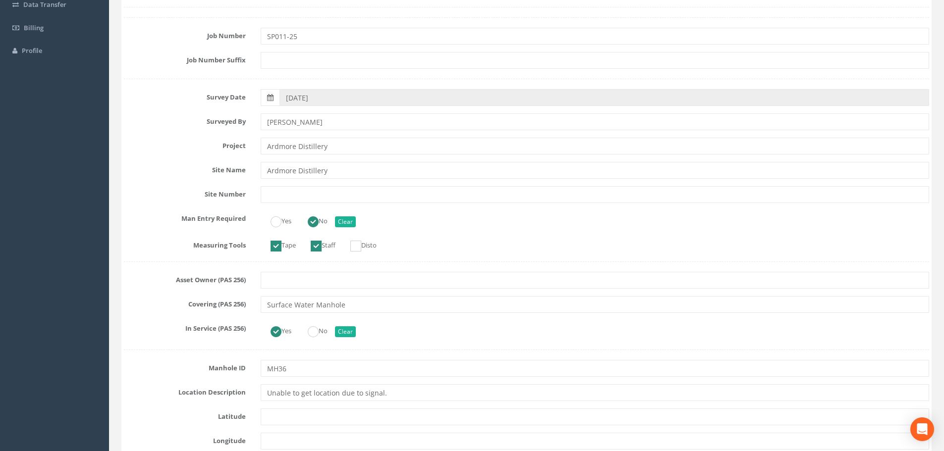
scroll to position [0, 0]
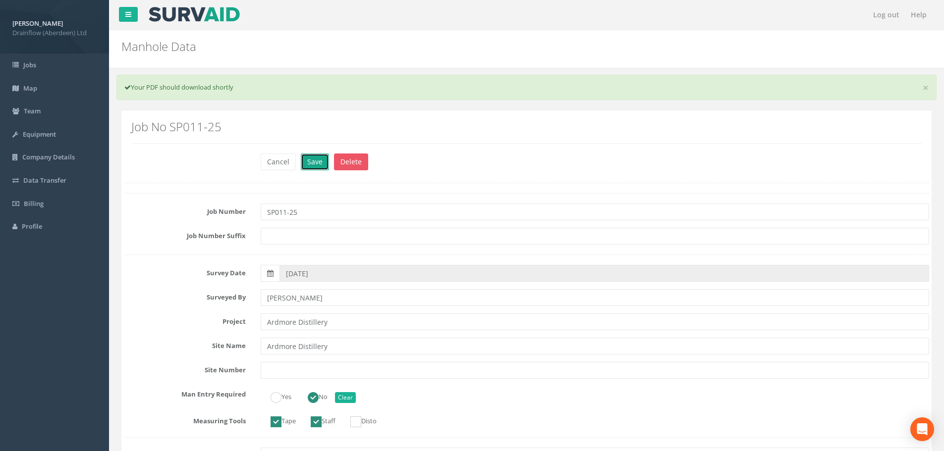
click at [312, 166] on button "Save" at bounding box center [315, 162] width 28 height 17
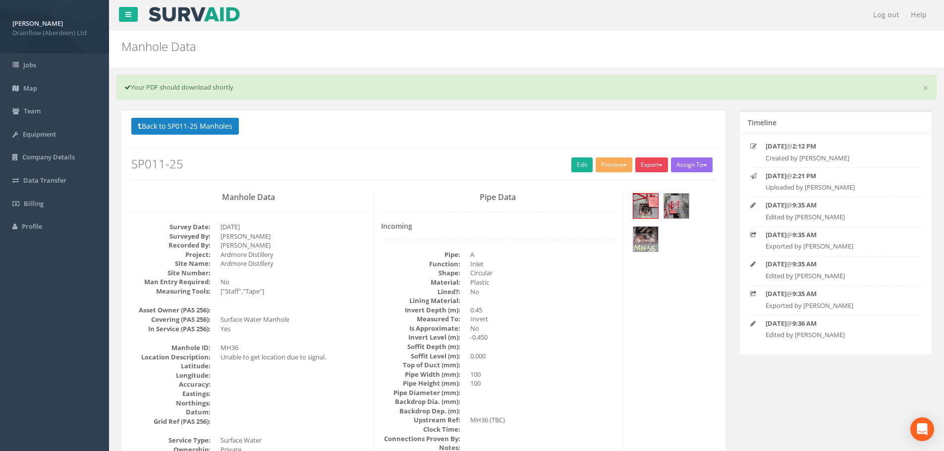
click at [645, 162] on button "Export" at bounding box center [651, 165] width 33 height 15
click at [622, 194] on ul "Drainflow Manhole Heathrow United Utilities SurvAid IC SurvAid Manhole" at bounding box center [631, 228] width 79 height 104
click at [646, 171] on button "Export" at bounding box center [651, 165] width 33 height 15
click at [631, 187] on link "Drainflow Manhole" at bounding box center [631, 185] width 75 height 15
click at [215, 128] on button "Back to SP011-25 Manholes" at bounding box center [185, 126] width 108 height 17
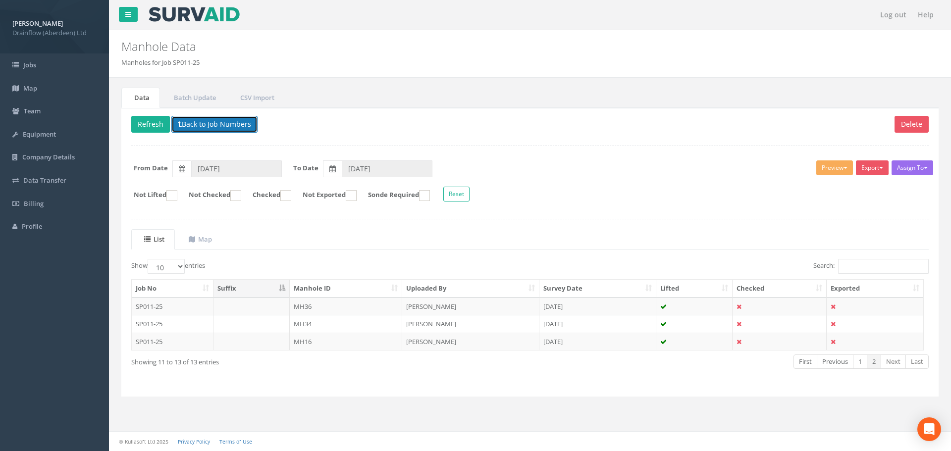
click at [243, 127] on button "Back to Job Numbers" at bounding box center [214, 124] width 86 height 17
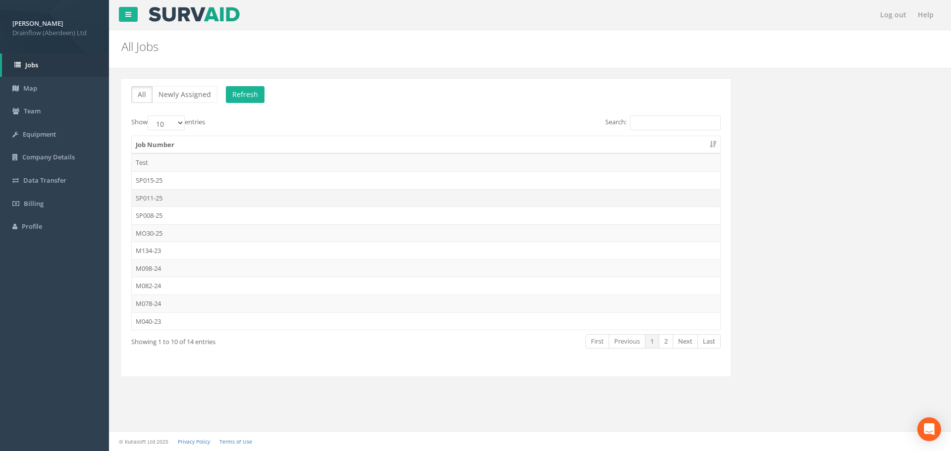
click at [161, 199] on td "SP011-25" at bounding box center [426, 198] width 589 height 18
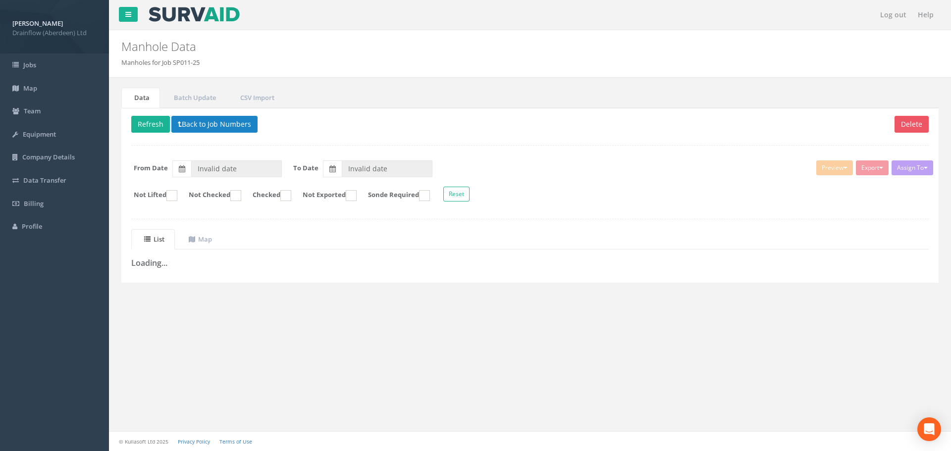
type input "[DATE]"
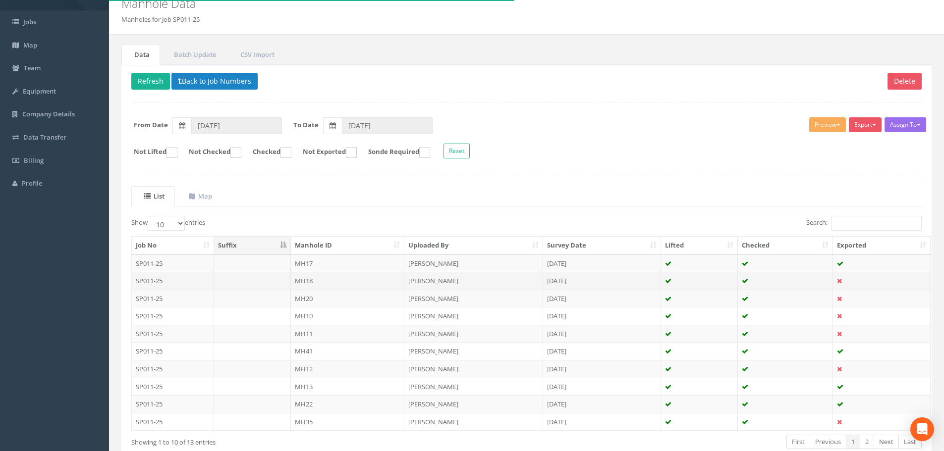
scroll to position [99, 0]
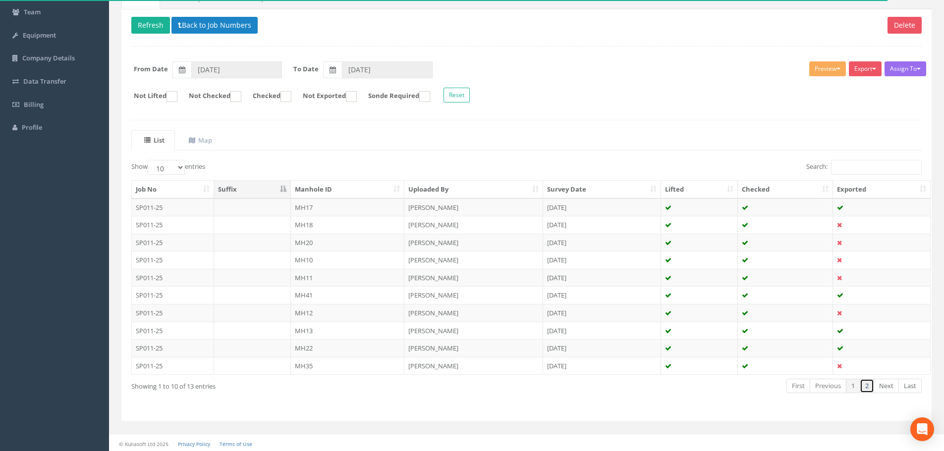
click at [869, 384] on link "2" at bounding box center [867, 386] width 14 height 14
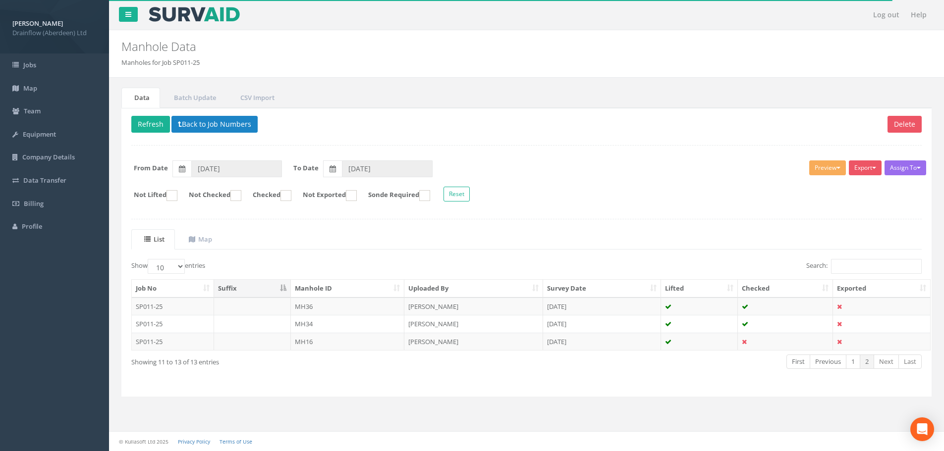
scroll to position [0, 0]
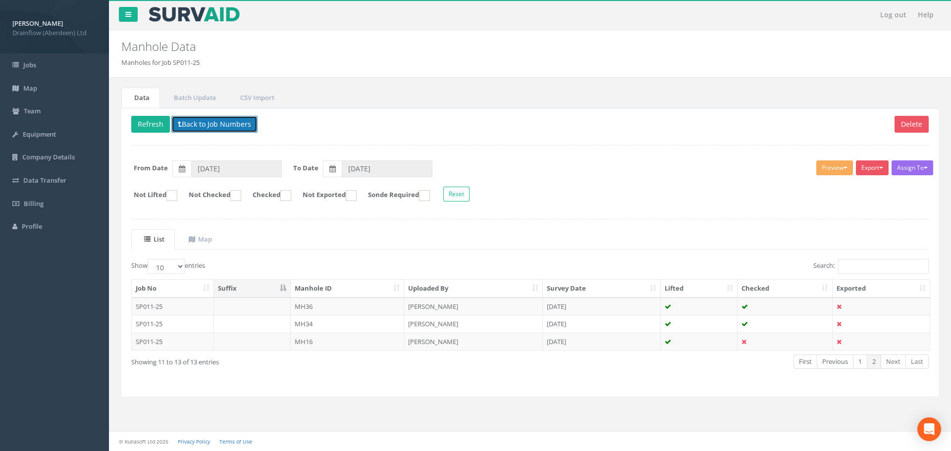
click at [207, 125] on button "Back to Job Numbers" at bounding box center [214, 124] width 86 height 17
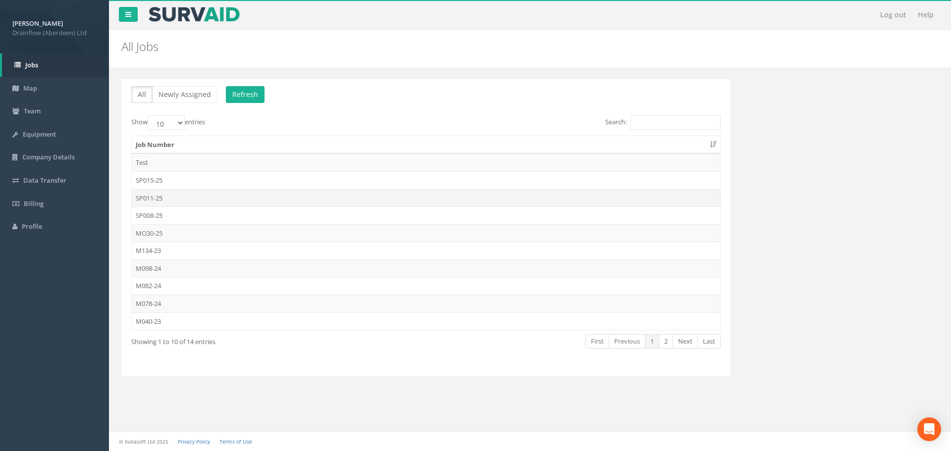
click at [167, 198] on td "SP011-25" at bounding box center [426, 198] width 589 height 18
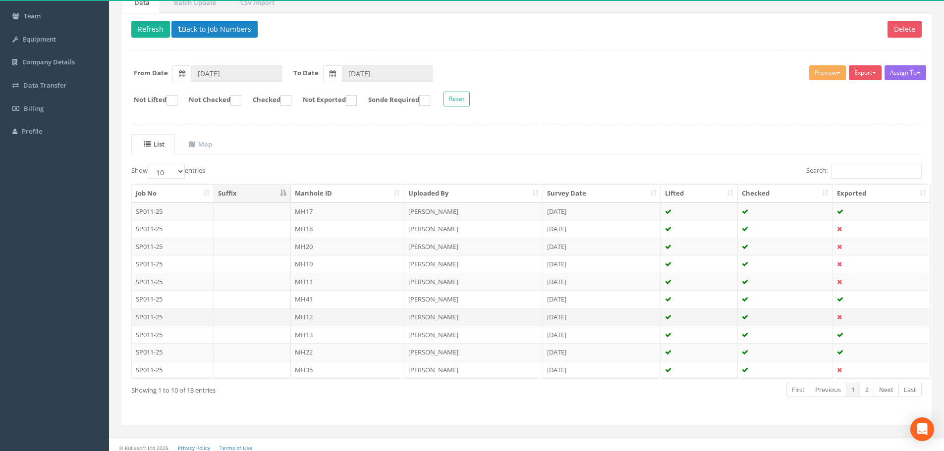
scroll to position [99, 0]
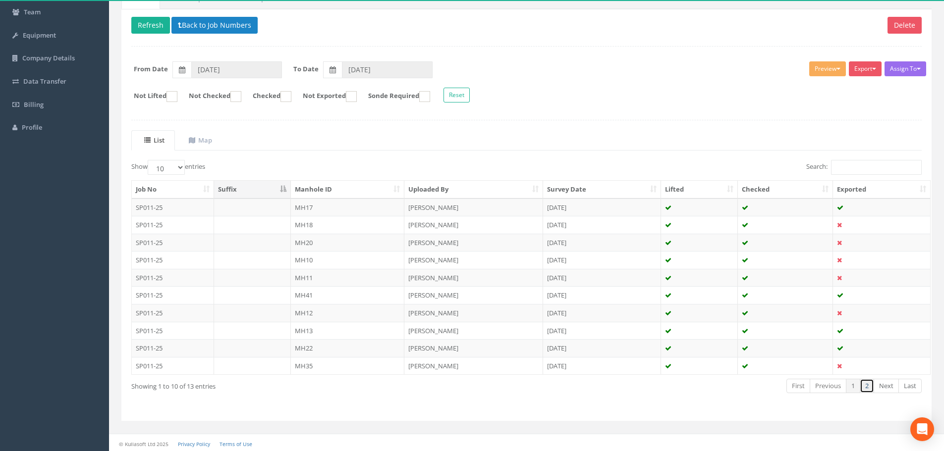
click at [866, 391] on link "2" at bounding box center [867, 386] width 14 height 14
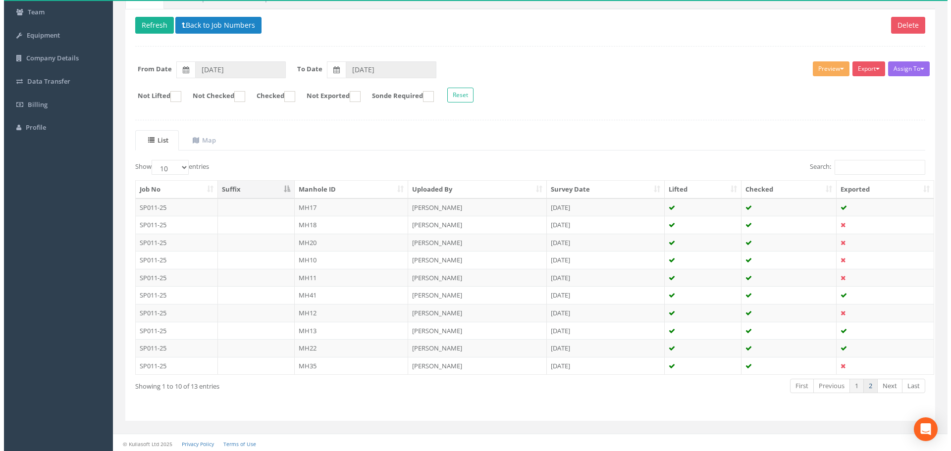
scroll to position [0, 0]
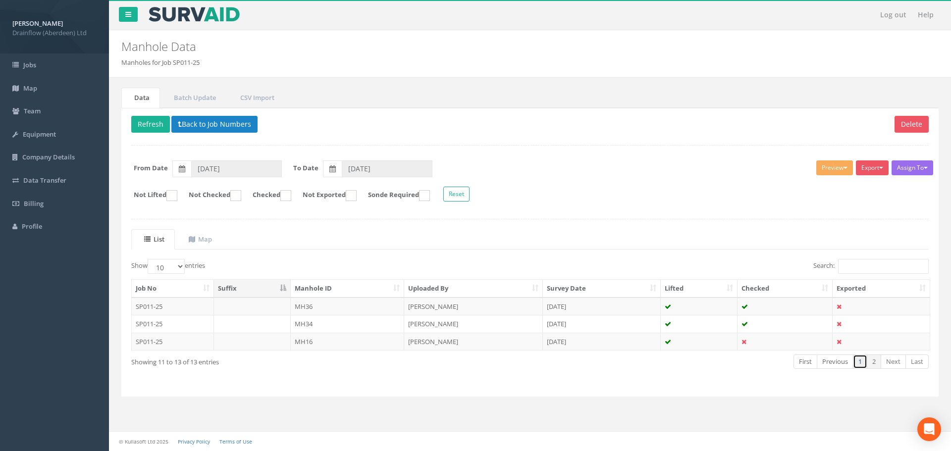
click at [866, 365] on link "1" at bounding box center [860, 362] width 14 height 14
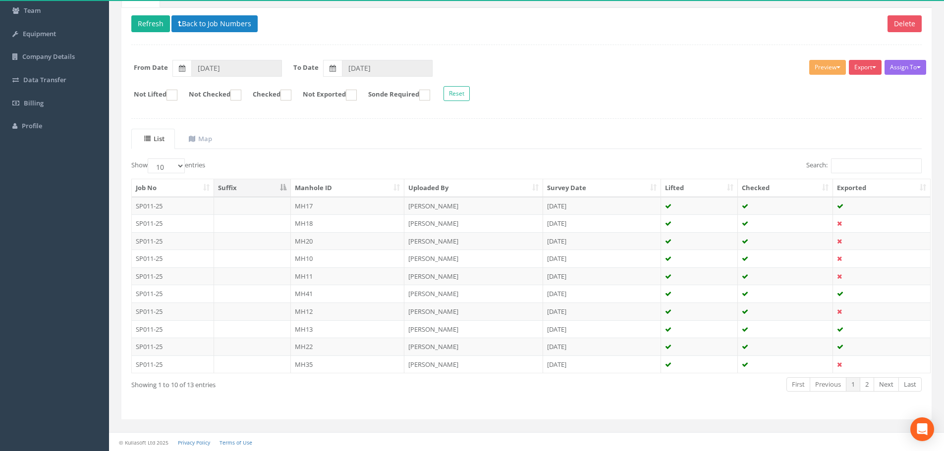
scroll to position [101, 0]
click at [490, 132] on ul "List Map" at bounding box center [526, 138] width 790 height 20
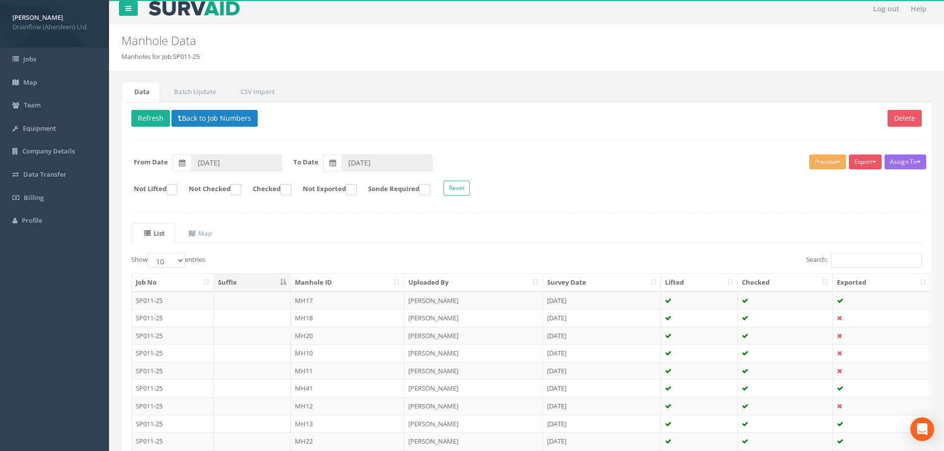
scroll to position [0, 0]
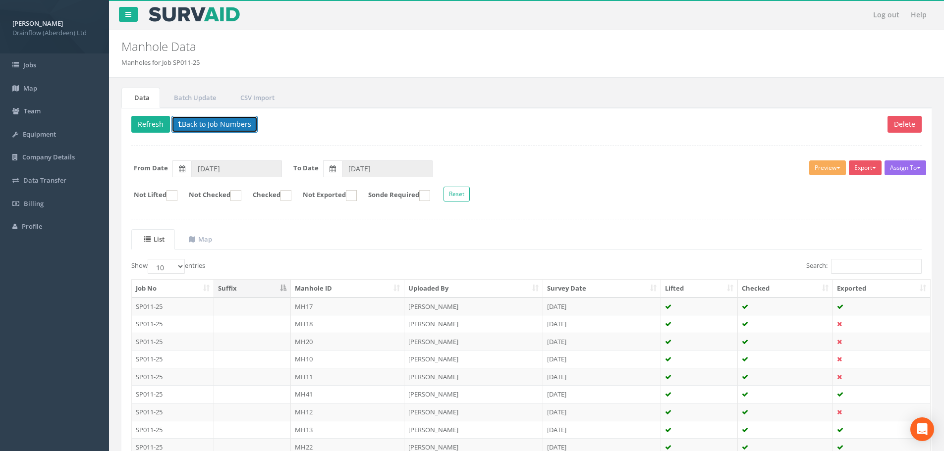
click at [191, 132] on button "Back to Job Numbers" at bounding box center [214, 124] width 86 height 17
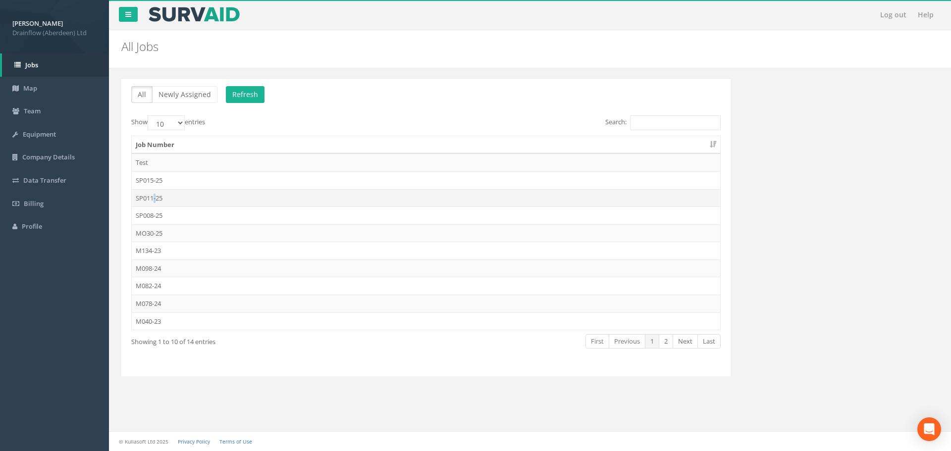
click at [156, 193] on td "SP011-25" at bounding box center [426, 198] width 589 height 18
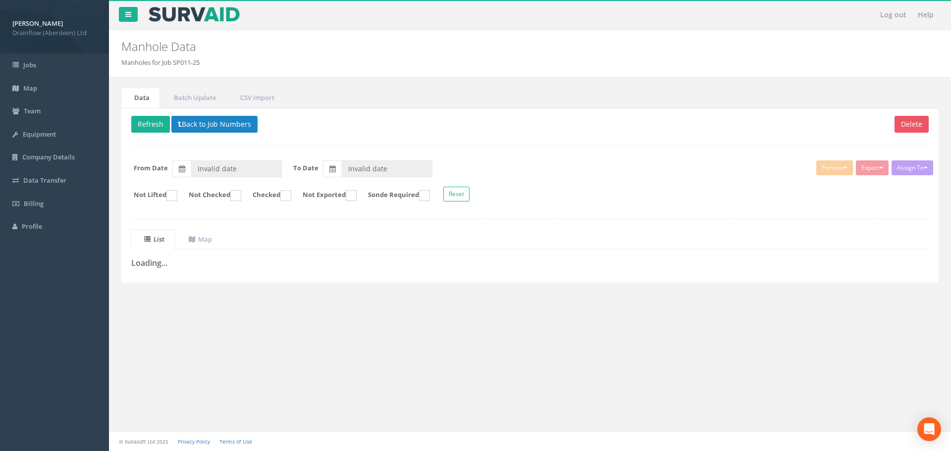
type input "[DATE]"
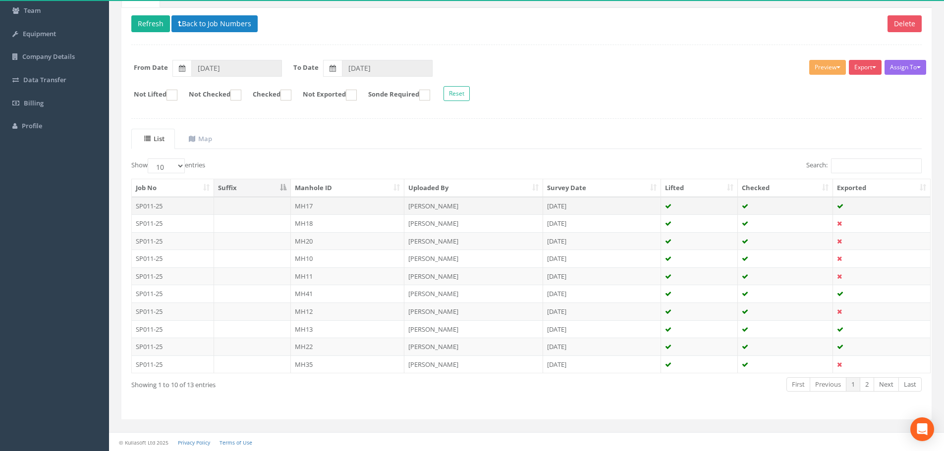
scroll to position [101, 0]
click at [322, 279] on td "MH11" at bounding box center [348, 276] width 114 height 18
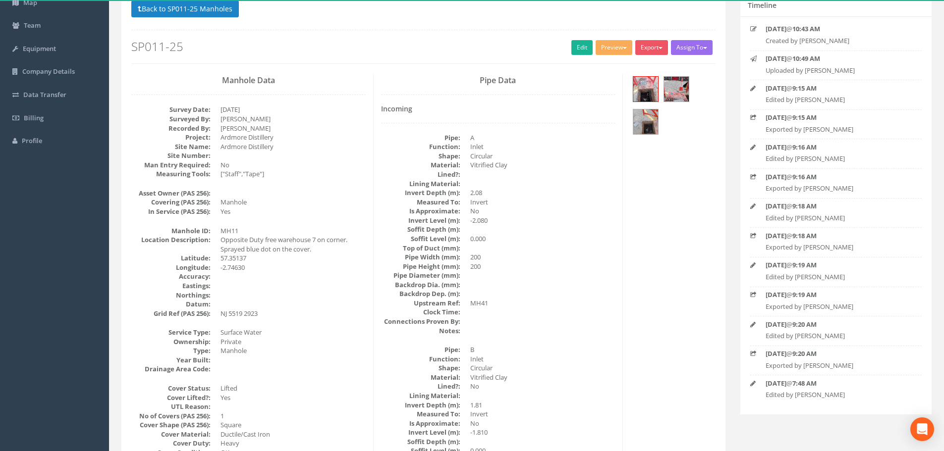
scroll to position [0, 0]
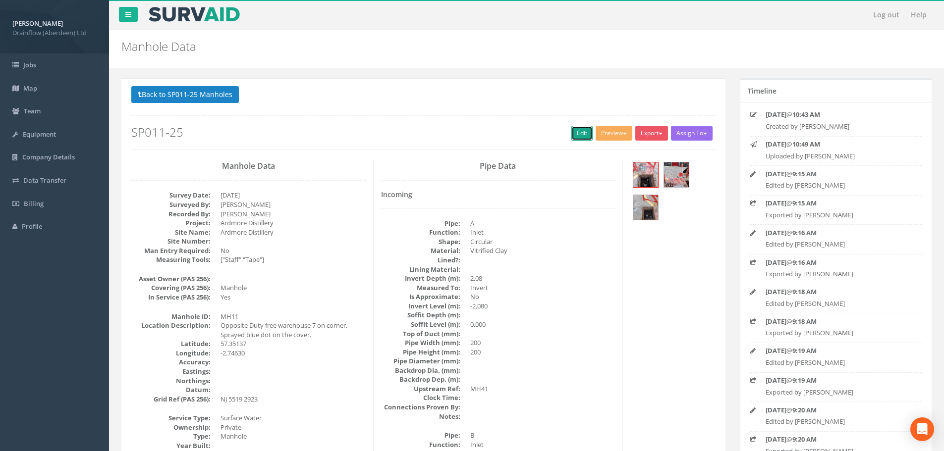
click at [573, 131] on link "Edit" at bounding box center [581, 133] width 21 height 15
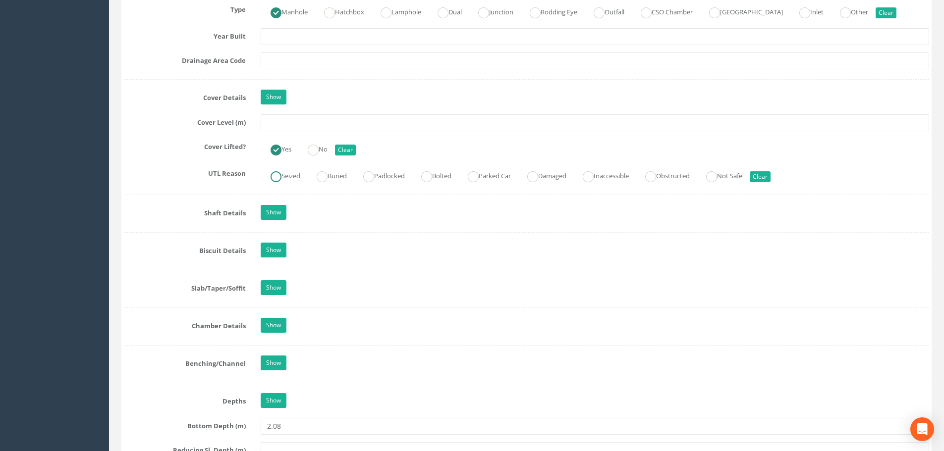
scroll to position [892, 0]
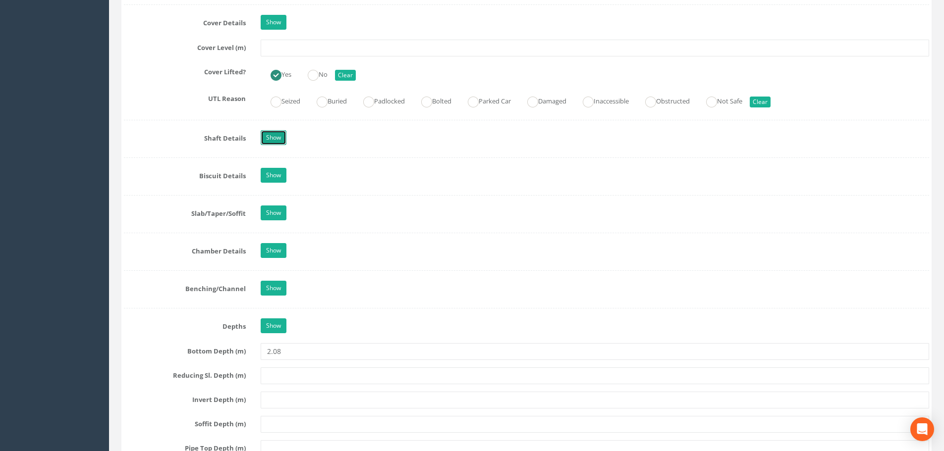
click at [272, 134] on link "Show" at bounding box center [274, 137] width 26 height 15
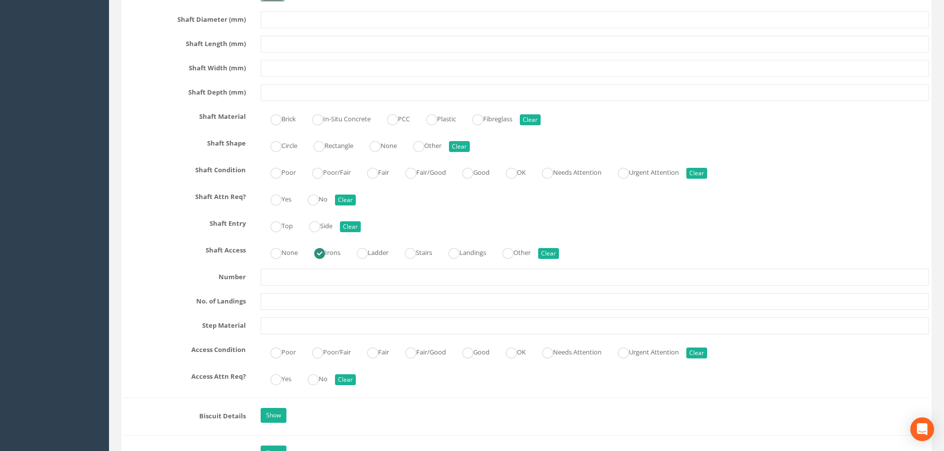
scroll to position [1041, 0]
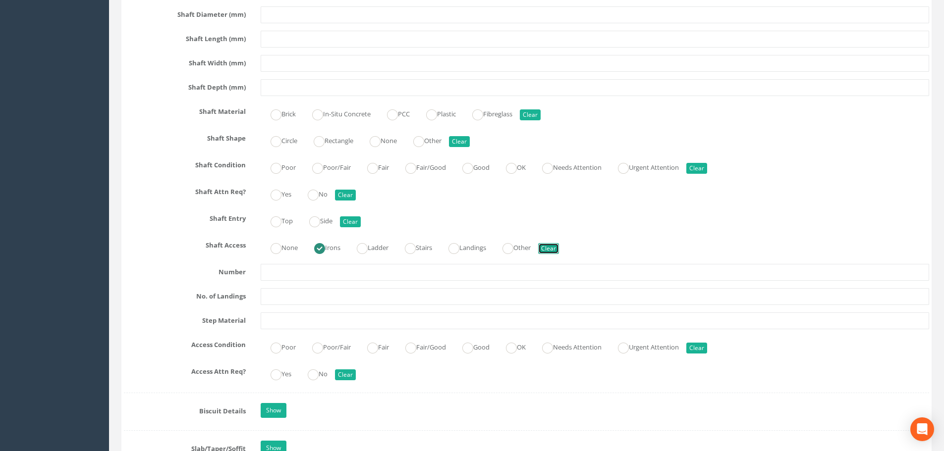
click at [559, 246] on button "Clear" at bounding box center [548, 248] width 21 height 11
radio input "false"
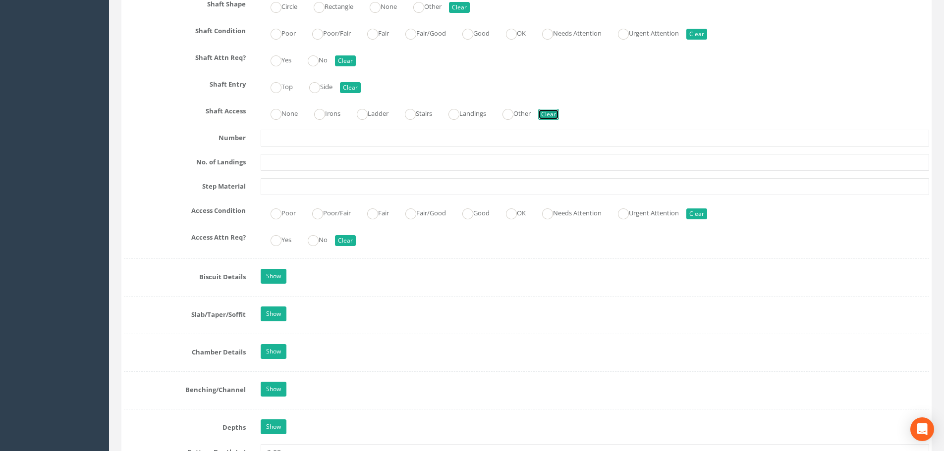
scroll to position [1189, 0]
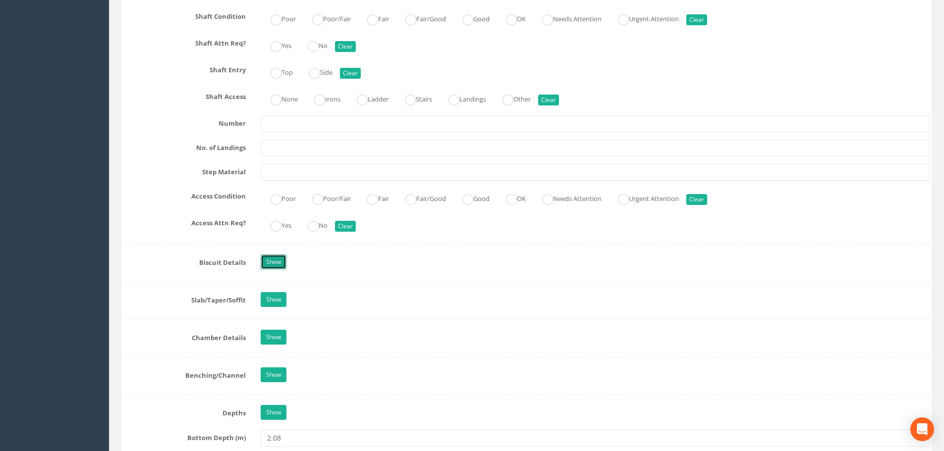
click at [265, 258] on link "Show" at bounding box center [274, 262] width 26 height 15
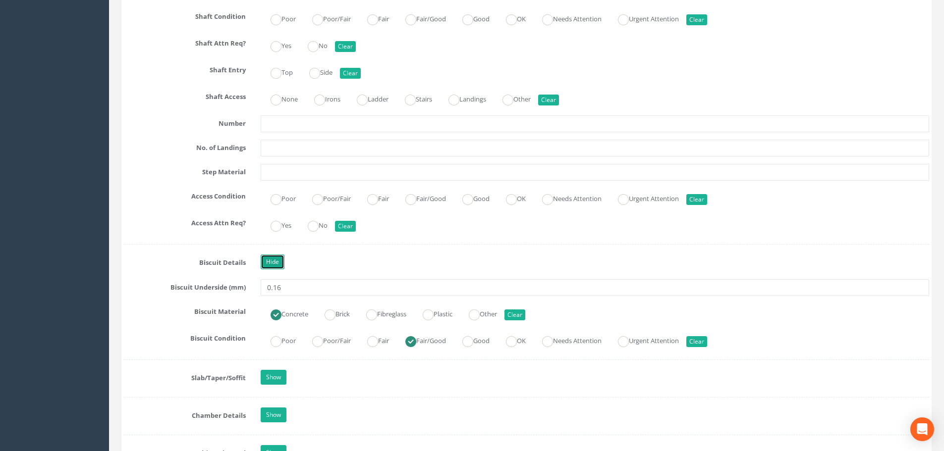
scroll to position [1239, 0]
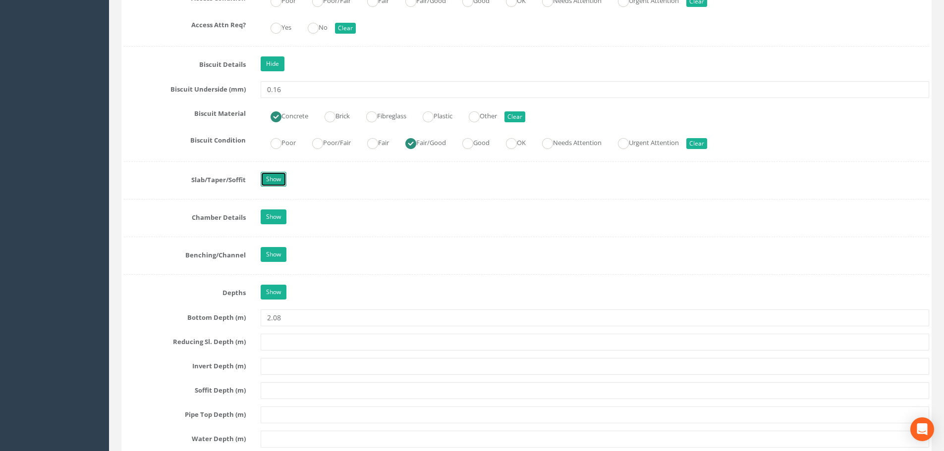
click at [274, 176] on link "Show" at bounding box center [274, 179] width 26 height 15
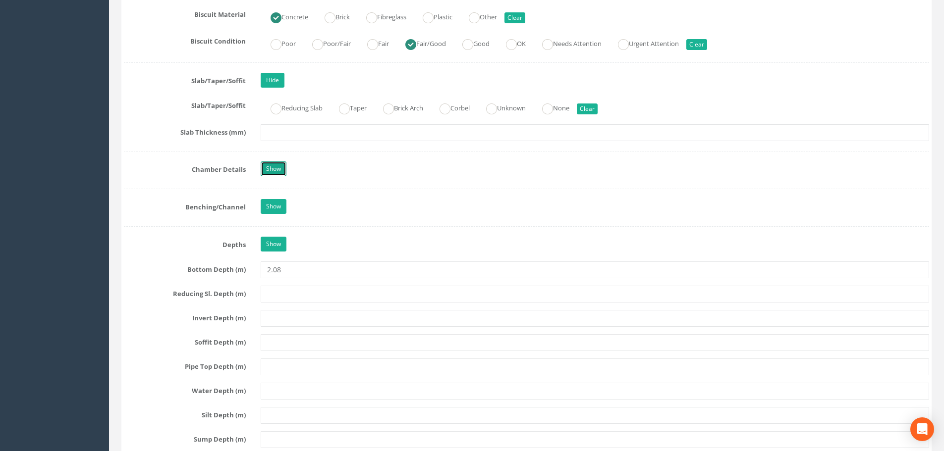
click at [276, 171] on link "Show" at bounding box center [274, 169] width 26 height 15
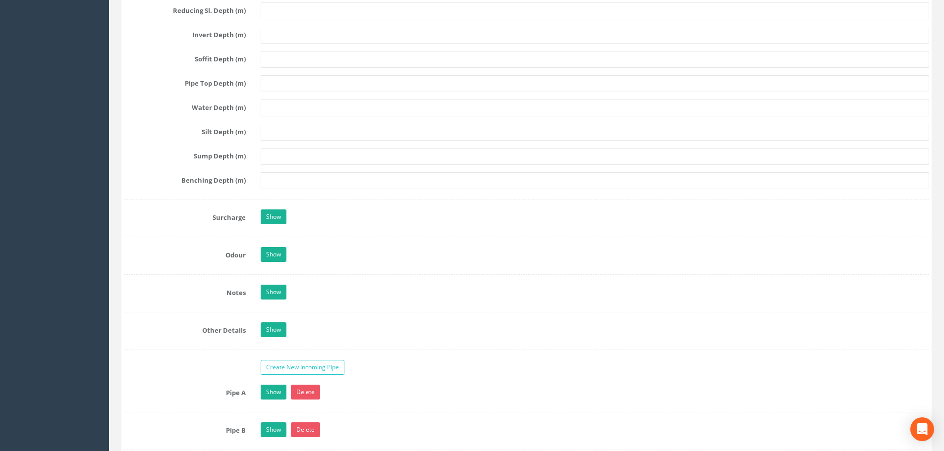
scroll to position [2032, 0]
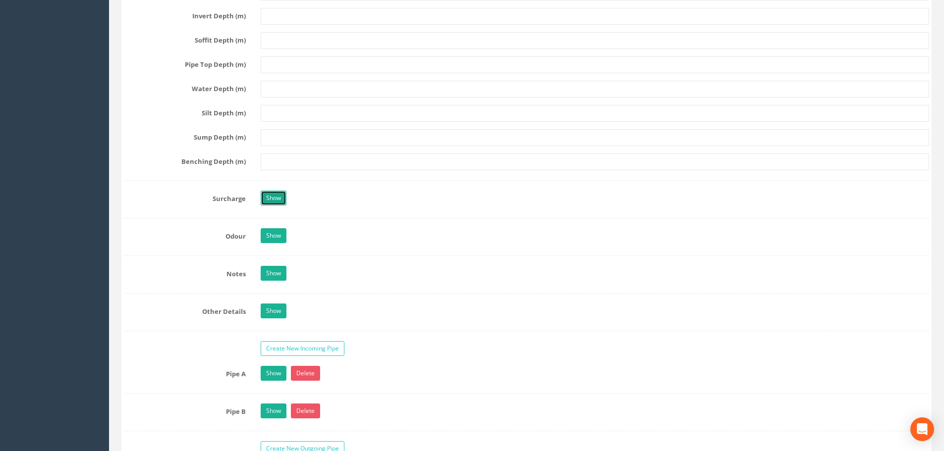
click at [273, 192] on link "Show" at bounding box center [274, 198] width 26 height 15
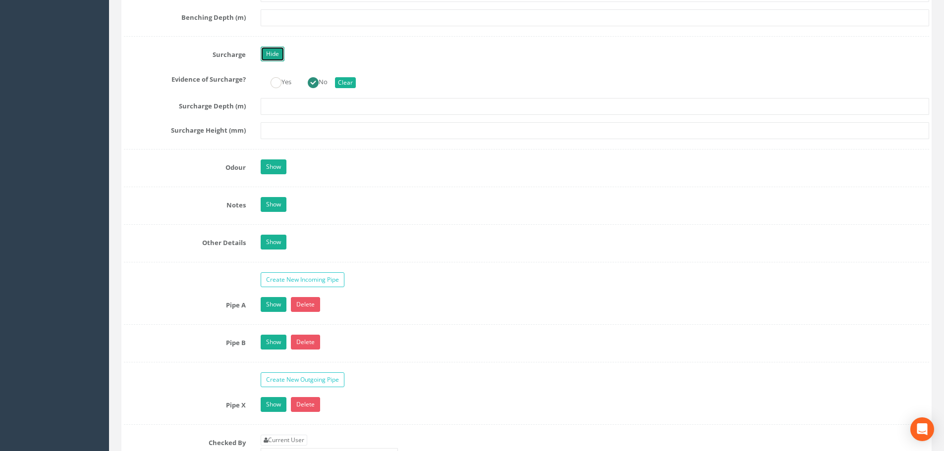
scroll to position [2180, 0]
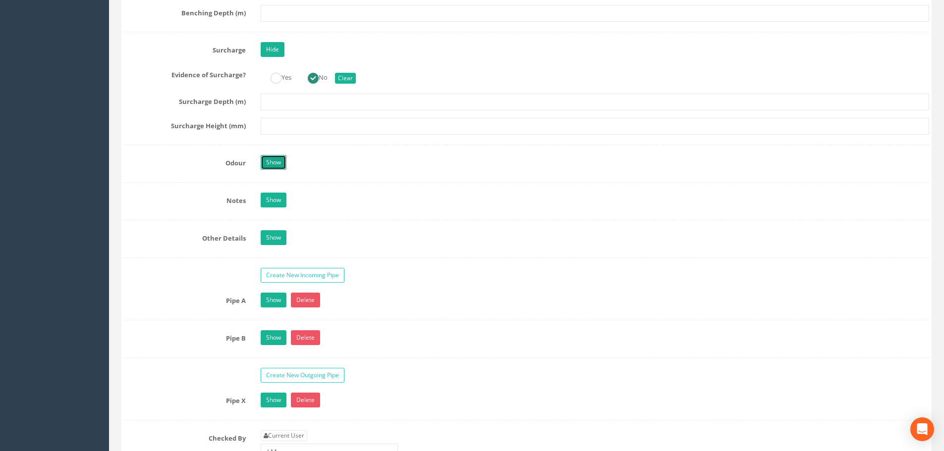
click at [271, 168] on link "Show" at bounding box center [274, 162] width 26 height 15
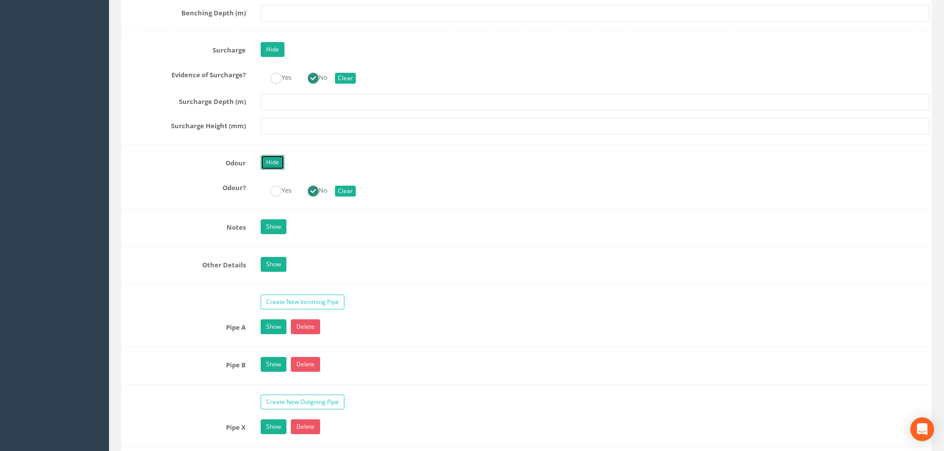
scroll to position [2230, 0]
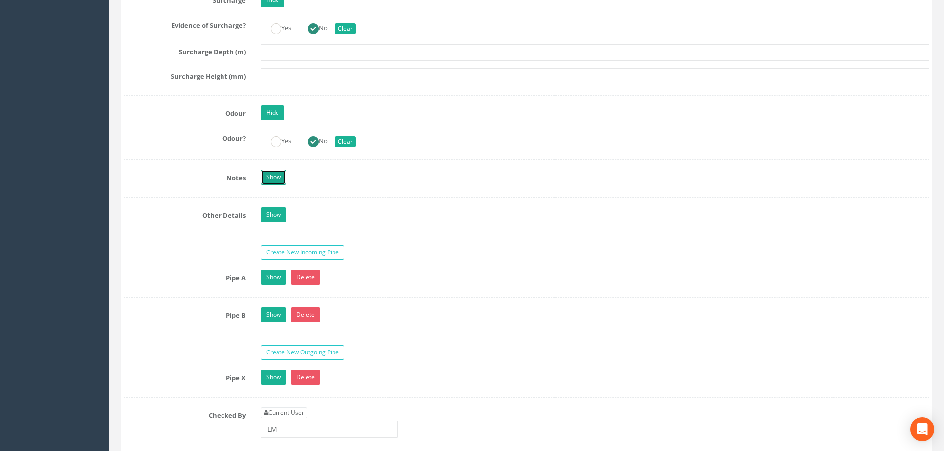
click at [280, 175] on link "Show" at bounding box center [274, 177] width 26 height 15
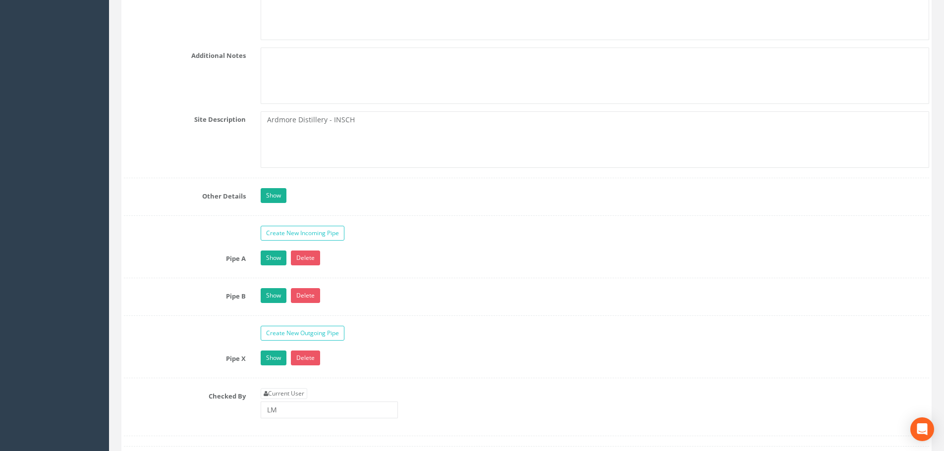
scroll to position [2577, 0]
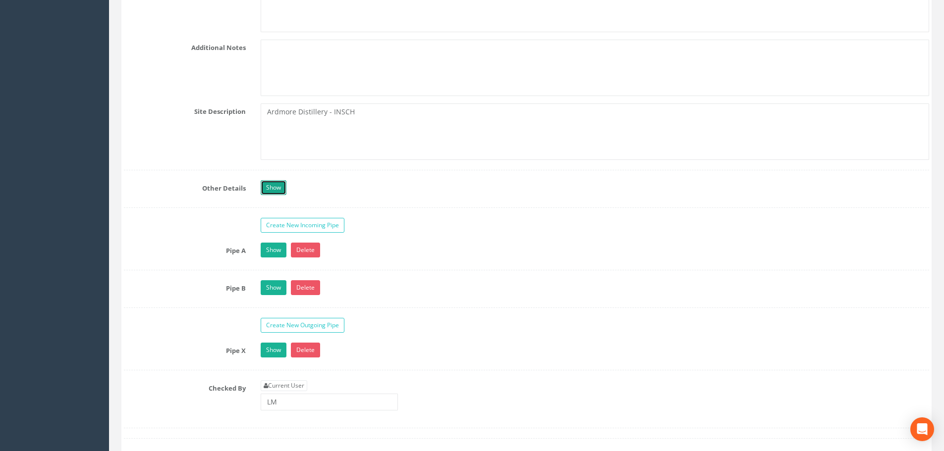
click at [268, 191] on link "Show" at bounding box center [274, 187] width 26 height 15
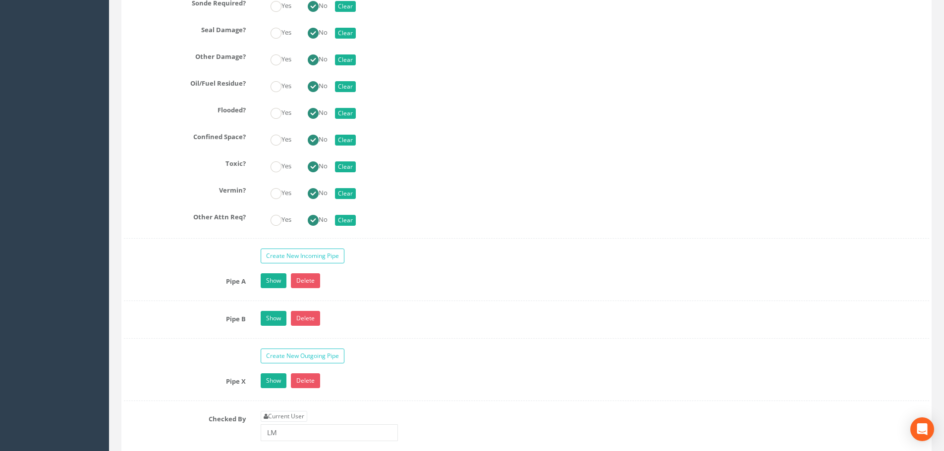
scroll to position [2874, 0]
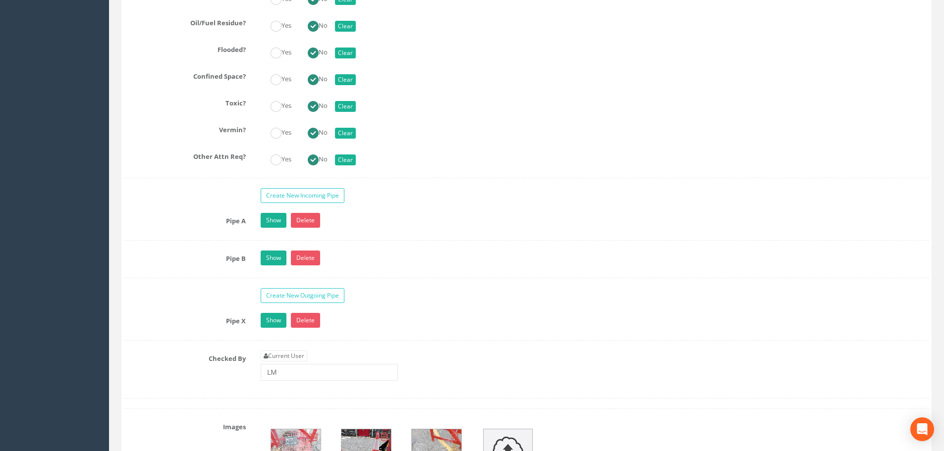
click at [278, 228] on div "Show Delete" at bounding box center [594, 221] width 683 height 17
click at [278, 224] on link "Show" at bounding box center [274, 220] width 26 height 15
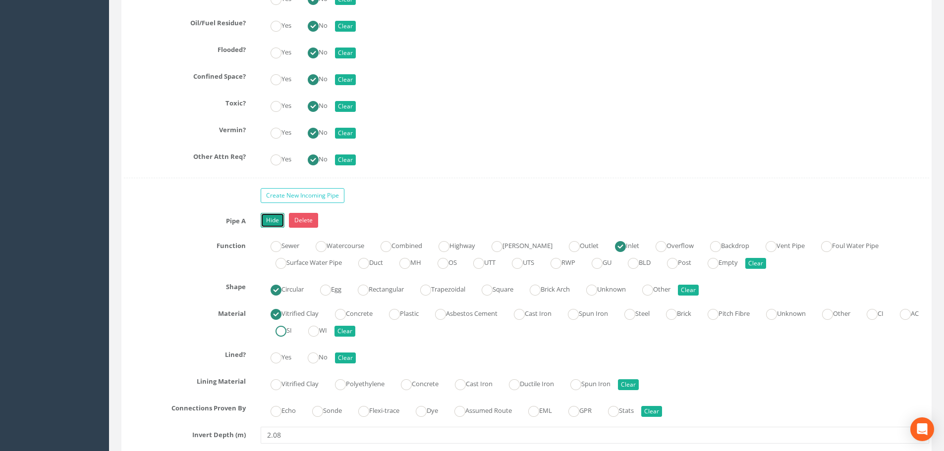
scroll to position [2924, 0]
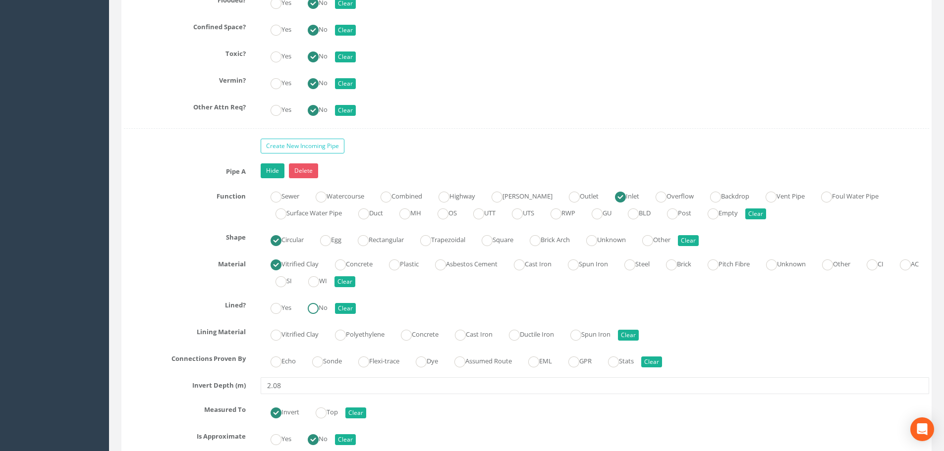
click at [309, 307] on label "No" at bounding box center [313, 307] width 30 height 14
radio input "true"
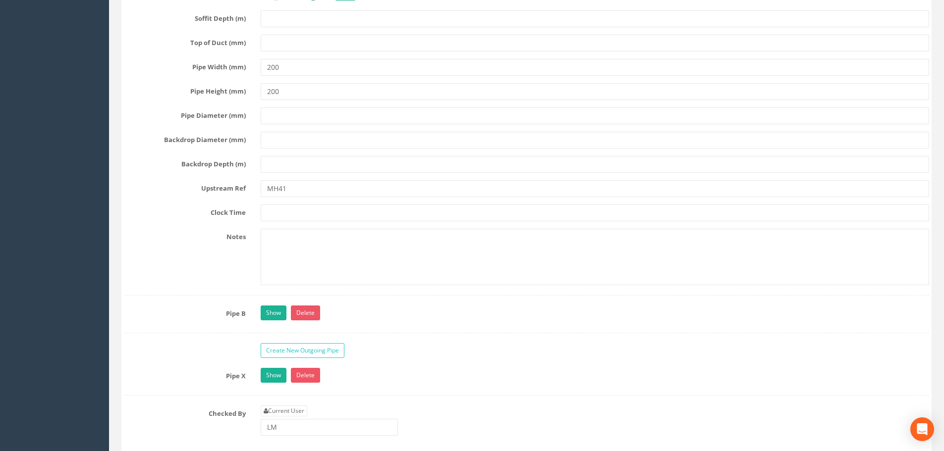
scroll to position [3370, 0]
drag, startPoint x: 273, startPoint y: 311, endPoint x: 338, endPoint y: 308, distance: 65.5
click at [273, 311] on link "Show" at bounding box center [274, 312] width 26 height 15
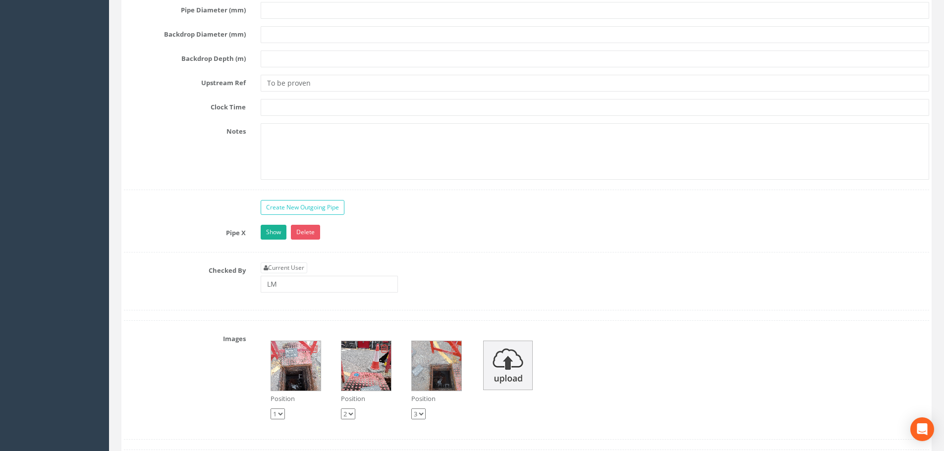
scroll to position [4064, 0]
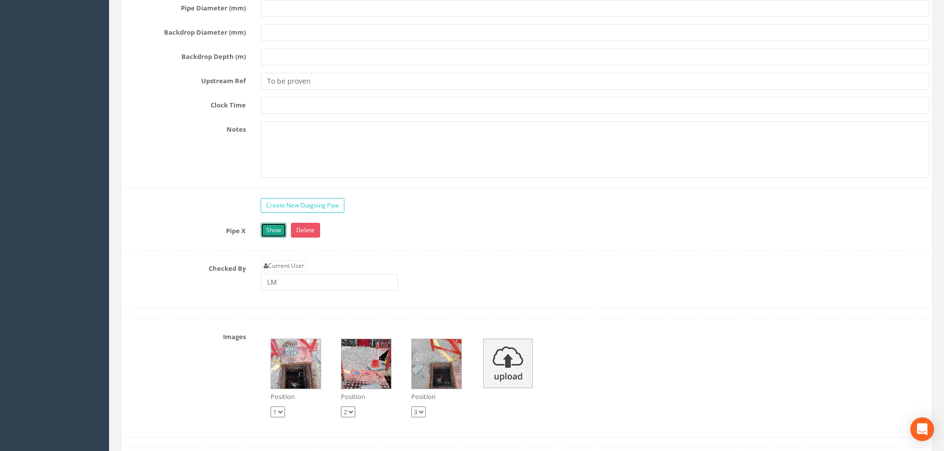
click at [279, 235] on link "Show" at bounding box center [274, 230] width 26 height 15
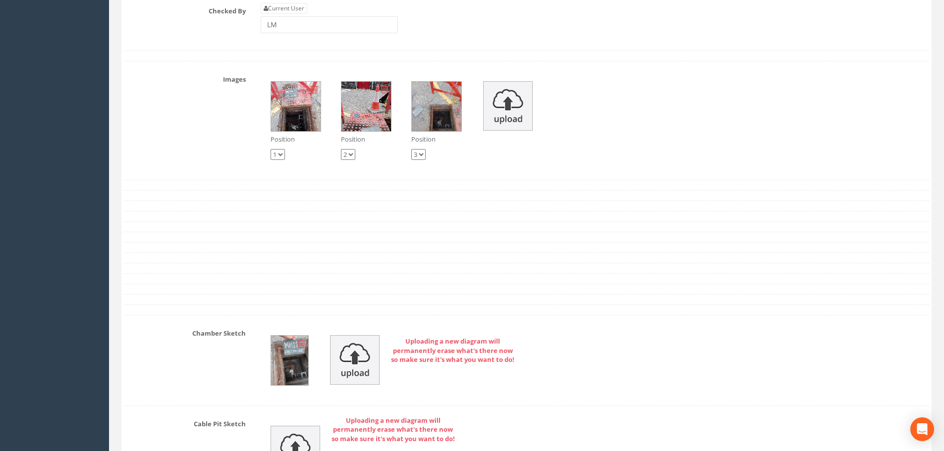
scroll to position [4906, 0]
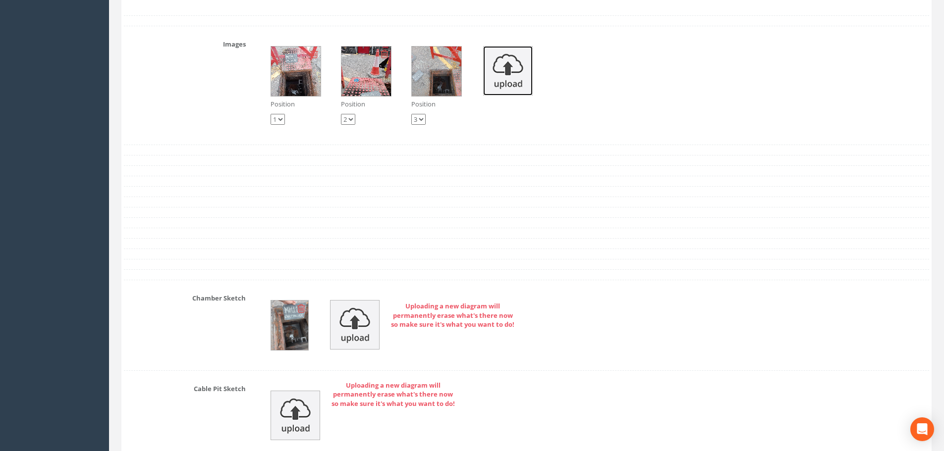
click at [523, 60] on img at bounding box center [508, 71] width 50 height 50
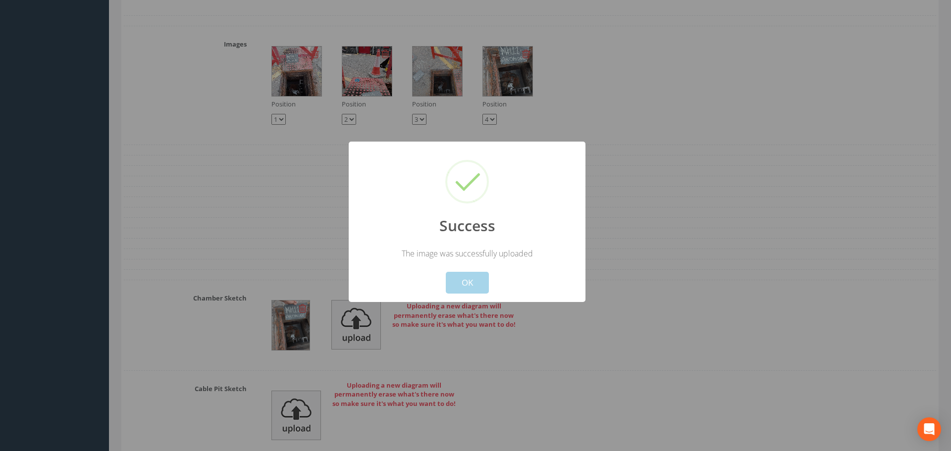
click at [481, 275] on button "OK" at bounding box center [467, 283] width 43 height 22
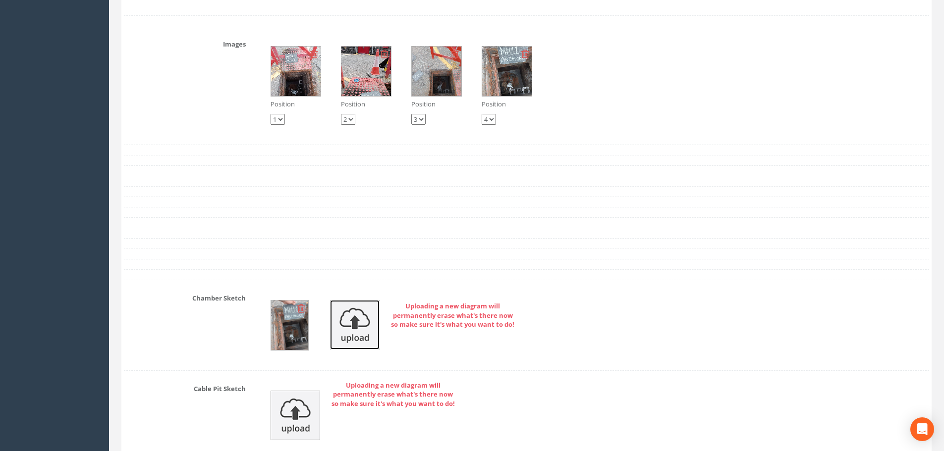
click at [344, 327] on img at bounding box center [355, 325] width 50 height 50
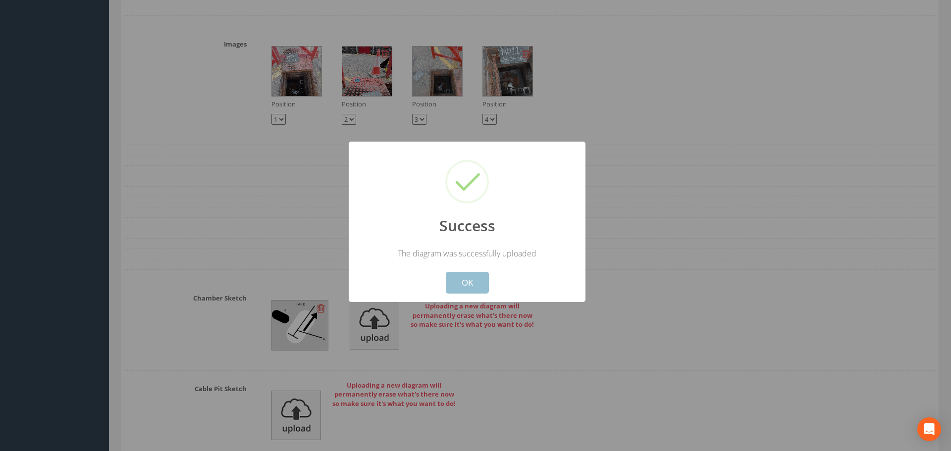
click at [462, 284] on button "OK" at bounding box center [467, 283] width 43 height 22
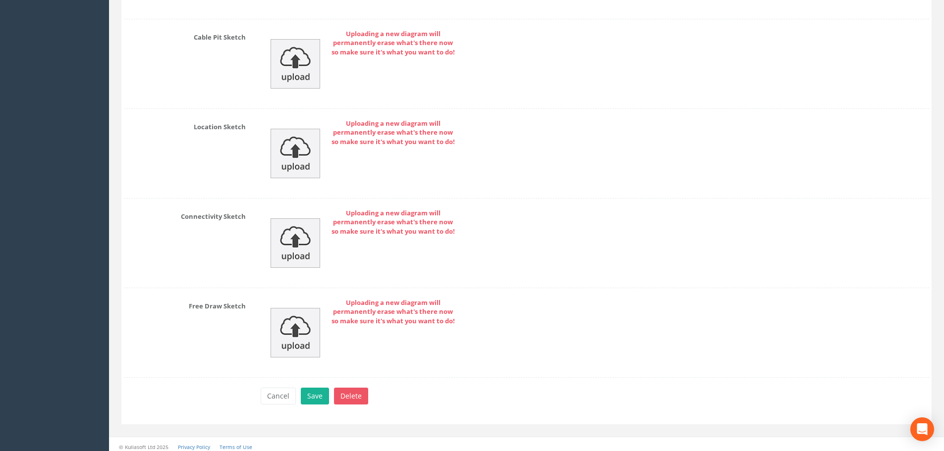
scroll to position [5263, 0]
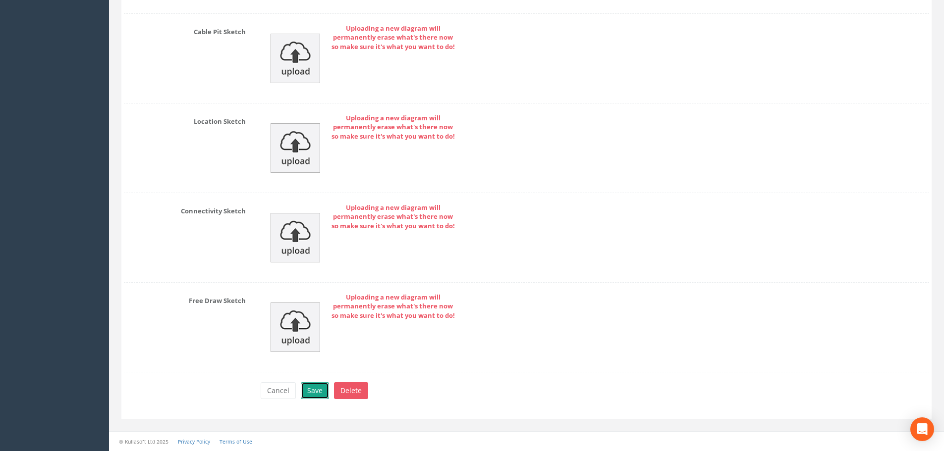
click at [320, 394] on button "Save" at bounding box center [315, 391] width 28 height 17
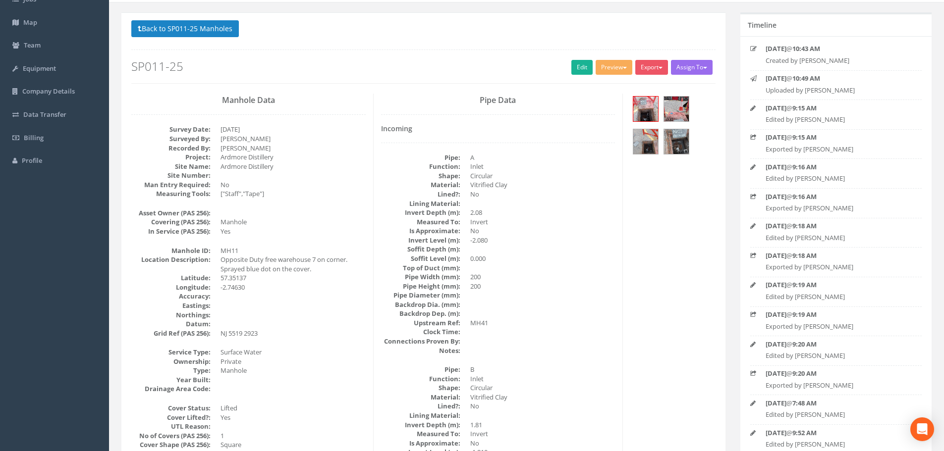
scroll to position [0, 0]
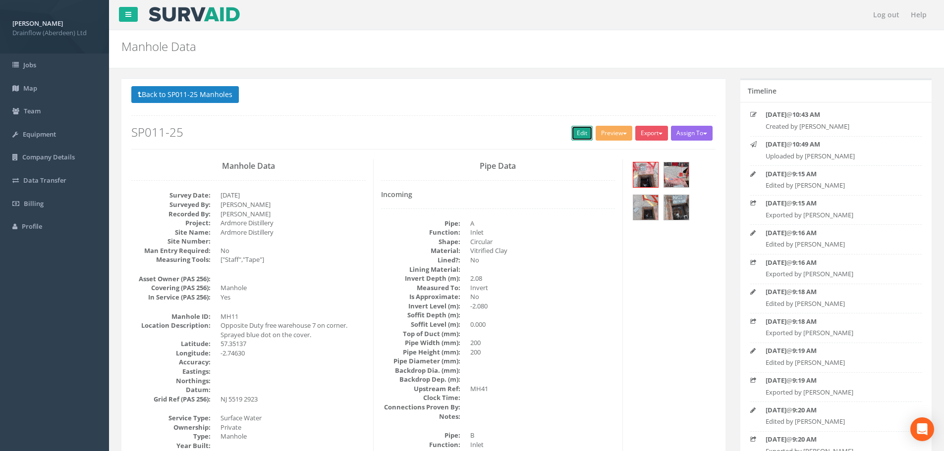
click at [571, 128] on link "Edit" at bounding box center [581, 133] width 21 height 15
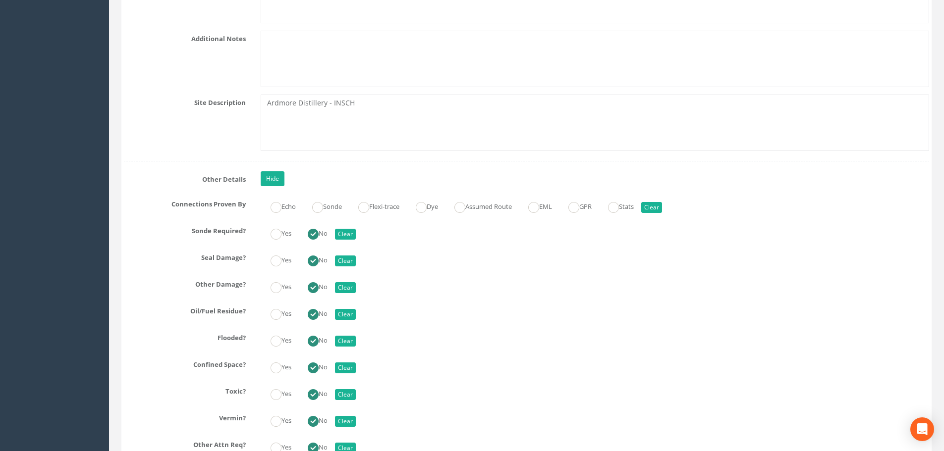
scroll to position [2676, 0]
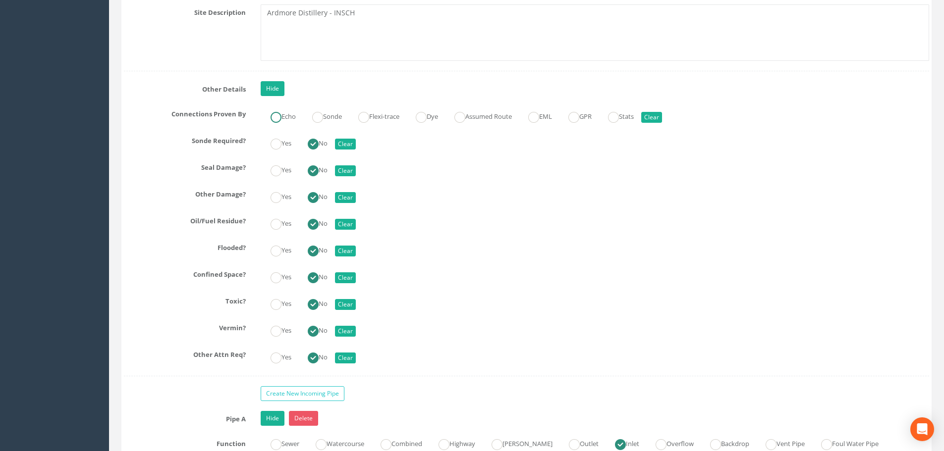
click at [275, 118] on ins at bounding box center [276, 117] width 11 height 11
click at [662, 114] on button "Clear" at bounding box center [651, 117] width 21 height 11
radio input "false"
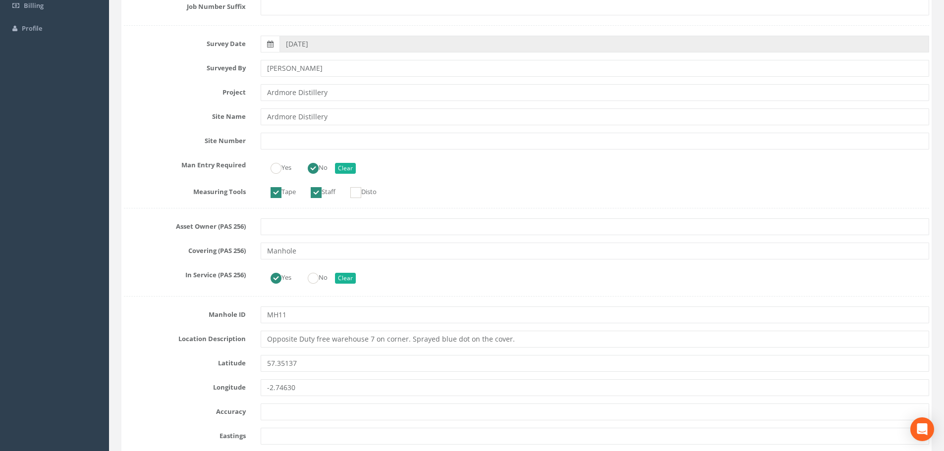
scroll to position [0, 0]
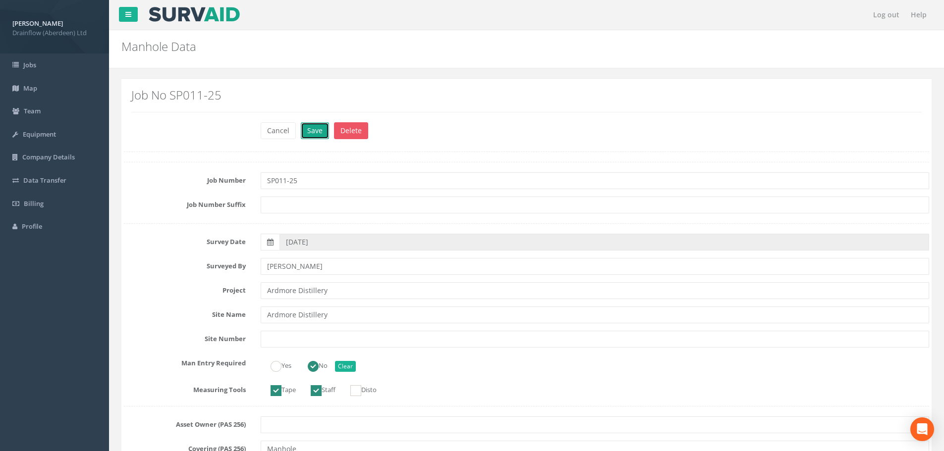
click at [311, 129] on button "Save" at bounding box center [315, 130] width 28 height 17
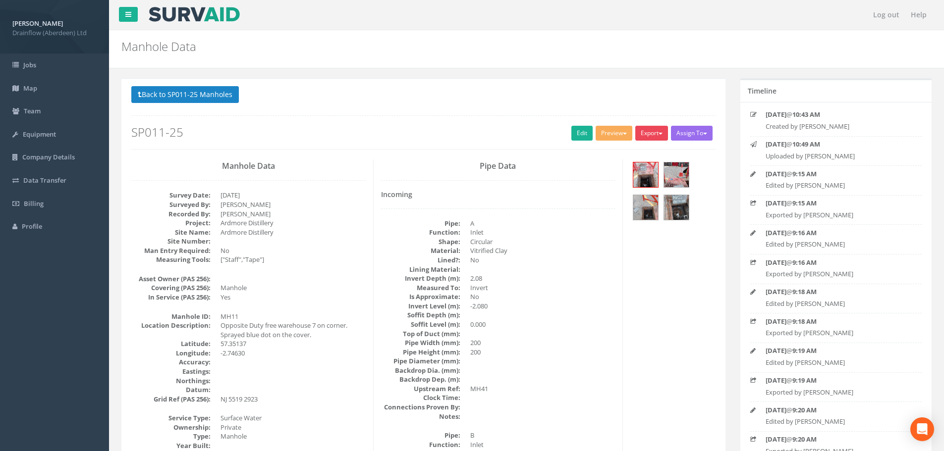
click at [655, 132] on button "Export" at bounding box center [651, 133] width 33 height 15
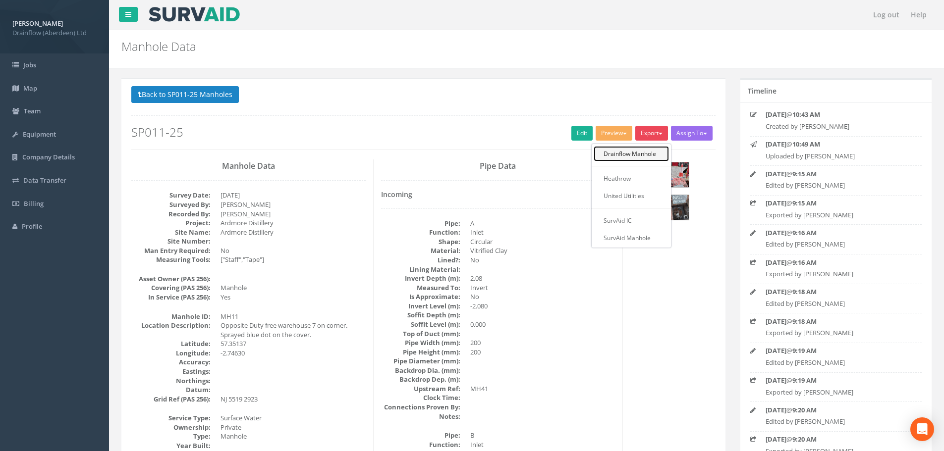
click at [628, 152] on link "Drainflow Manhole" at bounding box center [631, 153] width 75 height 15
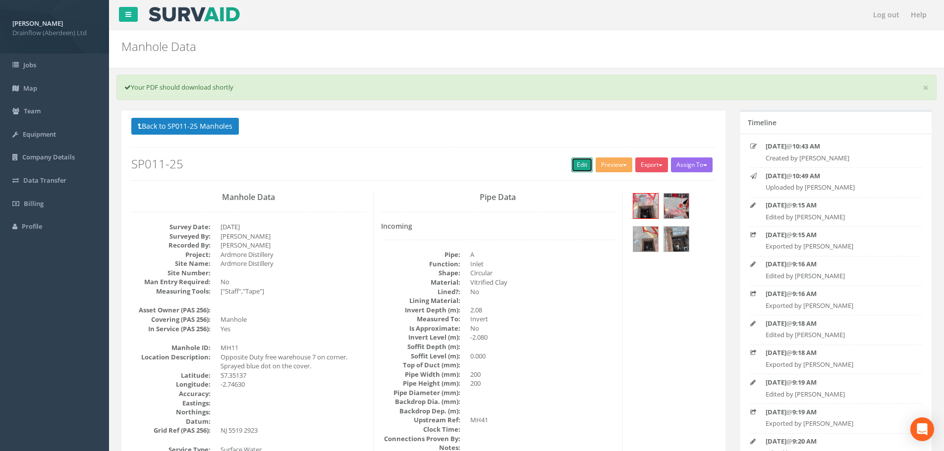
click at [574, 161] on link "Edit" at bounding box center [581, 165] width 21 height 15
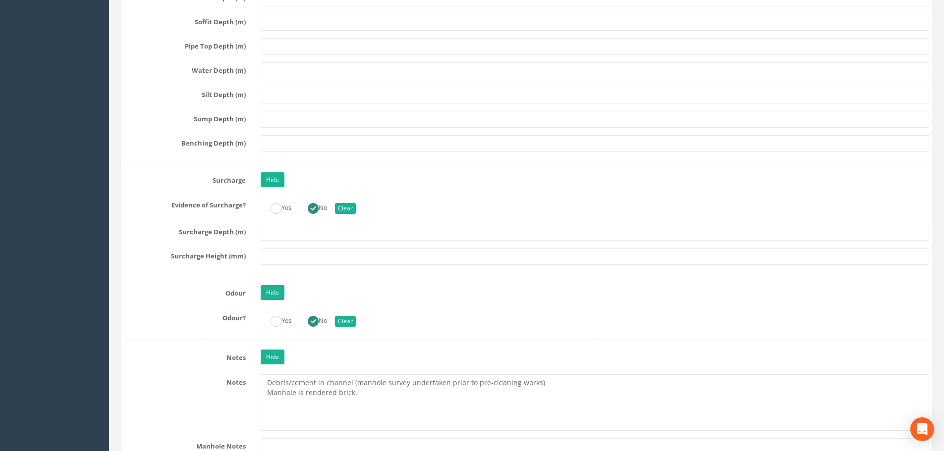
scroll to position [2428, 0]
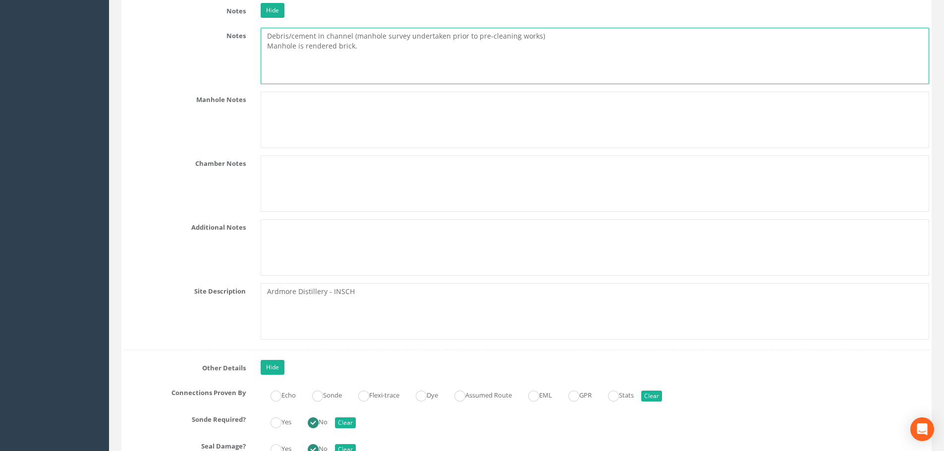
click at [289, 45] on textarea "Debris/cement in channel (manhole survey undertaken prior to pre-cleaning works…" at bounding box center [595, 56] width 669 height 56
click at [287, 56] on textarea "Debris/cement in channel (manhole survey undertaken prior to pre-cleaning works…" at bounding box center [595, 56] width 669 height 56
click at [356, 53] on textarea "Debris/cement in channel (manhole survey undertaken prior to pre-cleaning works…" at bounding box center [595, 56] width 669 height 56
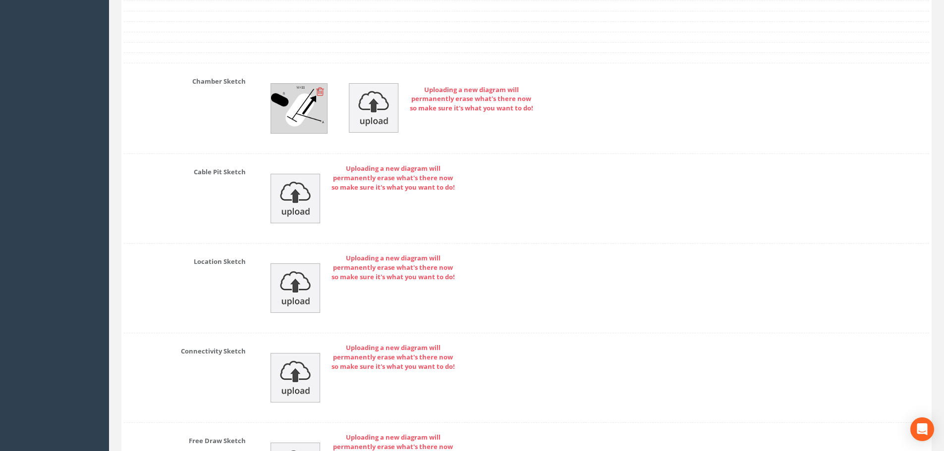
scroll to position [5295, 0]
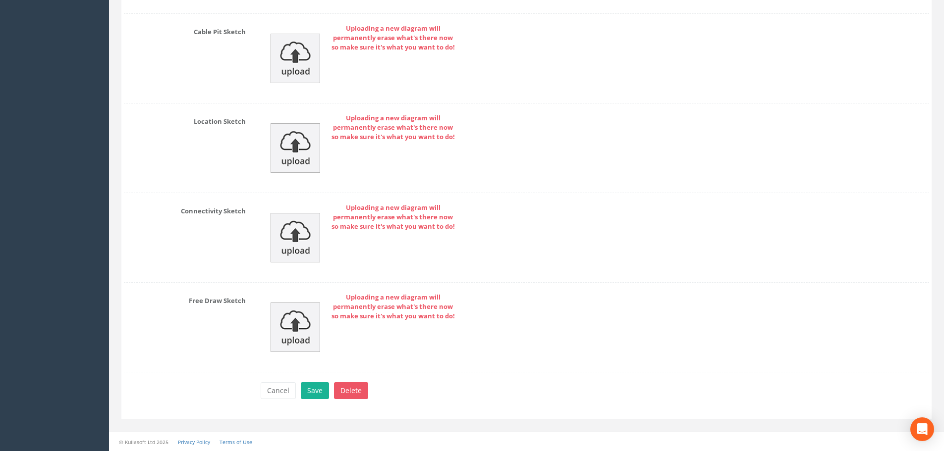
type textarea "Debris/cement in channel (manhole survey undertaken prior to pre-cleaning works…"
click at [308, 400] on div "Cancel Save Delete" at bounding box center [594, 392] width 683 height 19
click at [312, 393] on button "Save" at bounding box center [315, 391] width 28 height 17
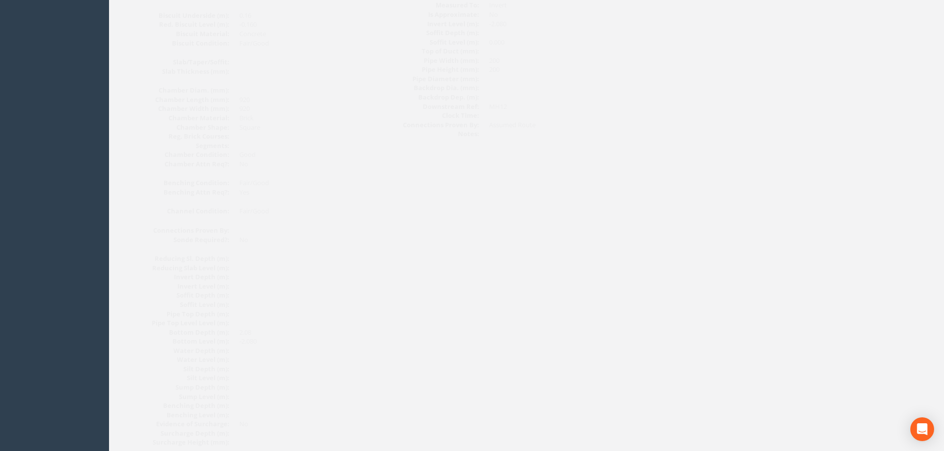
scroll to position [0, 0]
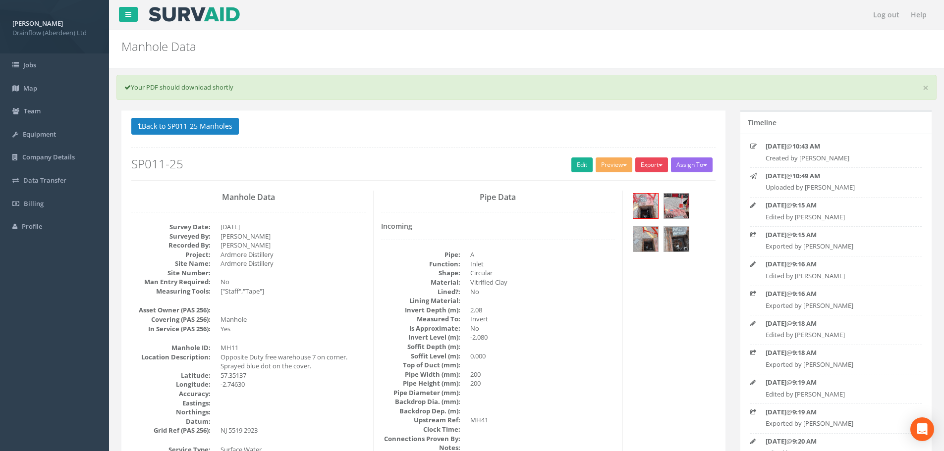
click at [646, 166] on button "Export" at bounding box center [651, 165] width 33 height 15
click at [623, 187] on link "Drainflow Manhole" at bounding box center [631, 185] width 75 height 15
click at [202, 130] on button "Back to SP011-25 Manholes" at bounding box center [185, 126] width 108 height 17
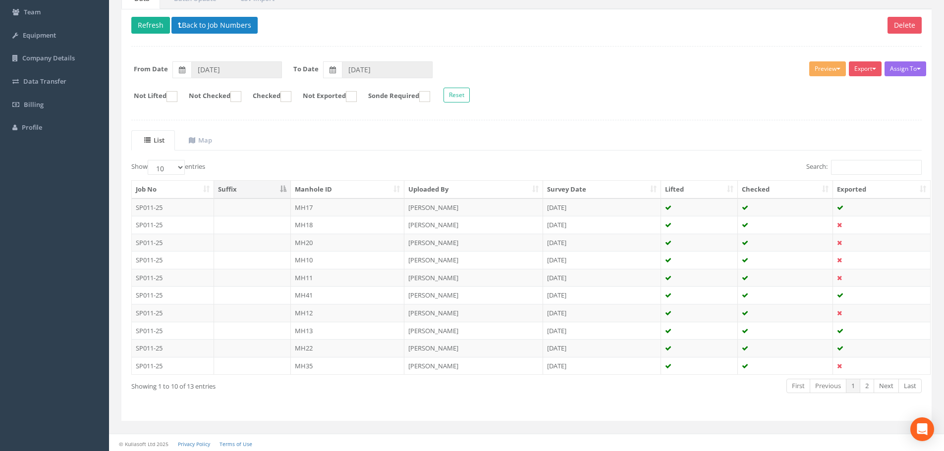
scroll to position [101, 0]
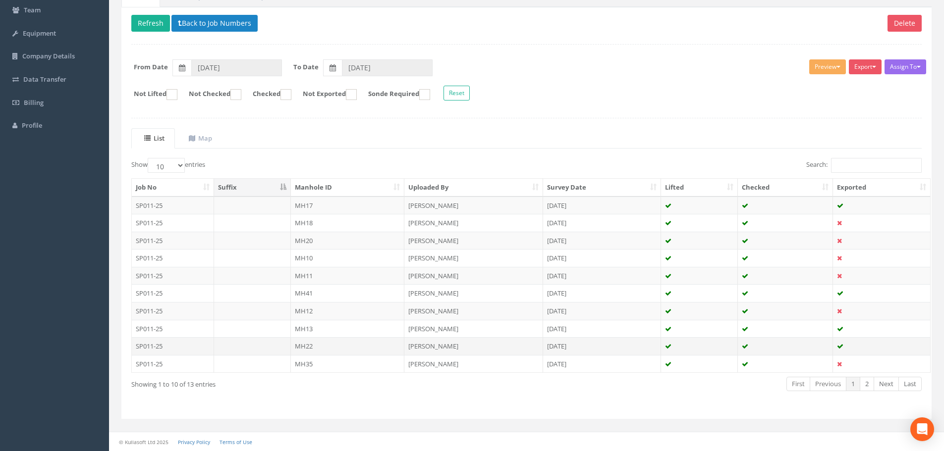
click at [357, 340] on td "MH22" at bounding box center [348, 346] width 114 height 18
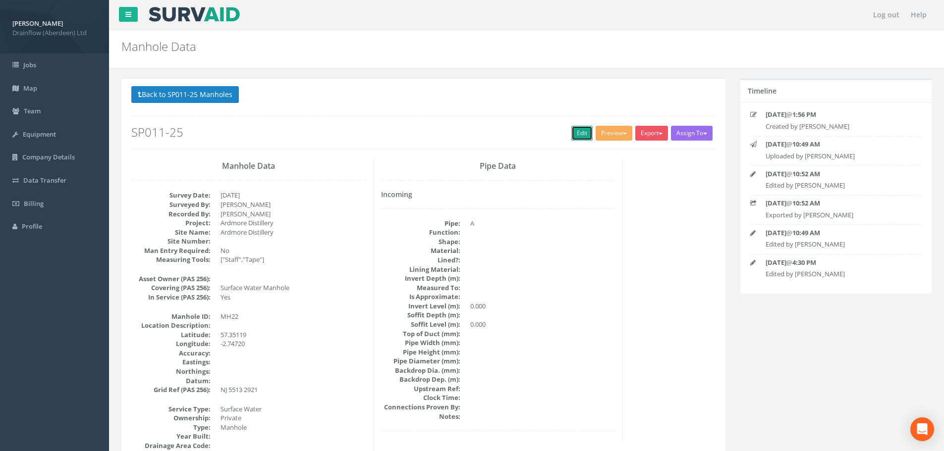
click at [587, 128] on link "Edit" at bounding box center [581, 133] width 21 height 15
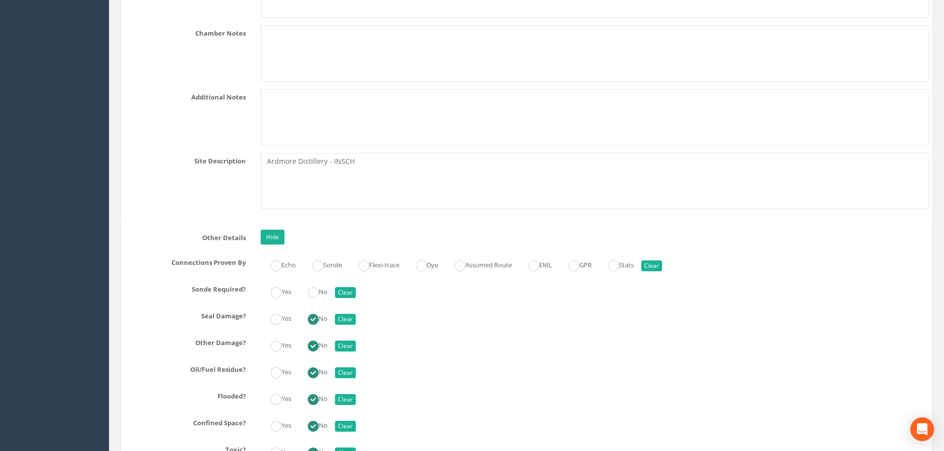
scroll to position [2626, 0]
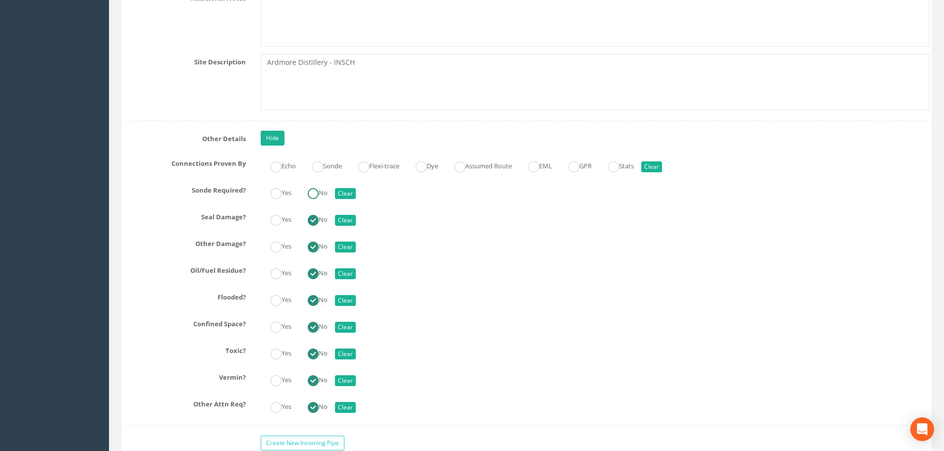
click at [318, 194] on ins at bounding box center [313, 193] width 11 height 11
radio input "true"
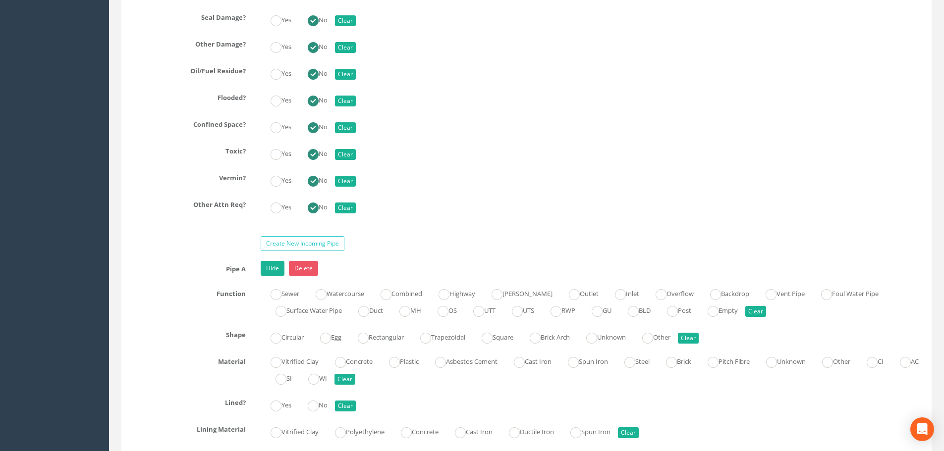
scroll to position [2924, 0]
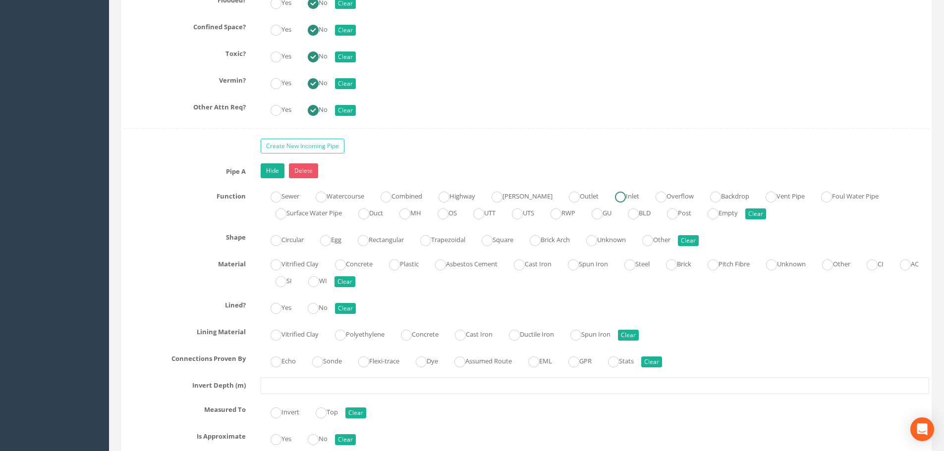
click at [615, 203] on input "Inlet" at bounding box center [620, 202] width 11 height 17
click at [274, 240] on ins at bounding box center [276, 240] width 11 height 11
radio input "true"
click at [313, 262] on label "Vitrified Clay" at bounding box center [290, 263] width 58 height 14
radio input "true"
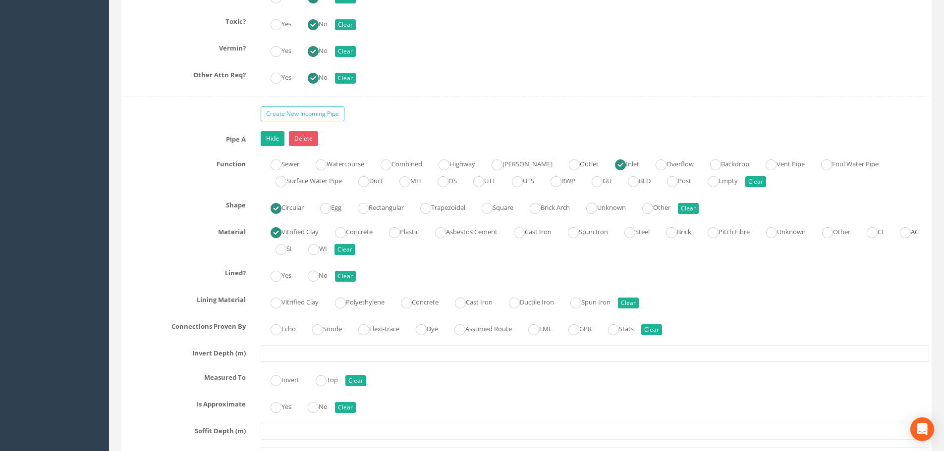
scroll to position [2973, 0]
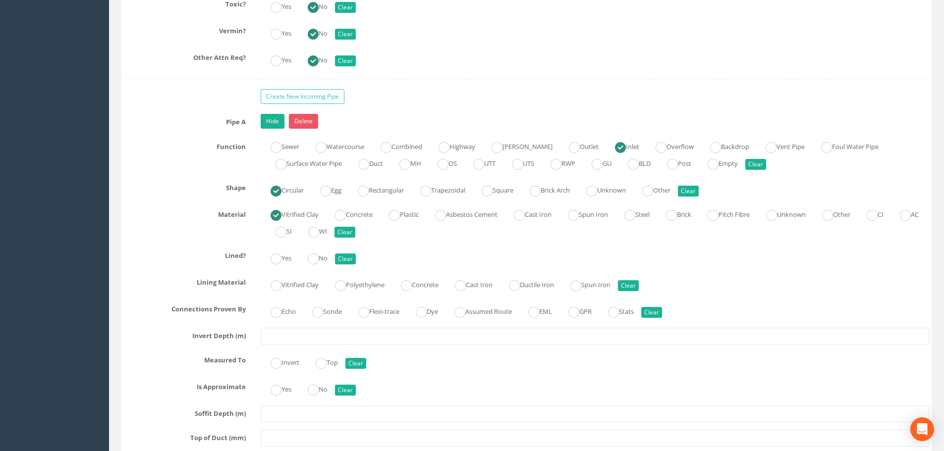
click at [315, 261] on ins at bounding box center [313, 259] width 11 height 11
radio input "true"
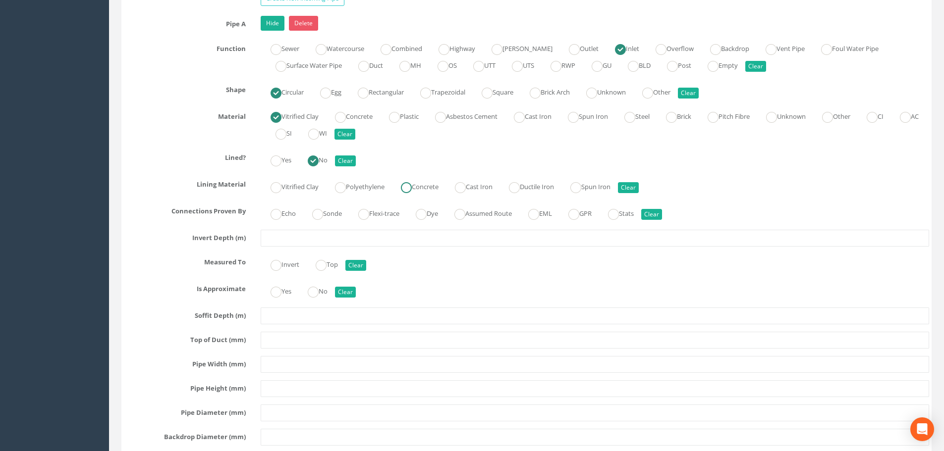
scroll to position [3073, 0]
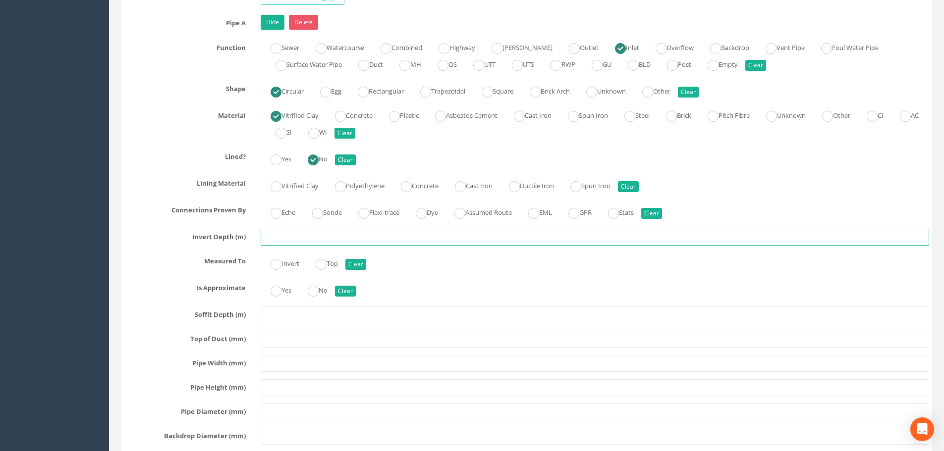
click at [341, 235] on input "text" at bounding box center [595, 237] width 669 height 17
type input "1.40"
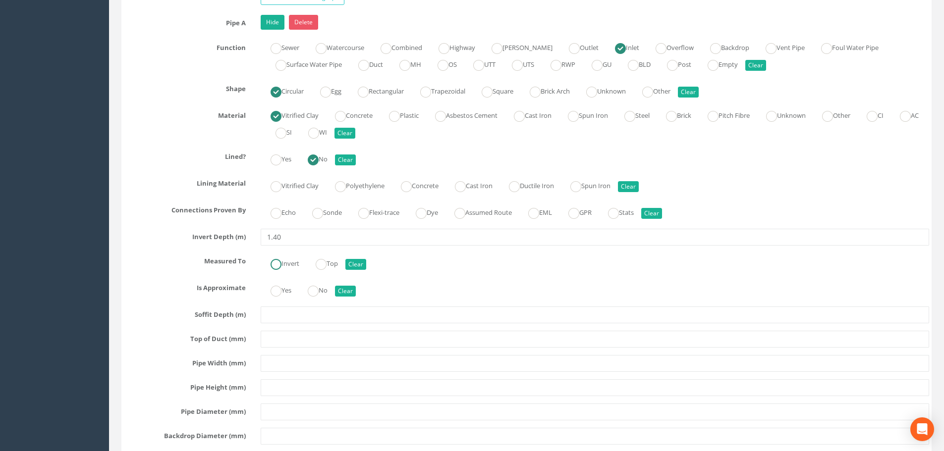
click at [285, 263] on label "Invert" at bounding box center [280, 263] width 39 height 14
radio input "true"
click at [315, 292] on ins at bounding box center [313, 291] width 11 height 11
radio input "true"
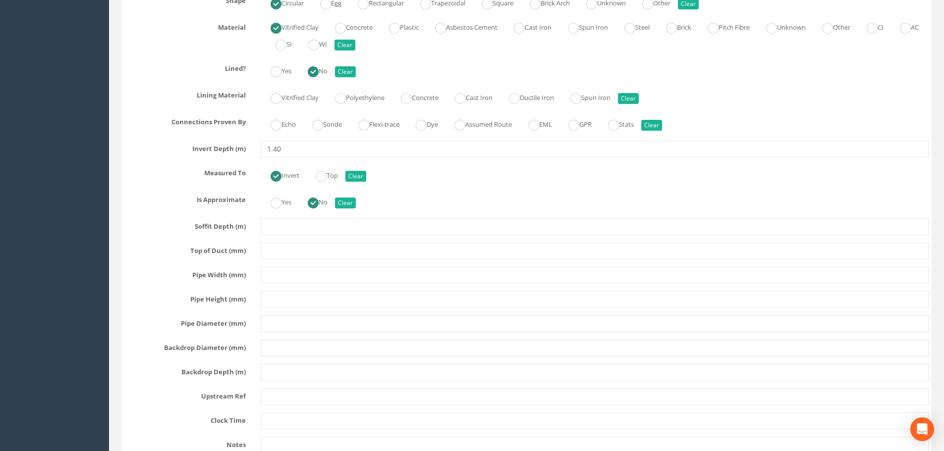
scroll to position [3172, 0]
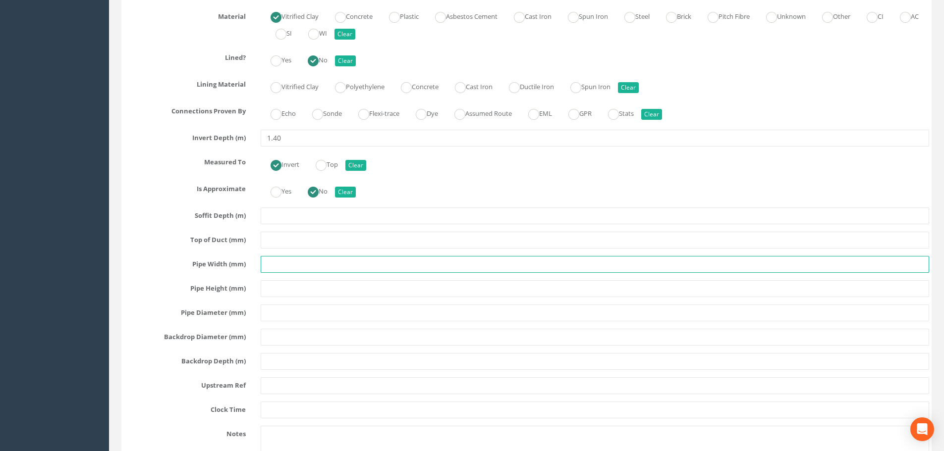
click at [286, 264] on input "text" at bounding box center [595, 264] width 669 height 17
type input "200"
click at [290, 289] on input "text" at bounding box center [595, 288] width 669 height 17
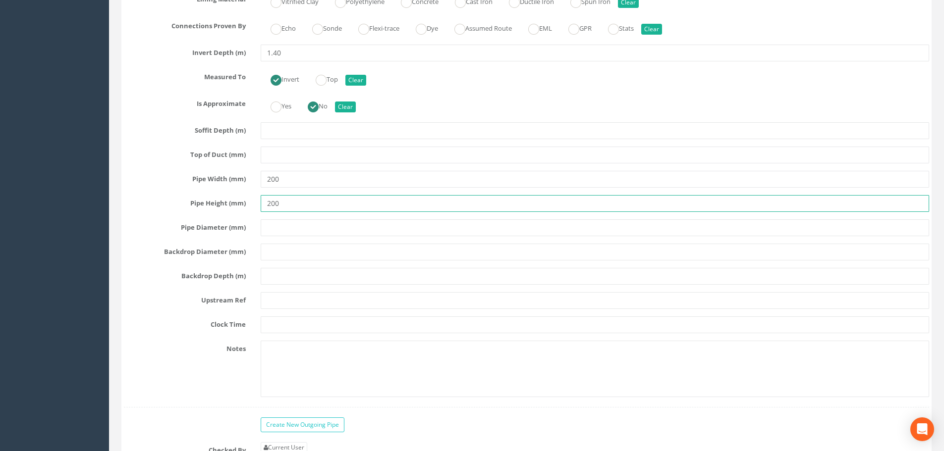
scroll to position [3271, 0]
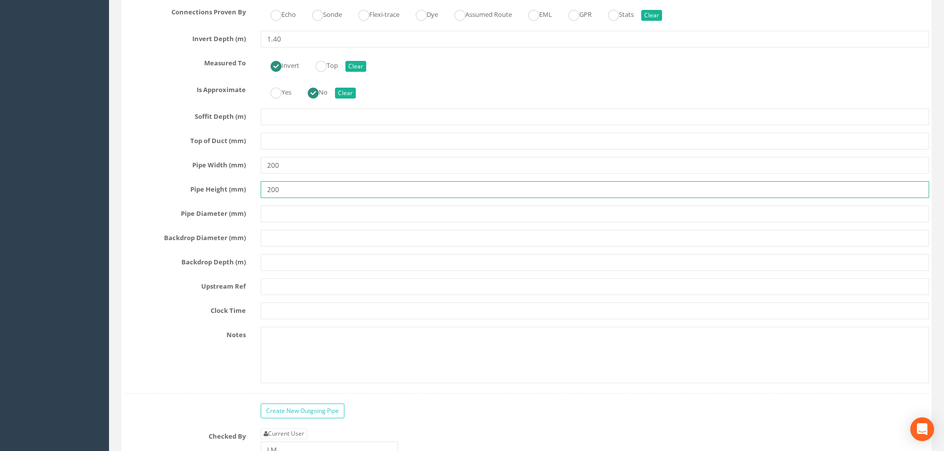
type input "200"
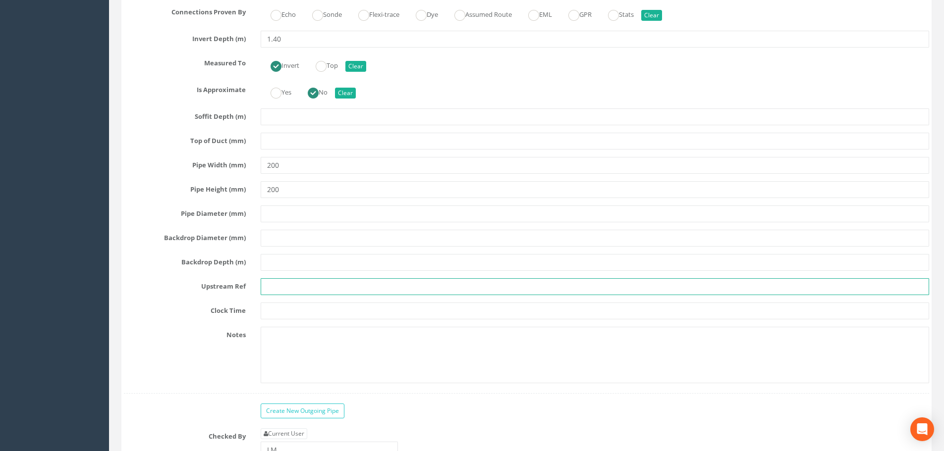
click at [293, 288] on input "text" at bounding box center [595, 287] width 669 height 17
click at [303, 291] on input "text" at bounding box center [595, 287] width 669 height 17
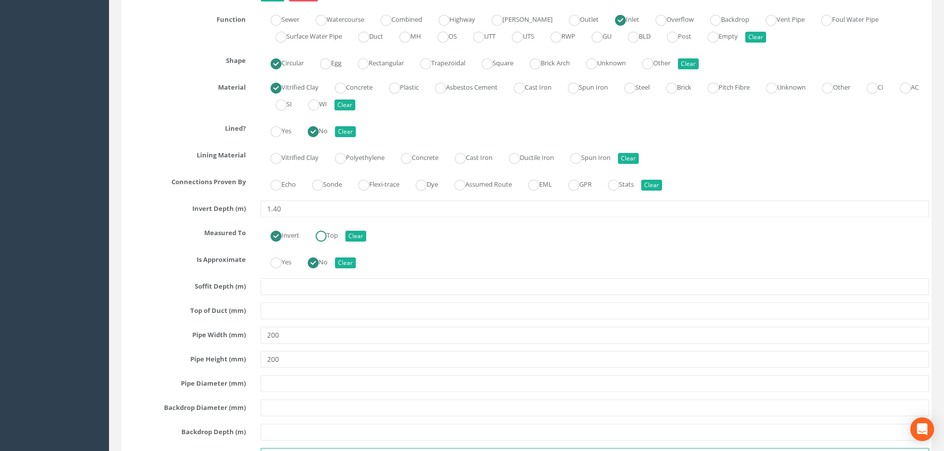
scroll to position [3023, 0]
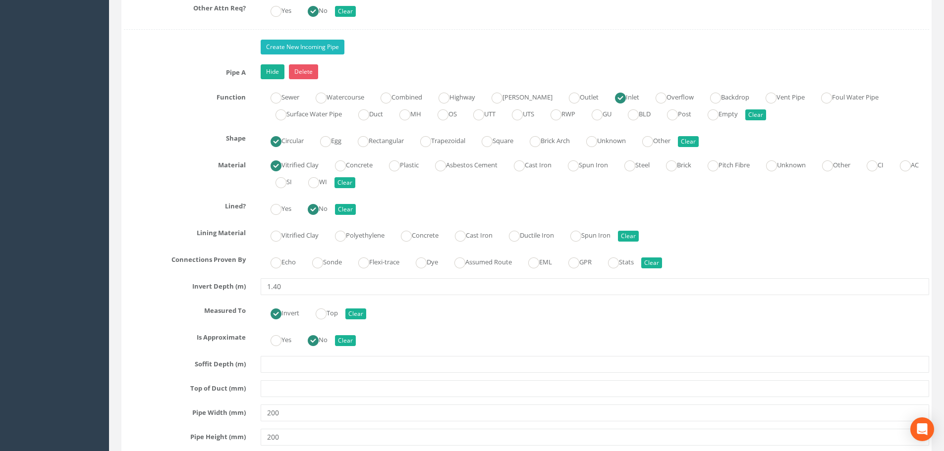
type input "Outwith area of interest"
click at [305, 48] on link "Create New Incoming Pipe" at bounding box center [303, 47] width 84 height 15
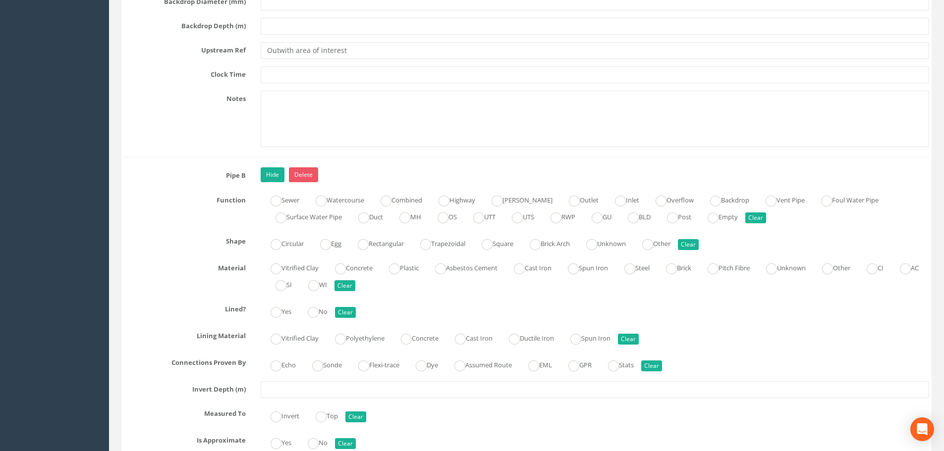
scroll to position [3519, 0]
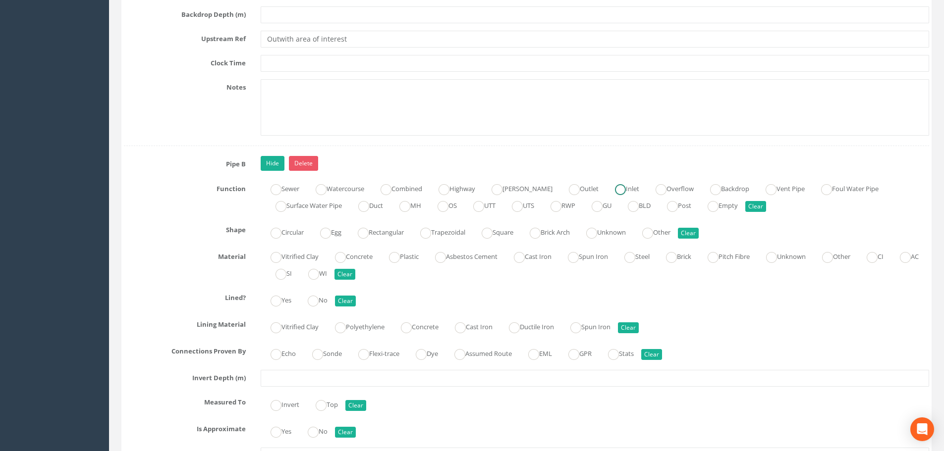
click at [615, 192] on ins at bounding box center [620, 189] width 11 height 11
radio input "true"
click at [296, 235] on label "Circular" at bounding box center [282, 231] width 43 height 14
radio input "true"
click at [299, 257] on label "Vitrified Clay" at bounding box center [290, 256] width 58 height 14
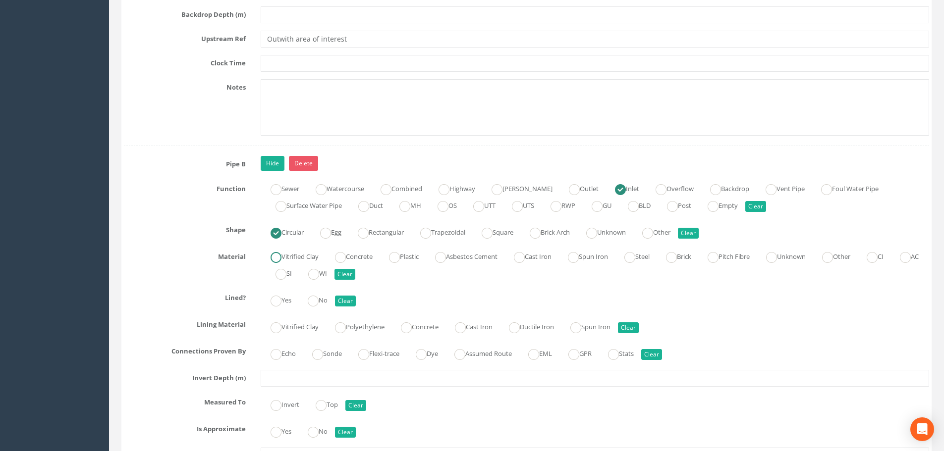
radio input "true"
click at [314, 302] on ins at bounding box center [313, 301] width 11 height 11
radio input "true"
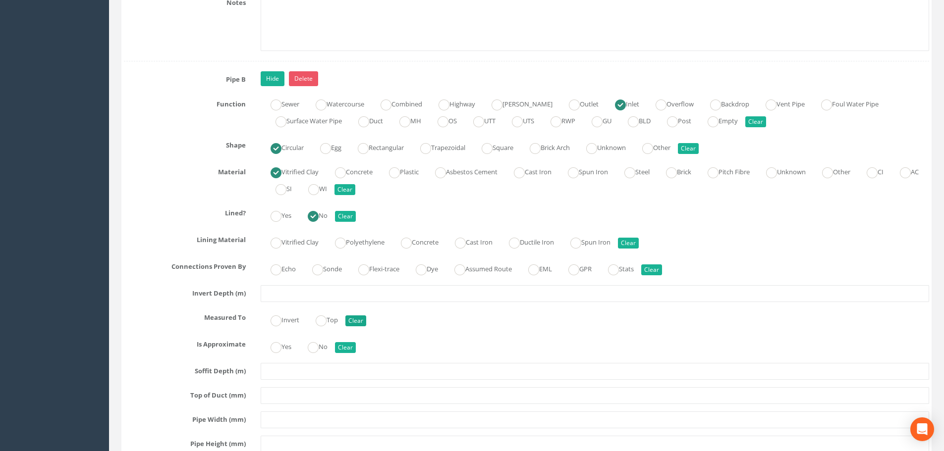
scroll to position [3618, 0]
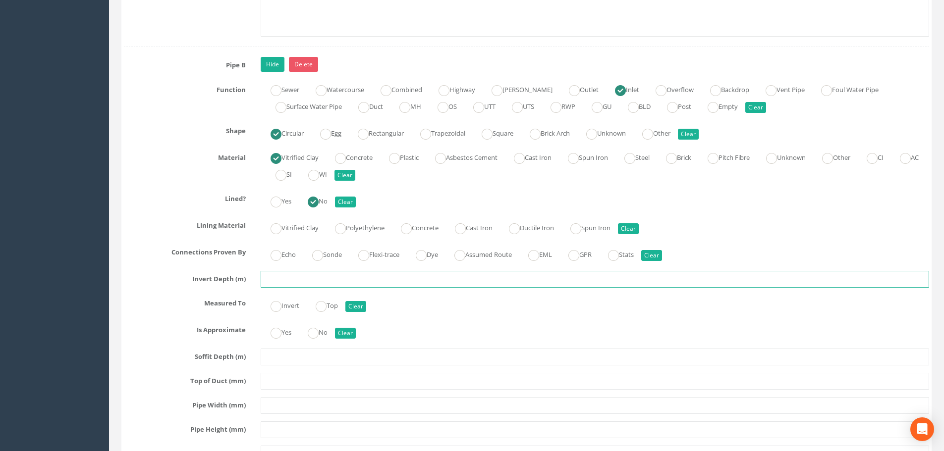
click at [355, 281] on input "text" at bounding box center [595, 279] width 669 height 17
type input "1.30"
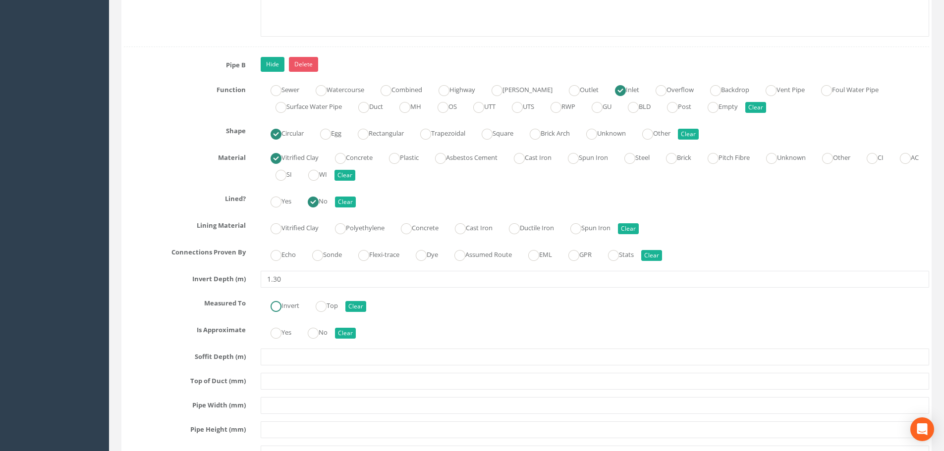
click at [285, 301] on label "Invert" at bounding box center [280, 305] width 39 height 14
radio input "true"
click at [319, 334] on ins at bounding box center [313, 333] width 11 height 11
radio input "true"
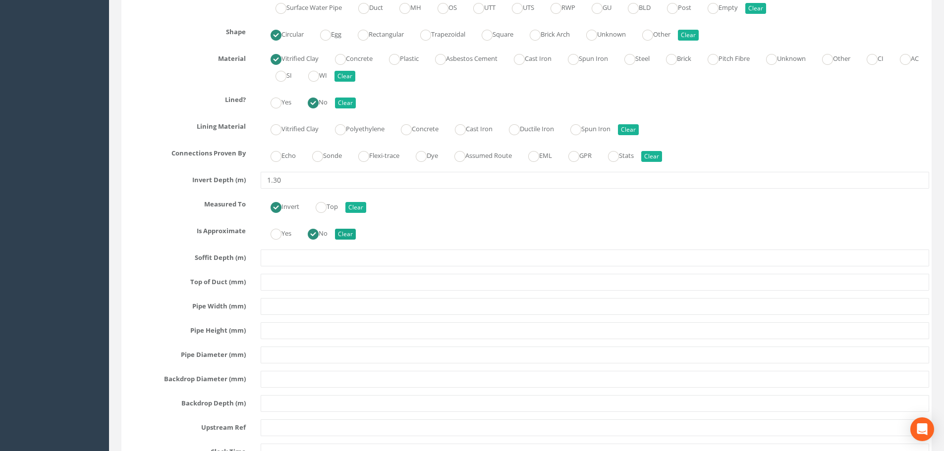
scroll to position [3766, 0]
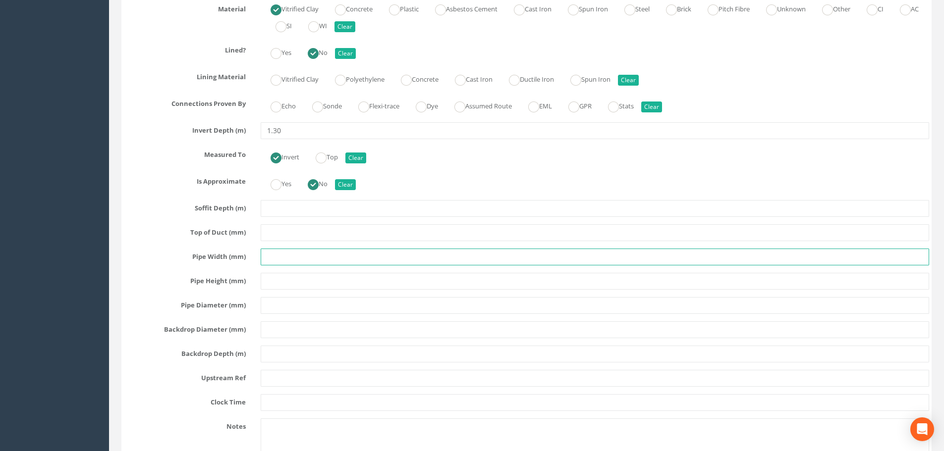
click at [299, 260] on input "text" at bounding box center [595, 257] width 669 height 17
type input "250"
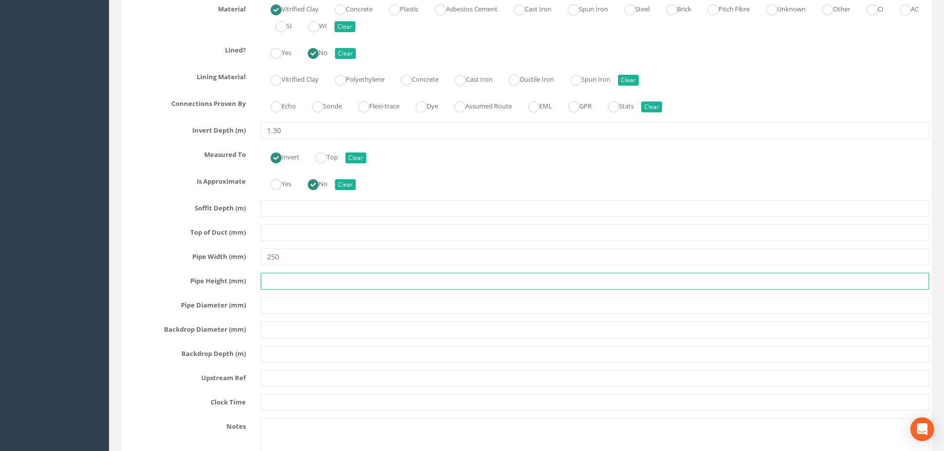
click at [291, 273] on input "text" at bounding box center [595, 281] width 669 height 17
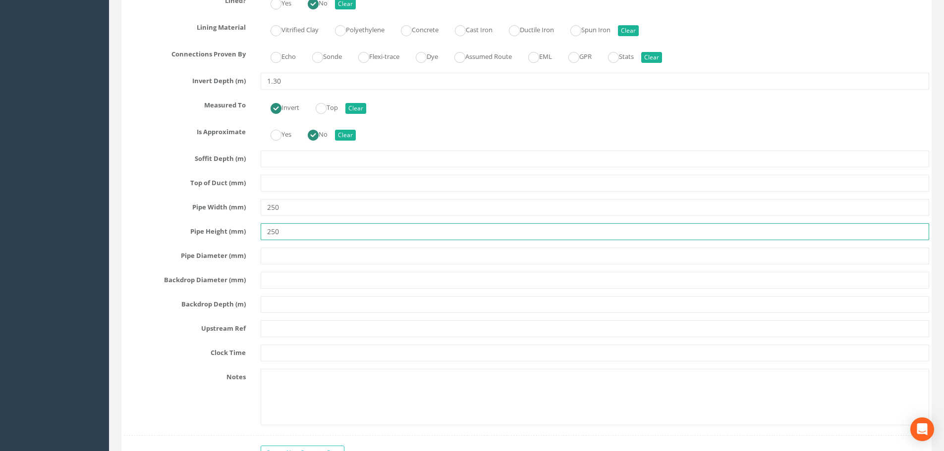
type input "250"
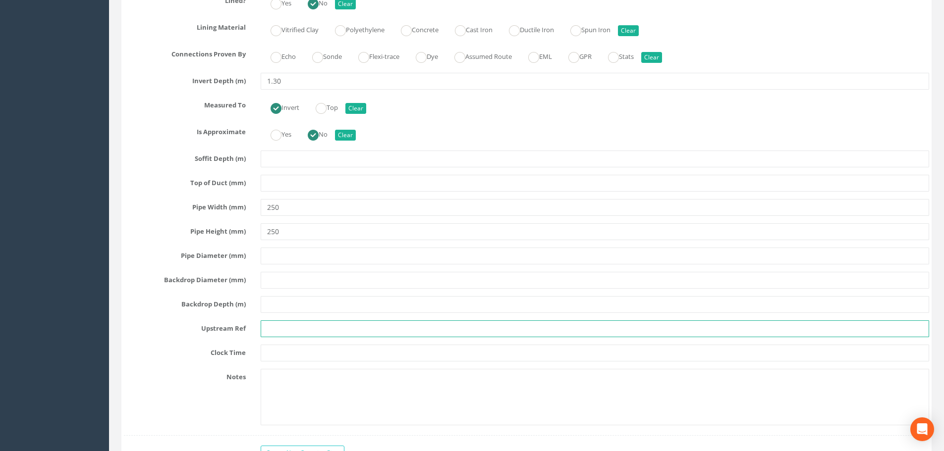
click at [311, 326] on input "text" at bounding box center [595, 329] width 669 height 17
click at [313, 328] on input "text" at bounding box center [595, 329] width 669 height 17
type input "TBC"
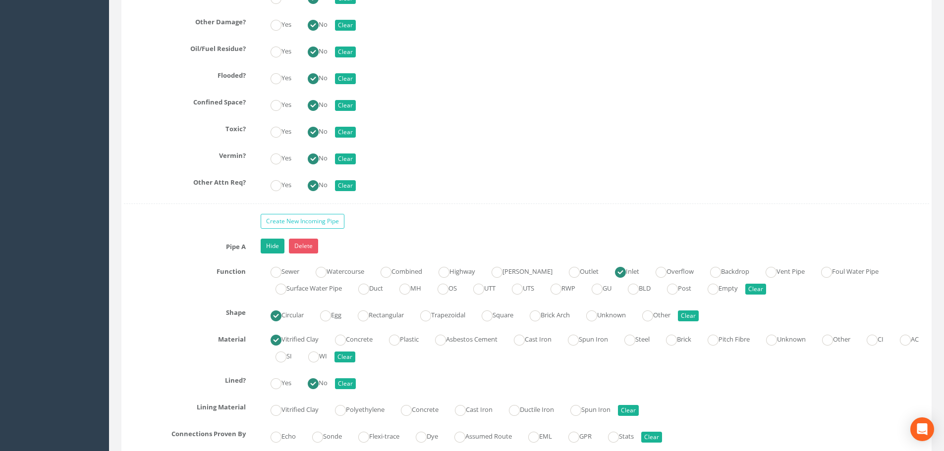
scroll to position [2825, 0]
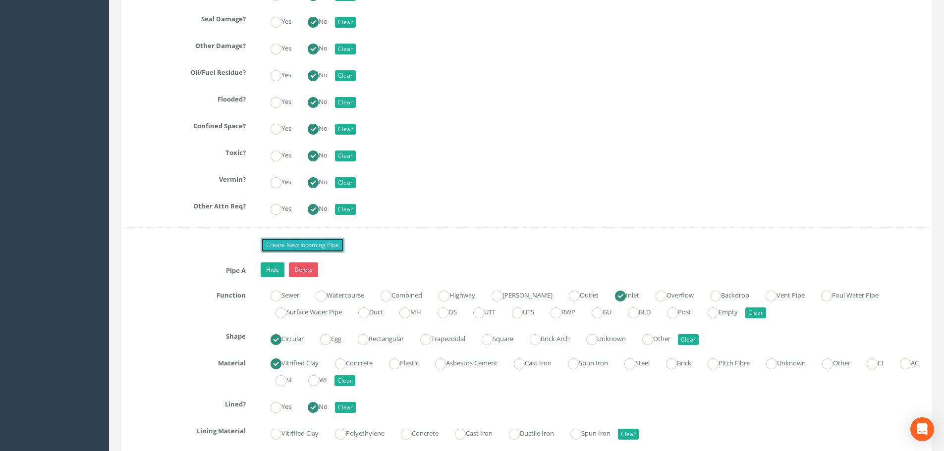
drag, startPoint x: 307, startPoint y: 248, endPoint x: 330, endPoint y: 254, distance: 23.6
click at [307, 248] on link "Create New Incoming Pipe" at bounding box center [303, 245] width 84 height 15
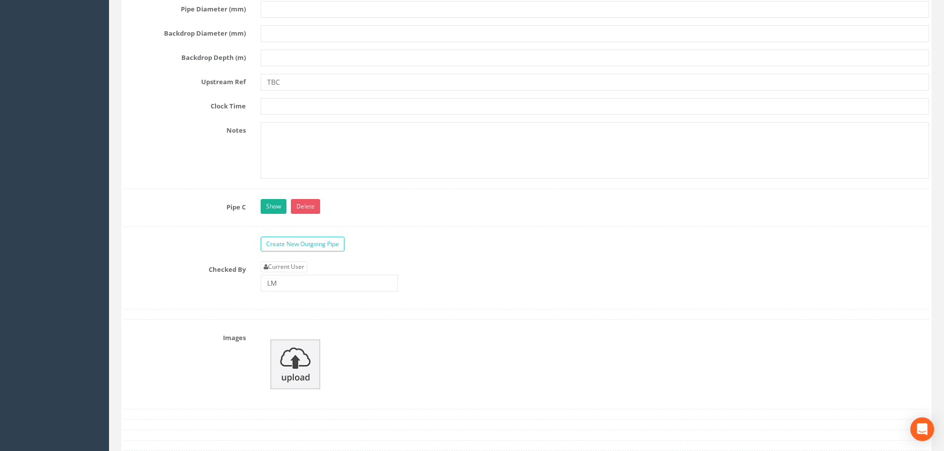
scroll to position [4064, 0]
click at [264, 214] on div "Show Delete" at bounding box center [594, 206] width 683 height 17
click at [274, 209] on link "Show" at bounding box center [274, 205] width 26 height 15
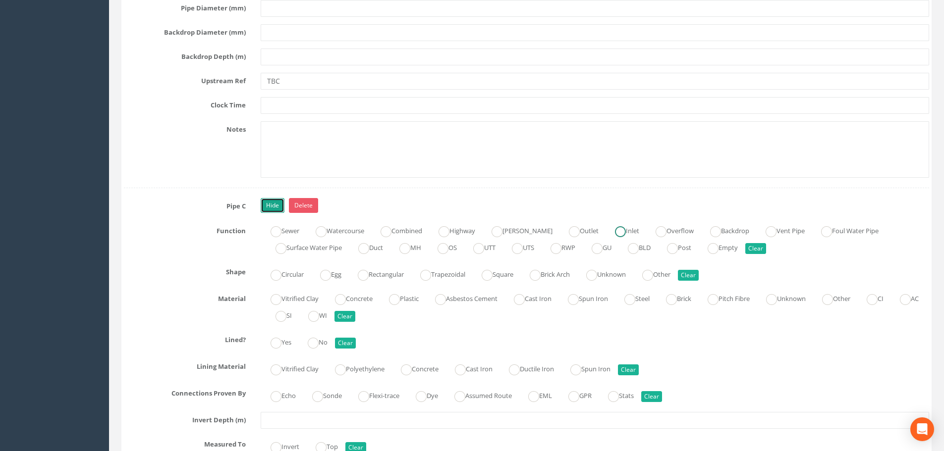
click at [615, 231] on ins at bounding box center [620, 231] width 11 height 11
radio input "true"
click at [275, 274] on ins at bounding box center [276, 275] width 11 height 11
radio input "true"
click at [417, 299] on label "Plastic" at bounding box center [399, 298] width 40 height 14
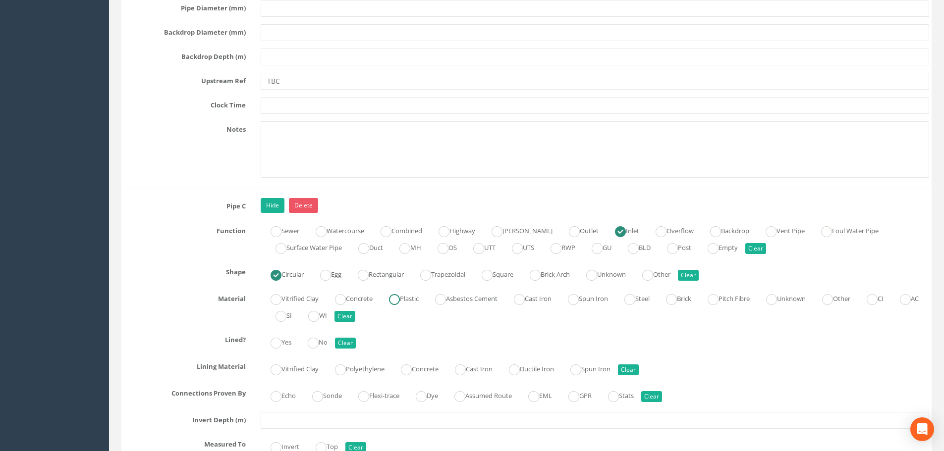
radio input "true"
click at [312, 343] on ins at bounding box center [313, 343] width 11 height 11
radio input "true"
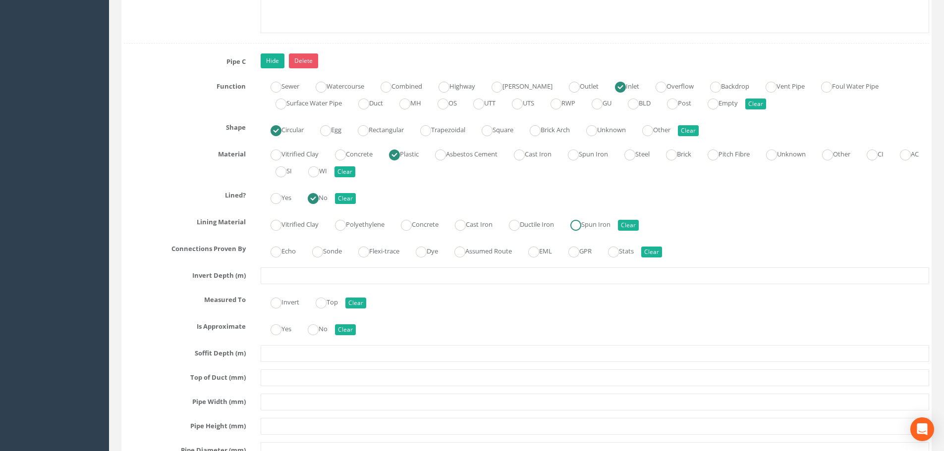
scroll to position [4212, 0]
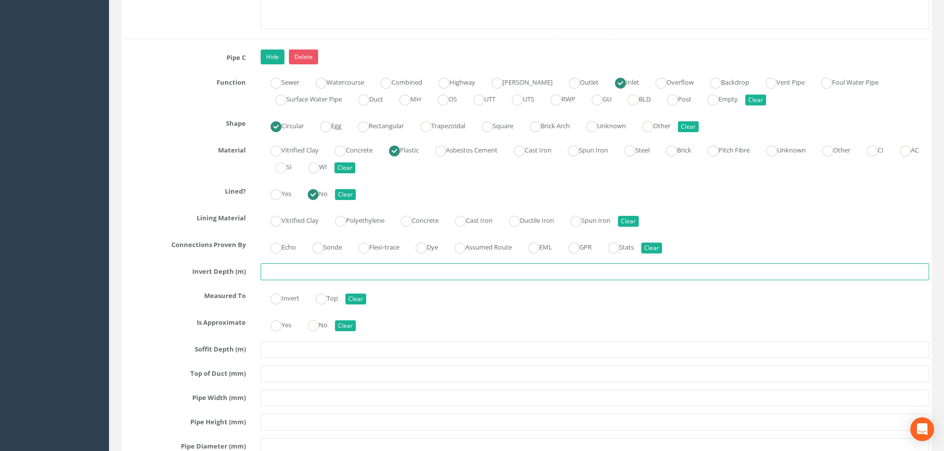
click at [283, 270] on input "text" at bounding box center [595, 272] width 669 height 17
type input "1.13"
click at [280, 302] on ins at bounding box center [276, 299] width 11 height 11
radio input "true"
click at [317, 323] on ins at bounding box center [313, 326] width 11 height 11
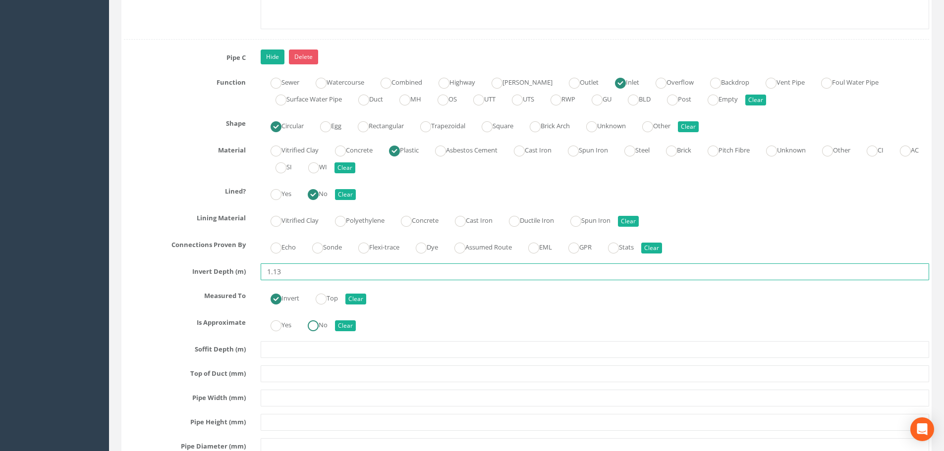
radio input "true"
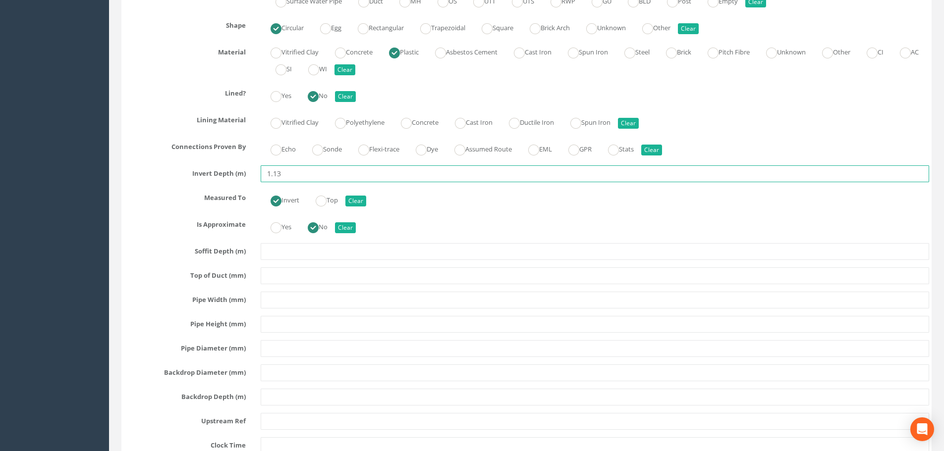
scroll to position [4311, 0]
type input "1.13"
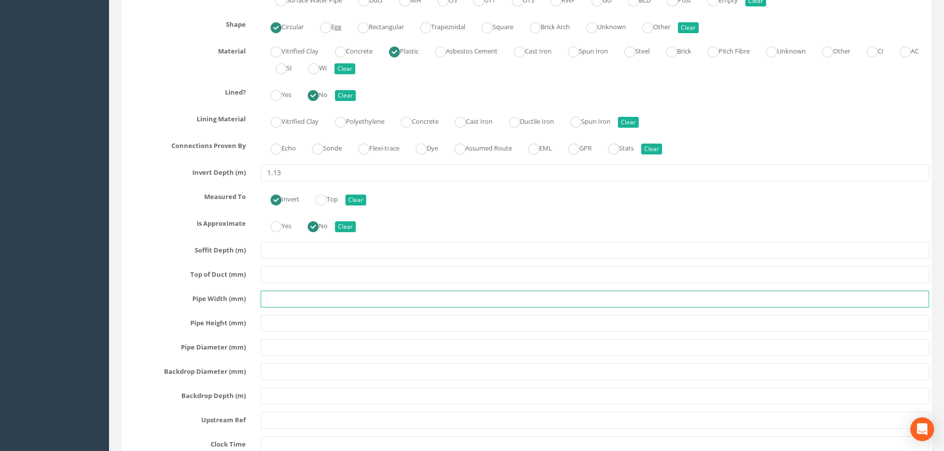
click at [303, 301] on input "text" at bounding box center [595, 299] width 669 height 17
type input "150"
click at [295, 318] on input "text" at bounding box center [595, 323] width 669 height 17
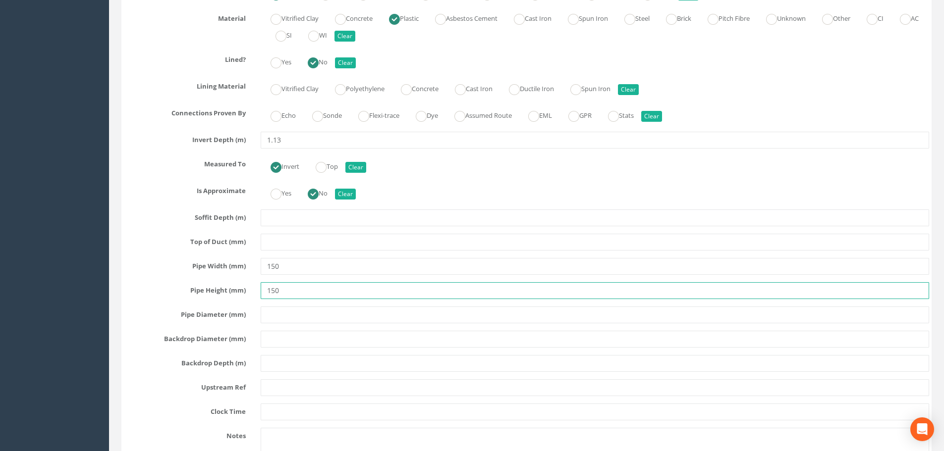
scroll to position [4361, 0]
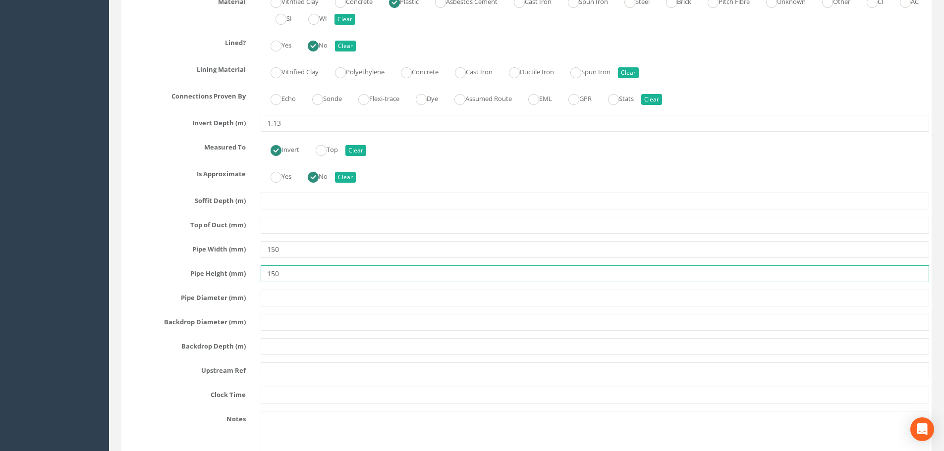
type input "150"
click at [285, 369] on input "text" at bounding box center [595, 371] width 669 height 17
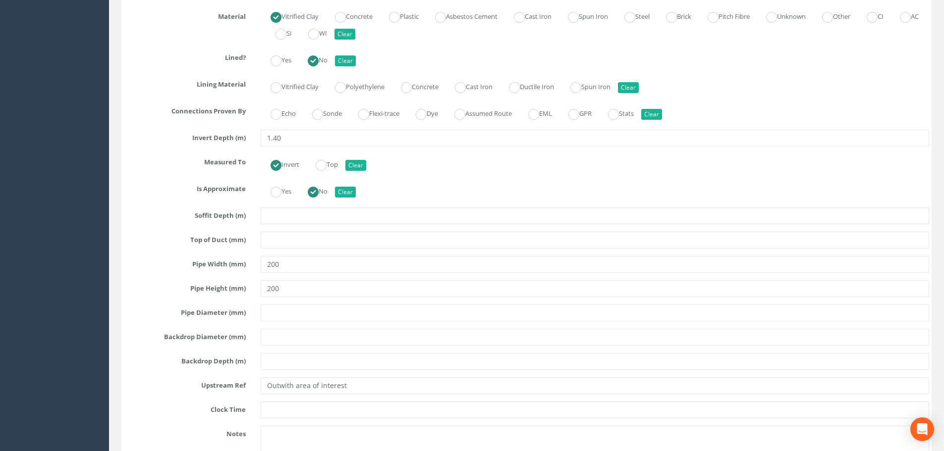
scroll to position [2924, 0]
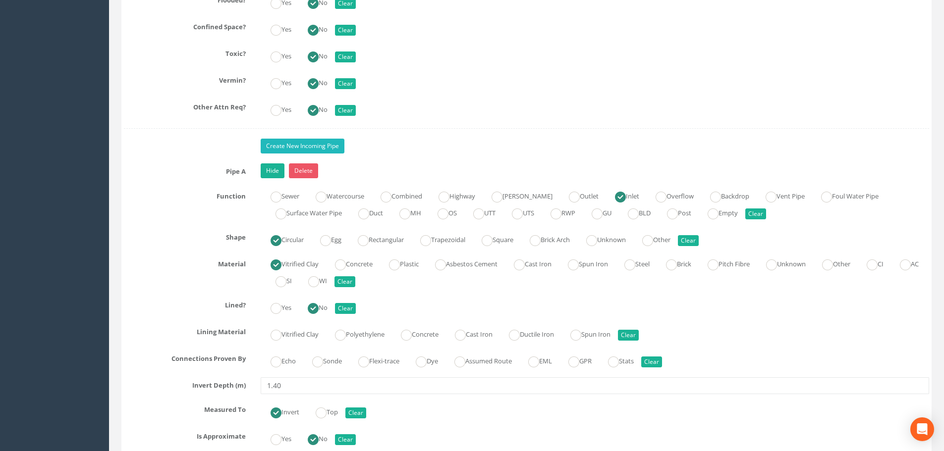
type input "TBC"
click at [311, 148] on link "Create New Incoming Pipe" at bounding box center [303, 146] width 84 height 15
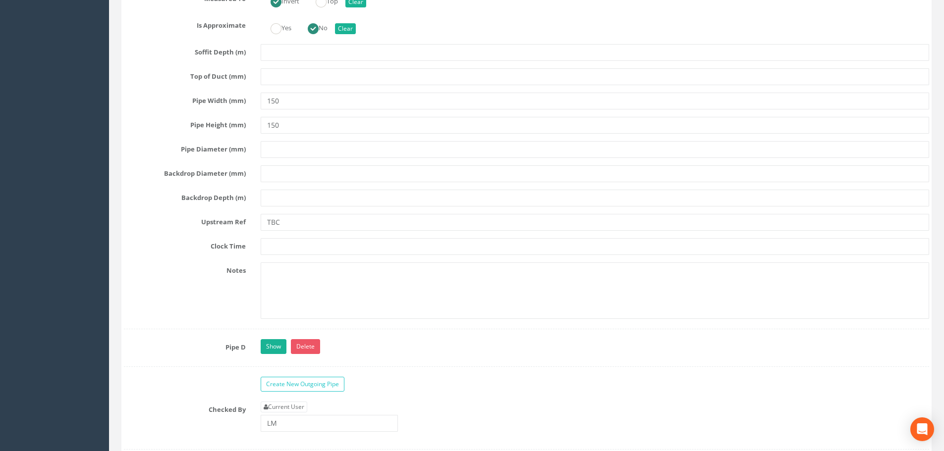
scroll to position [4559, 0]
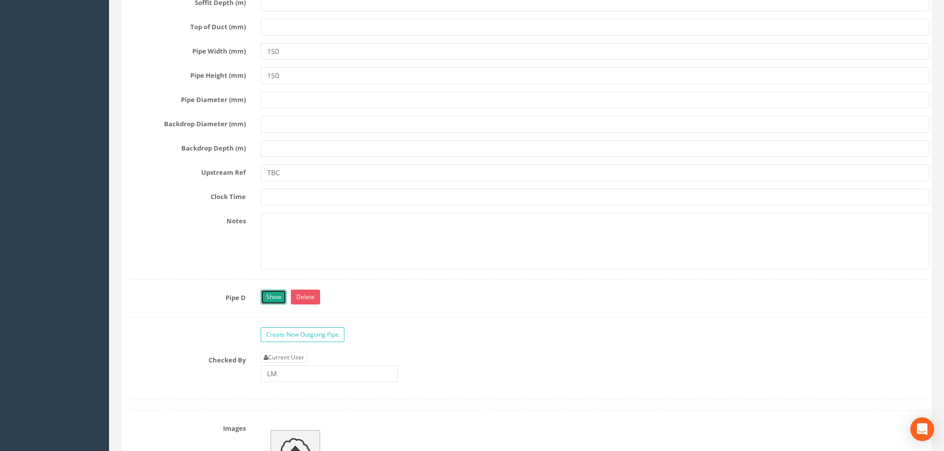
click at [272, 292] on link "Show" at bounding box center [274, 297] width 26 height 15
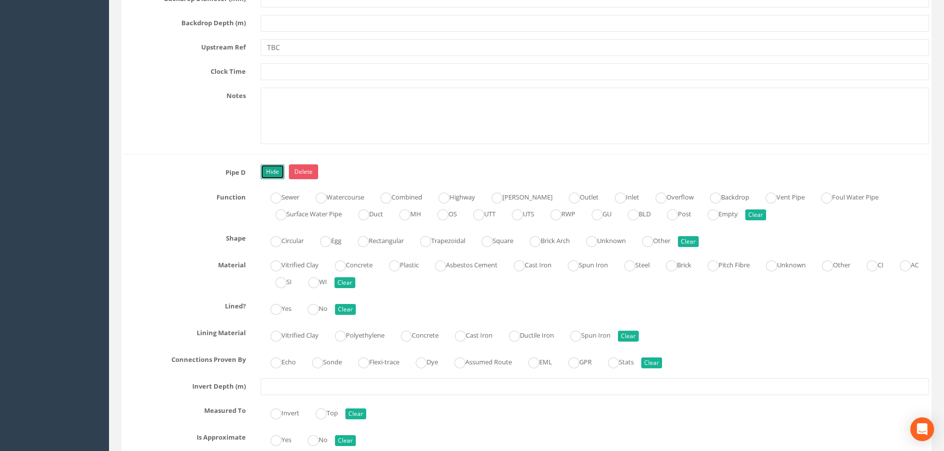
scroll to position [4708, 0]
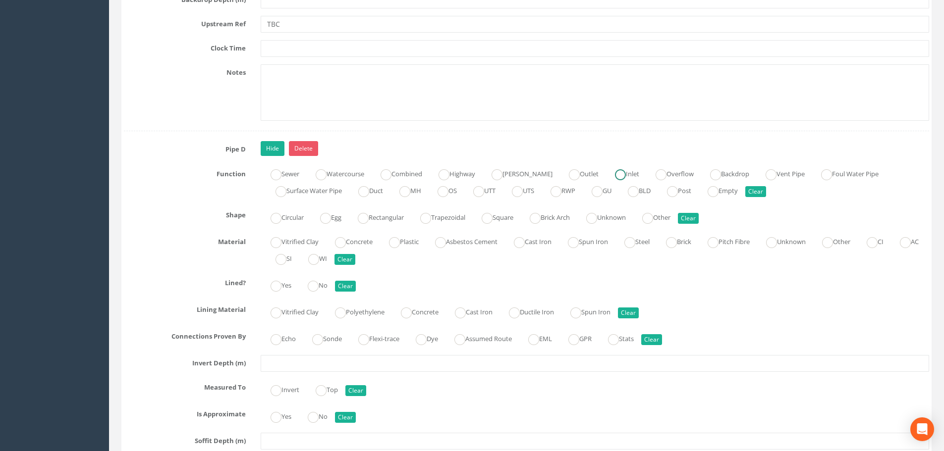
click at [610, 175] on label "Inlet" at bounding box center [622, 173] width 34 height 14
radio input "true"
click at [291, 223] on label "Circular" at bounding box center [282, 217] width 43 height 14
radio input "true"
click at [408, 243] on label "Plastic" at bounding box center [399, 241] width 40 height 14
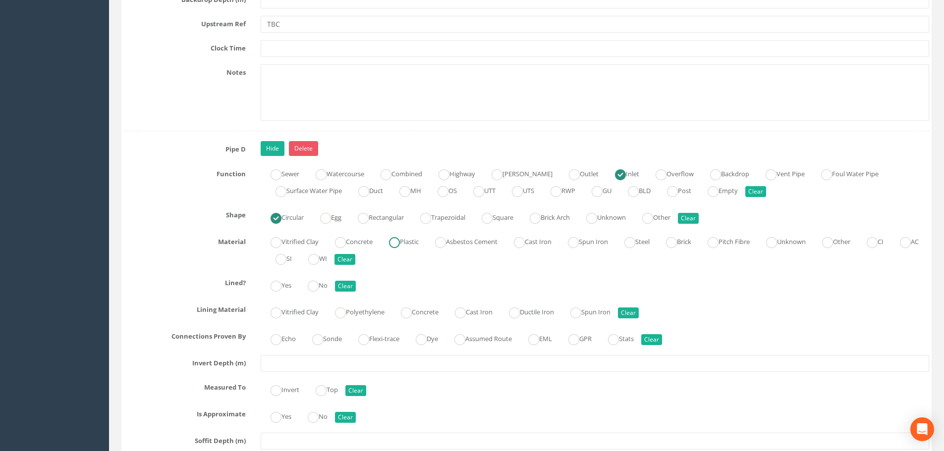
radio input "true"
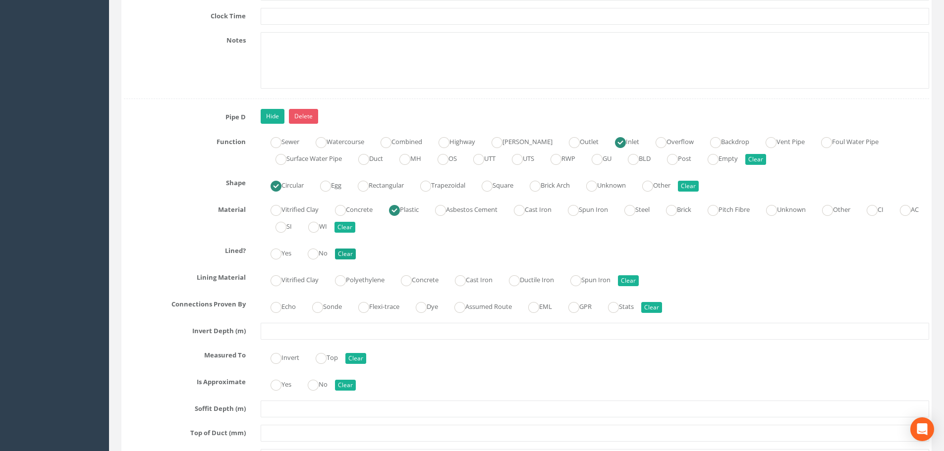
scroll to position [4757, 0]
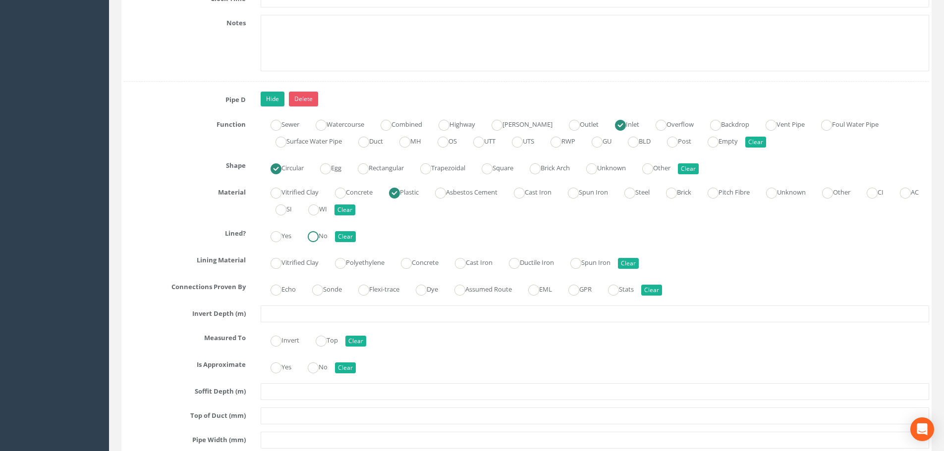
click at [312, 237] on ins at bounding box center [313, 236] width 11 height 11
radio input "true"
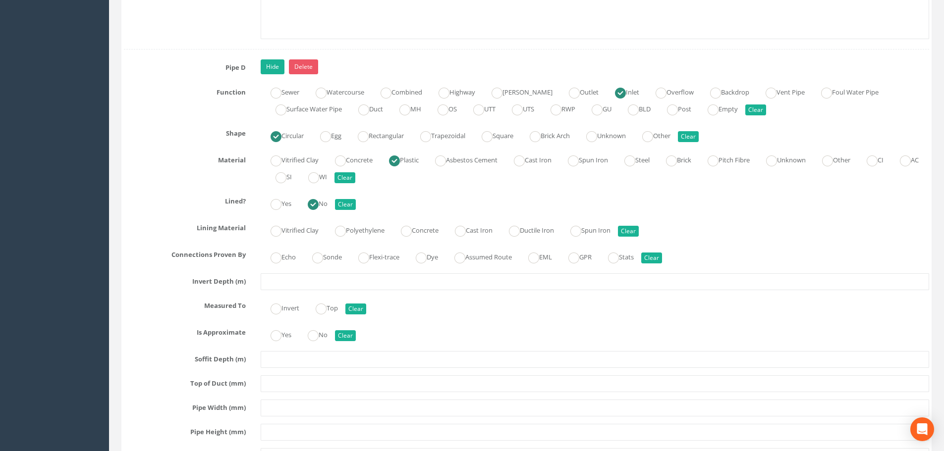
scroll to position [4807, 0]
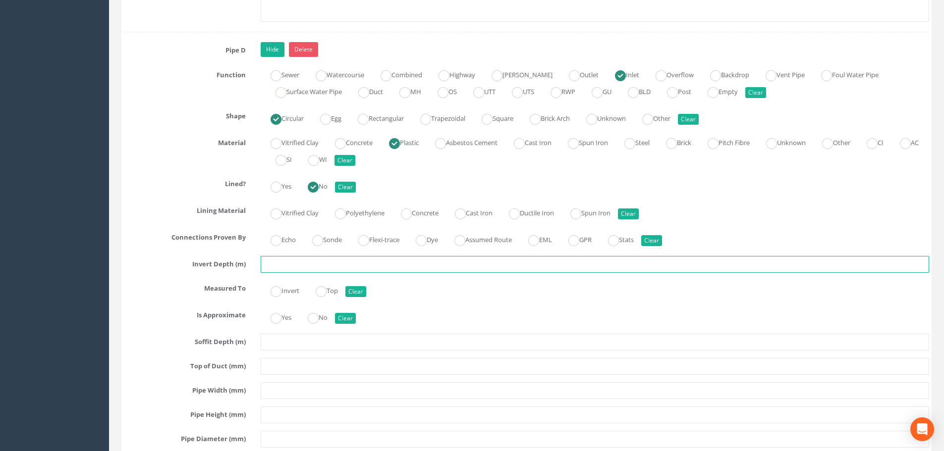
click at [334, 270] on input "text" at bounding box center [595, 264] width 669 height 17
type input "0.93"
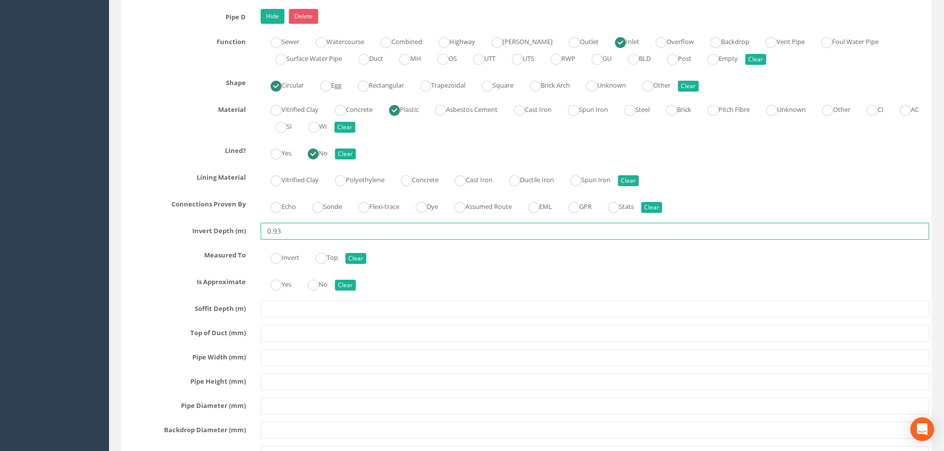
scroll to position [4857, 0]
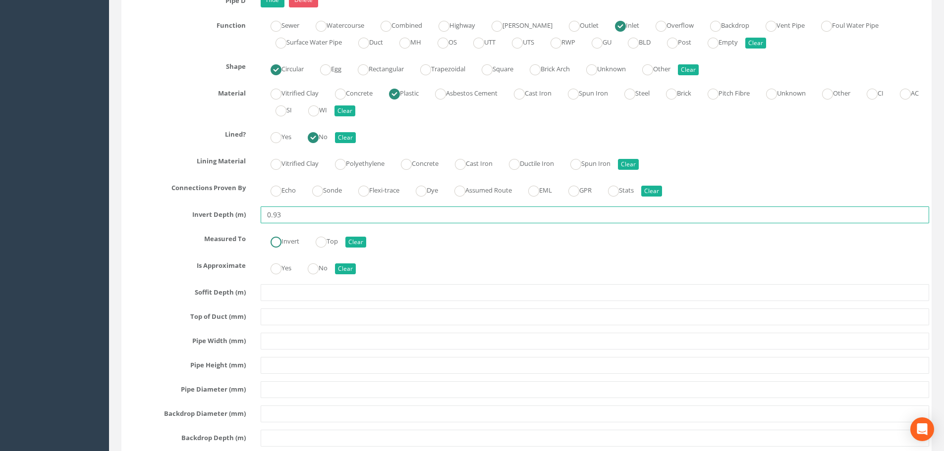
click at [280, 245] on ins at bounding box center [276, 242] width 11 height 11
radio input "true"
click at [319, 268] on ins at bounding box center [313, 269] width 11 height 11
radio input "true"
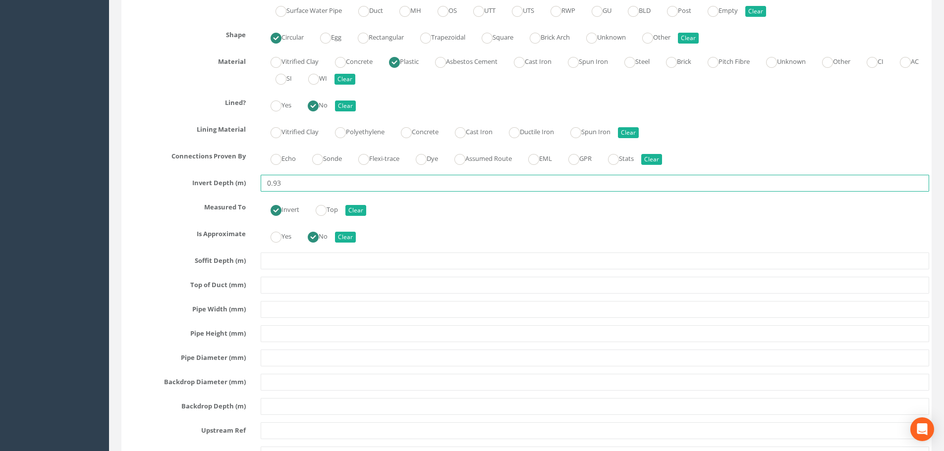
scroll to position [4906, 0]
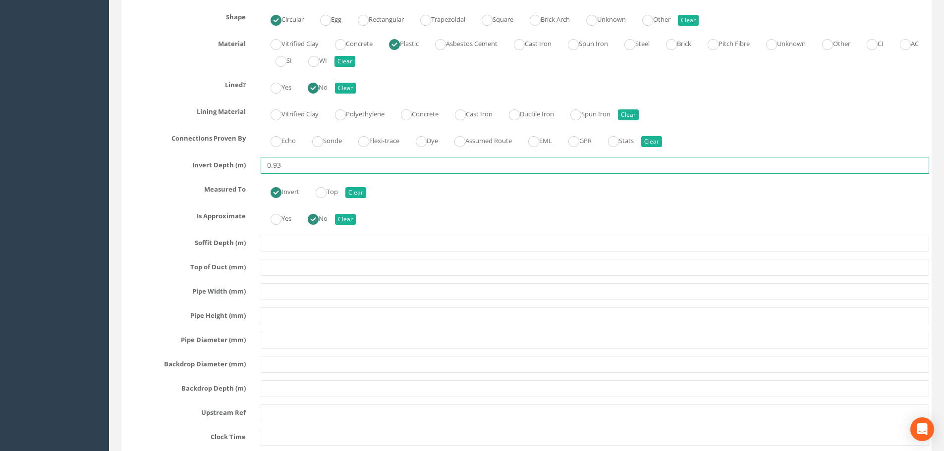
type input "0.93"
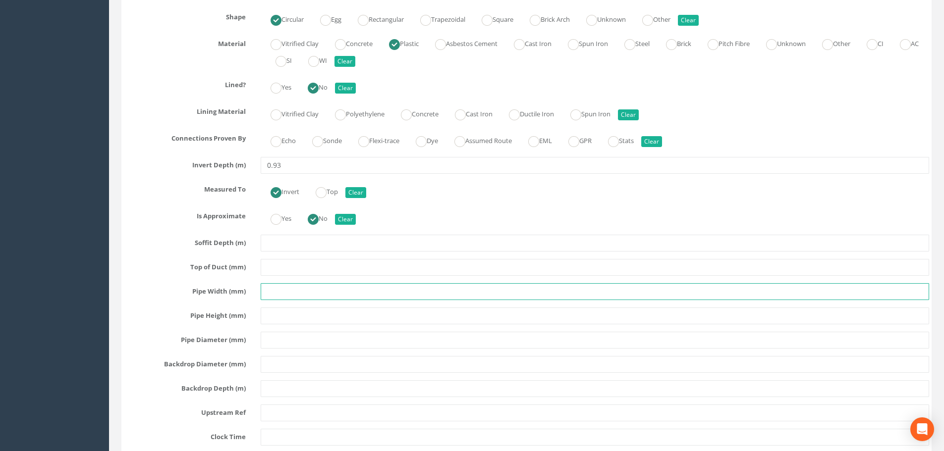
click at [318, 291] on input "text" at bounding box center [595, 291] width 669 height 17
type input "150"
click at [307, 322] on input "text" at bounding box center [595, 316] width 669 height 17
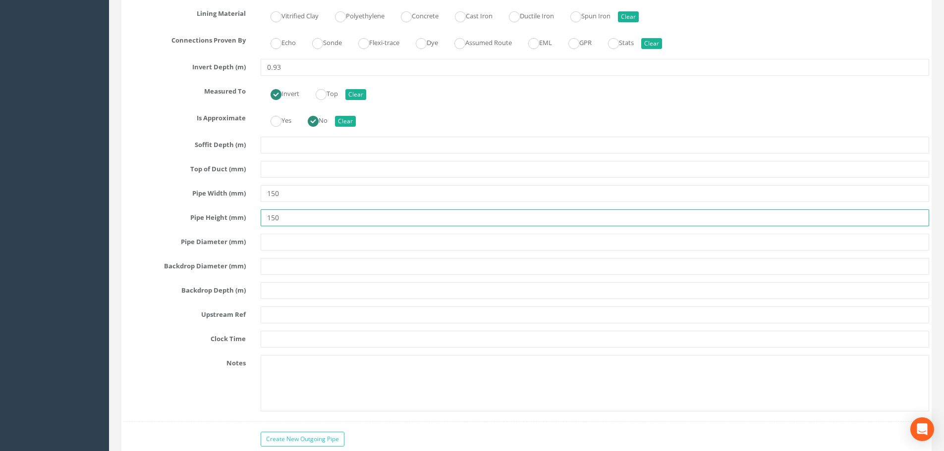
scroll to position [5005, 0]
type input "150"
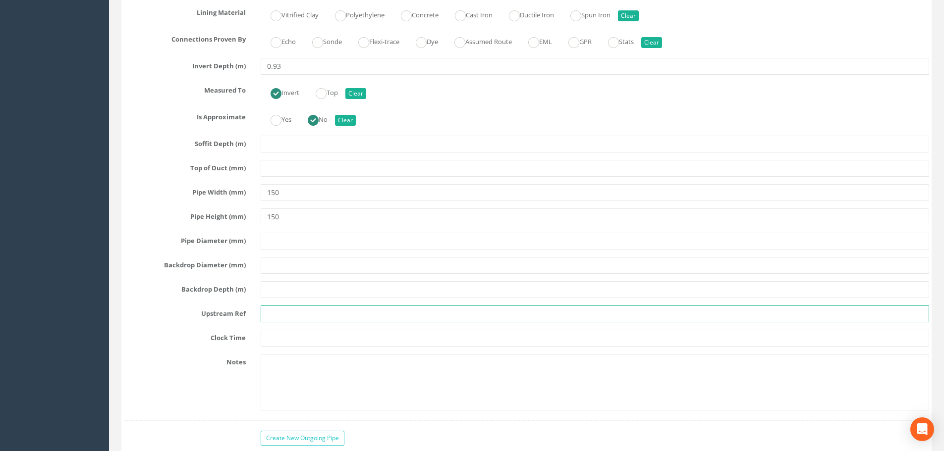
click at [307, 318] on input "text" at bounding box center [595, 314] width 669 height 17
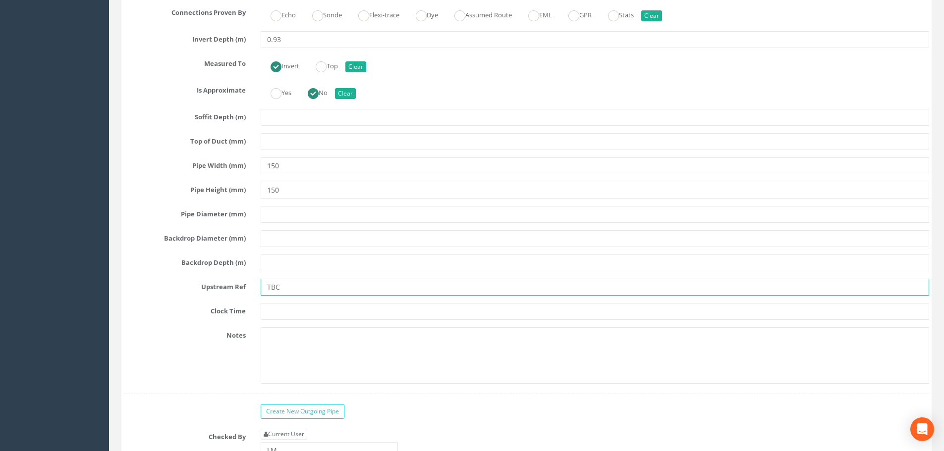
scroll to position [5154, 0]
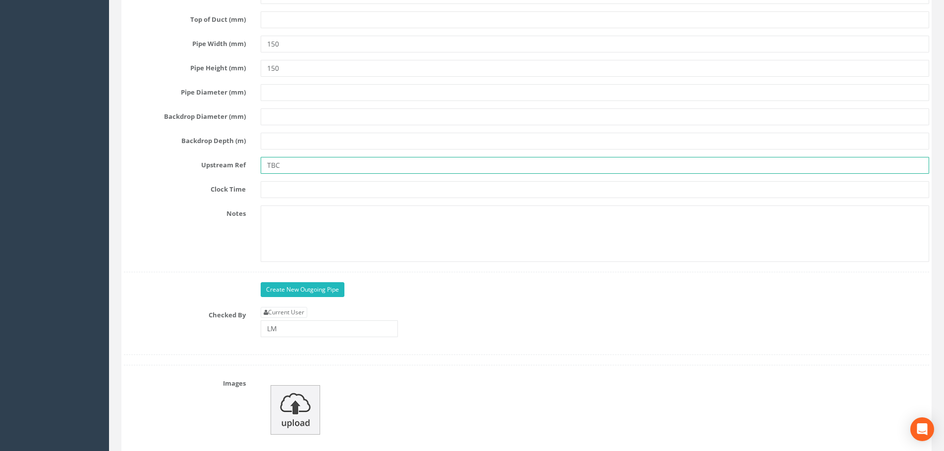
type input "TBC"
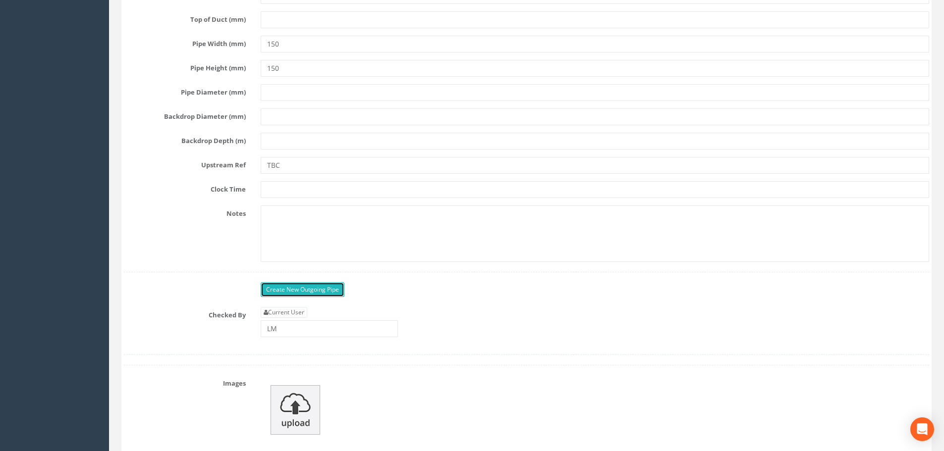
click at [323, 291] on link "Create New Outgoing Pipe" at bounding box center [303, 289] width 84 height 15
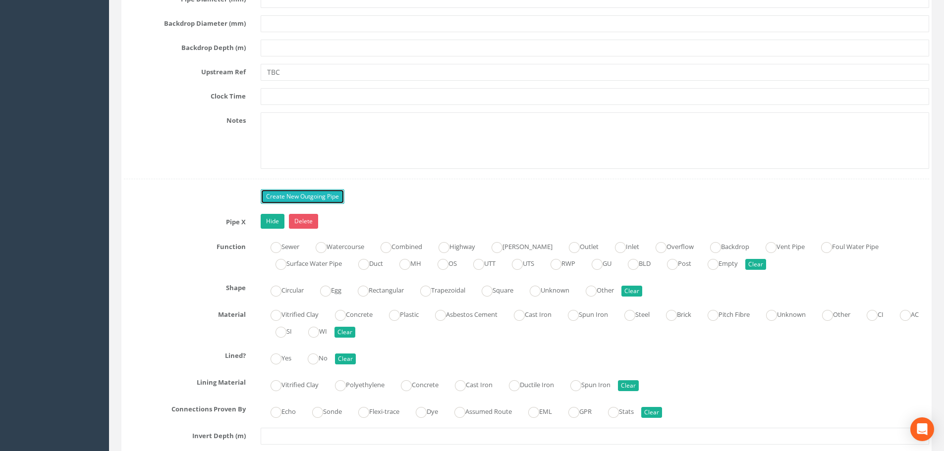
scroll to position [5253, 0]
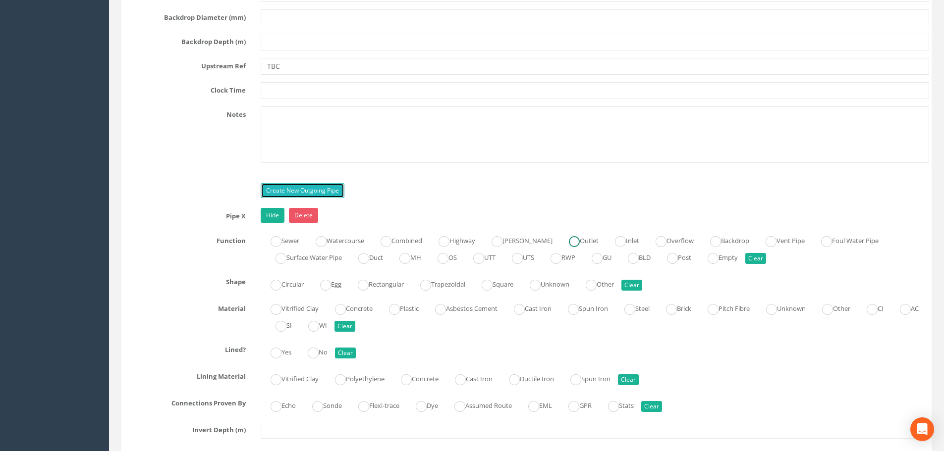
click at [569, 240] on ins at bounding box center [574, 241] width 11 height 11
radio input "true"
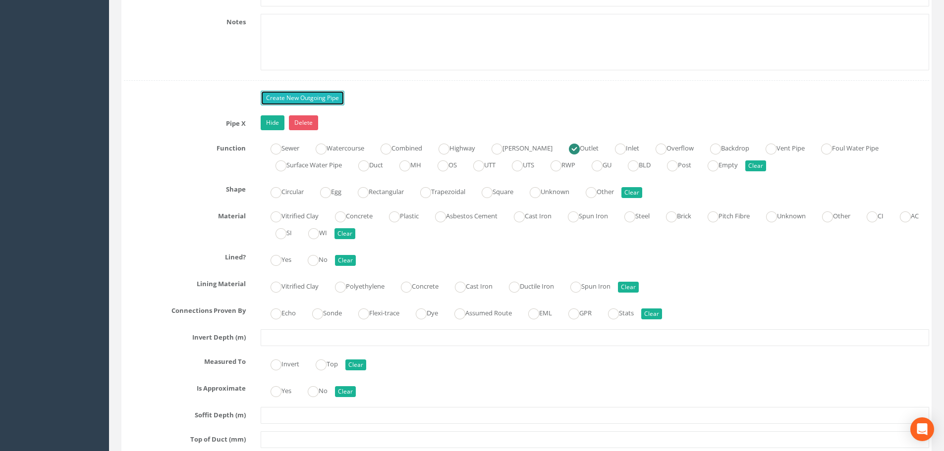
scroll to position [5352, 0]
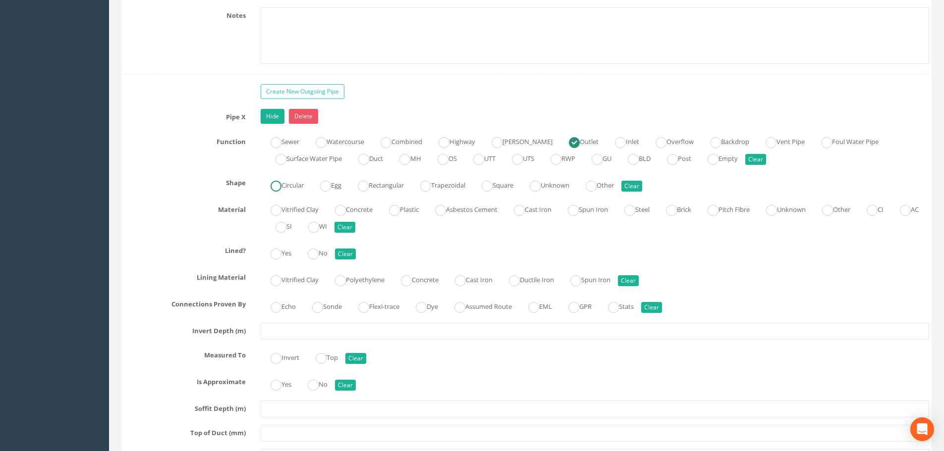
click at [290, 187] on label "Circular" at bounding box center [282, 184] width 43 height 14
radio input "true"
click at [283, 210] on label "Vitrified Clay" at bounding box center [290, 209] width 58 height 14
radio input "true"
click at [309, 250] on label "No" at bounding box center [313, 252] width 30 height 14
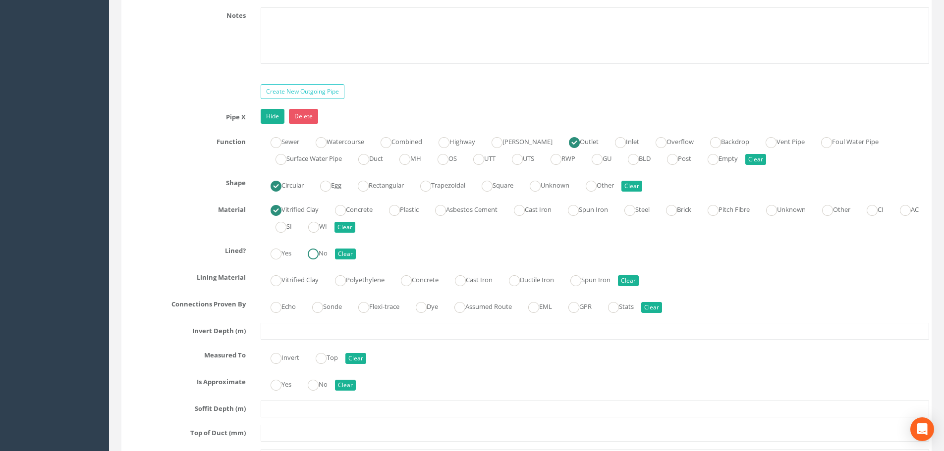
radio input "true"
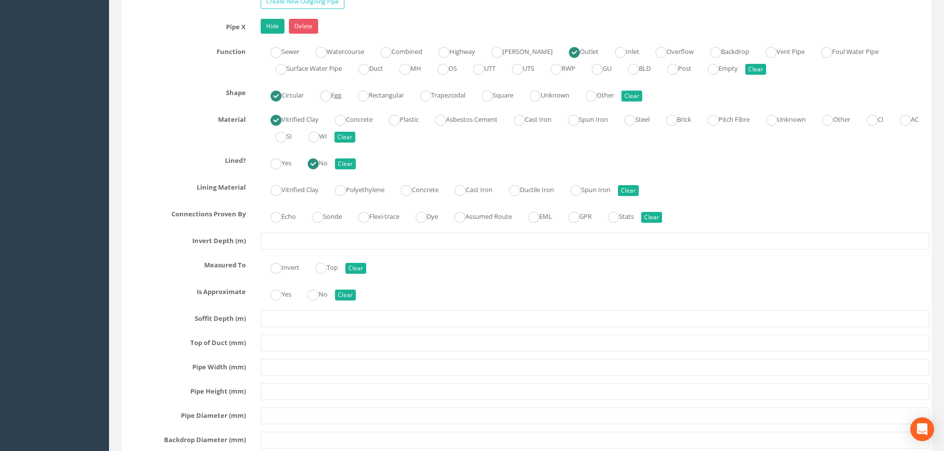
scroll to position [5451, 0]
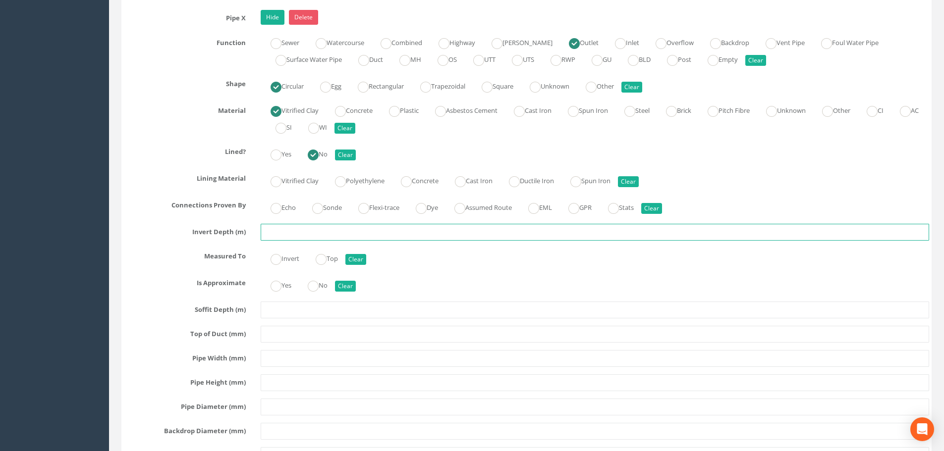
click at [294, 236] on input "text" at bounding box center [595, 232] width 669 height 17
type input "1.40"
click at [278, 259] on ins at bounding box center [276, 259] width 11 height 11
radio input "true"
click at [319, 282] on ins at bounding box center [313, 286] width 11 height 11
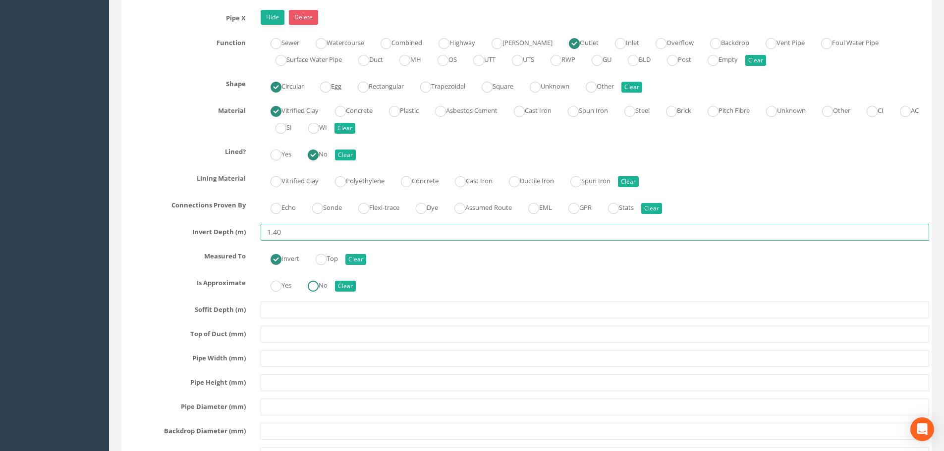
radio input "true"
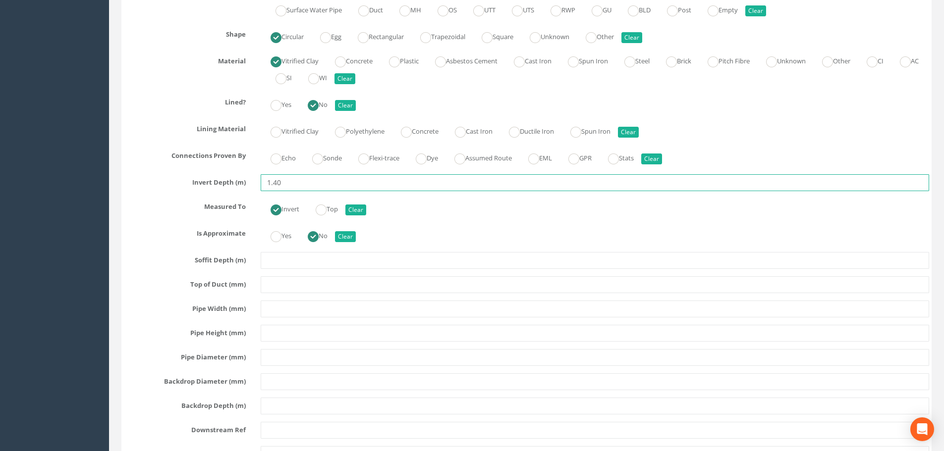
type input "1.40"
click at [318, 298] on div "Pipe X Hide Delete Function Sewer Watercourse Combined Highway [PERSON_NAME] Ou…" at bounding box center [526, 248] width 805 height 577
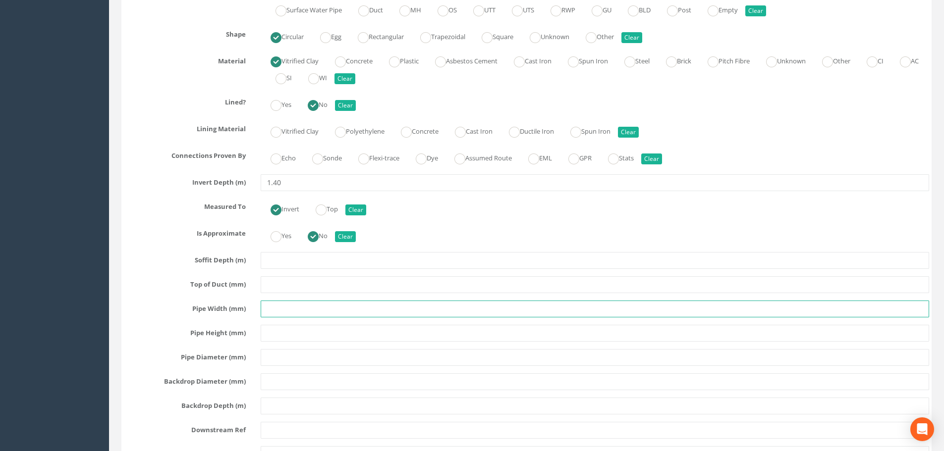
click at [312, 309] on input "text" at bounding box center [595, 309] width 669 height 17
type input "200"
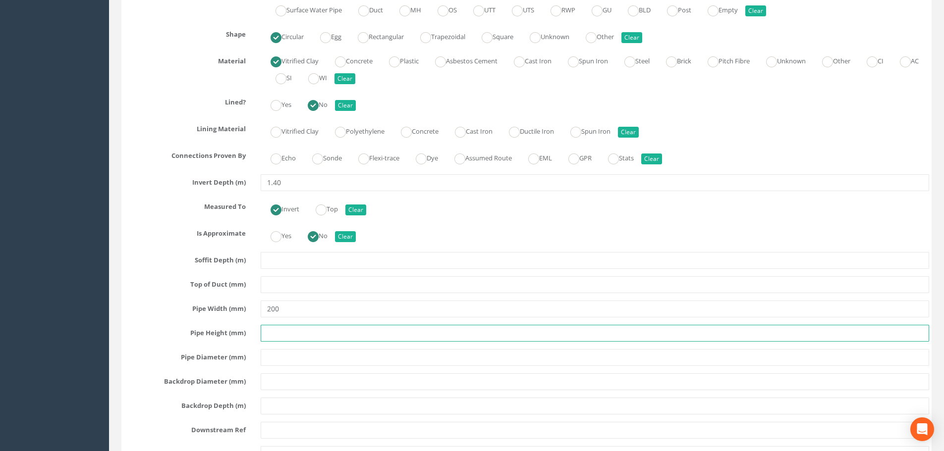
click at [306, 330] on input "text" at bounding box center [595, 333] width 669 height 17
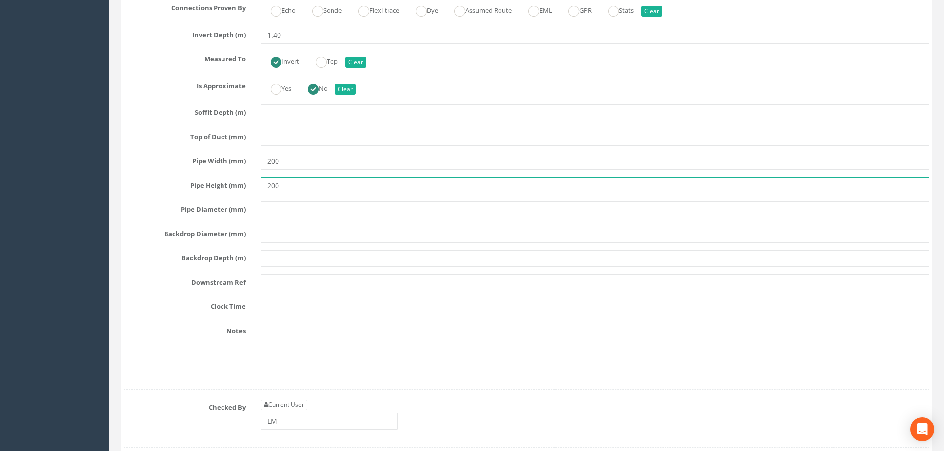
scroll to position [5649, 0]
type input "200"
click at [332, 280] on input "text" at bounding box center [595, 282] width 669 height 17
click at [289, 283] on input "text" at bounding box center [595, 282] width 669 height 17
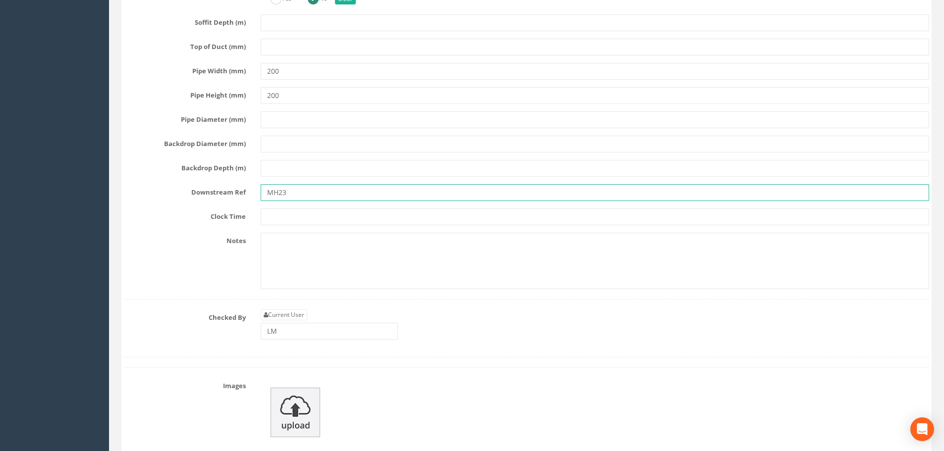
scroll to position [5798, 0]
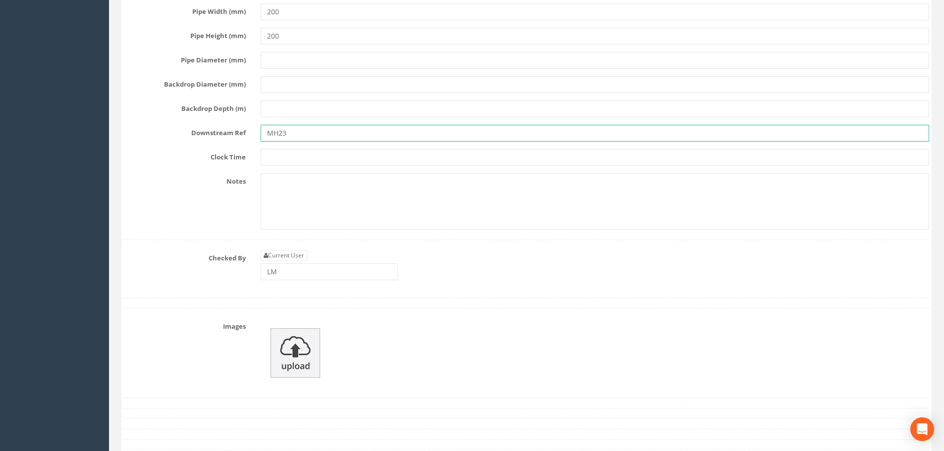
type input "MH23"
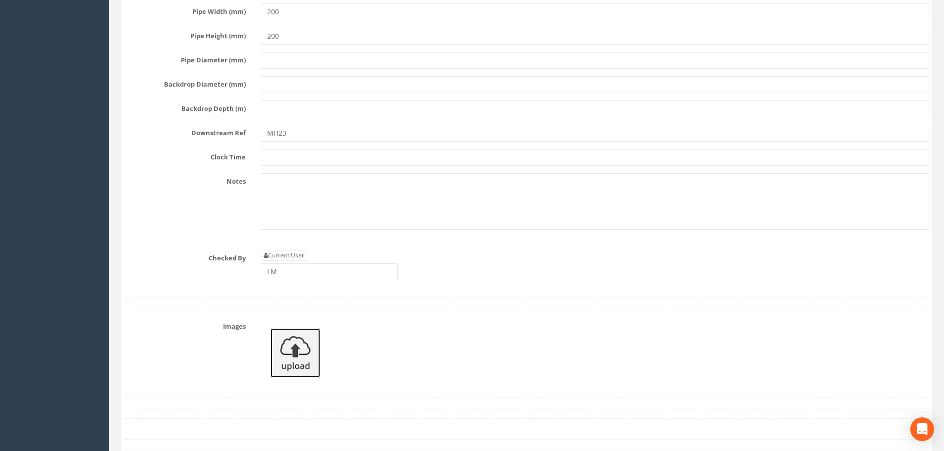
click at [314, 338] on img at bounding box center [296, 354] width 50 height 50
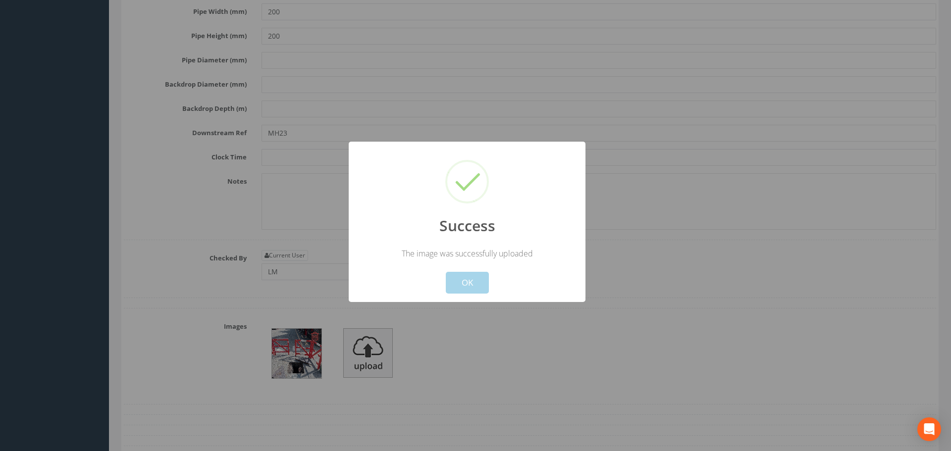
click at [479, 285] on button "OK" at bounding box center [467, 283] width 43 height 22
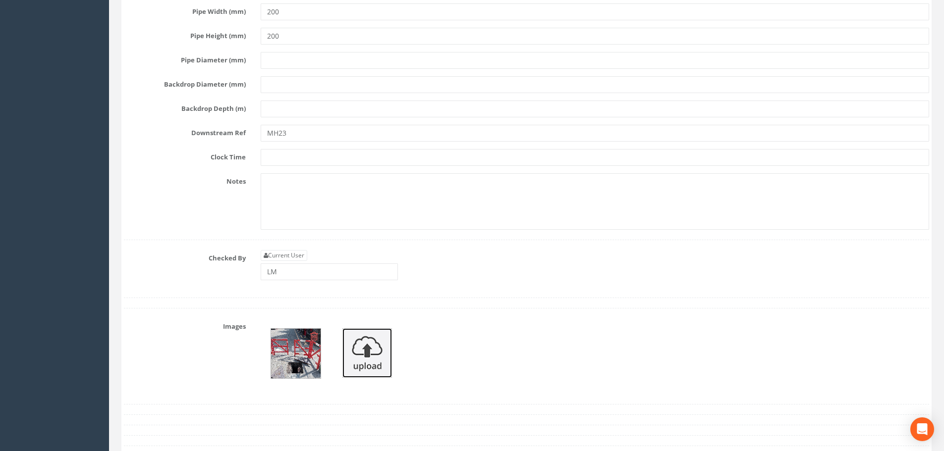
click at [384, 337] on img at bounding box center [367, 354] width 50 height 50
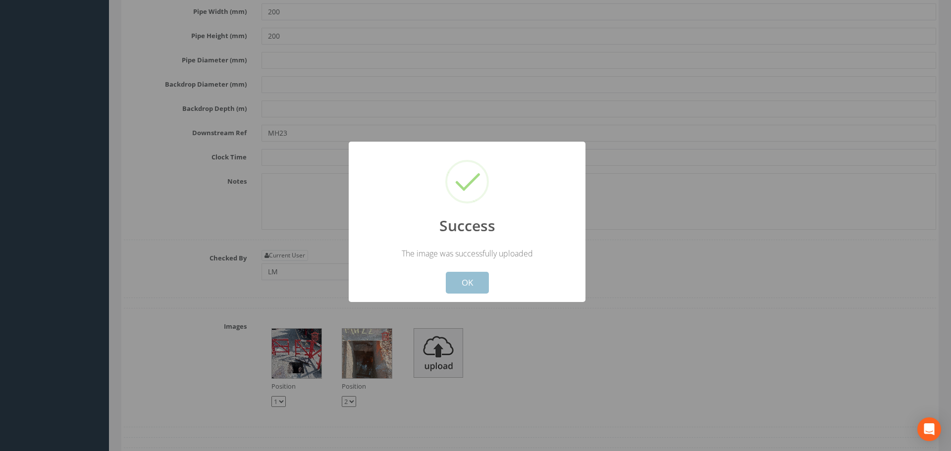
click at [479, 286] on button "OK" at bounding box center [467, 283] width 43 height 22
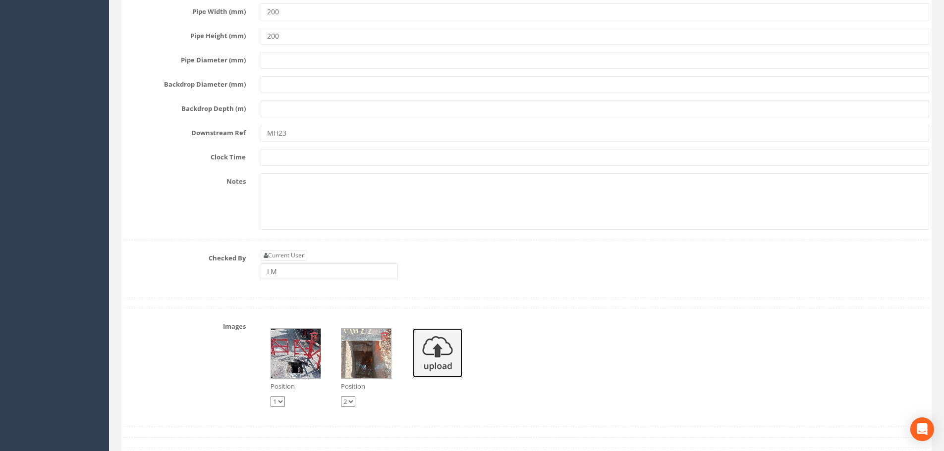
click at [448, 350] on img at bounding box center [438, 354] width 50 height 50
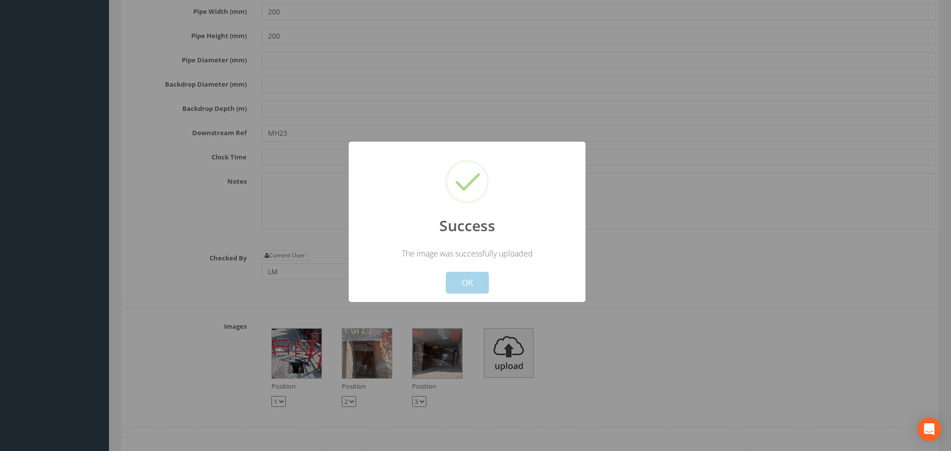
click at [464, 280] on button "OK" at bounding box center [467, 283] width 43 height 22
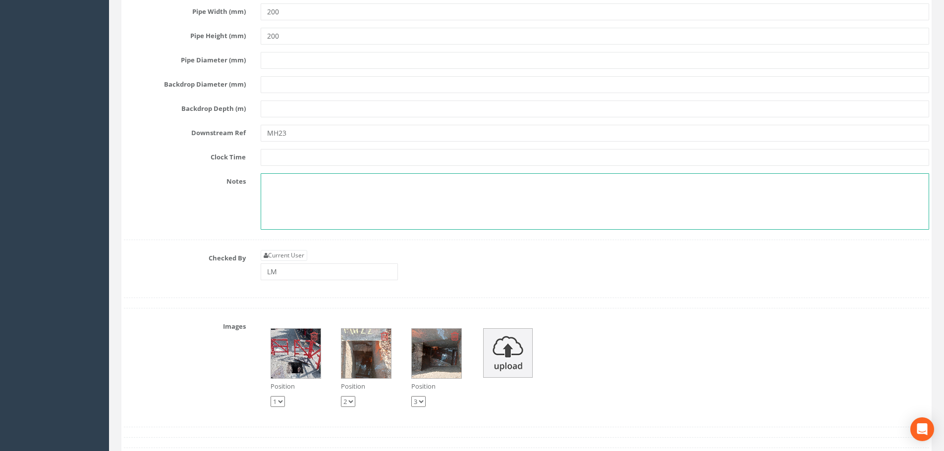
click at [437, 181] on textarea "Unknown higher level pipe running through MH (" at bounding box center [595, 201] width 669 height 56
click at [360, 192] on textarea "Unknown higher level pipe running through MH (below biscuit)" at bounding box center [595, 201] width 669 height 56
click at [482, 185] on textarea "Unknown higher level pipe running through MH (below biscuit)" at bounding box center [595, 201] width 669 height 56
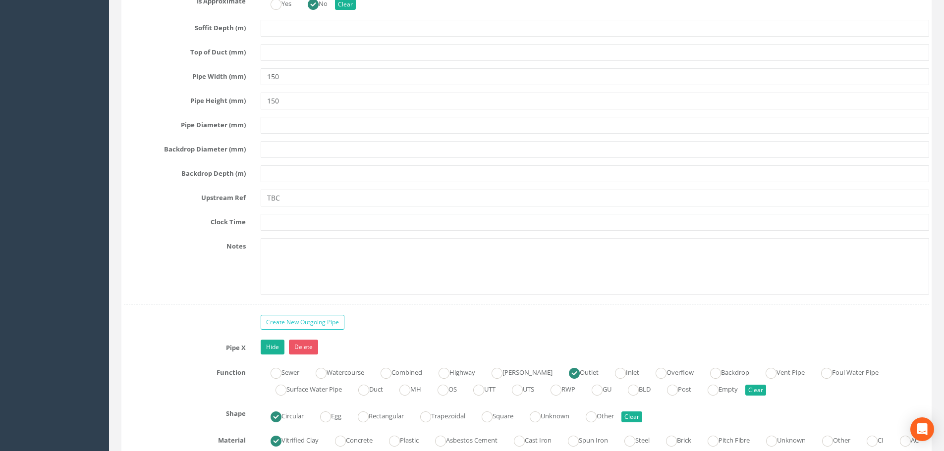
scroll to position [5104, 0]
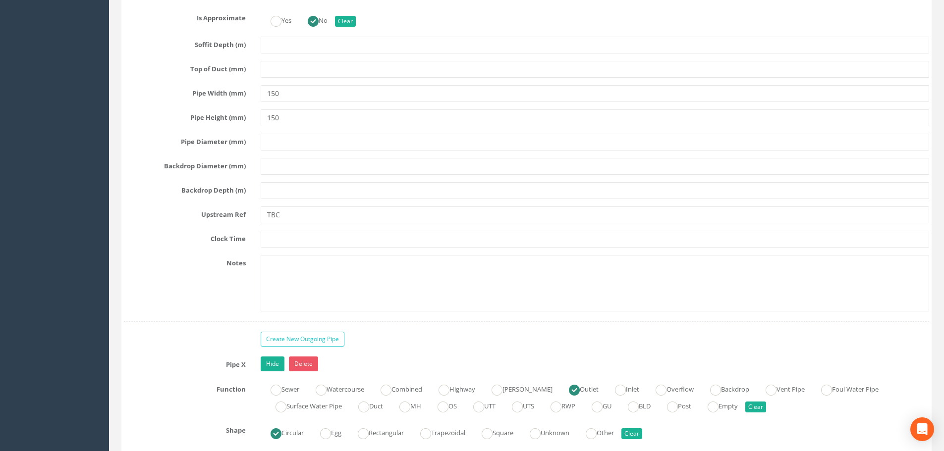
type textarea "Unknown higher level pipe running through MH (below biscuit)?"
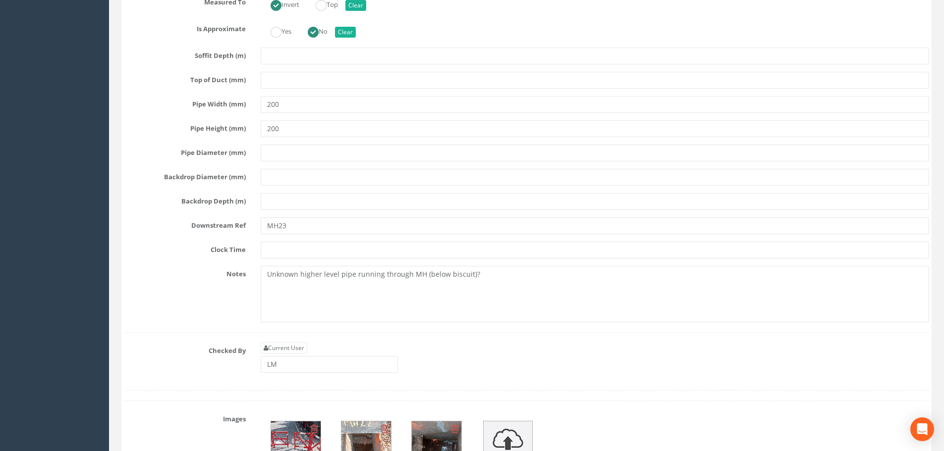
scroll to position [5699, 0]
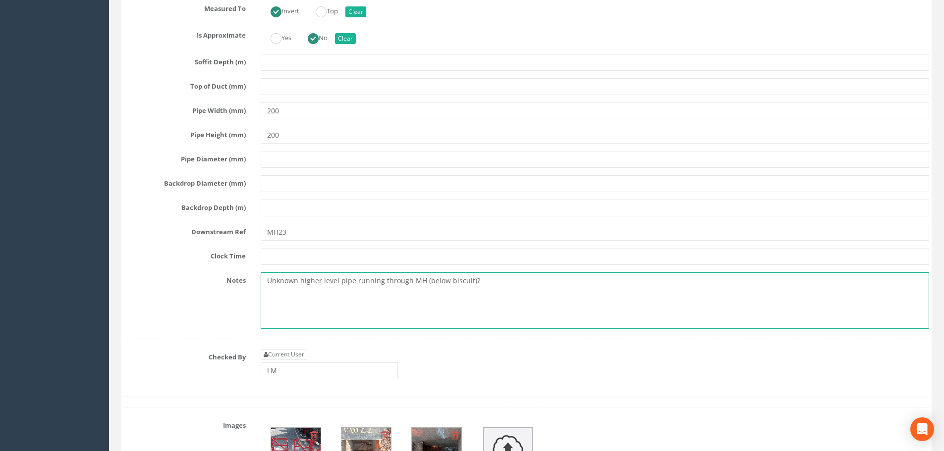
drag, startPoint x: 422, startPoint y: 280, endPoint x: 221, endPoint y: 279, distance: 200.7
click at [221, 279] on div "Notes Unknown higher level pipe running through MH (below biscuit)?" at bounding box center [526, 301] width 820 height 56
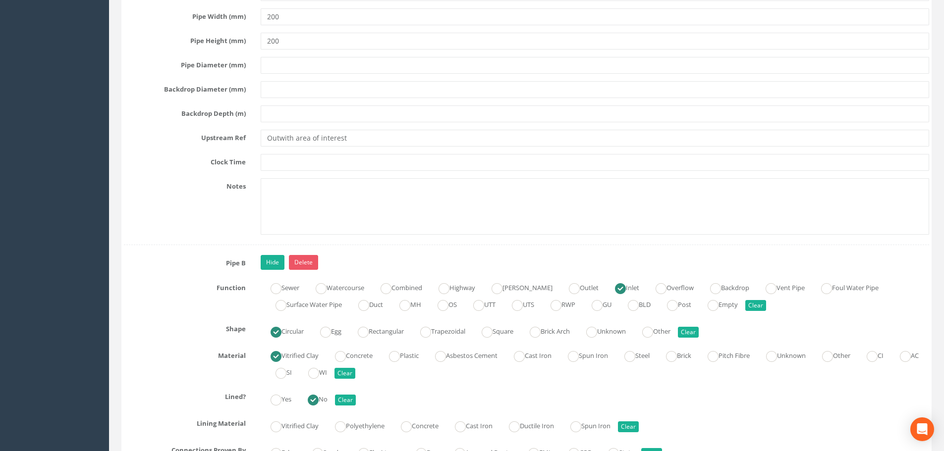
scroll to position [3370, 0]
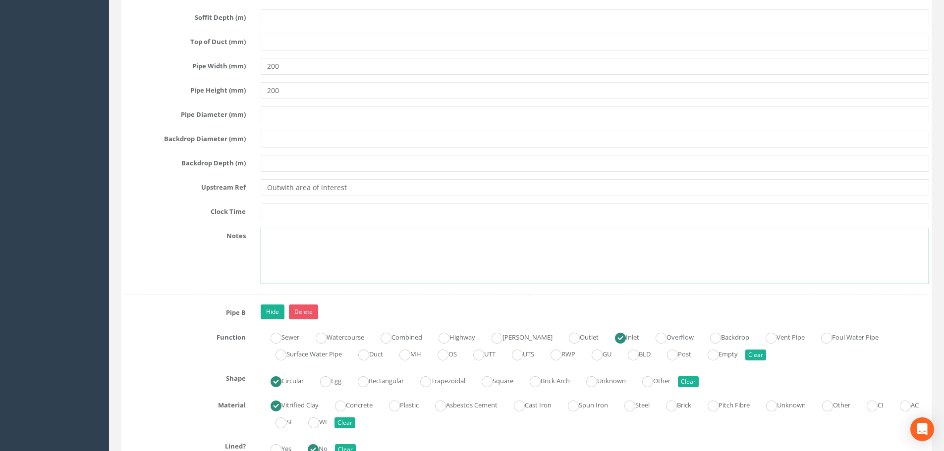
click at [318, 238] on textarea at bounding box center [595, 256] width 669 height 56
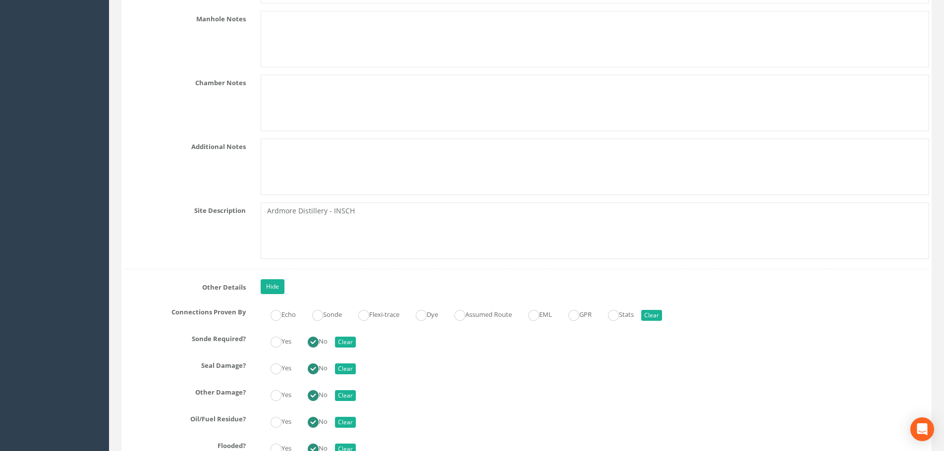
scroll to position [2329, 0]
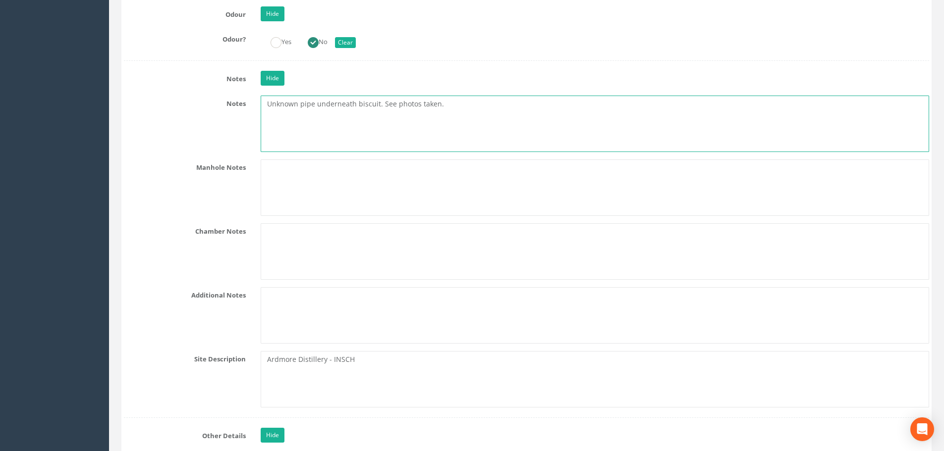
drag, startPoint x: 446, startPoint y: 104, endPoint x: 212, endPoint y: 108, distance: 233.9
click at [212, 108] on div "Notes Unknown pipe underneath biscuit. See photos taken." at bounding box center [526, 124] width 820 height 56
paste textarea "Unknown higher level pipe running through MH (below biscuit)?"
click at [480, 105] on textarea "Unknown higher level pipe running through MH (below biscuit)?" at bounding box center [595, 124] width 669 height 56
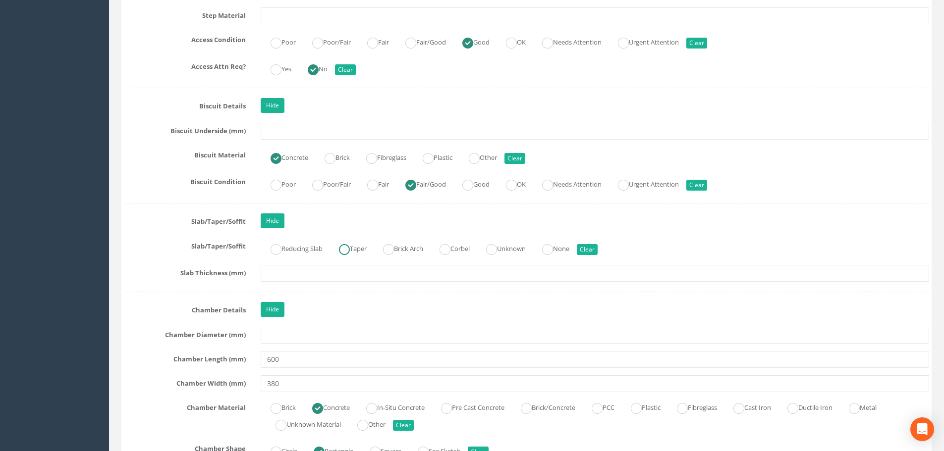
scroll to position [1338, 0]
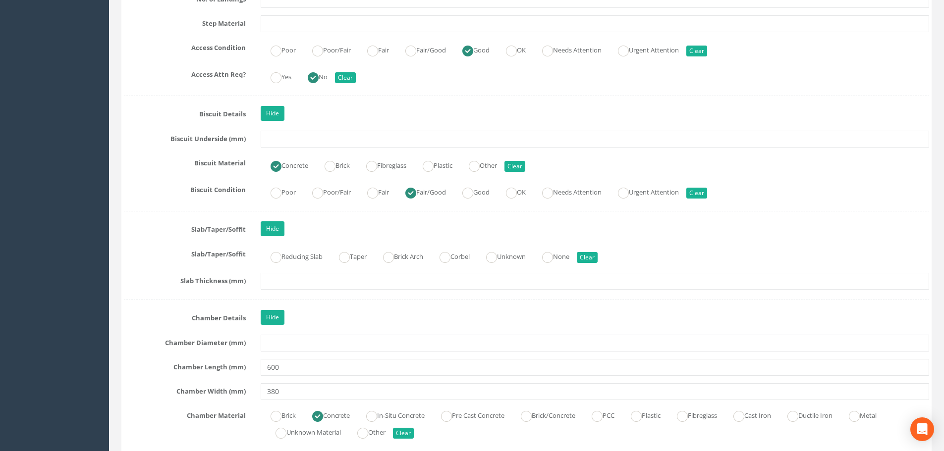
type textarea "Unknown higher level pipe running through MH (below biscuit)? Manhole is render…"
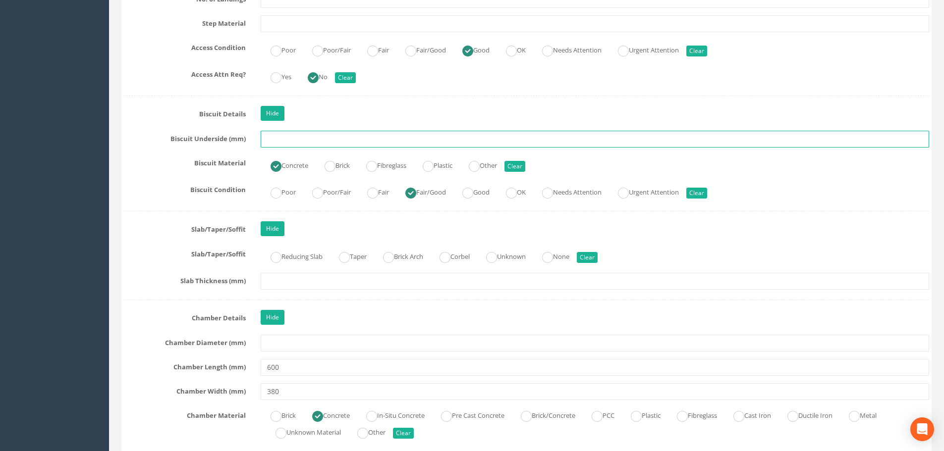
click at [314, 137] on input "text" at bounding box center [595, 139] width 669 height 17
type input "0.30"
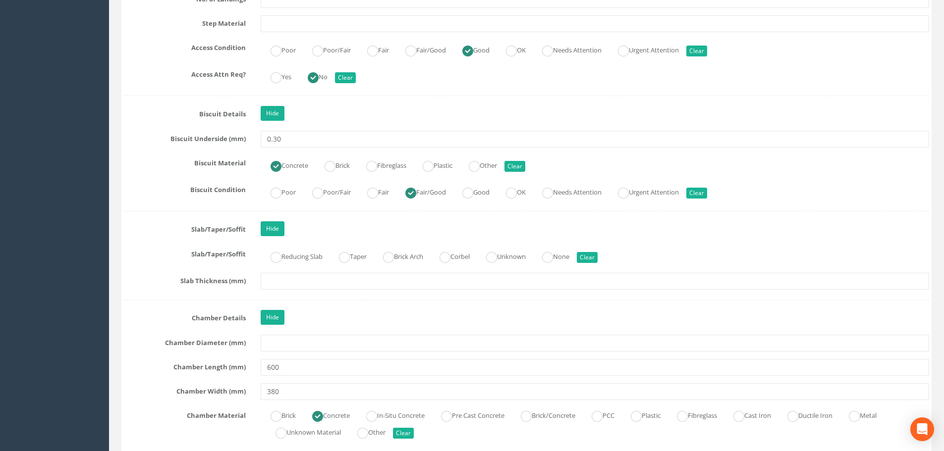
click at [764, 188] on div "Poor Poor/Fair Fair Fair/Good Good OK Needs Attention Urgent Attention Clear" at bounding box center [594, 191] width 683 height 19
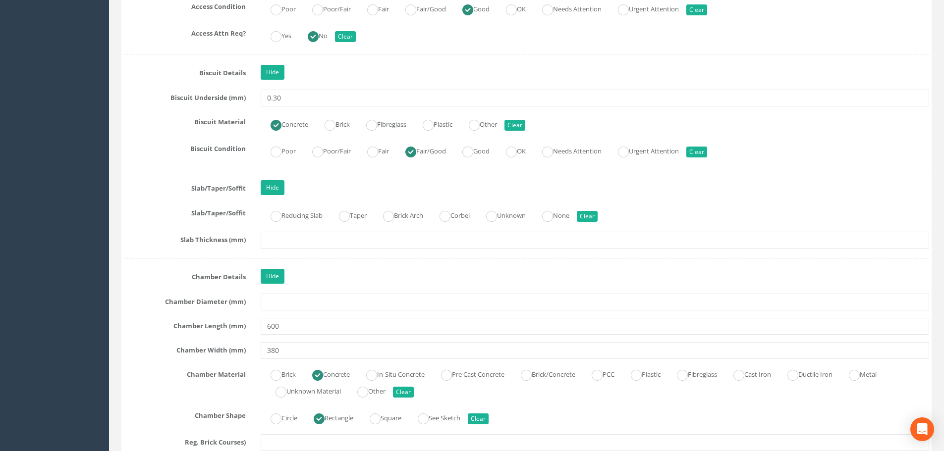
scroll to position [1487, 0]
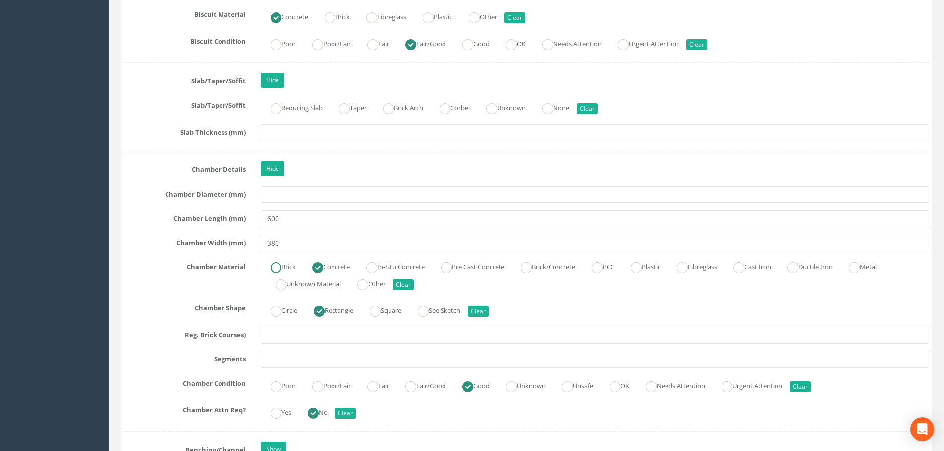
click at [288, 269] on label "Brick" at bounding box center [278, 266] width 35 height 14
radio input "true"
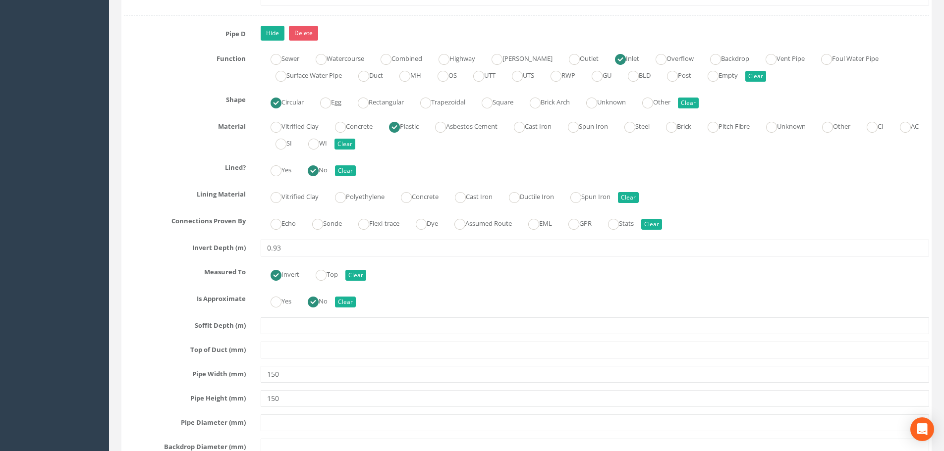
scroll to position [4792, 0]
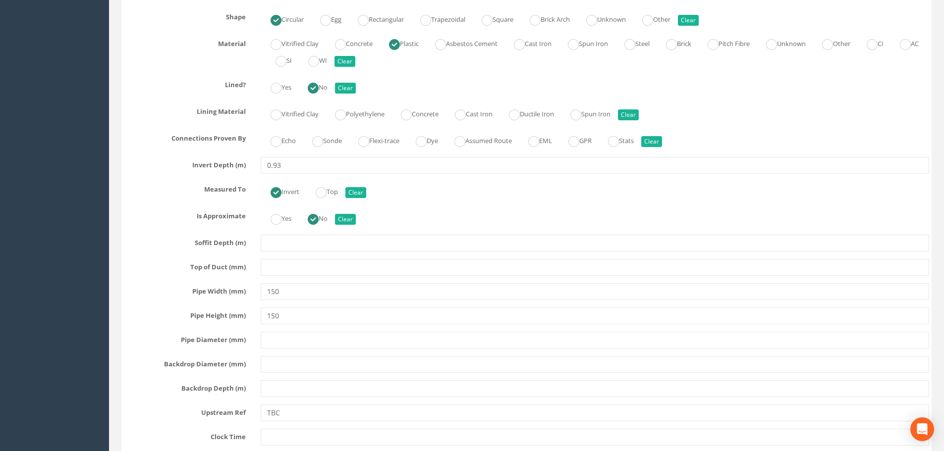
scroll to position [4891, 0]
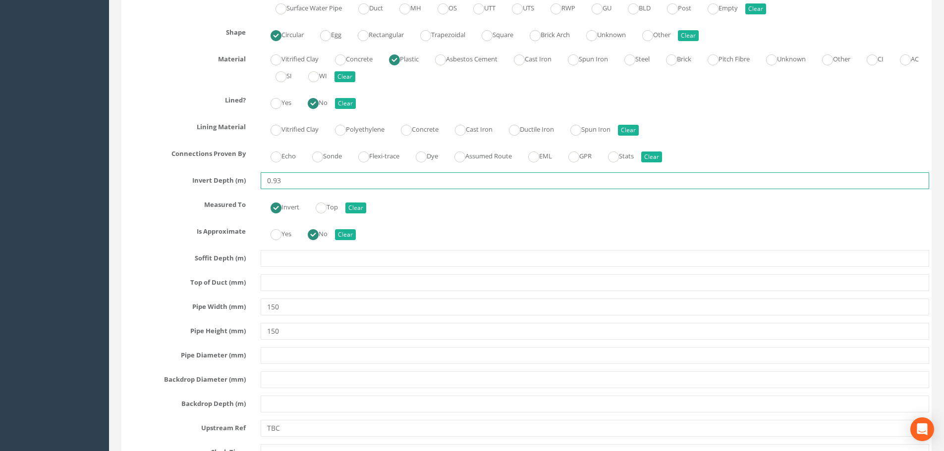
drag, startPoint x: 306, startPoint y: 177, endPoint x: 244, endPoint y: 178, distance: 62.0
click at [244, 178] on div "Invert Depth (m) 0.93" at bounding box center [526, 180] width 820 height 17
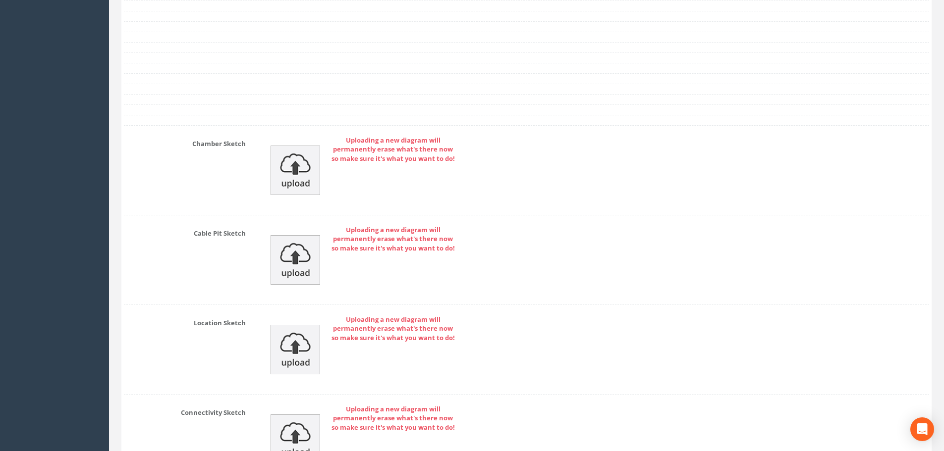
scroll to position [6090, 0]
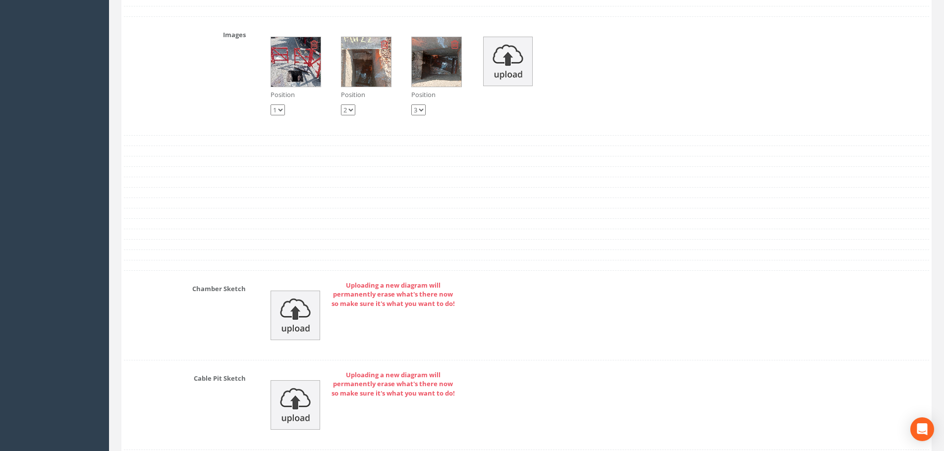
type input "TBC"
click at [291, 331] on img at bounding box center [296, 316] width 50 height 50
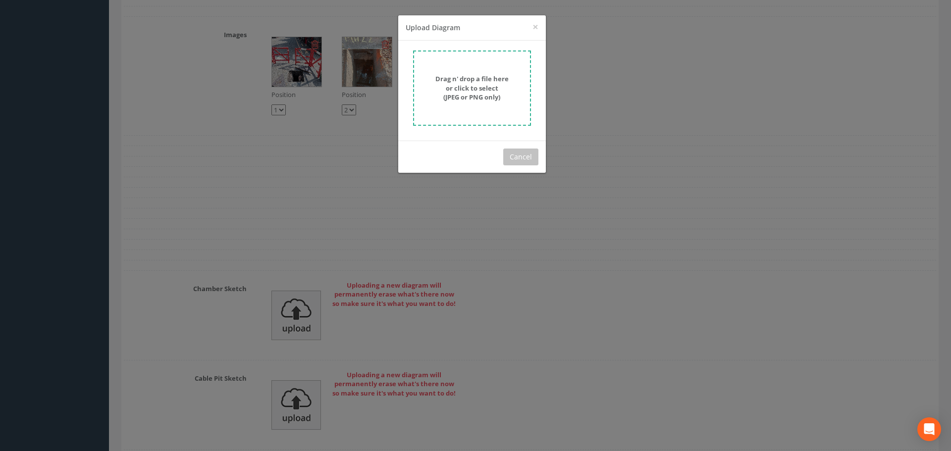
click at [503, 94] on div "Drag n' drop a file here or click to select (JPEG or PNG only)" at bounding box center [472, 88] width 96 height 28
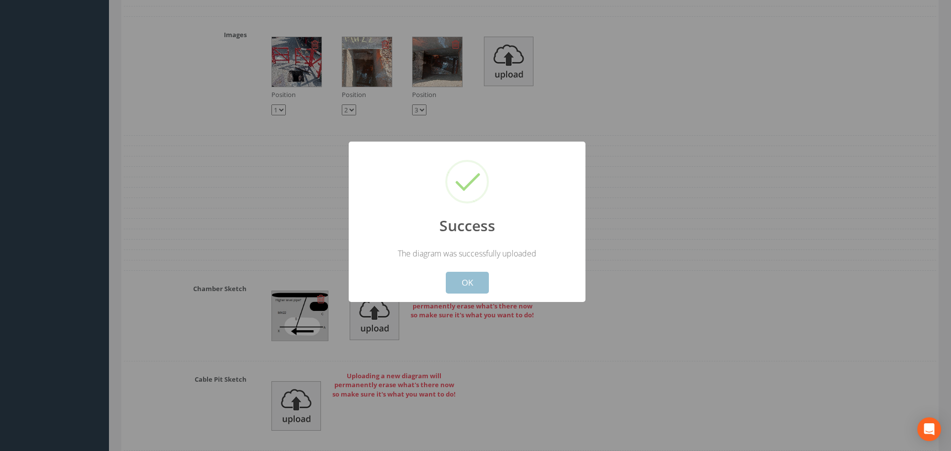
click at [462, 288] on button "OK" at bounding box center [467, 283] width 43 height 22
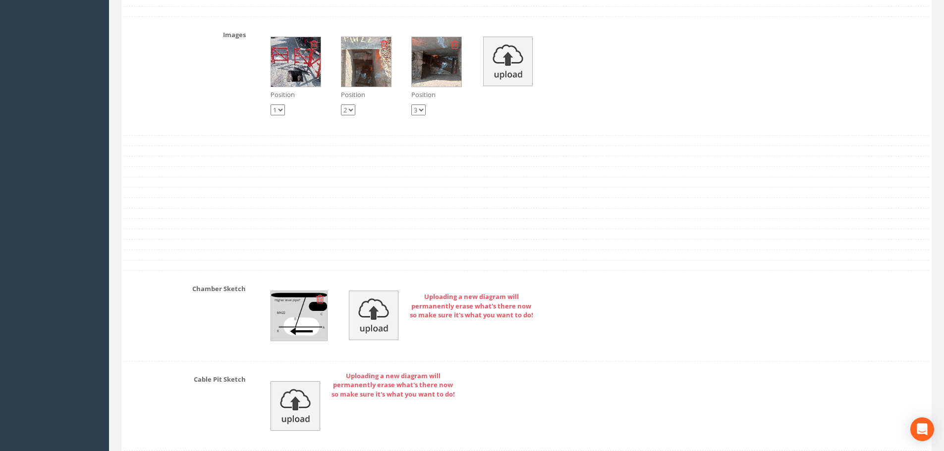
click at [574, 336] on div "Uploading a new diagram will permanently erase what's there now so make sure it…" at bounding box center [594, 316] width 683 height 70
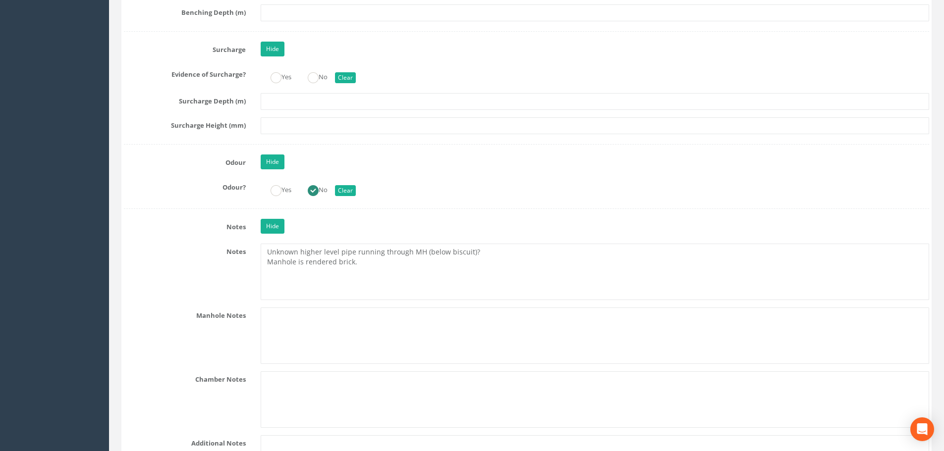
scroll to position [2175, 0]
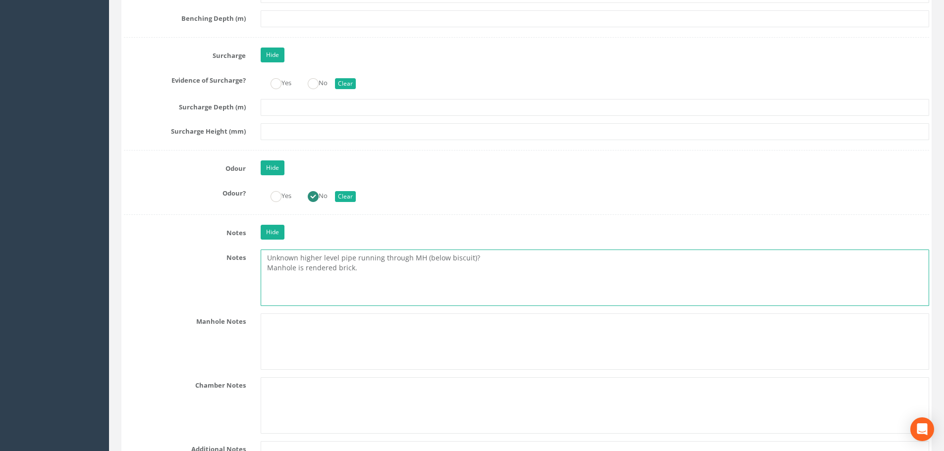
click at [368, 268] on textarea "Unknown higher level pipe running through MH (below biscuit)? Manhole is render…" at bounding box center [595, 278] width 669 height 56
click at [283, 278] on textarea "Unknown higher level pipe running through MH (below biscuit)? Manhole is render…" at bounding box center [595, 278] width 669 height 56
type textarea "Unknown higher level pipe running through MH (below biscuit)? Manhole is render…"
click at [146, 256] on label "Notes" at bounding box center [184, 256] width 137 height 13
click at [408, 278] on textarea "Unknown higher level pipe running through MH (below biscuit)? Manhole is render…" at bounding box center [595, 278] width 669 height 56
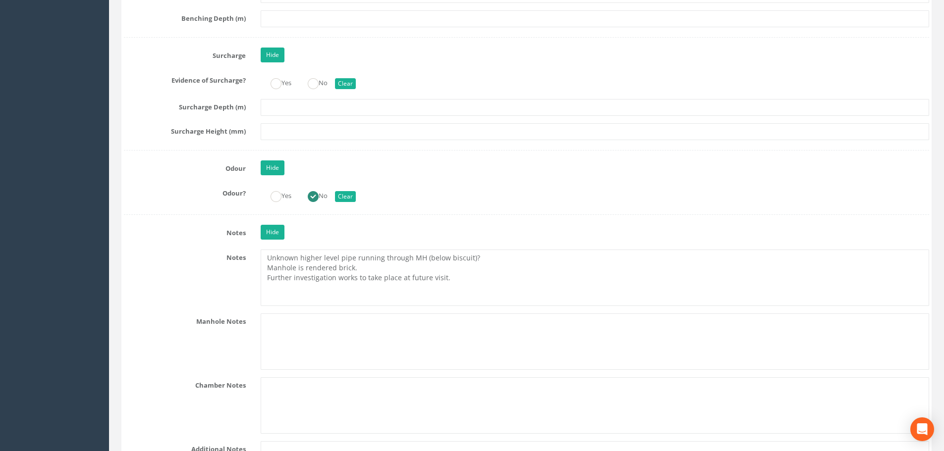
click at [189, 280] on div "Notes Unknown higher level pipe running through MH (below biscuit)? Manhole is …" at bounding box center [526, 278] width 820 height 56
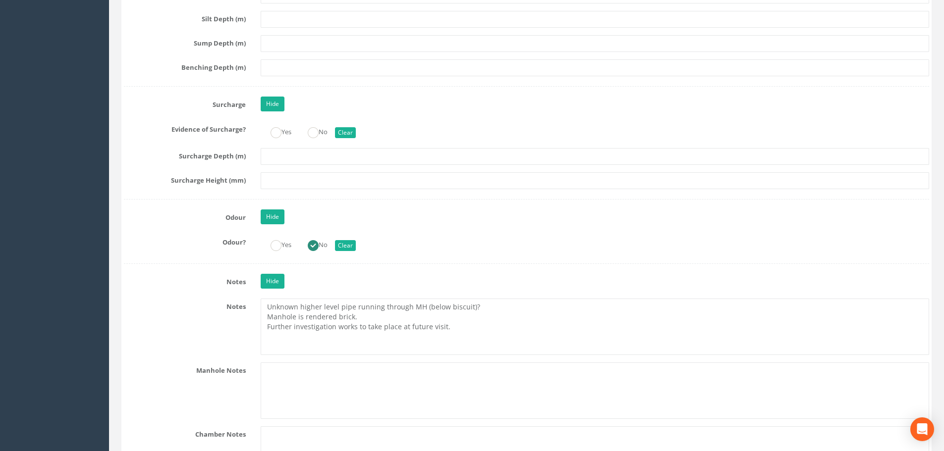
scroll to position [2125, 0]
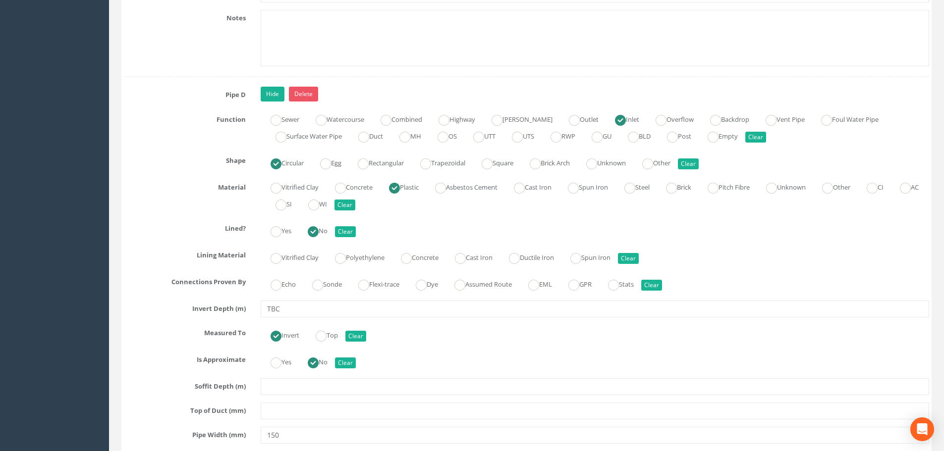
scroll to position [4975, 0]
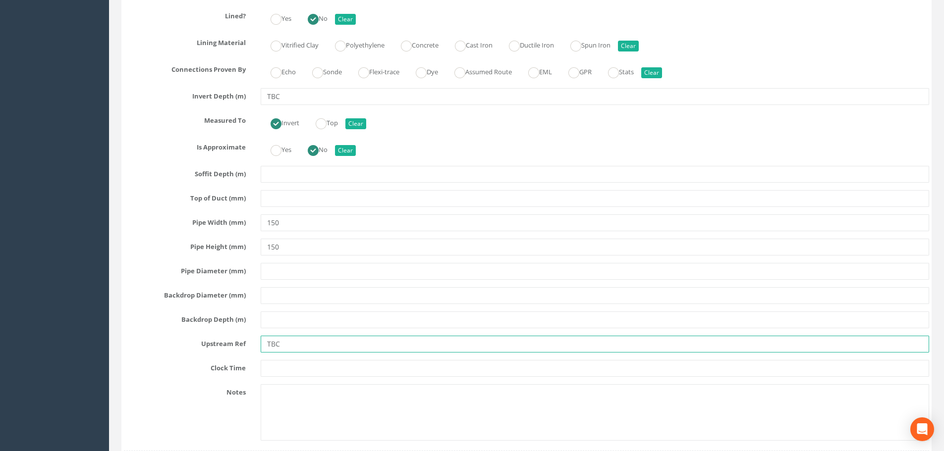
click at [336, 345] on input "TBC" at bounding box center [595, 344] width 669 height 17
type input "T"
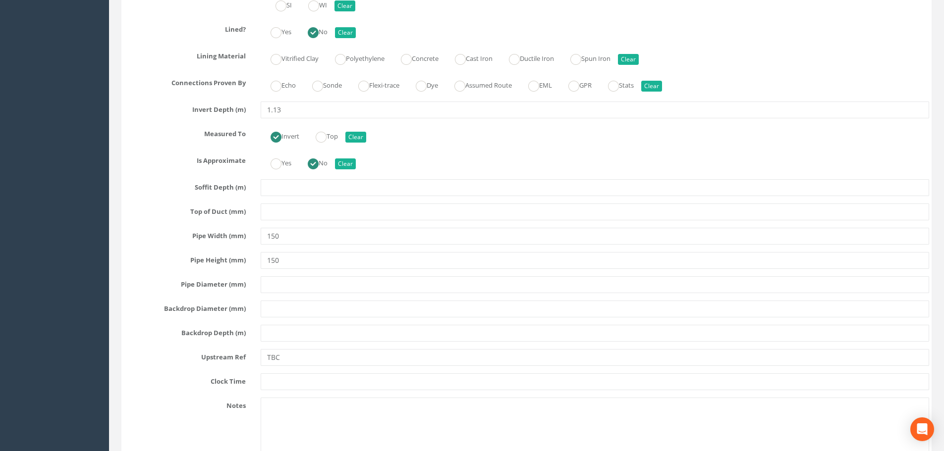
scroll to position [4430, 0]
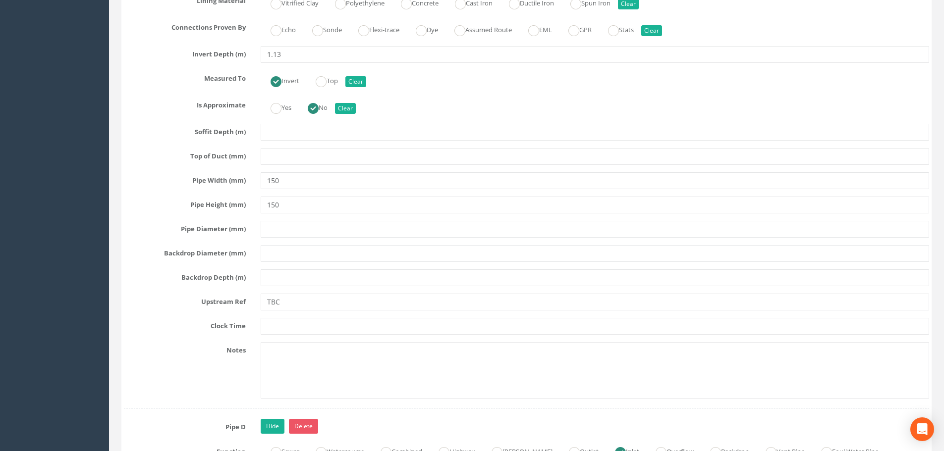
type input "Outwith area of interest"
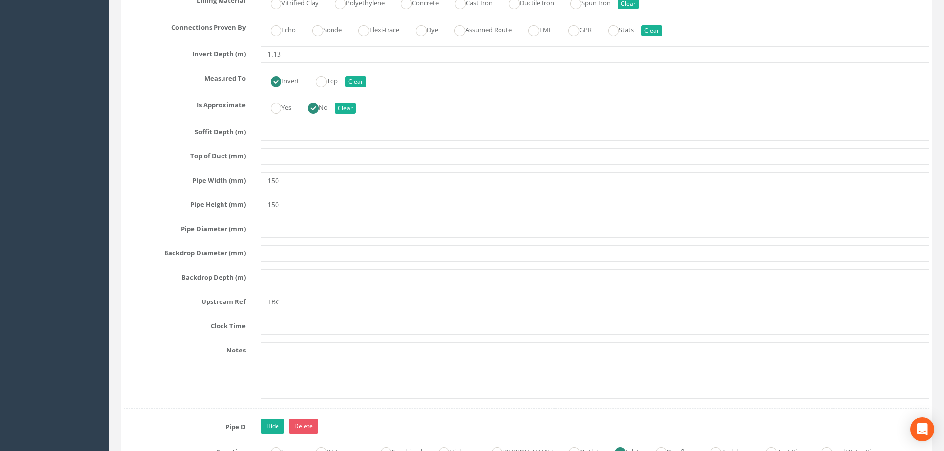
drag, startPoint x: 290, startPoint y: 305, endPoint x: 267, endPoint y: 309, distance: 23.5
click at [267, 309] on input "TBC" at bounding box center [595, 302] width 669 height 17
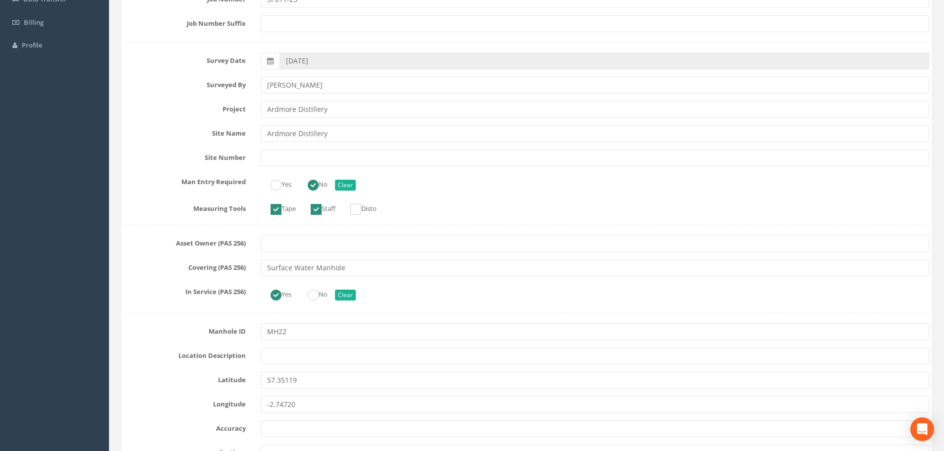
scroll to position [0, 0]
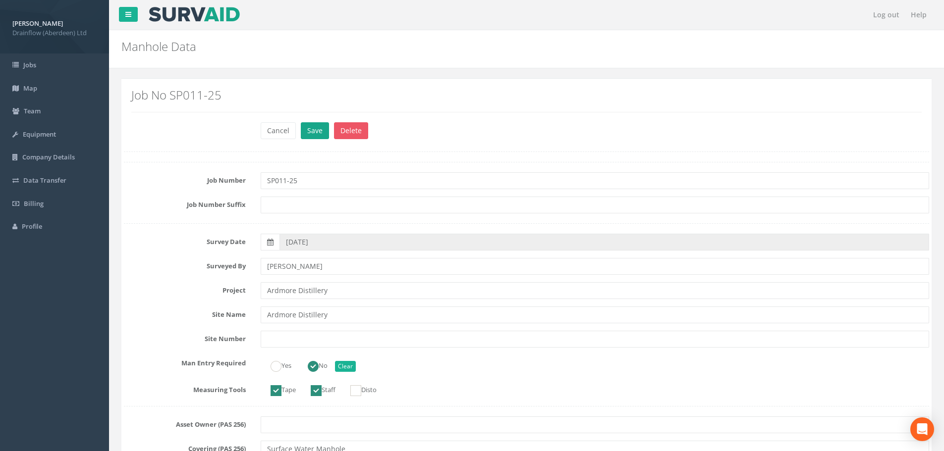
type input "Outwith area of interest"
click at [308, 130] on button "Save" at bounding box center [315, 130] width 28 height 17
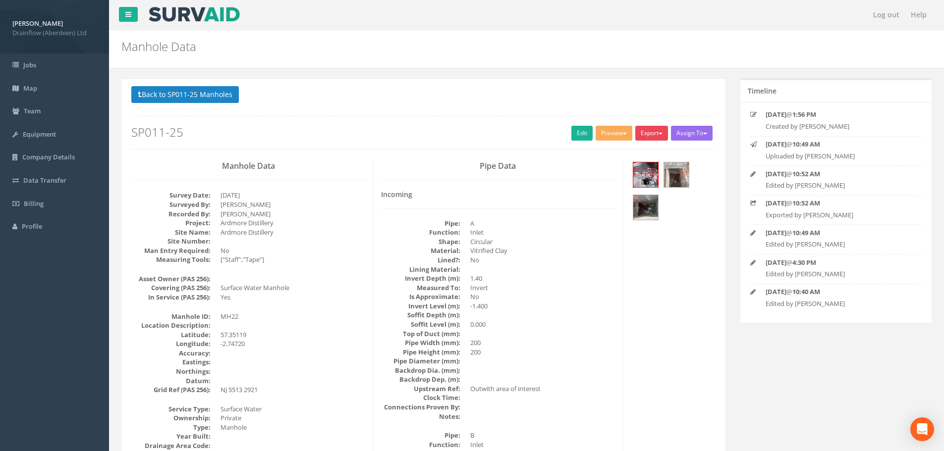
click at [645, 131] on button "Export" at bounding box center [651, 133] width 33 height 15
click at [630, 148] on link "Drainflow Manhole" at bounding box center [631, 153] width 75 height 15
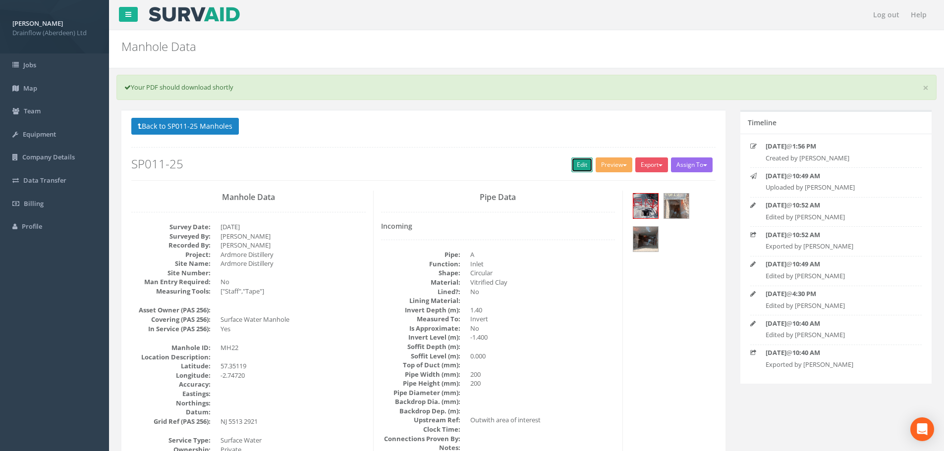
click at [571, 167] on link "Edit" at bounding box center [581, 165] width 21 height 15
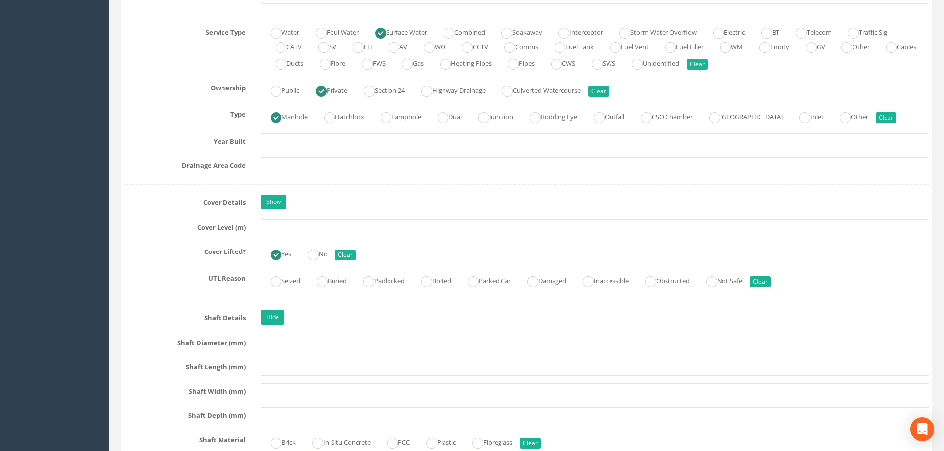
scroll to position [694, 0]
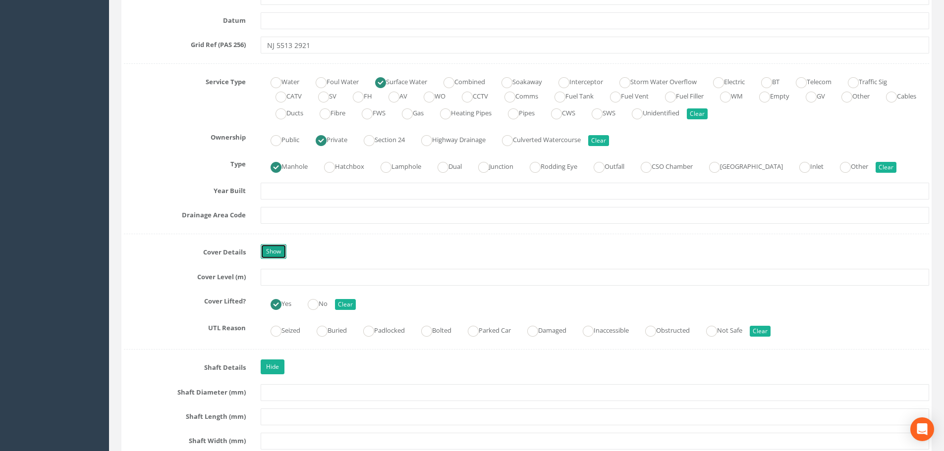
click at [277, 248] on link "Show" at bounding box center [274, 251] width 26 height 15
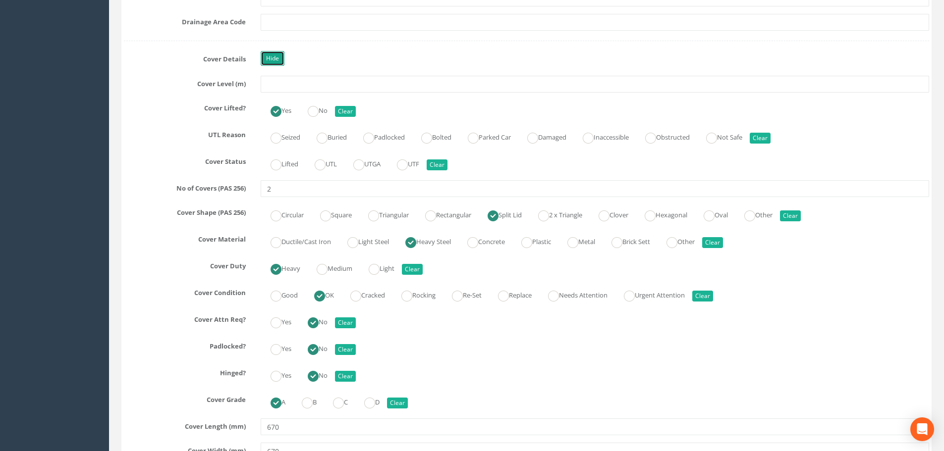
scroll to position [892, 0]
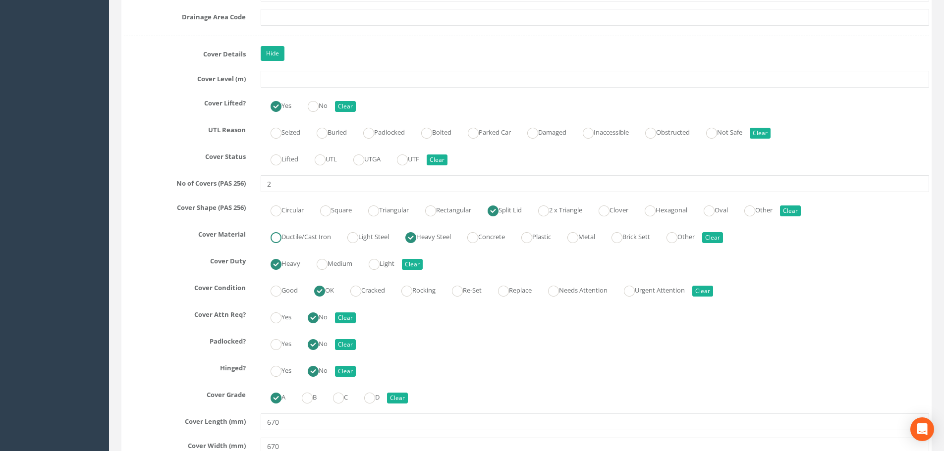
click at [308, 239] on label "Ductile/Cast Iron" at bounding box center [296, 236] width 70 height 14
radio input "true"
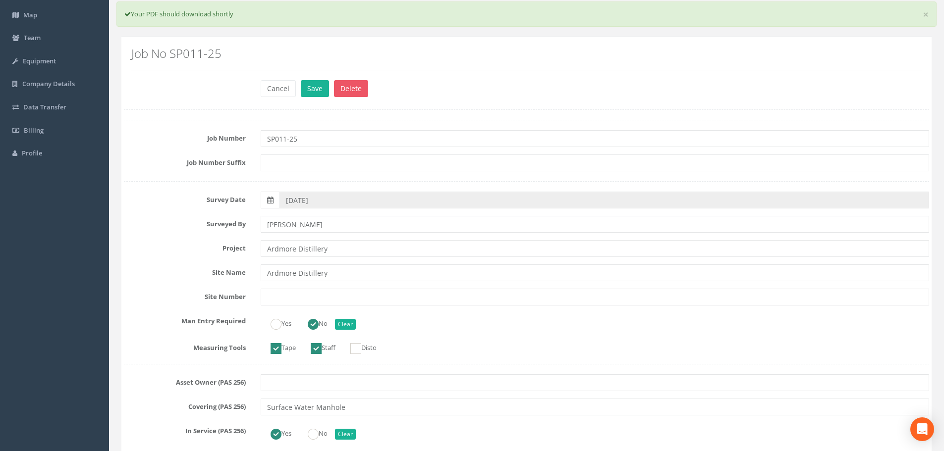
scroll to position [0, 0]
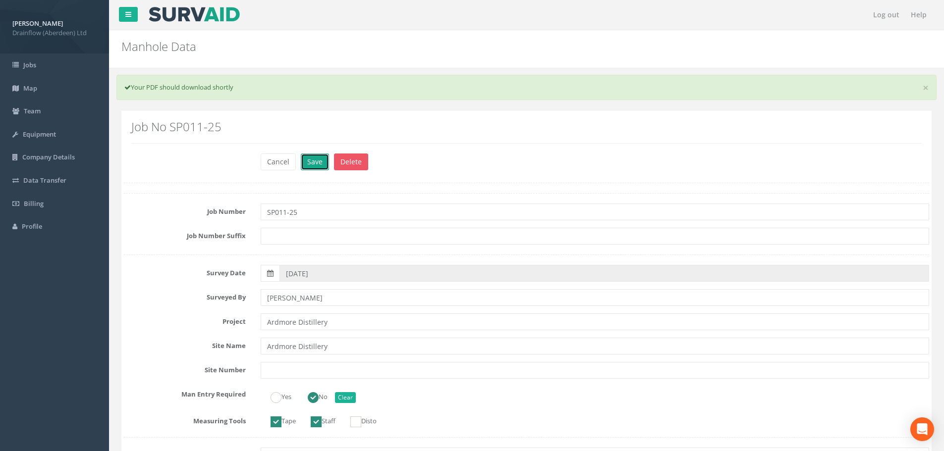
click at [308, 168] on button "Save" at bounding box center [315, 162] width 28 height 17
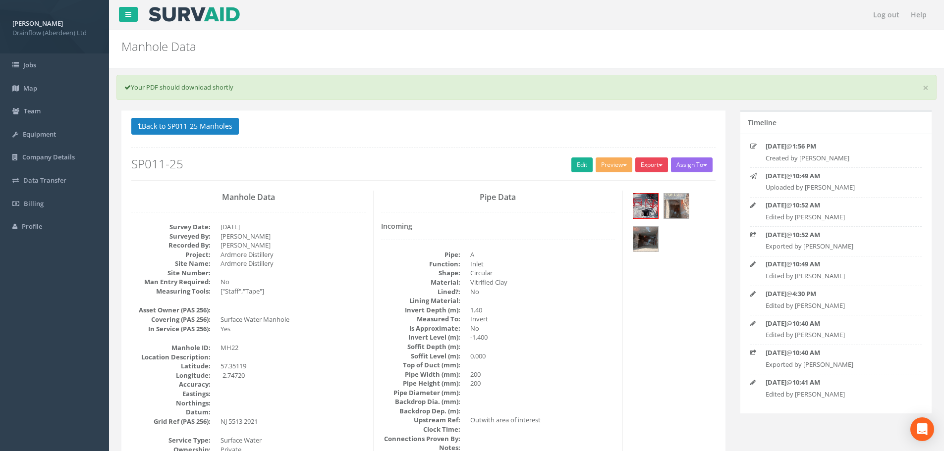
click at [660, 166] on span "button" at bounding box center [661, 166] width 4 height 2
click at [638, 182] on link "Drainflow Manhole" at bounding box center [631, 185] width 75 height 15
click at [573, 166] on link "Edit" at bounding box center [581, 165] width 21 height 15
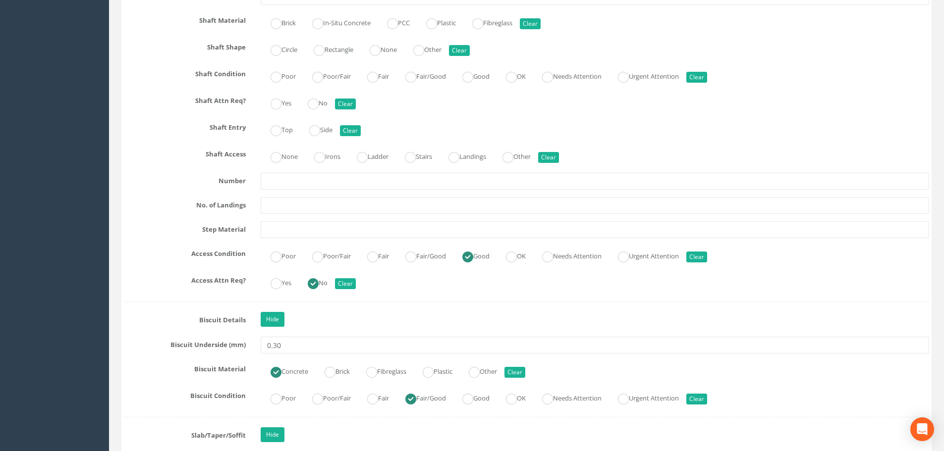
scroll to position [1487, 0]
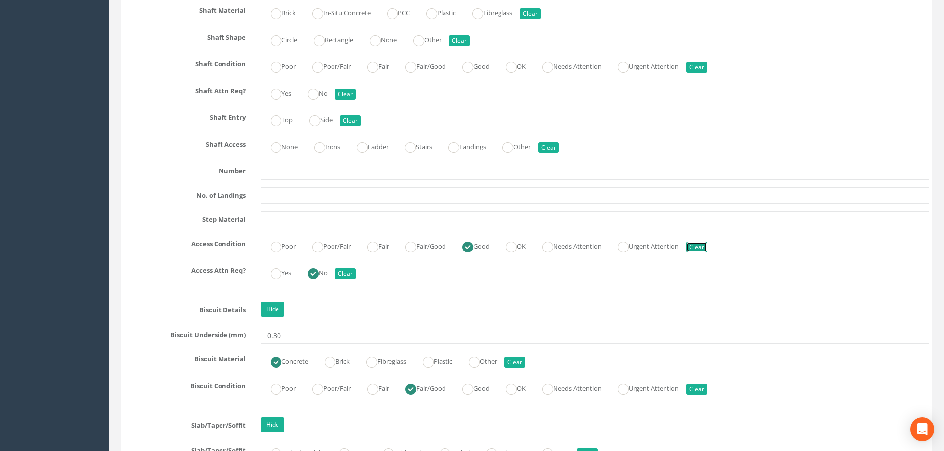
click at [707, 248] on button "Clear" at bounding box center [696, 247] width 21 height 11
radio input "false"
click at [349, 275] on button "Clear" at bounding box center [345, 274] width 21 height 11
radio input "false"
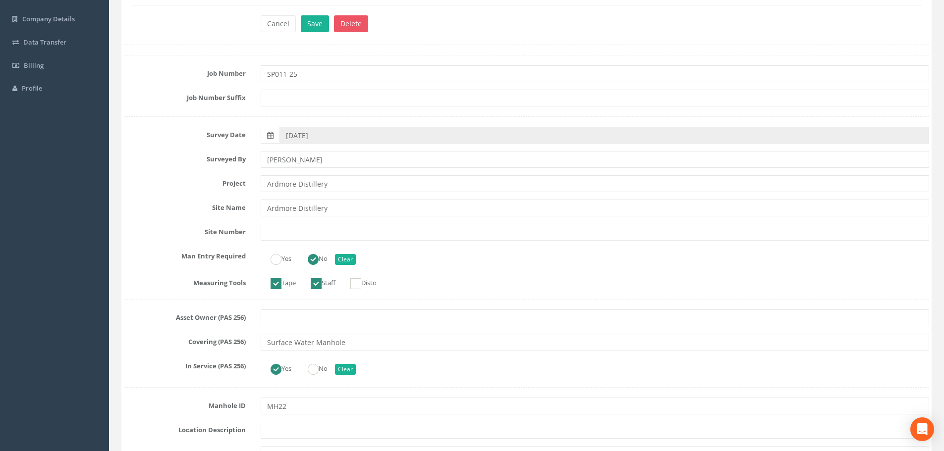
scroll to position [0, 0]
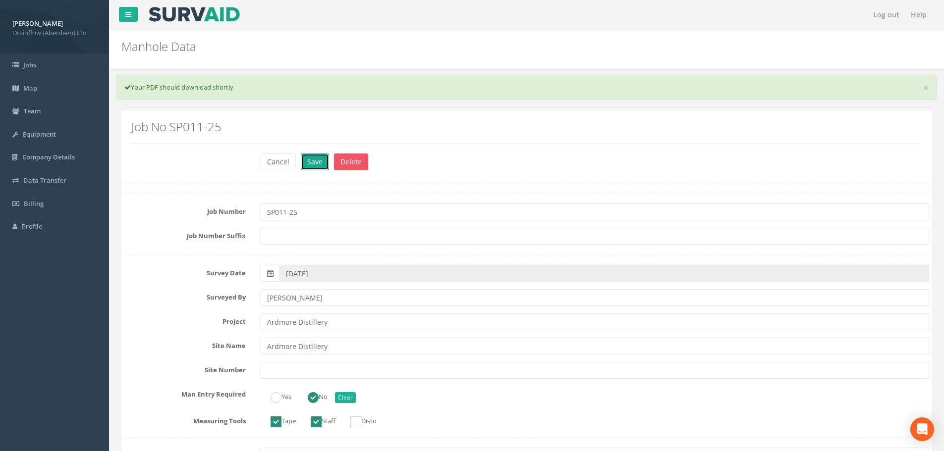
click at [310, 159] on button "Save" at bounding box center [315, 162] width 28 height 17
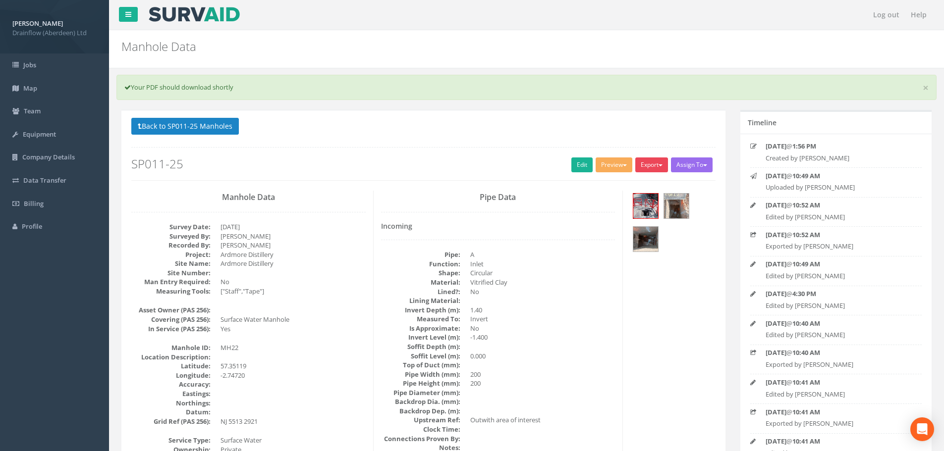
click at [645, 160] on button "Export" at bounding box center [651, 165] width 33 height 15
click at [635, 187] on link "Drainflow Manhole" at bounding box center [631, 185] width 75 height 15
click at [571, 164] on link "Edit" at bounding box center [581, 165] width 21 height 15
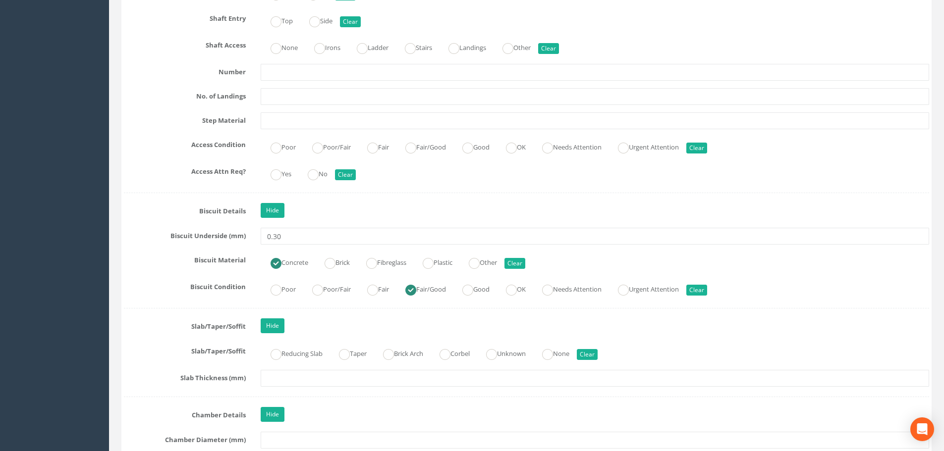
scroll to position [1635, 0]
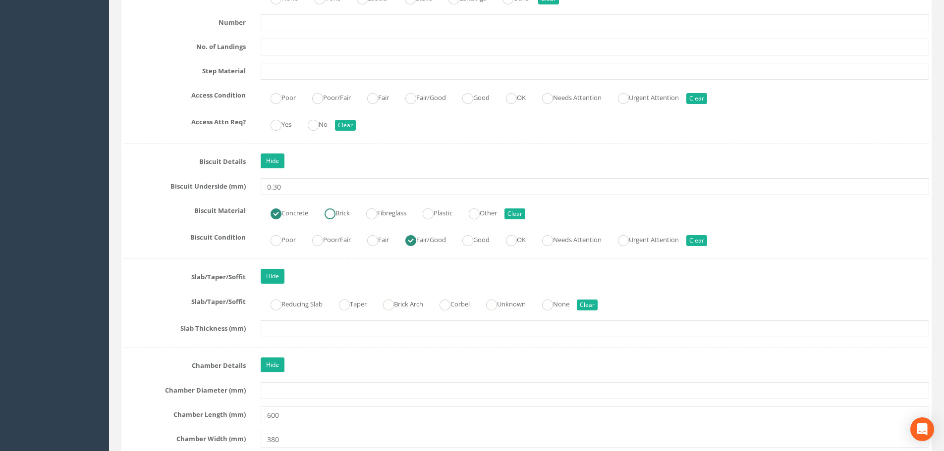
click at [350, 208] on label "Brick" at bounding box center [332, 212] width 35 height 14
radio input "false"
radio input "true"
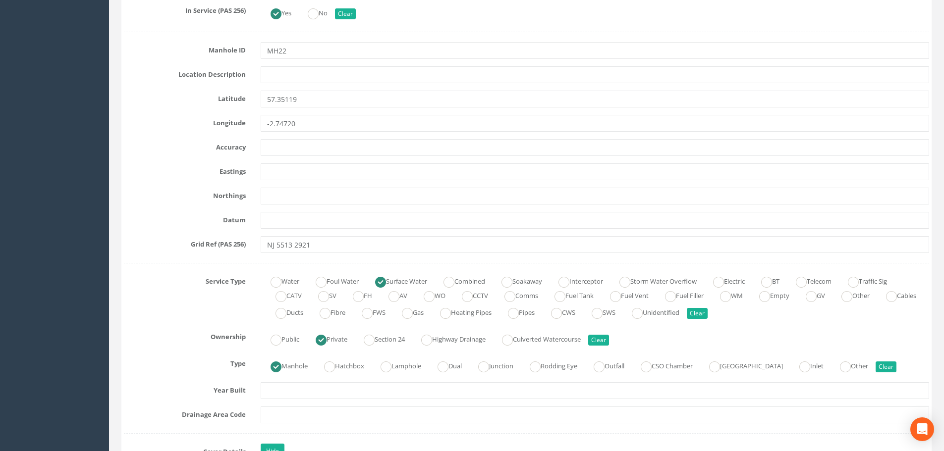
scroll to position [0, 0]
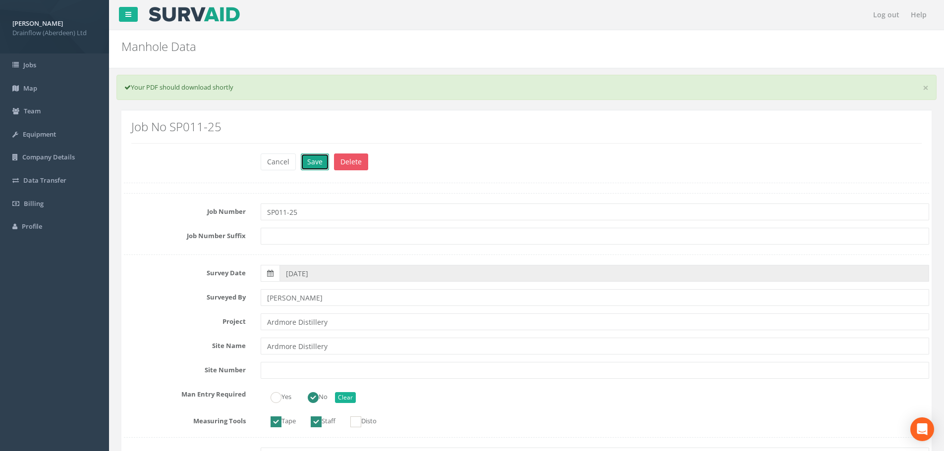
click at [317, 162] on button "Save" at bounding box center [315, 162] width 28 height 17
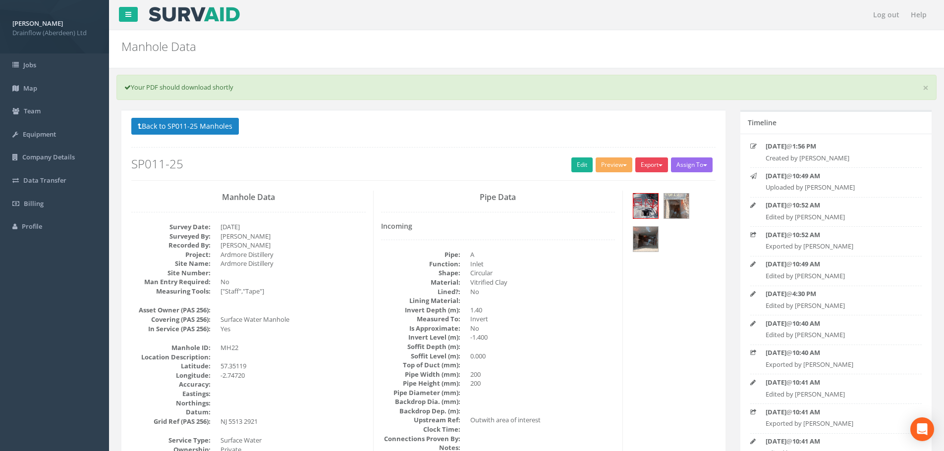
click at [644, 165] on button "Export" at bounding box center [651, 165] width 33 height 15
click at [613, 181] on link "Drainflow Manhole" at bounding box center [631, 185] width 75 height 15
click at [394, 138] on div "Back to SP011-25 Manholes Back to Map Assign To No Companies Added Export Drain…" at bounding box center [423, 149] width 584 height 63
click at [231, 130] on button "Back to SP011-25 Manholes" at bounding box center [185, 126] width 108 height 17
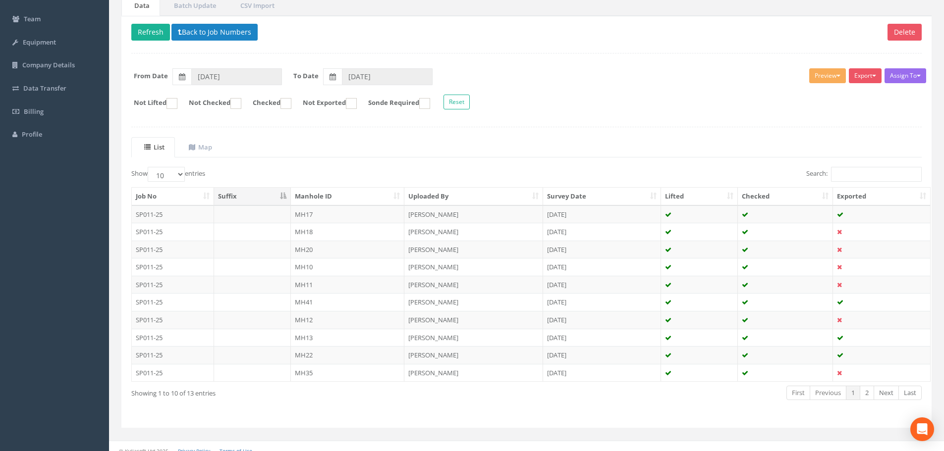
scroll to position [99, 0]
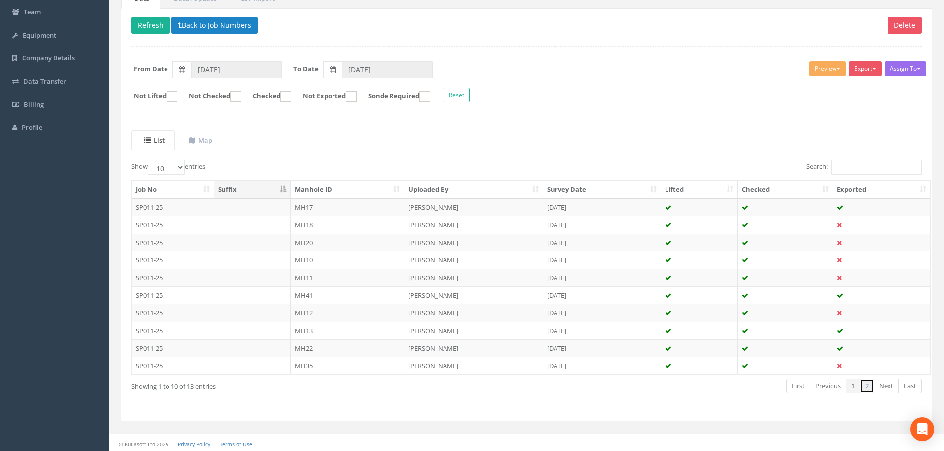
click at [868, 389] on link "2" at bounding box center [867, 386] width 14 height 14
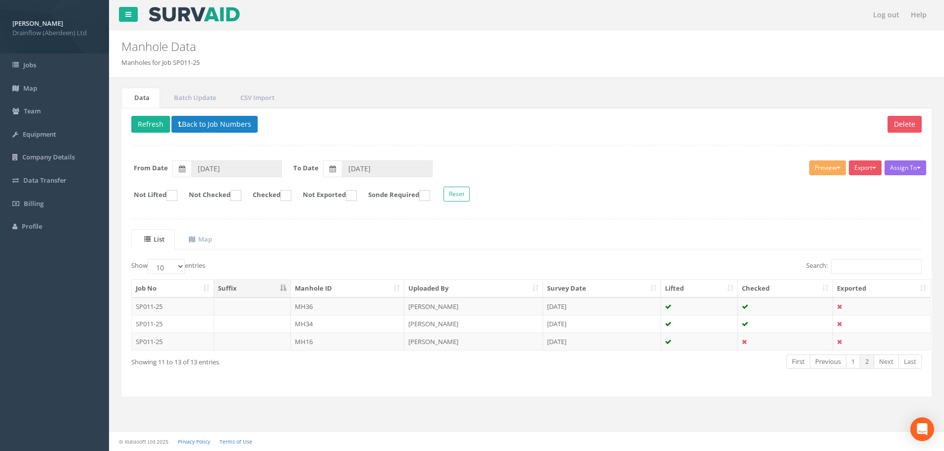
scroll to position [0, 0]
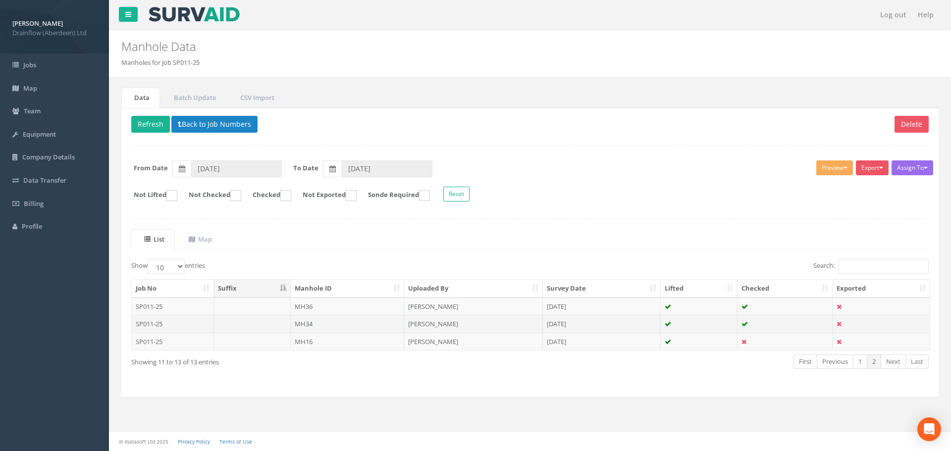
click at [342, 324] on td "MH34" at bounding box center [348, 324] width 114 height 18
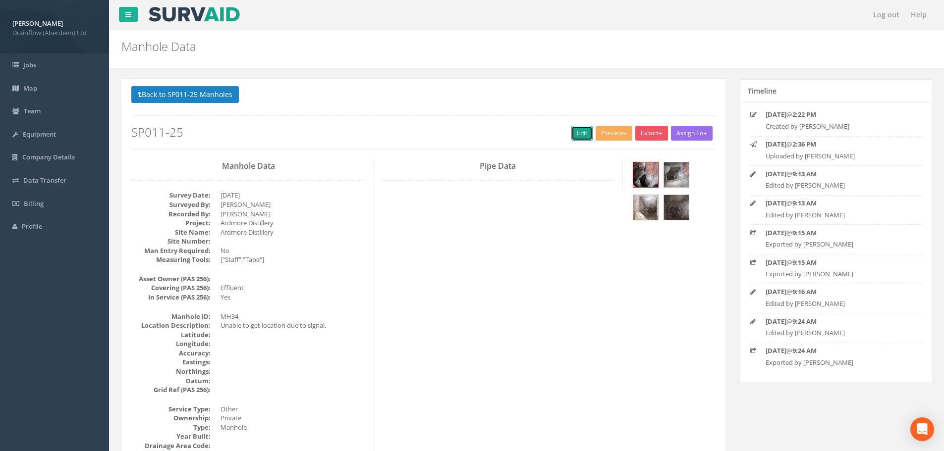
click at [581, 132] on link "Edit" at bounding box center [581, 133] width 21 height 15
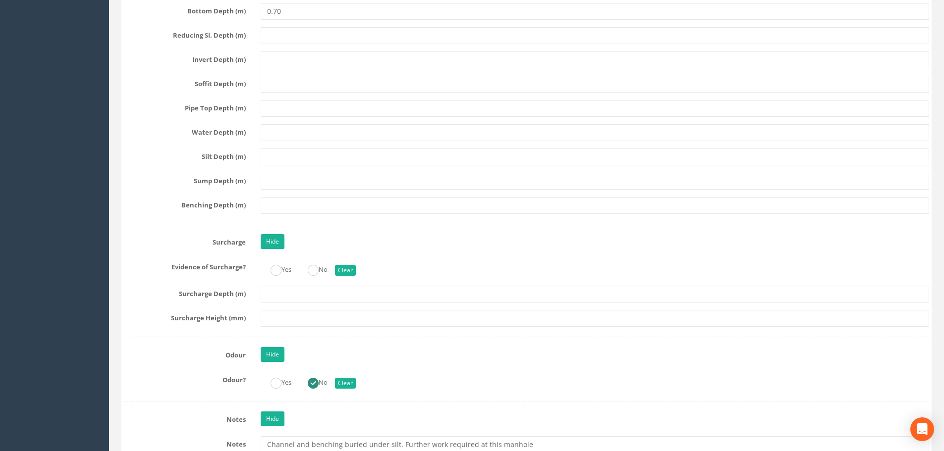
scroll to position [2478, 0]
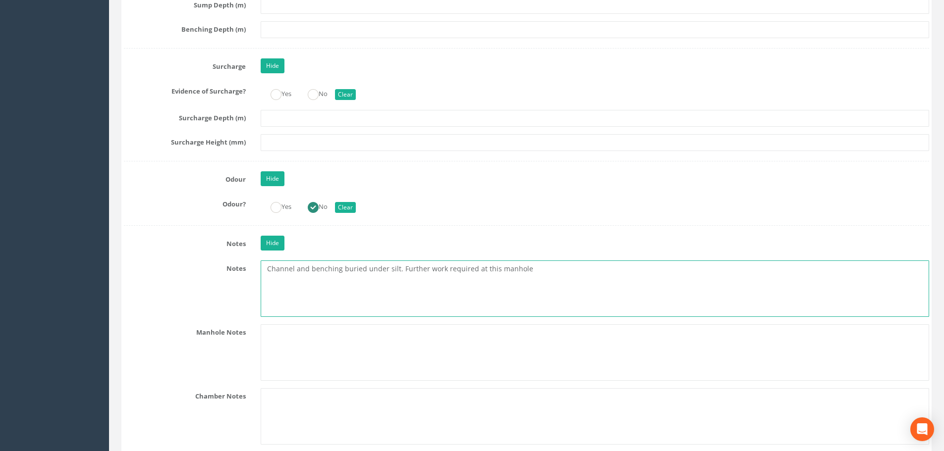
drag, startPoint x: 441, startPoint y: 268, endPoint x: 430, endPoint y: 269, distance: 10.9
click at [430, 269] on textarea "Channel and benching buried under silt. Further work required at this manhole" at bounding box center [595, 289] width 669 height 56
click at [423, 269] on textarea "Channel and benching buried under silt. Further work required at this manhole" at bounding box center [595, 289] width 669 height 56
click at [585, 268] on textarea "Channel and benching buried under silt. Further investigation work required at …" at bounding box center [595, 289] width 669 height 56
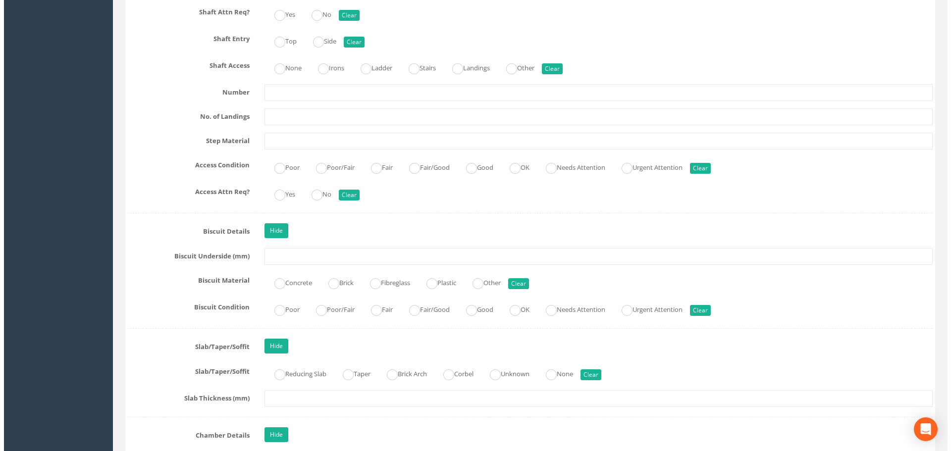
scroll to position [0, 0]
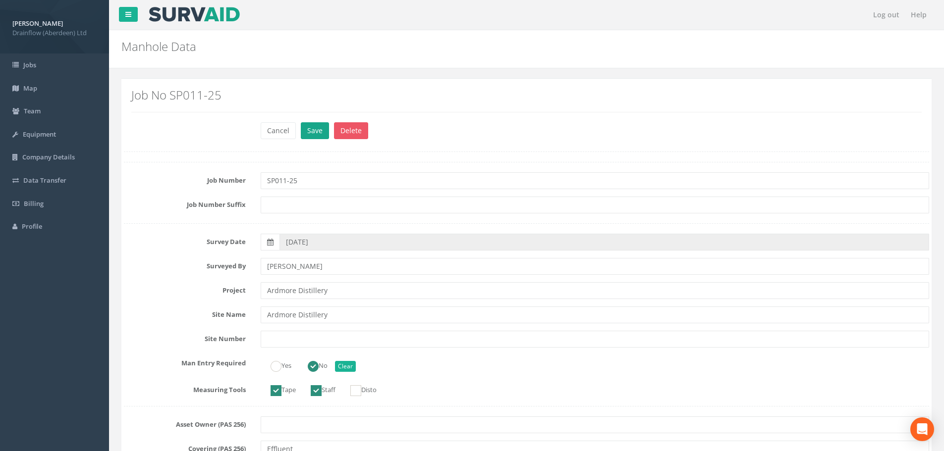
type textarea "Channel and benching buried under silt. Further investigation work required at …"
click at [315, 128] on button "Save" at bounding box center [315, 130] width 28 height 17
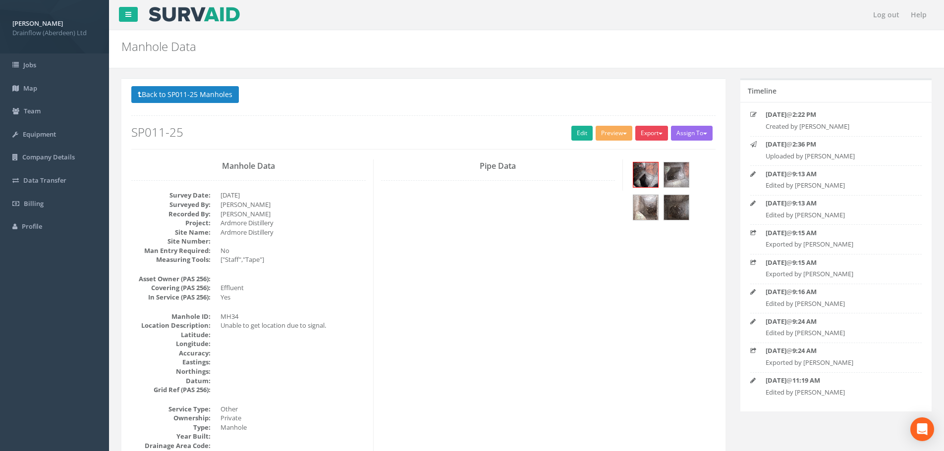
click at [647, 128] on button "Export" at bounding box center [651, 133] width 33 height 15
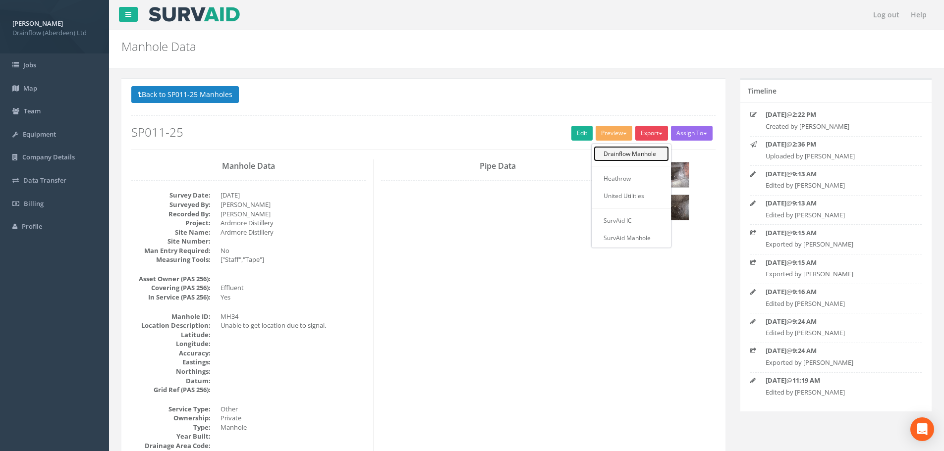
click at [613, 153] on link "Drainflow Manhole" at bounding box center [631, 153] width 75 height 15
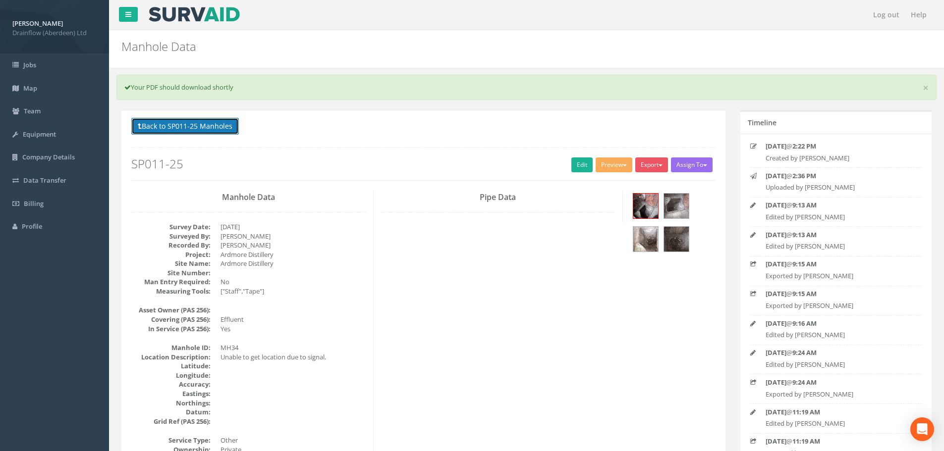
click at [173, 126] on button "Back to SP011-25 Manholes" at bounding box center [185, 126] width 108 height 17
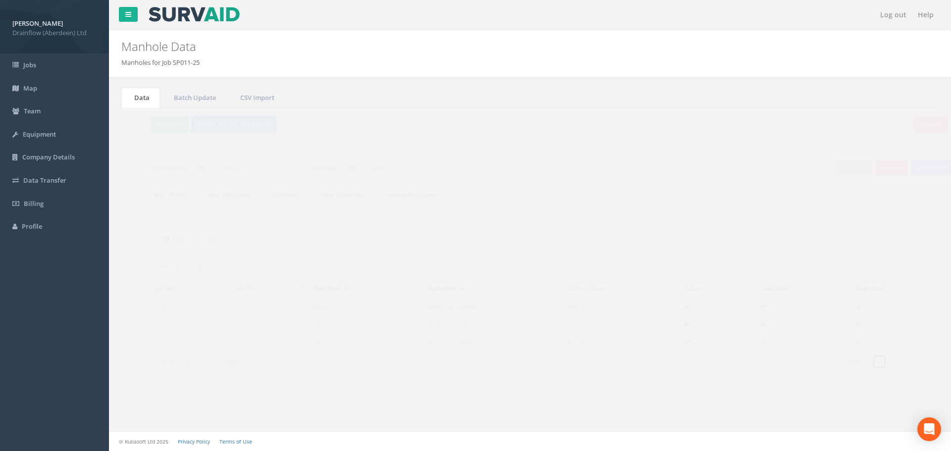
click at [859, 361] on link "1" at bounding box center [860, 362] width 14 height 14
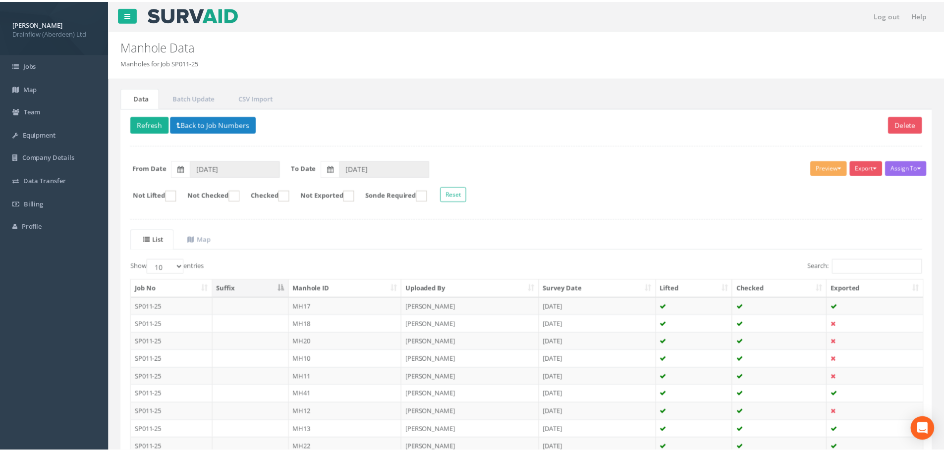
scroll to position [101, 0]
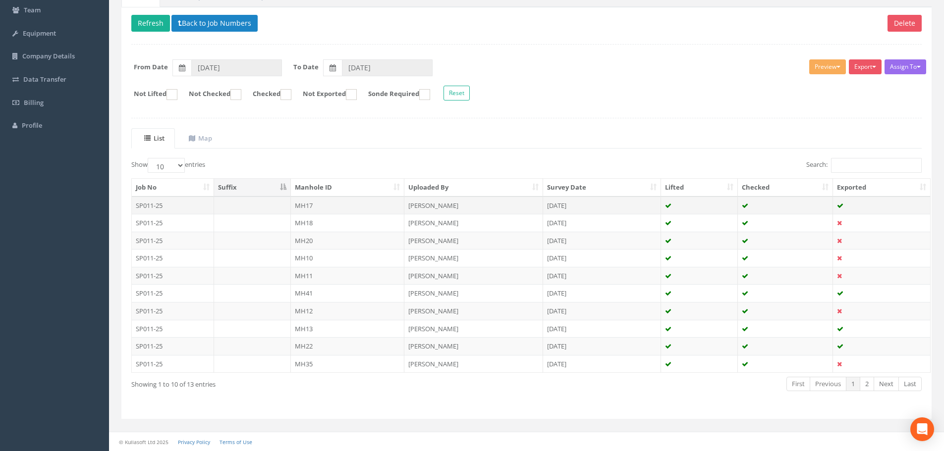
click at [335, 200] on td "MH17" at bounding box center [348, 206] width 114 height 18
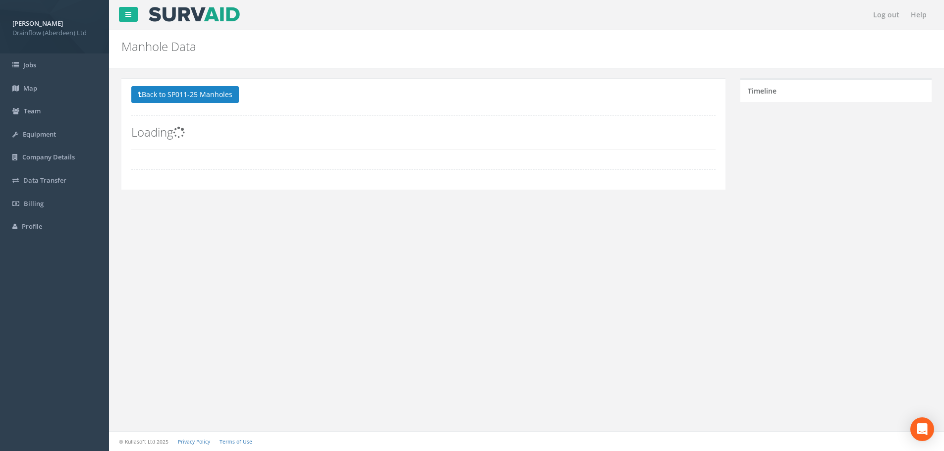
scroll to position [0, 0]
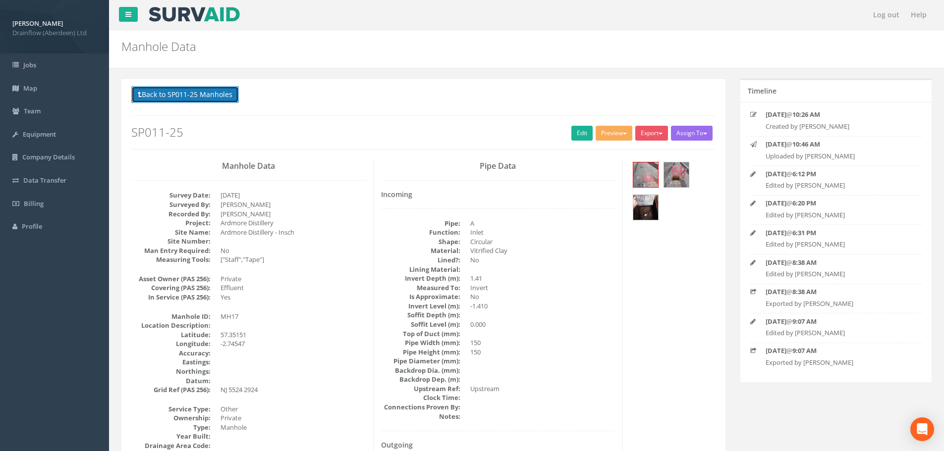
click at [210, 92] on button "Back to SP011-25 Manholes" at bounding box center [185, 94] width 108 height 17
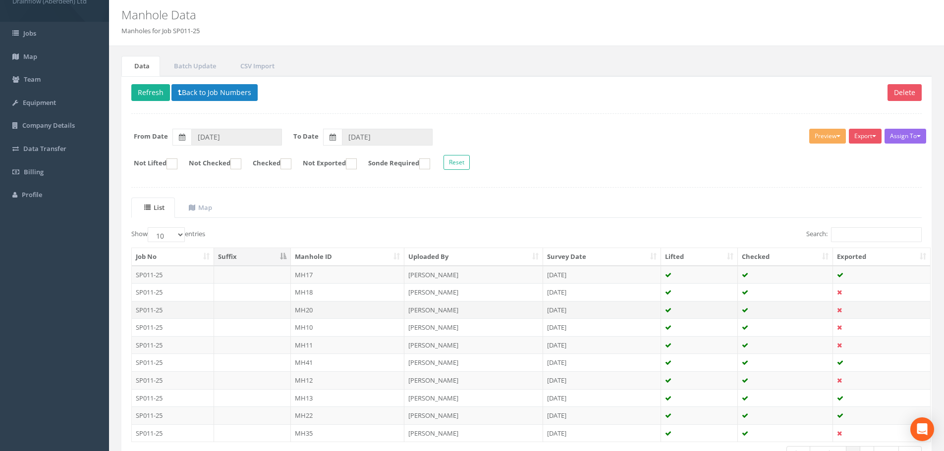
scroll to position [50, 0]
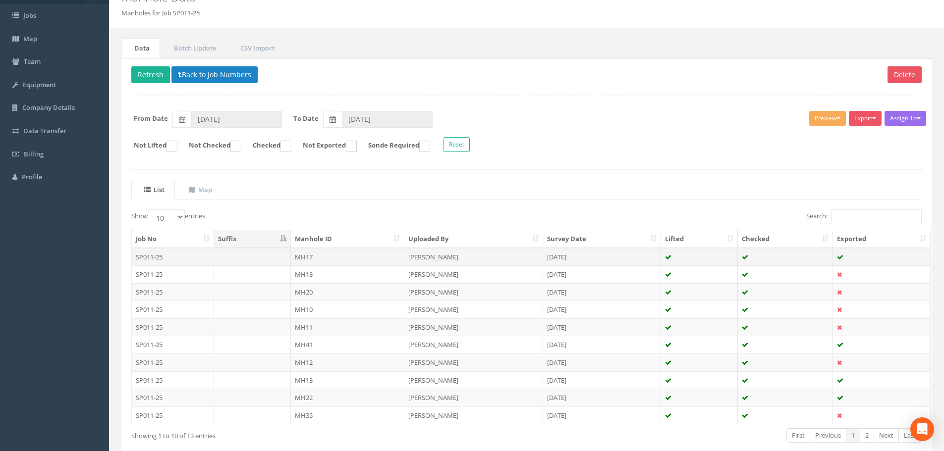
click at [362, 262] on td "MH17" at bounding box center [348, 257] width 114 height 18
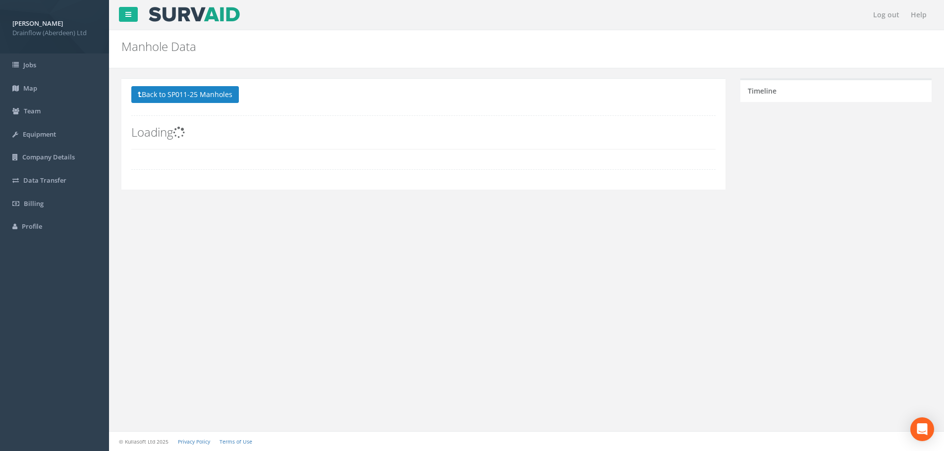
scroll to position [0, 0]
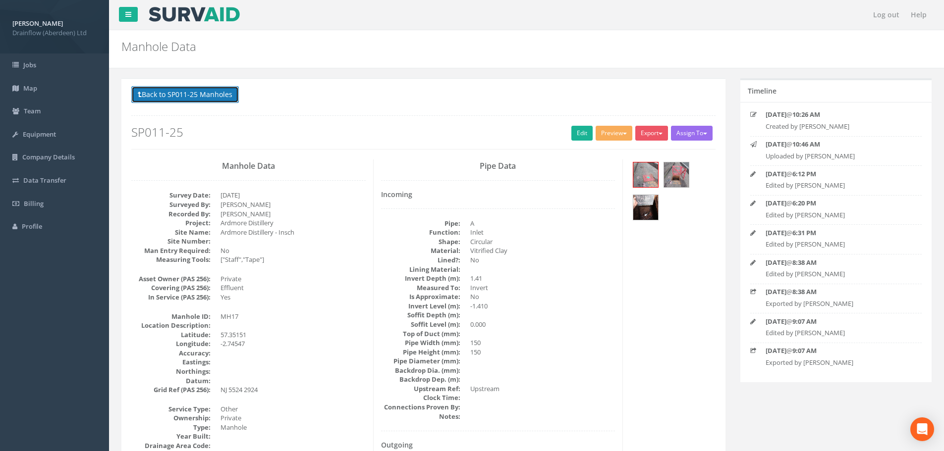
click at [235, 98] on button "Back to SP011-25 Manholes" at bounding box center [185, 94] width 108 height 17
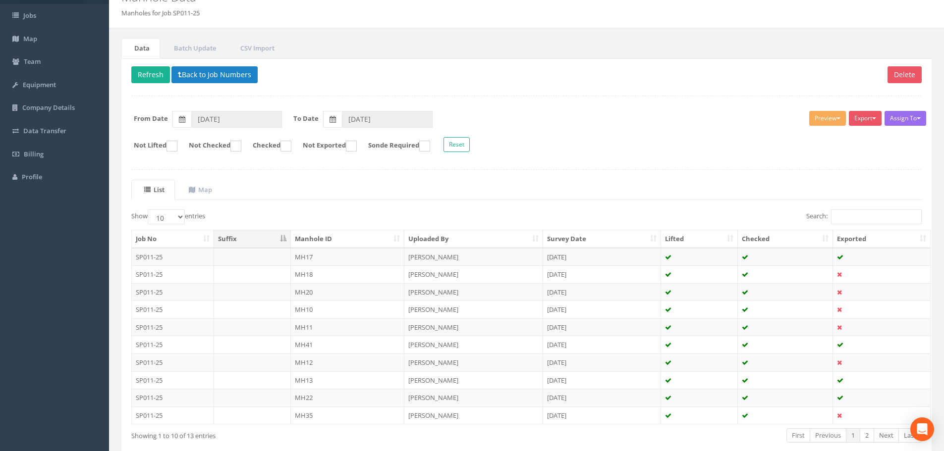
scroll to position [101, 0]
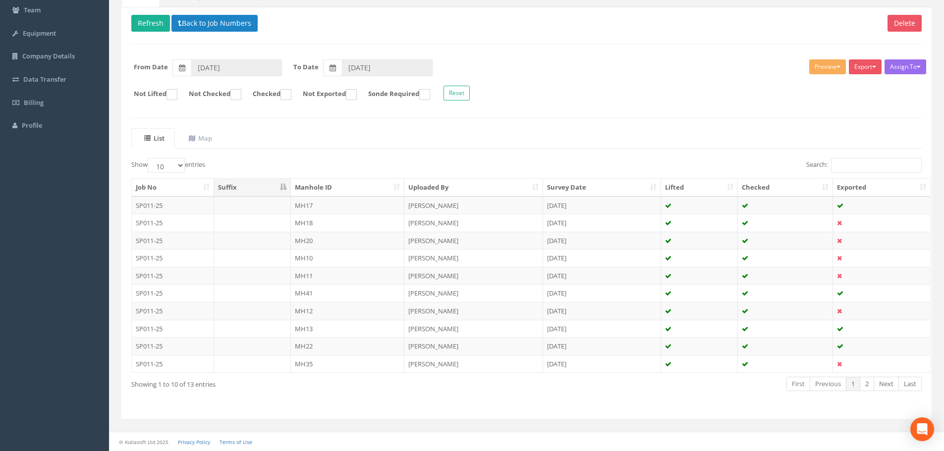
click at [221, 33] on p "Delete Refresh Back to Job Numbers" at bounding box center [526, 24] width 790 height 19
click at [223, 26] on button "Back to Job Numbers" at bounding box center [214, 23] width 86 height 17
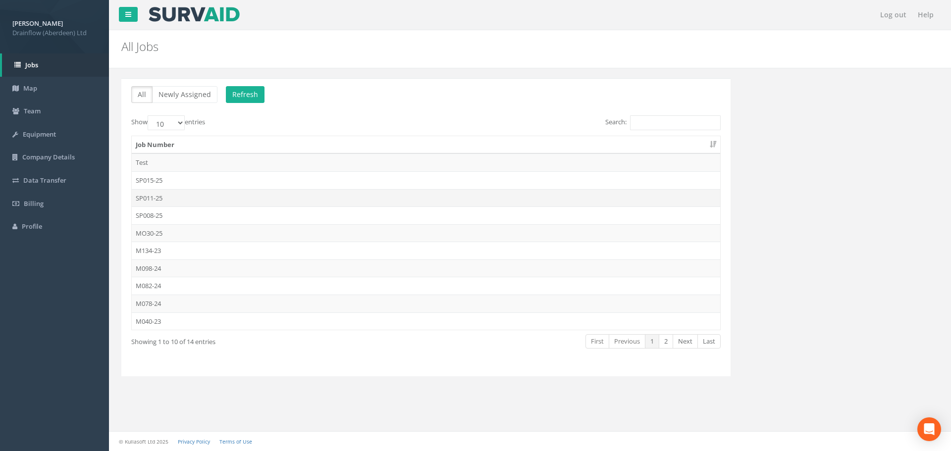
click at [170, 200] on td "SP011-25" at bounding box center [426, 198] width 589 height 18
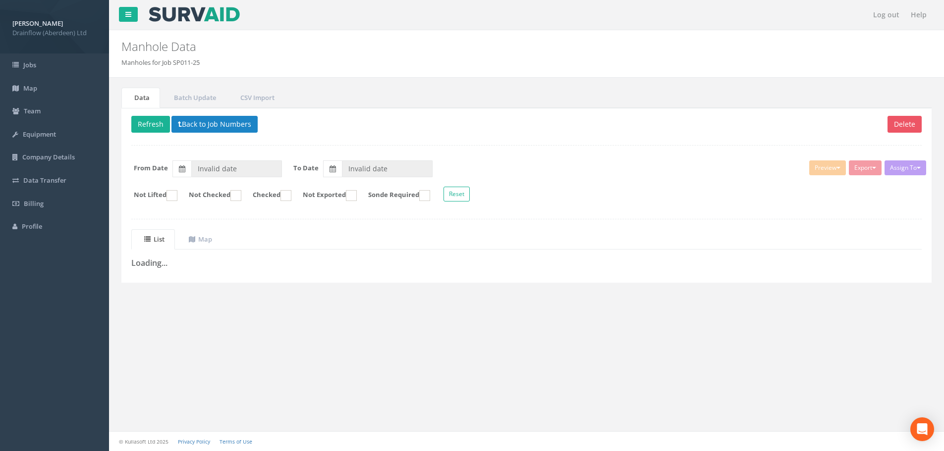
type input "[DATE]"
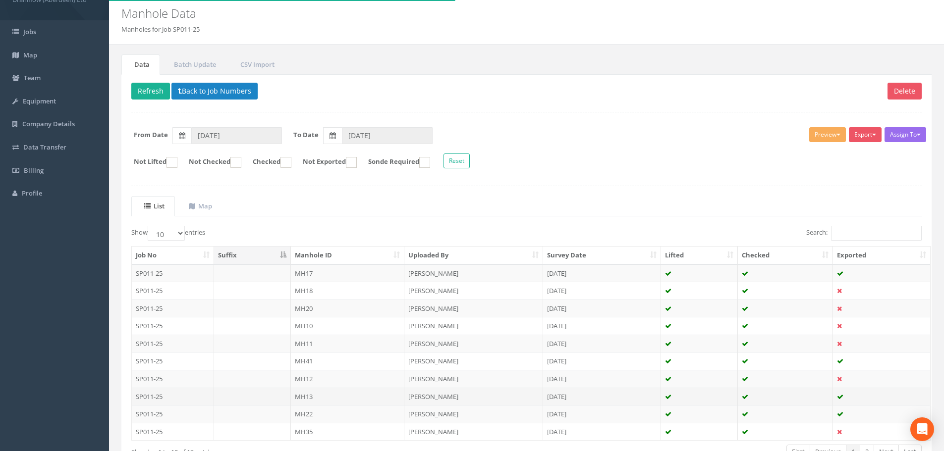
scroll to position [50, 0]
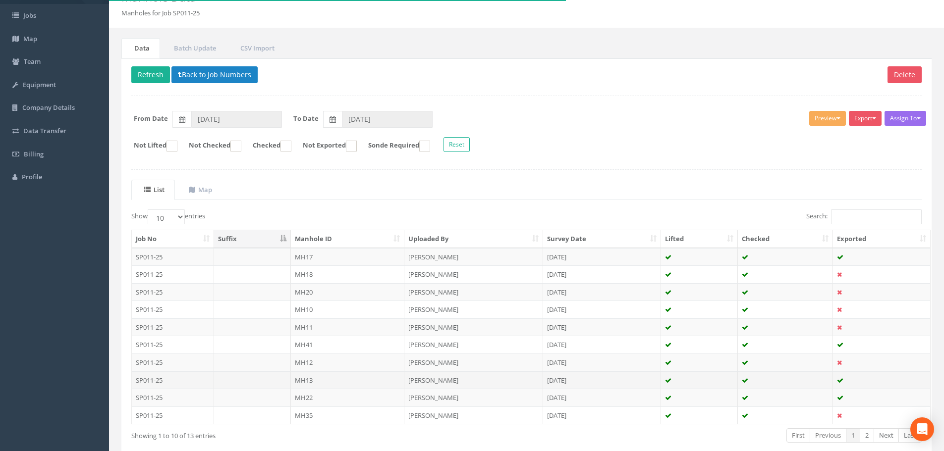
click at [337, 380] on td "MH13" at bounding box center [348, 381] width 114 height 18
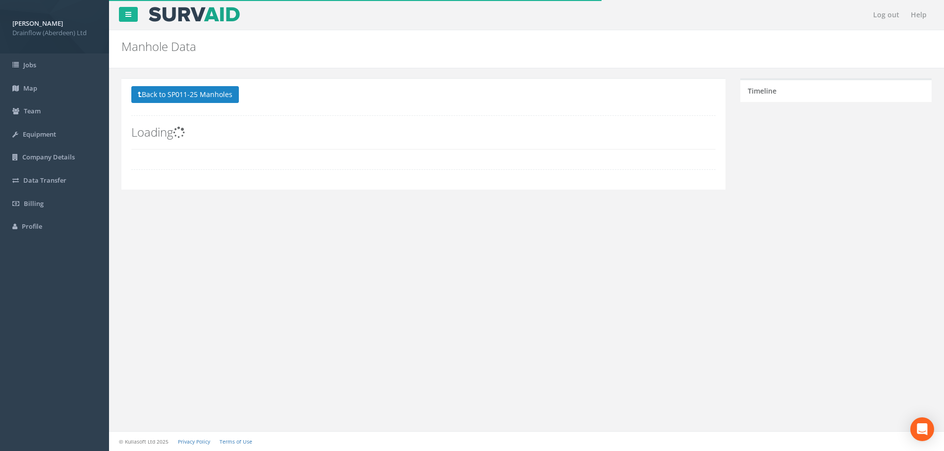
scroll to position [0, 0]
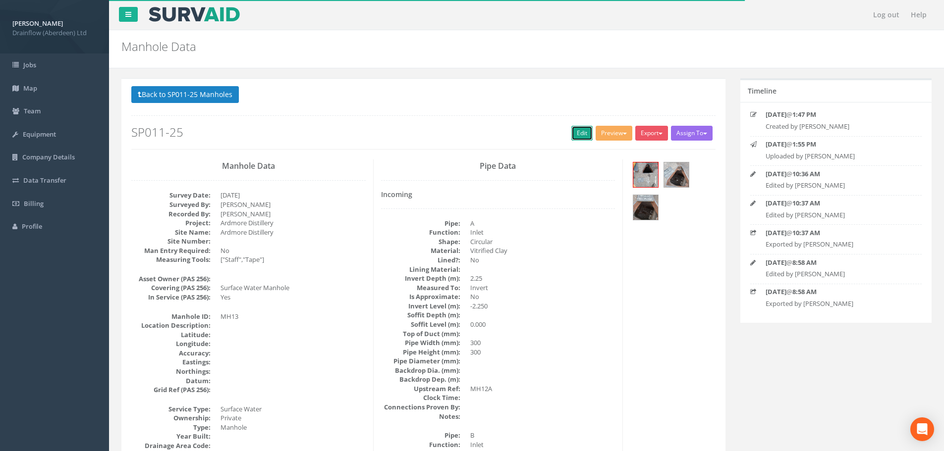
click at [575, 134] on link "Edit" at bounding box center [581, 133] width 21 height 15
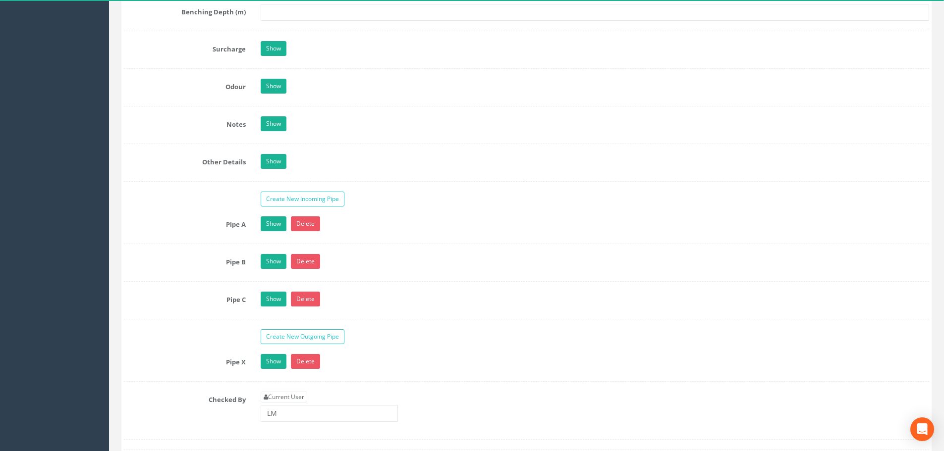
scroll to position [1586, 0]
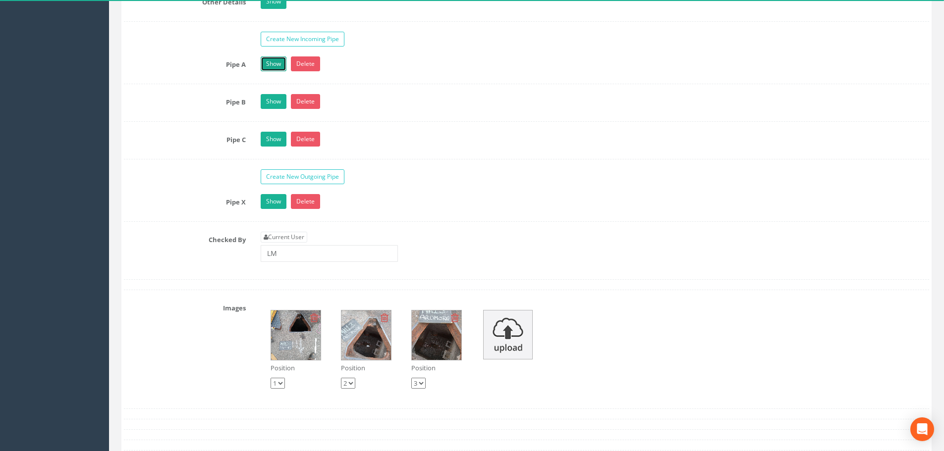
click at [269, 67] on link "Show" at bounding box center [274, 63] width 26 height 15
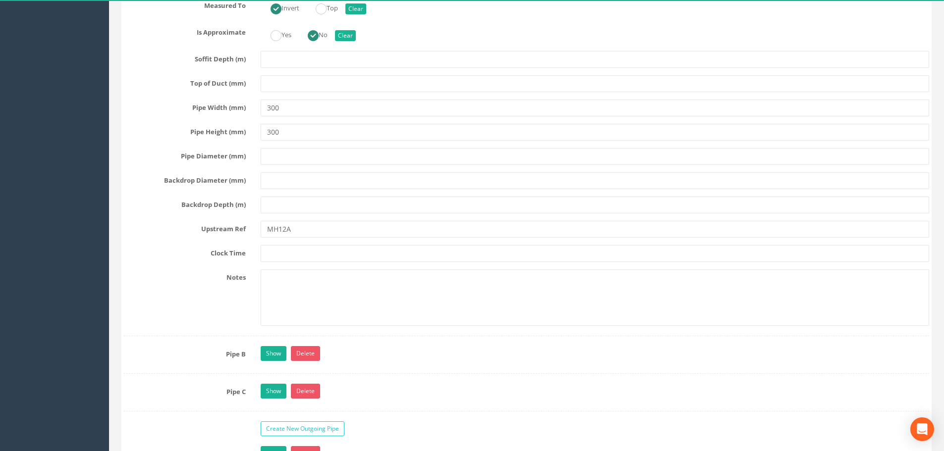
scroll to position [2032, 0]
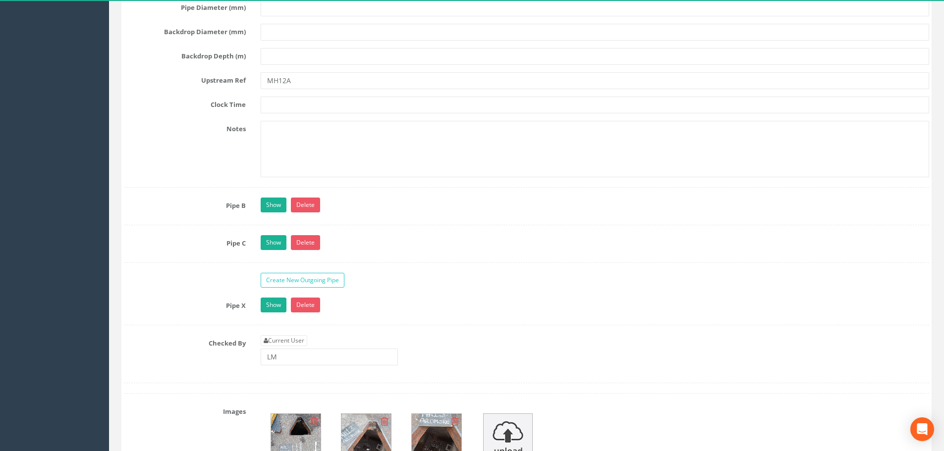
click at [279, 208] on link "Show" at bounding box center [274, 205] width 26 height 15
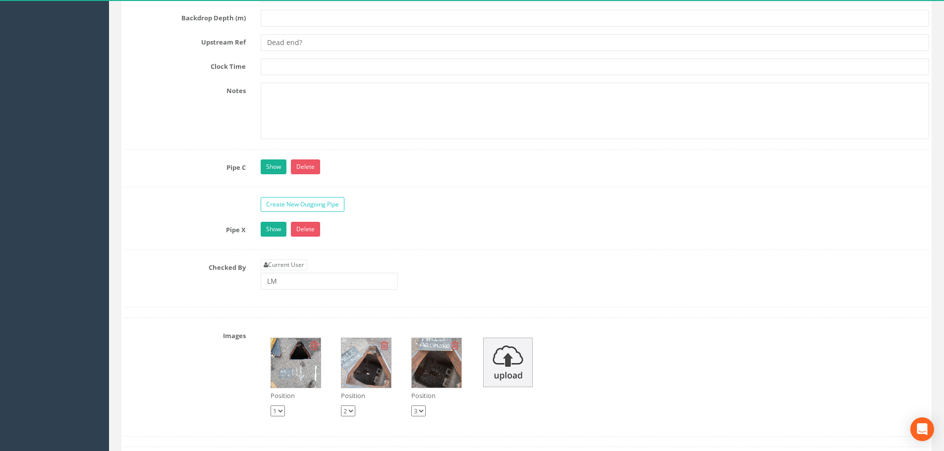
scroll to position [2676, 0]
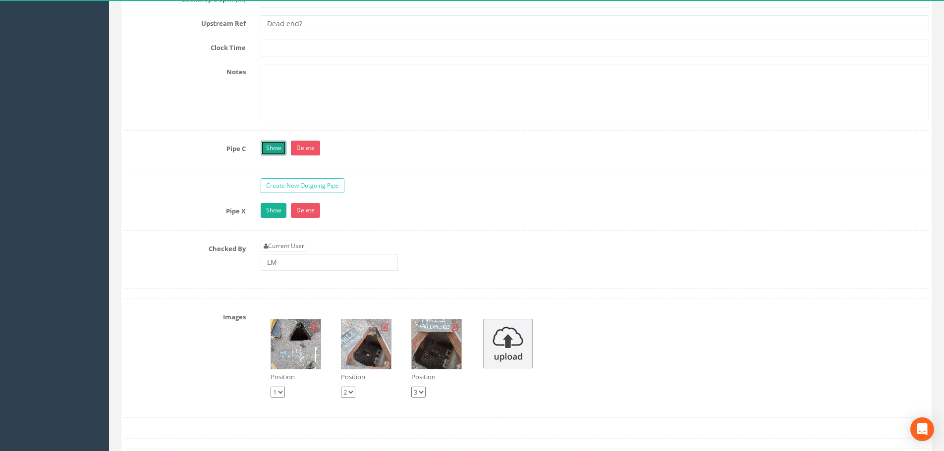
click at [265, 143] on link "Show" at bounding box center [274, 148] width 26 height 15
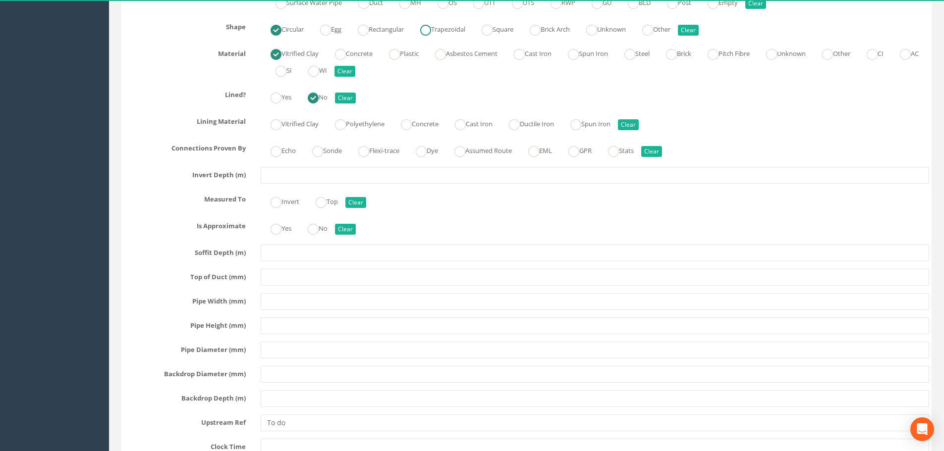
scroll to position [2874, 0]
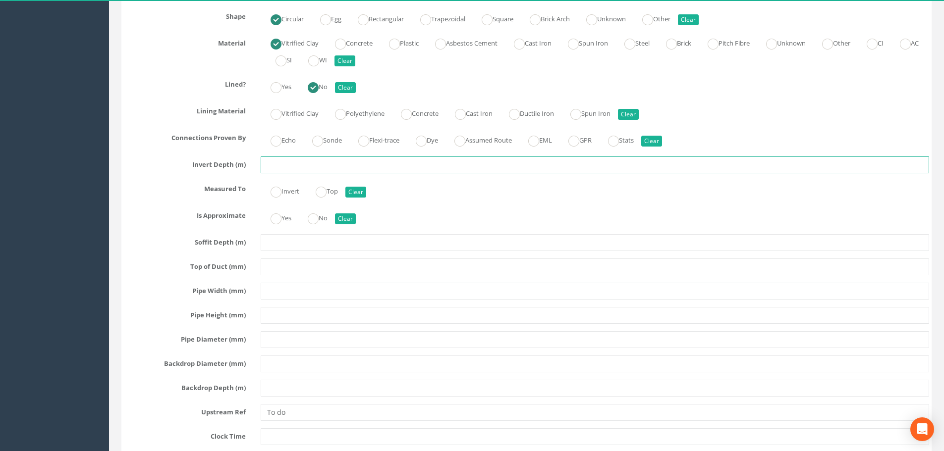
click at [277, 168] on input "text" at bounding box center [595, 165] width 669 height 17
type input "2.25"
click at [280, 194] on ins at bounding box center [276, 192] width 11 height 11
radio input "true"
click at [318, 218] on ins at bounding box center [313, 219] width 11 height 11
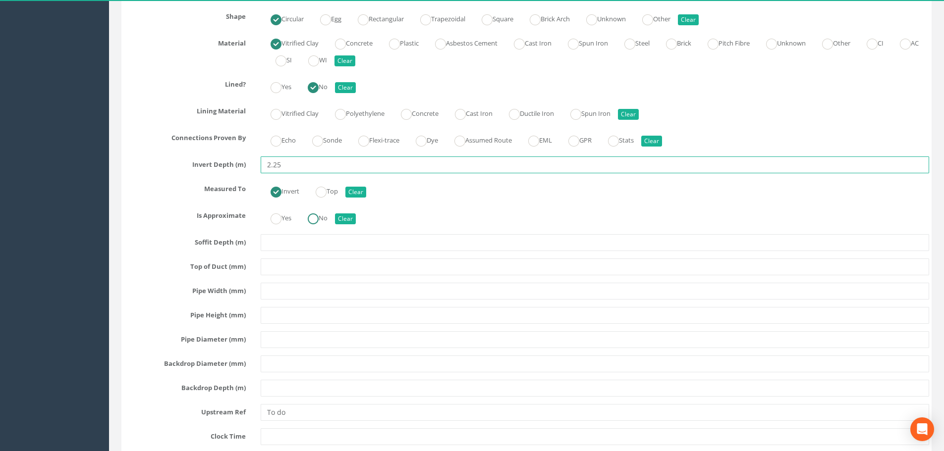
radio input "true"
type input "2.25"
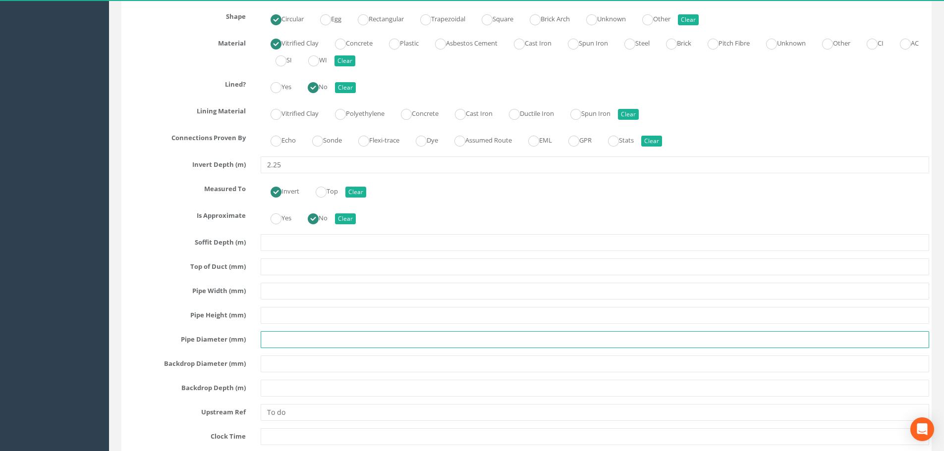
click at [291, 336] on input "text" at bounding box center [595, 340] width 669 height 17
click at [302, 296] on input "text" at bounding box center [595, 291] width 669 height 17
type input "300"
click at [303, 315] on input "text" at bounding box center [595, 315] width 669 height 17
type input "300"
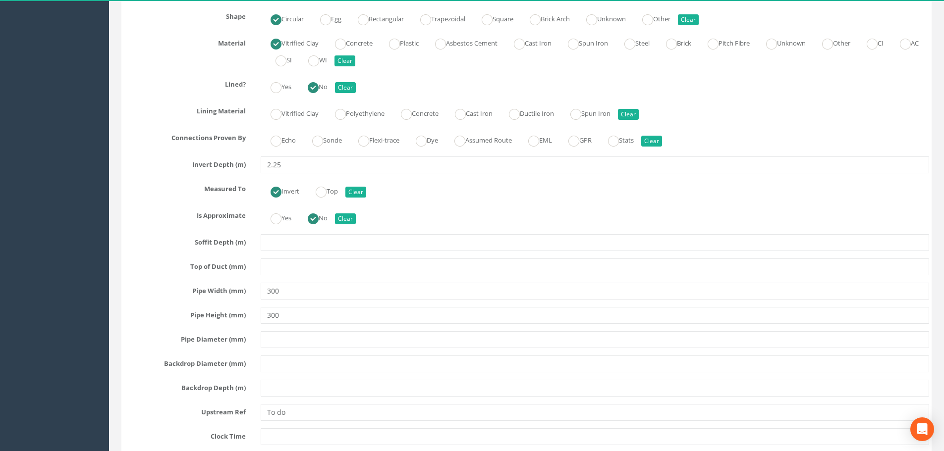
click at [202, 422] on div "Pipe C Hide Delete Function Sewer Watercourse Combined Highway [PERSON_NAME] Ou…" at bounding box center [526, 231] width 805 height 577
click at [291, 418] on input "To do" at bounding box center [595, 412] width 669 height 17
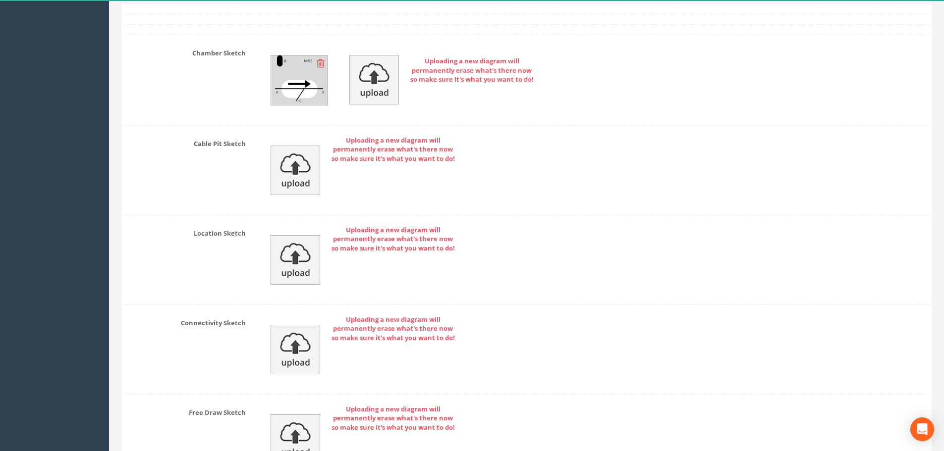
scroll to position [3856, 0]
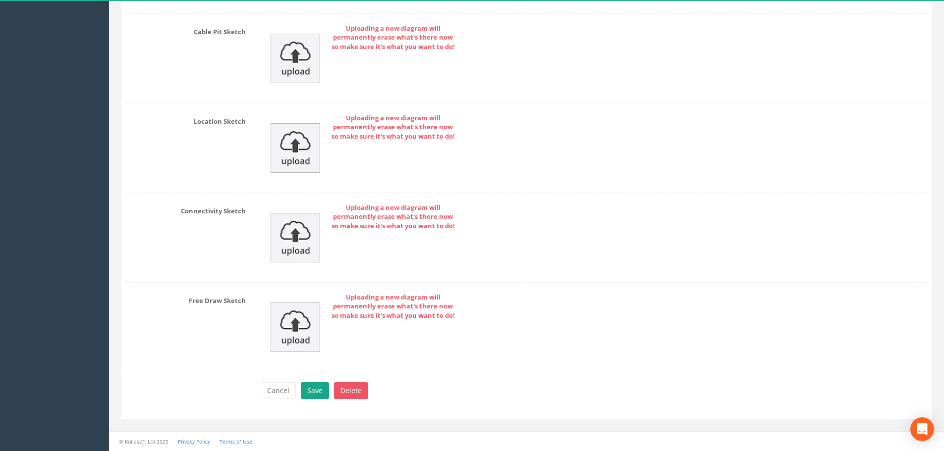
type input "TBC"
click at [312, 384] on button "Save" at bounding box center [315, 391] width 28 height 17
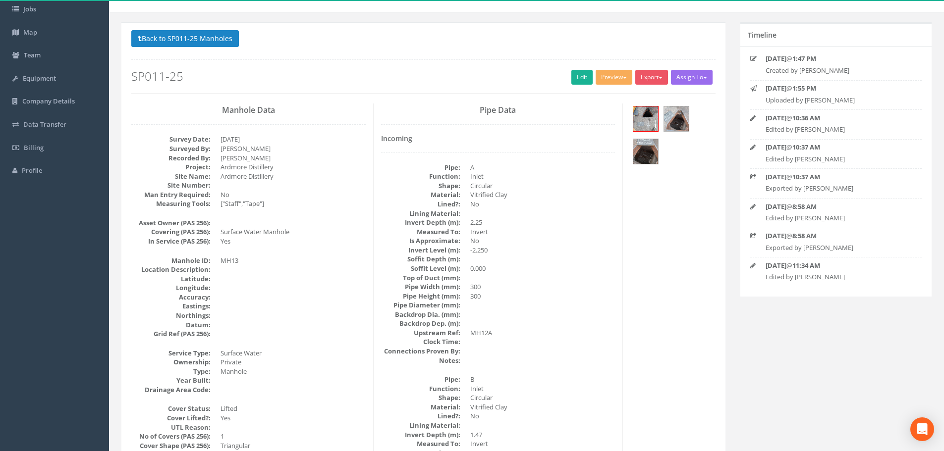
scroll to position [0, 0]
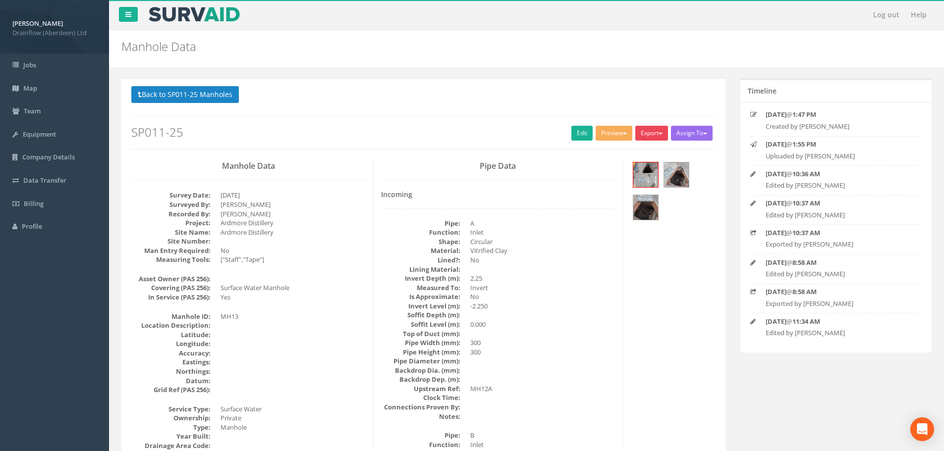
click at [645, 128] on button "Export" at bounding box center [651, 133] width 33 height 15
click at [632, 151] on link "Drainflow Manhole" at bounding box center [631, 153] width 75 height 15
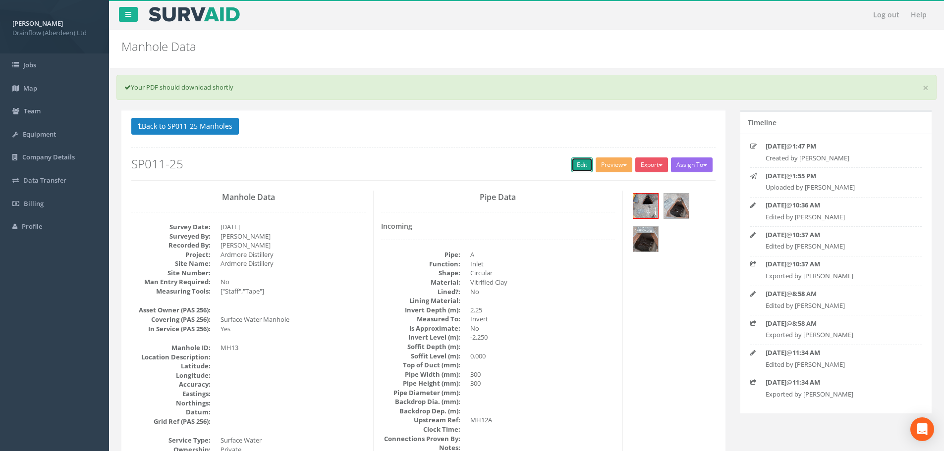
click at [571, 165] on link "Edit" at bounding box center [581, 165] width 21 height 15
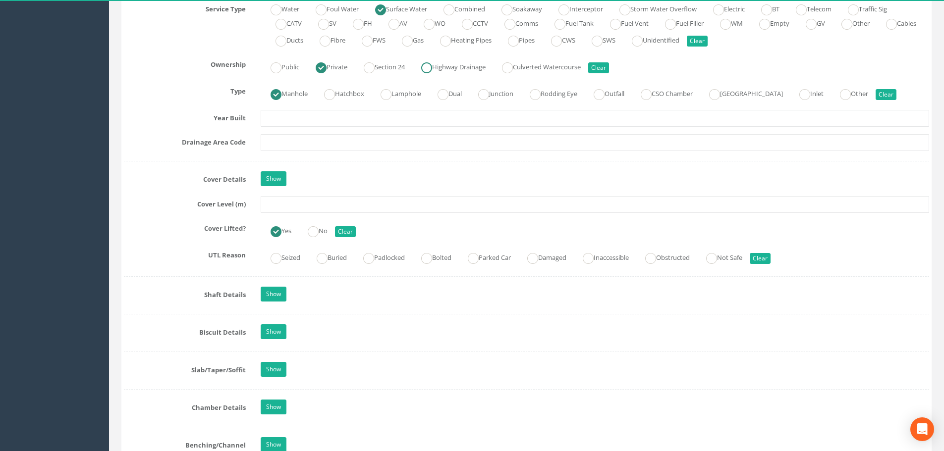
scroll to position [892, 0]
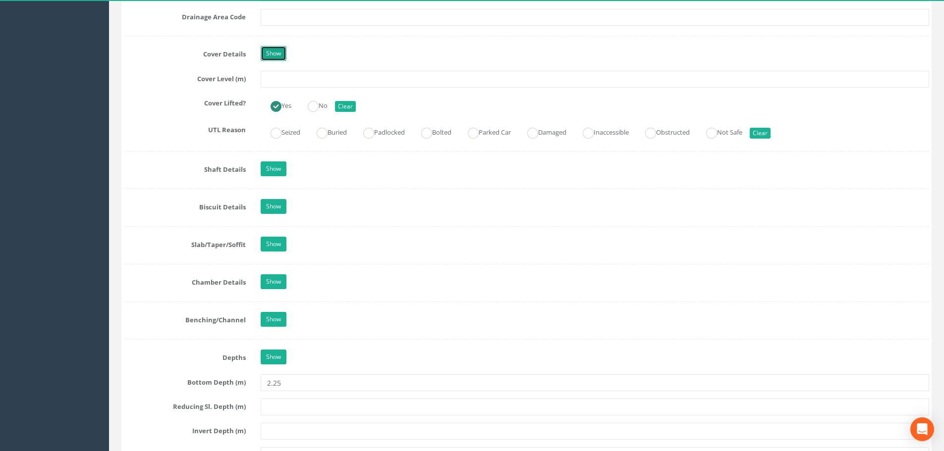
click at [273, 56] on link "Show" at bounding box center [274, 53] width 26 height 15
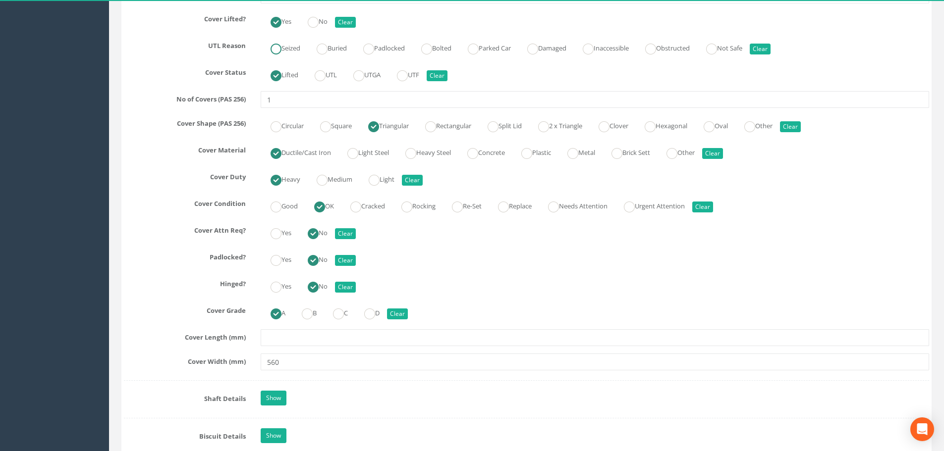
scroll to position [991, 0]
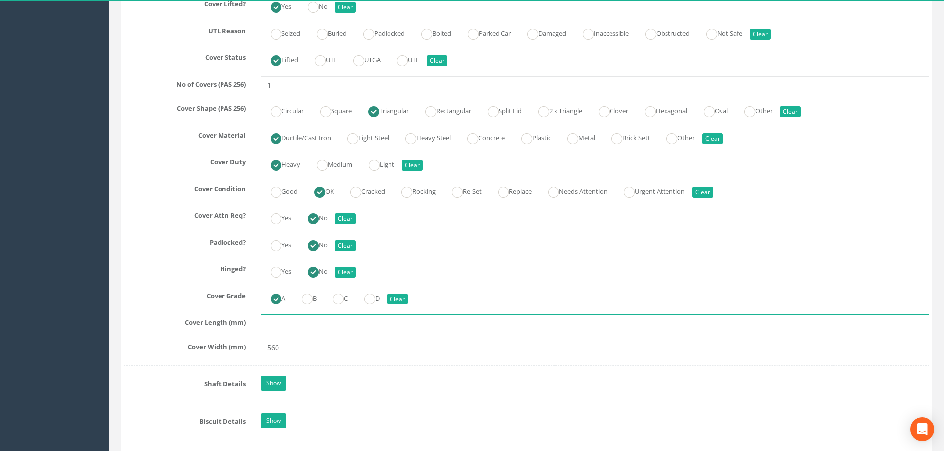
click at [292, 327] on input "text" at bounding box center [595, 323] width 669 height 17
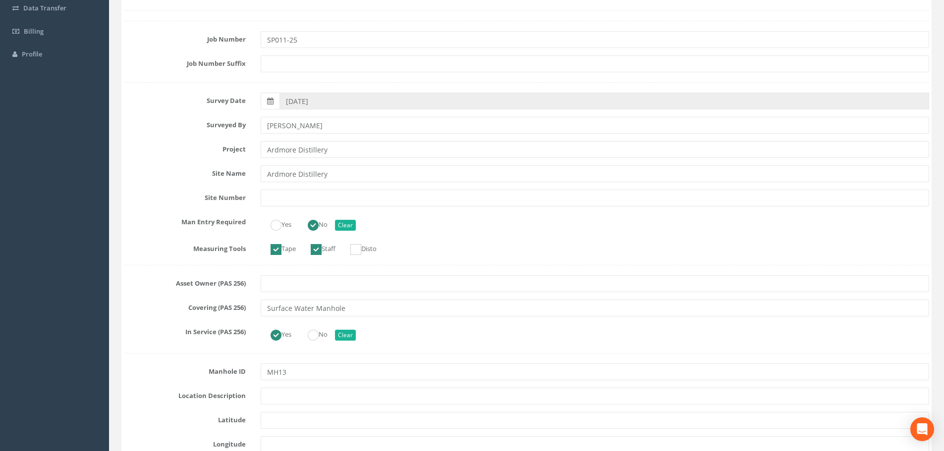
scroll to position [0, 0]
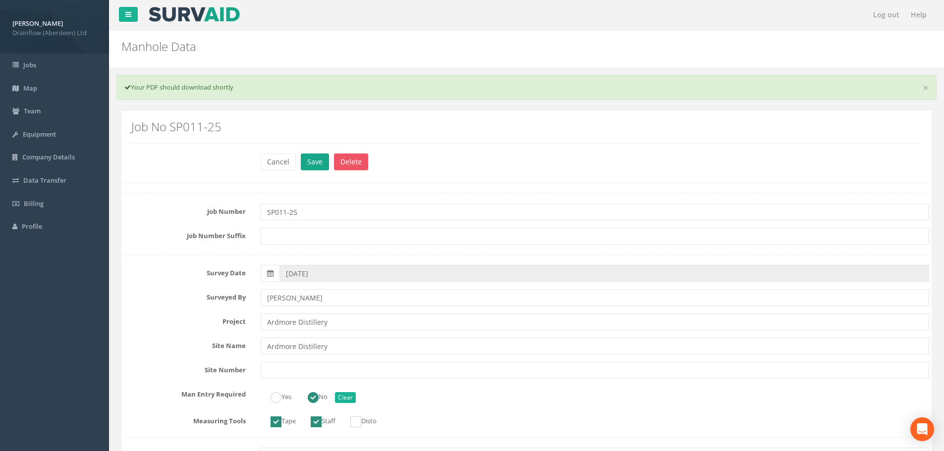
type input "530"
click at [318, 157] on button "Save" at bounding box center [315, 162] width 28 height 17
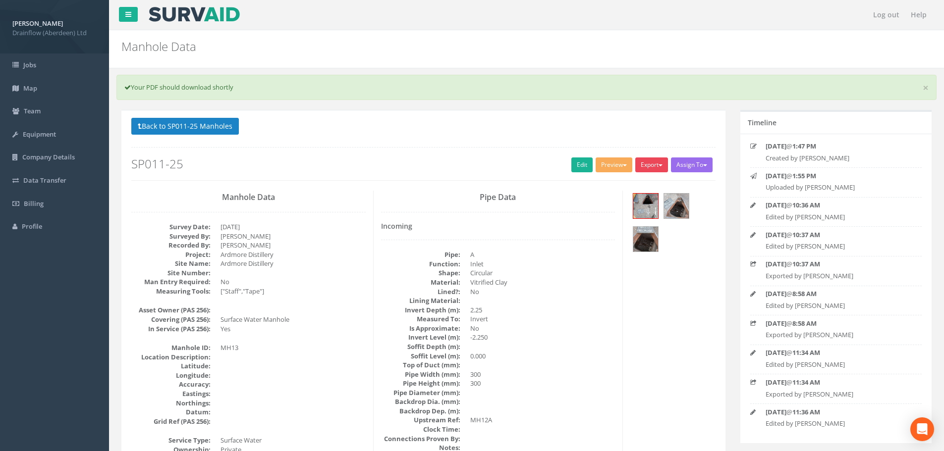
click at [655, 163] on button "Export" at bounding box center [651, 165] width 33 height 15
click at [614, 183] on link "Drainflow Manhole" at bounding box center [631, 185] width 75 height 15
click at [167, 123] on button "Back to SP011-25 Manholes" at bounding box center [185, 126] width 108 height 17
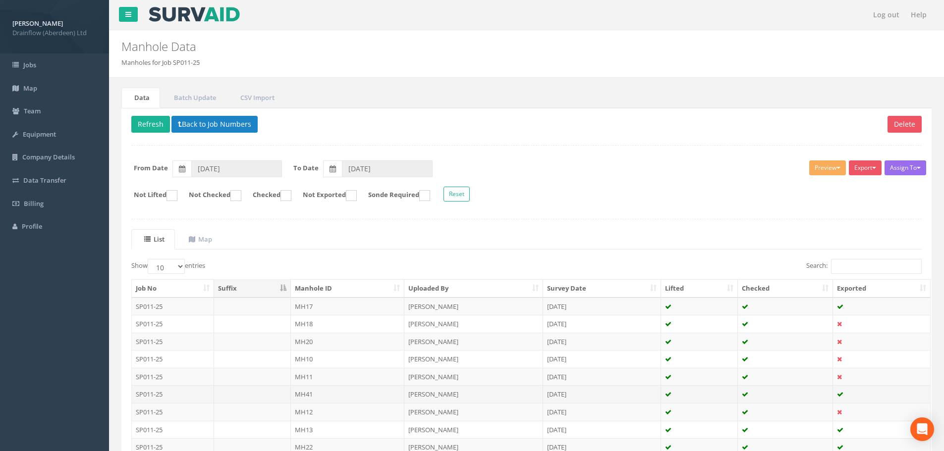
click at [348, 397] on td "MH41" at bounding box center [348, 395] width 114 height 18
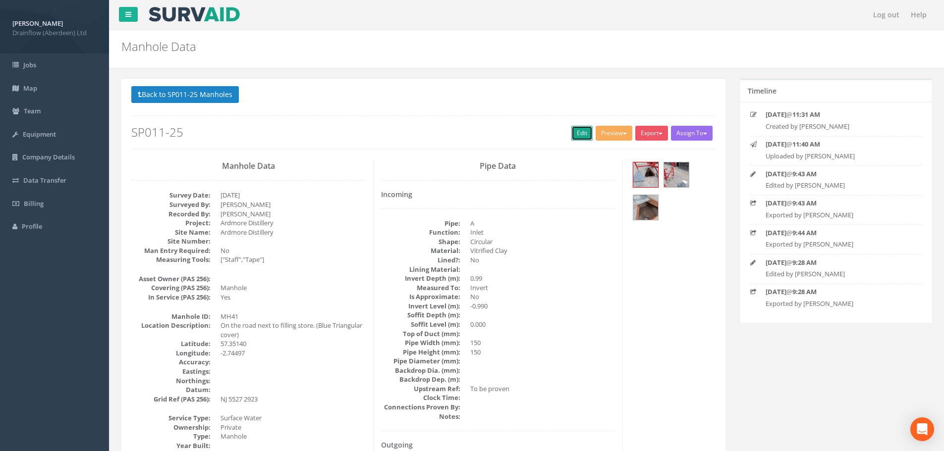
click at [580, 133] on link "Edit" at bounding box center [581, 133] width 21 height 15
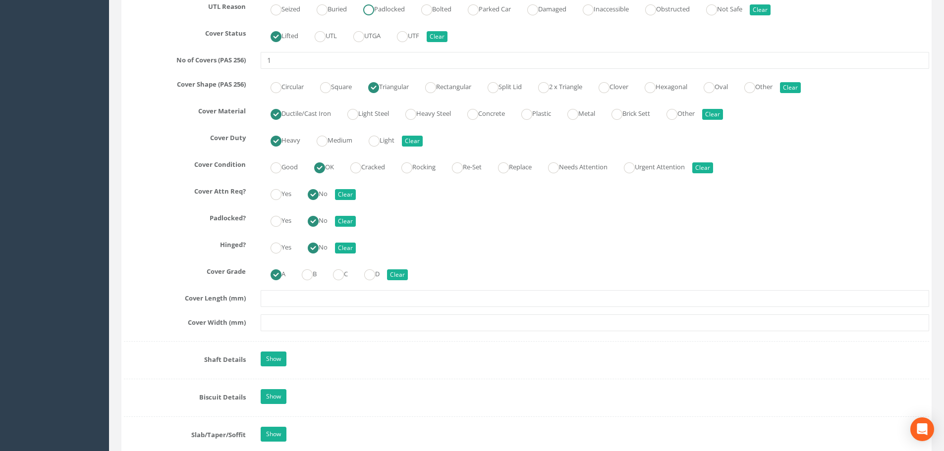
scroll to position [991, 0]
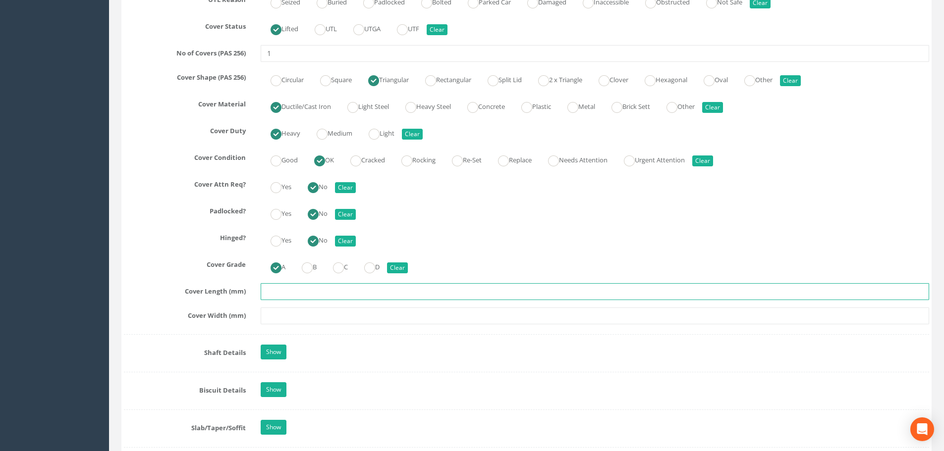
click at [309, 293] on input "text" at bounding box center [595, 291] width 669 height 17
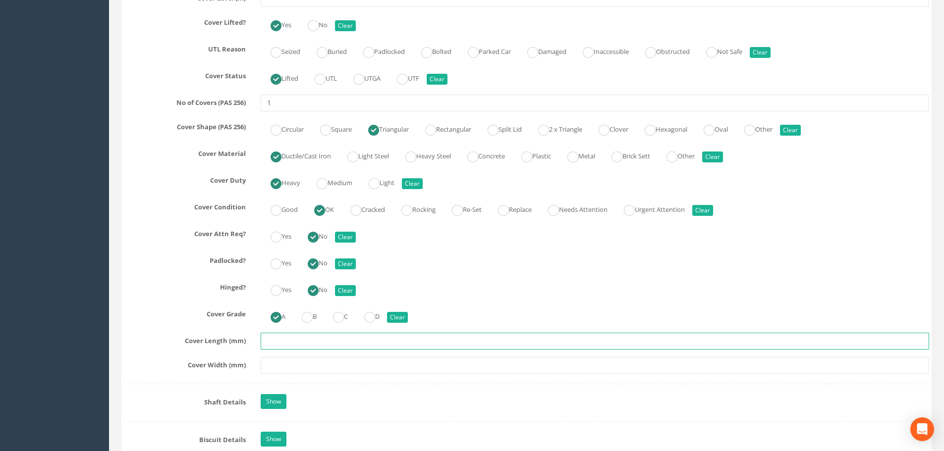
click at [306, 343] on input "text" at bounding box center [595, 341] width 669 height 17
type input "530"
click at [290, 362] on input "text" at bounding box center [595, 365] width 669 height 17
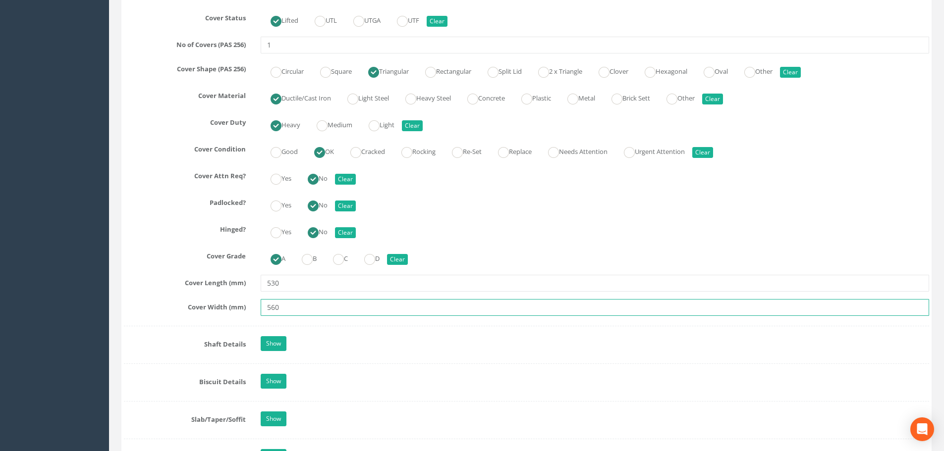
scroll to position [1090, 0]
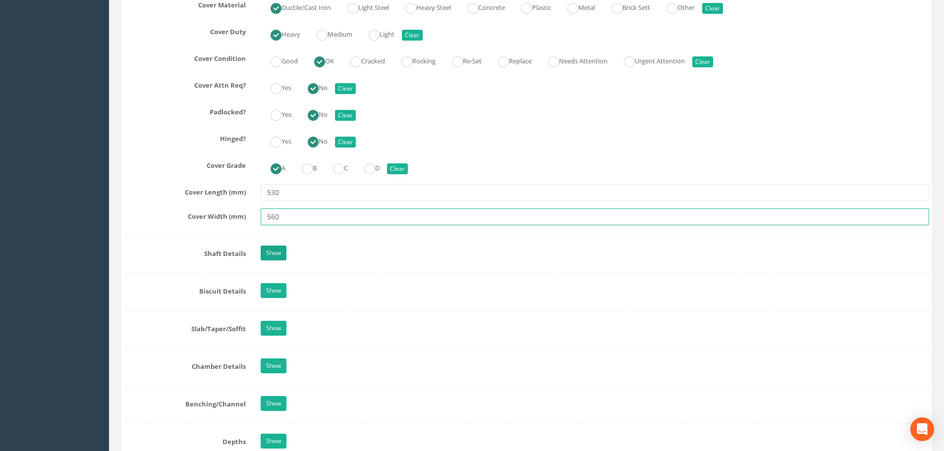
type input "560"
click at [271, 259] on link "Show" at bounding box center [274, 253] width 26 height 15
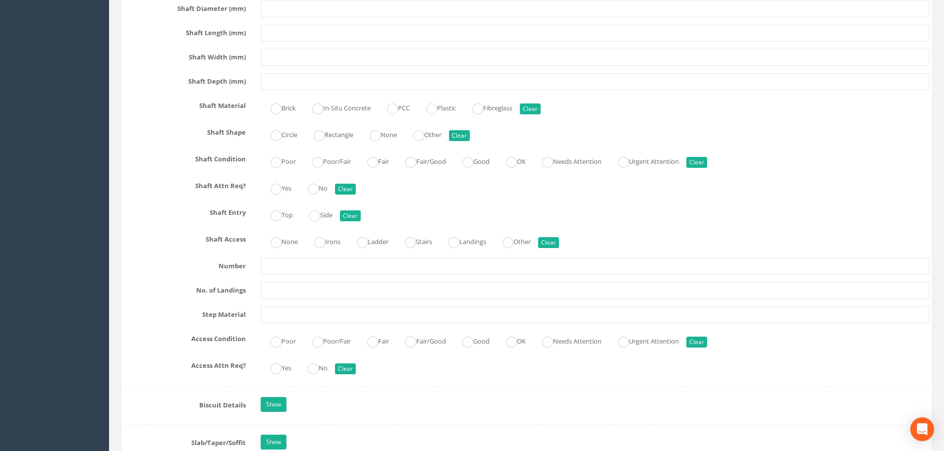
scroll to position [1388, 0]
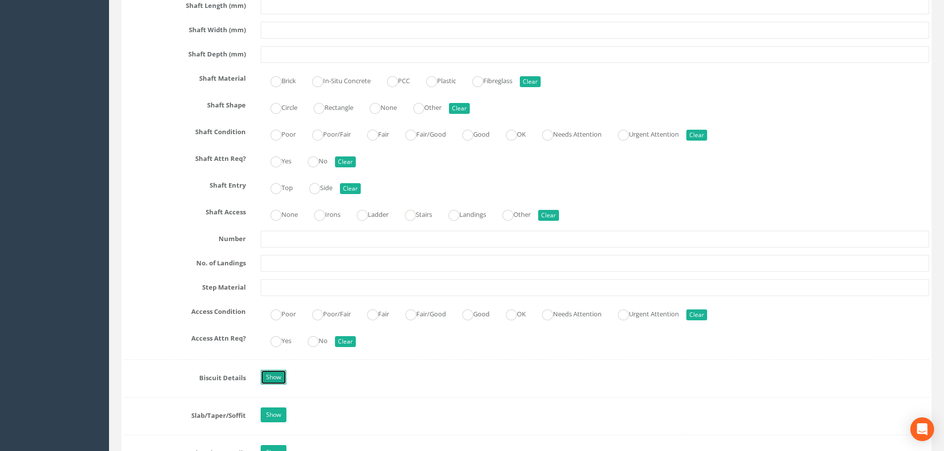
click at [269, 375] on link "Show" at bounding box center [274, 377] width 26 height 15
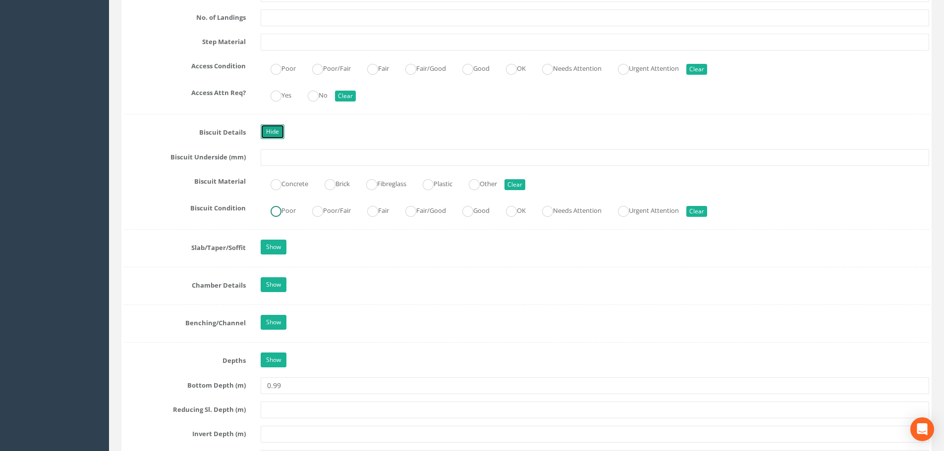
scroll to position [1635, 0]
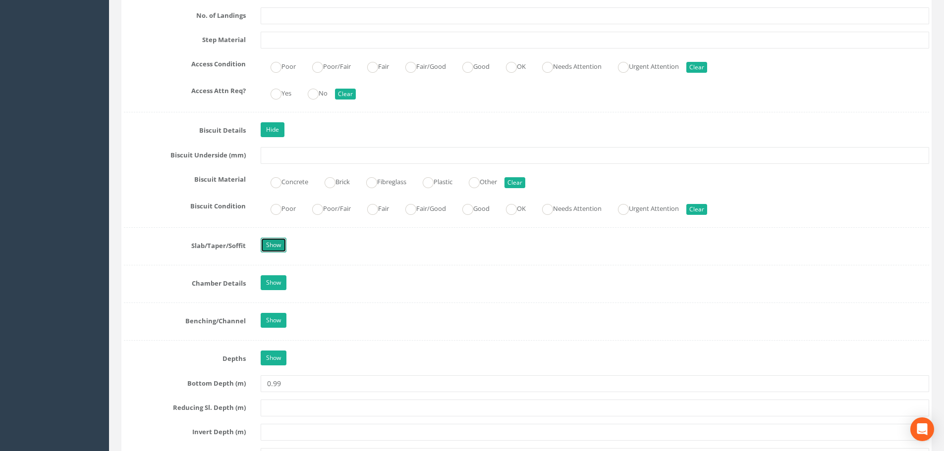
click at [278, 248] on link "Show" at bounding box center [274, 245] width 26 height 15
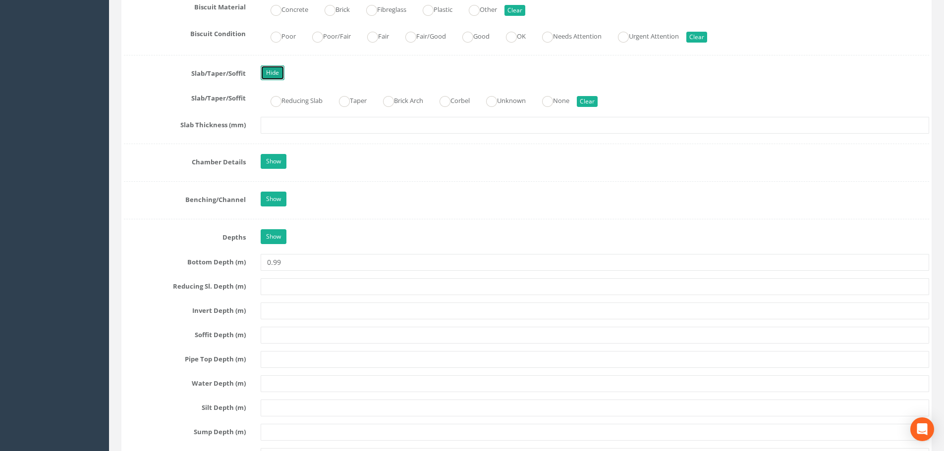
scroll to position [1834, 0]
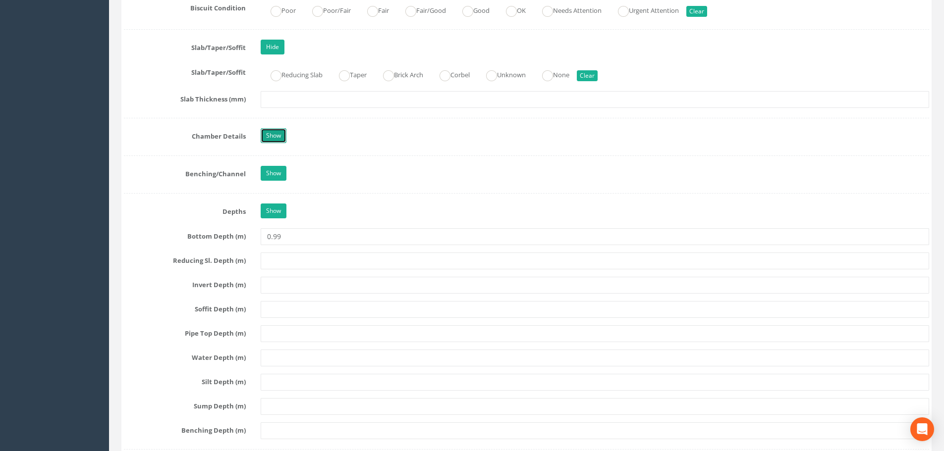
click at [284, 139] on link "Show" at bounding box center [274, 135] width 26 height 15
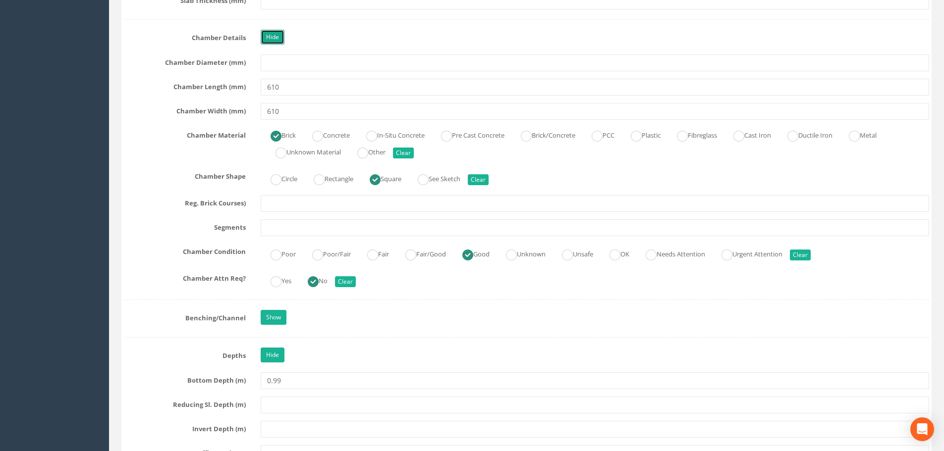
scroll to position [1933, 0]
click at [275, 318] on link "Show" at bounding box center [274, 317] width 26 height 15
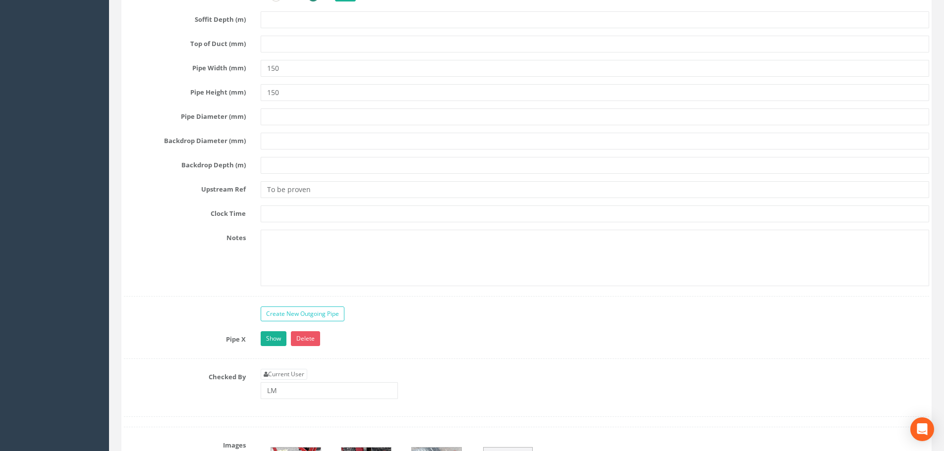
scroll to position [3122, 0]
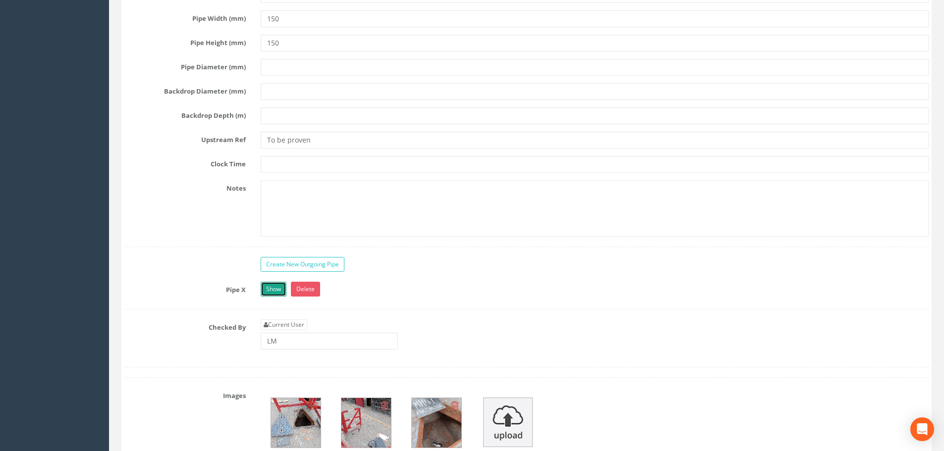
click at [279, 291] on link "Show" at bounding box center [274, 289] width 26 height 15
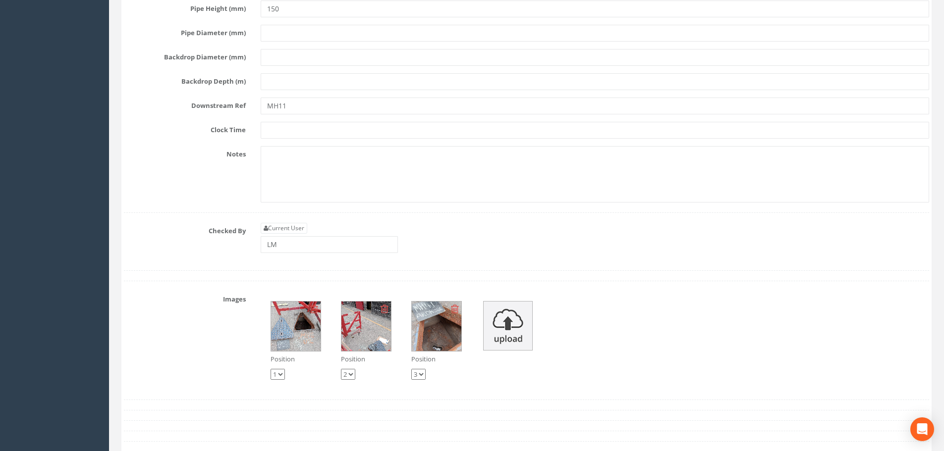
scroll to position [3915, 0]
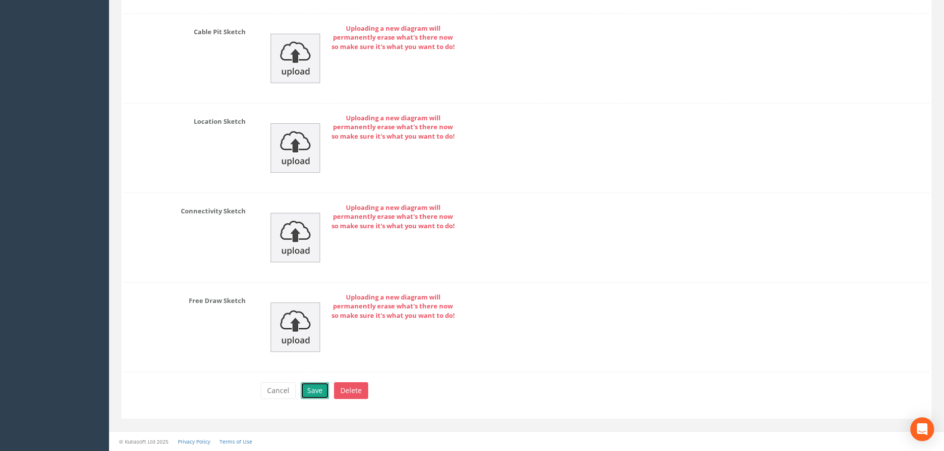
click at [317, 392] on button "Save" at bounding box center [315, 391] width 28 height 17
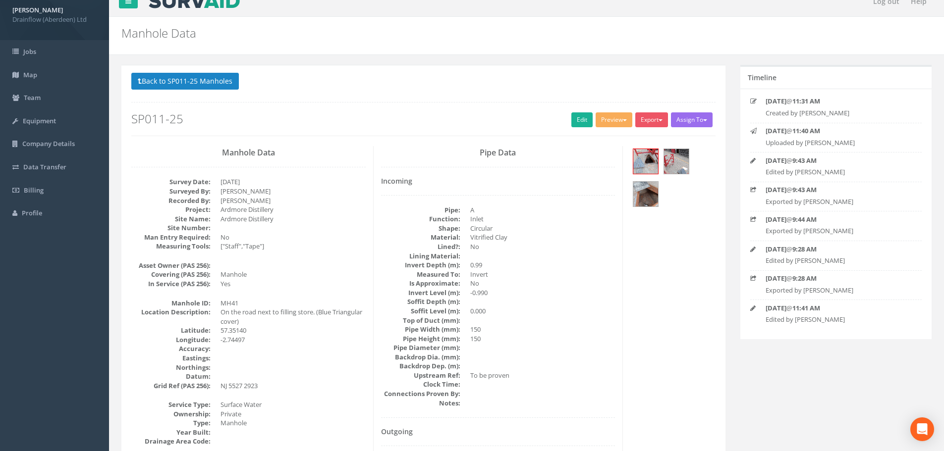
scroll to position [0, 0]
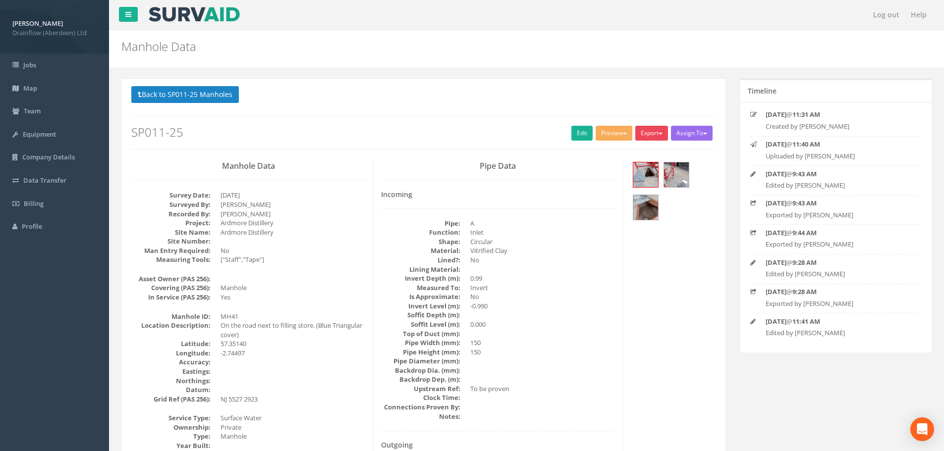
click at [656, 132] on button "Export" at bounding box center [651, 133] width 33 height 15
click at [620, 158] on link "Drainflow Manhole" at bounding box center [631, 153] width 75 height 15
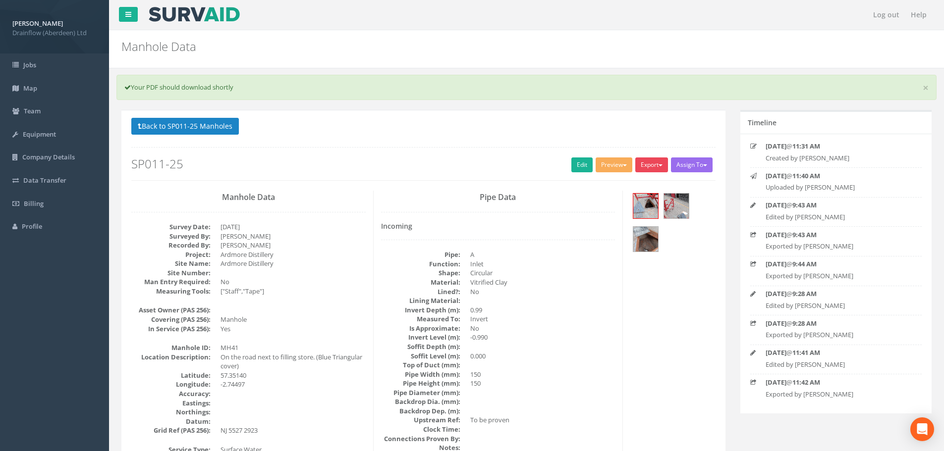
click at [651, 161] on button "Export" at bounding box center [651, 165] width 33 height 15
click at [618, 187] on link "Drainflow Manhole" at bounding box center [631, 185] width 75 height 15
